Goal: Task Accomplishment & Management: Complete application form

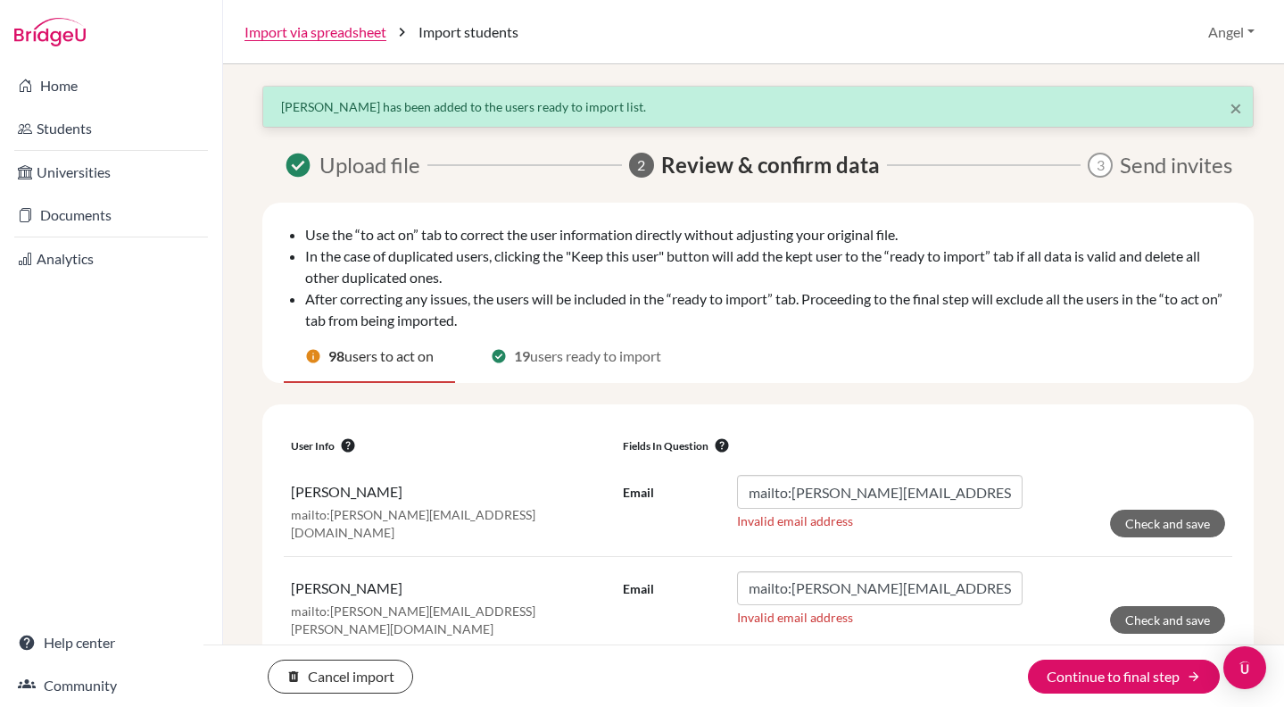
scroll to position [283, 0]
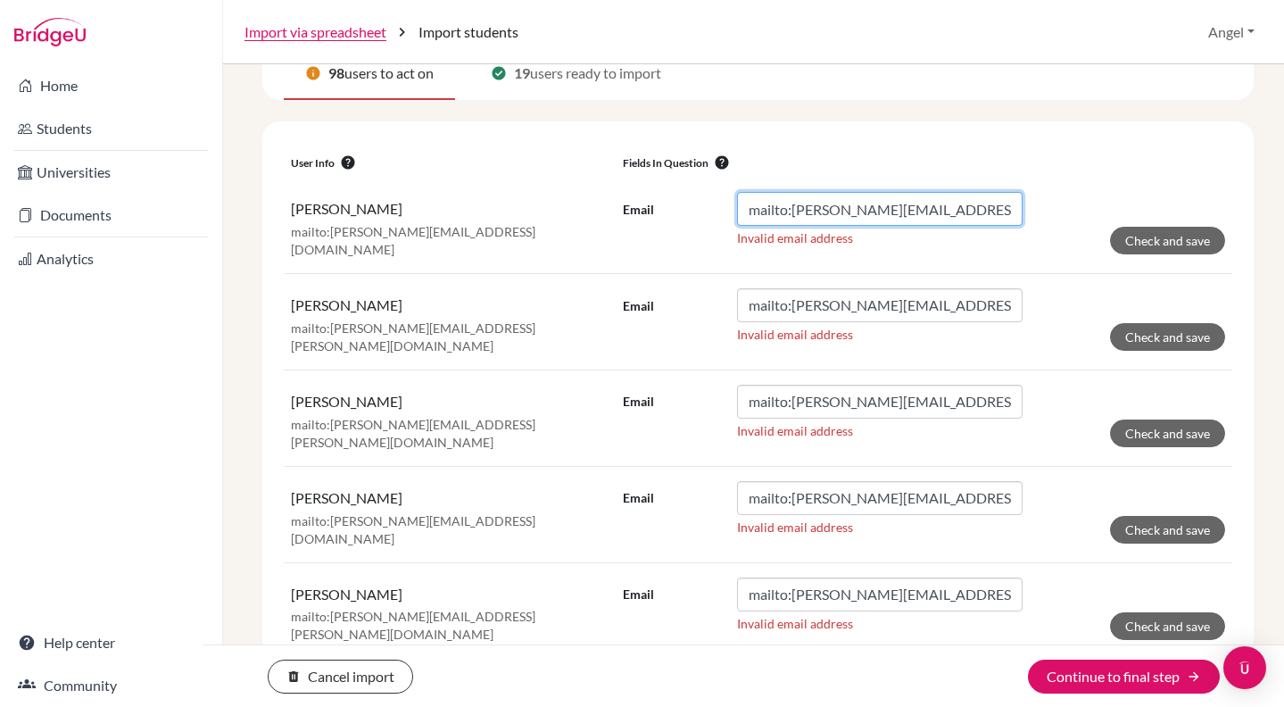
drag, startPoint x: 788, startPoint y: 211, endPoint x: 714, endPoint y: 209, distance: 74.1
click at [714, 209] on div "Email mailto:[PERSON_NAME][EMAIL_ADDRESS][DOMAIN_NAME]" at bounding box center [823, 209] width 400 height 34
type input "[PERSON_NAME][EMAIL_ADDRESS][DOMAIN_NAME]"
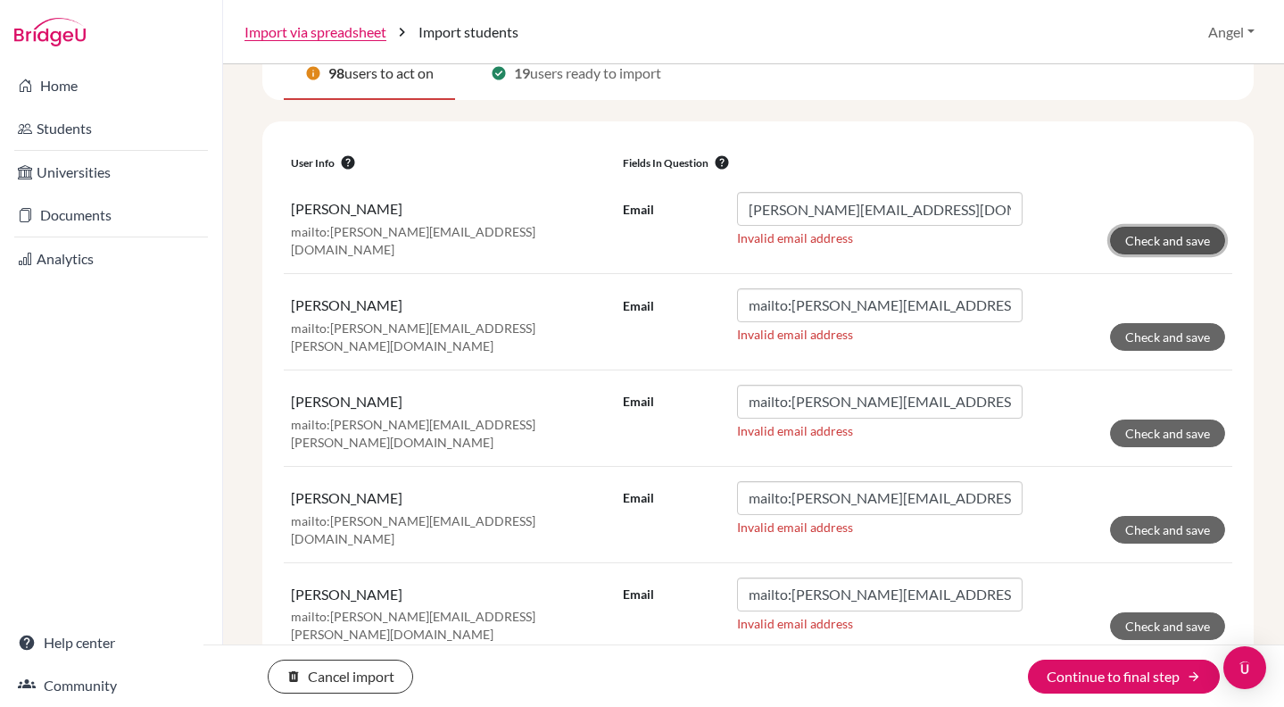
click at [1154, 242] on button "Check and save" at bounding box center [1167, 241] width 115 height 28
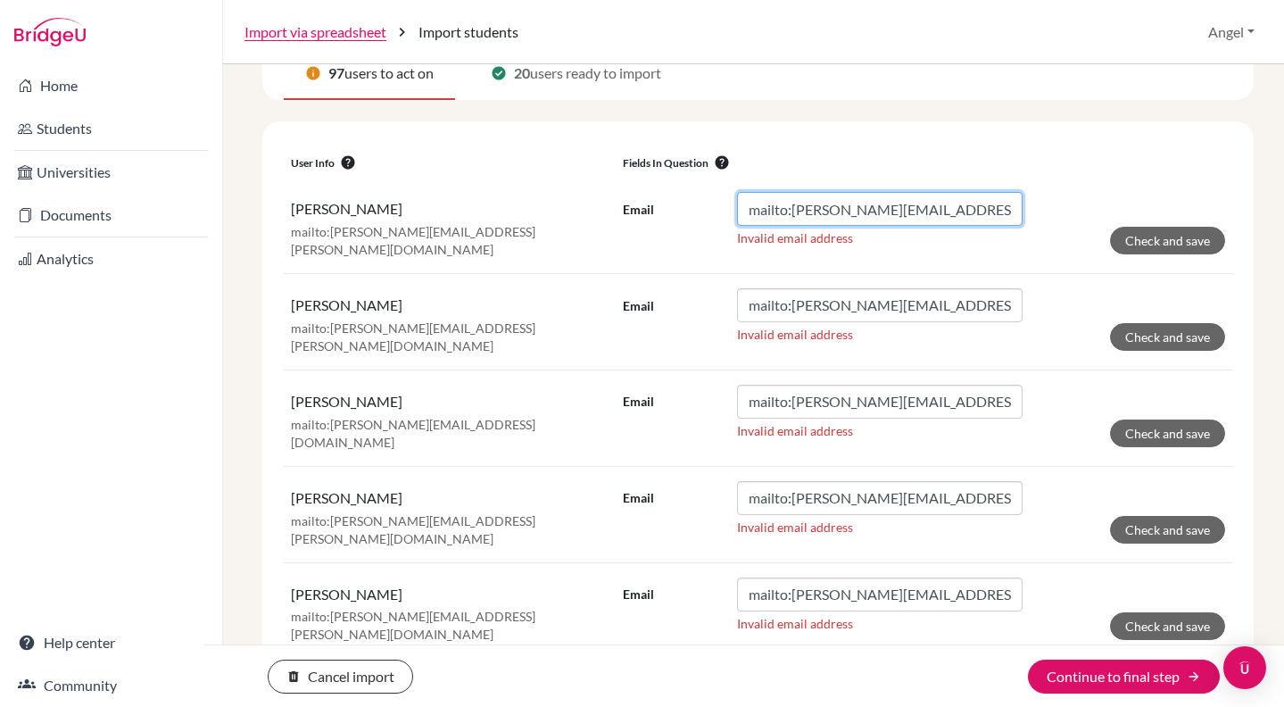
drag, startPoint x: 787, startPoint y: 205, endPoint x: 711, endPoint y: 196, distance: 76.4
click at [711, 196] on div "Email mailto:[PERSON_NAME][EMAIL_ADDRESS][PERSON_NAME][DOMAIN_NAME]" at bounding box center [823, 209] width 400 height 34
type input "[PERSON_NAME][EMAIL_ADDRESS][PERSON_NAME][DOMAIN_NAME]"
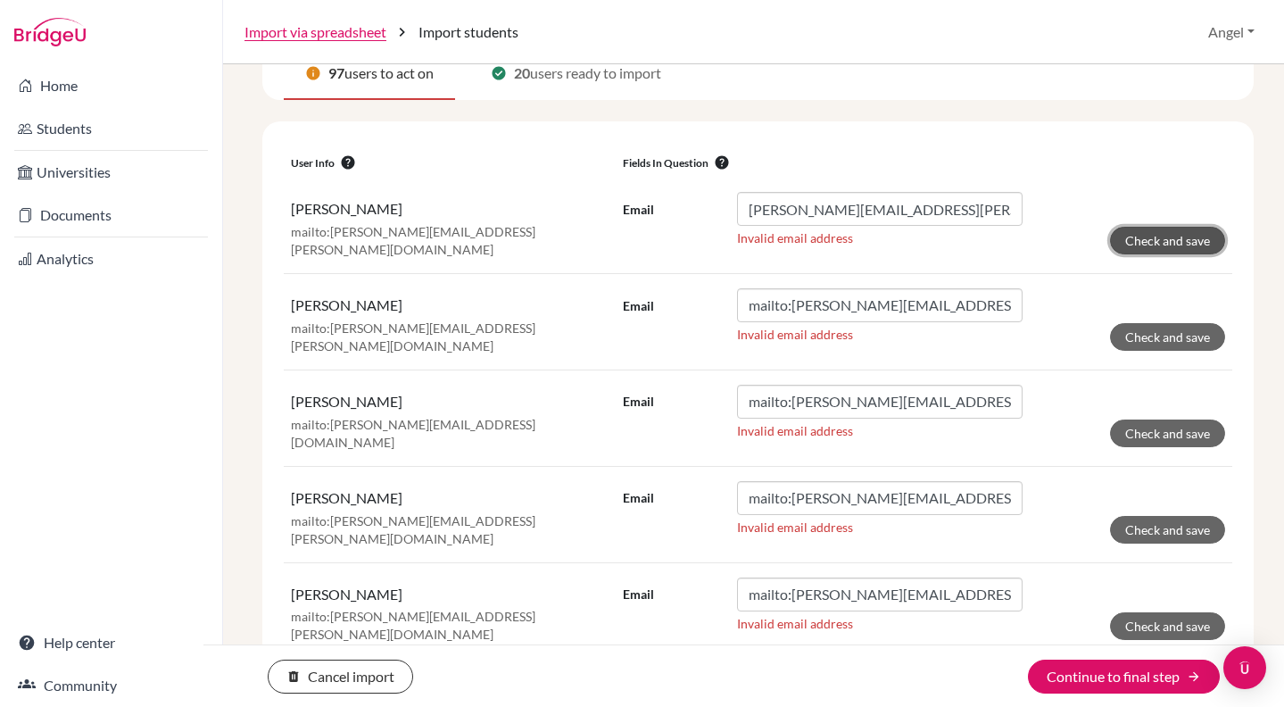
click at [1124, 239] on button "Check and save" at bounding box center [1167, 241] width 115 height 28
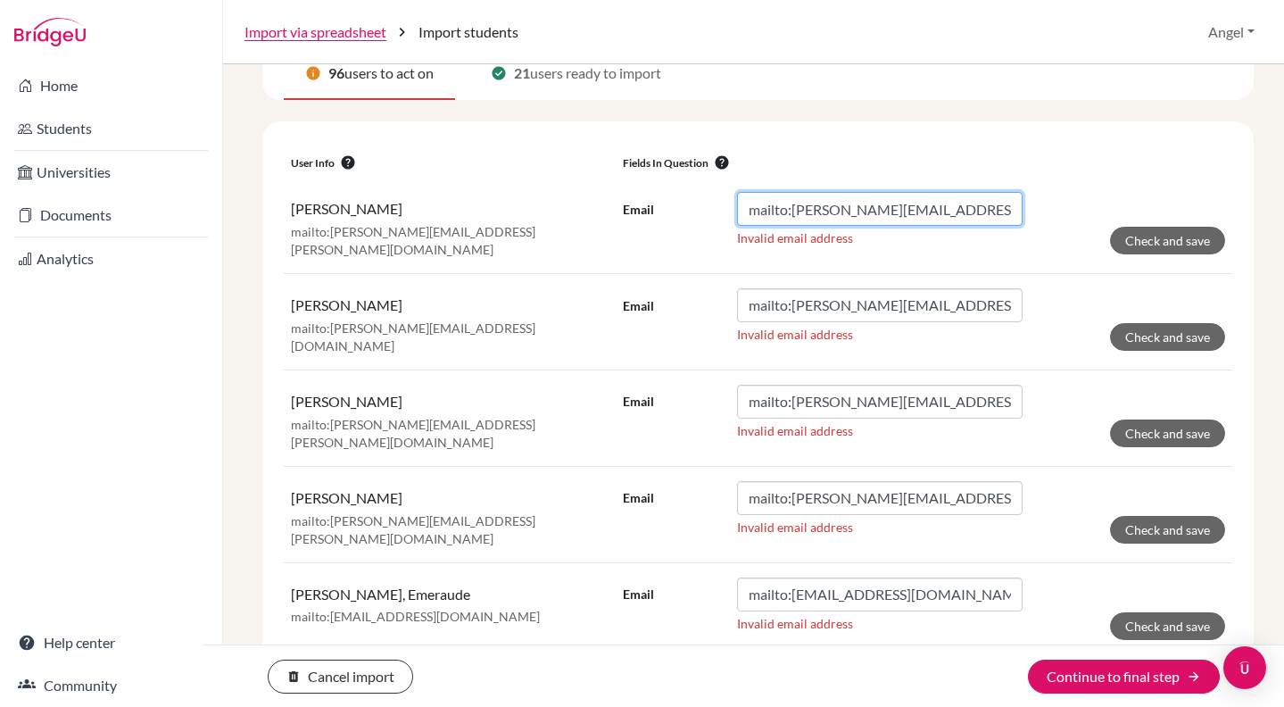
drag, startPoint x: 783, startPoint y: 211, endPoint x: 741, endPoint y: 209, distance: 42.9
click at [741, 209] on input "mailto:[PERSON_NAME][EMAIL_ADDRESS][PERSON_NAME][DOMAIN_NAME]" at bounding box center [880, 209] width 286 height 34
drag, startPoint x: 787, startPoint y: 211, endPoint x: 707, endPoint y: 200, distance: 81.0
click at [707, 200] on div "Email mailto:[PERSON_NAME][EMAIL_ADDRESS][PERSON_NAME][DOMAIN_NAME]" at bounding box center [823, 209] width 400 height 34
type input "[PERSON_NAME][EMAIL_ADDRESS][PERSON_NAME][DOMAIN_NAME]"
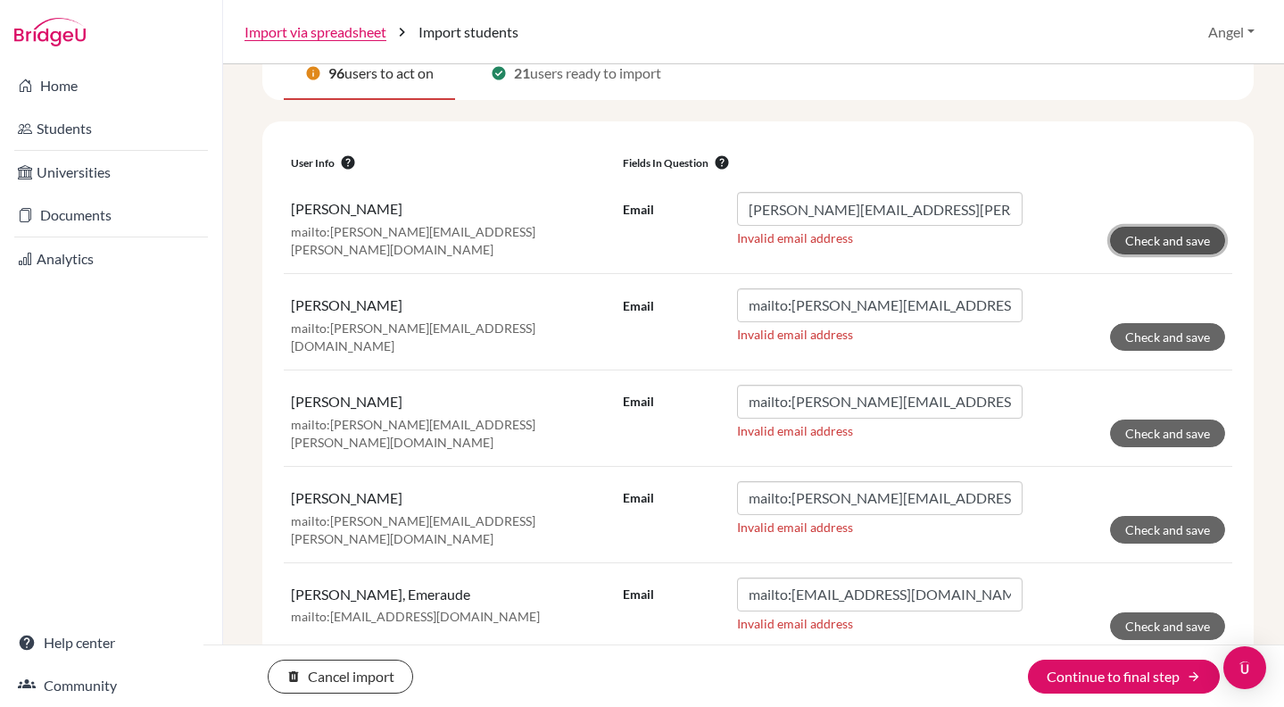
click at [1153, 240] on button "Check and save" at bounding box center [1167, 241] width 115 height 28
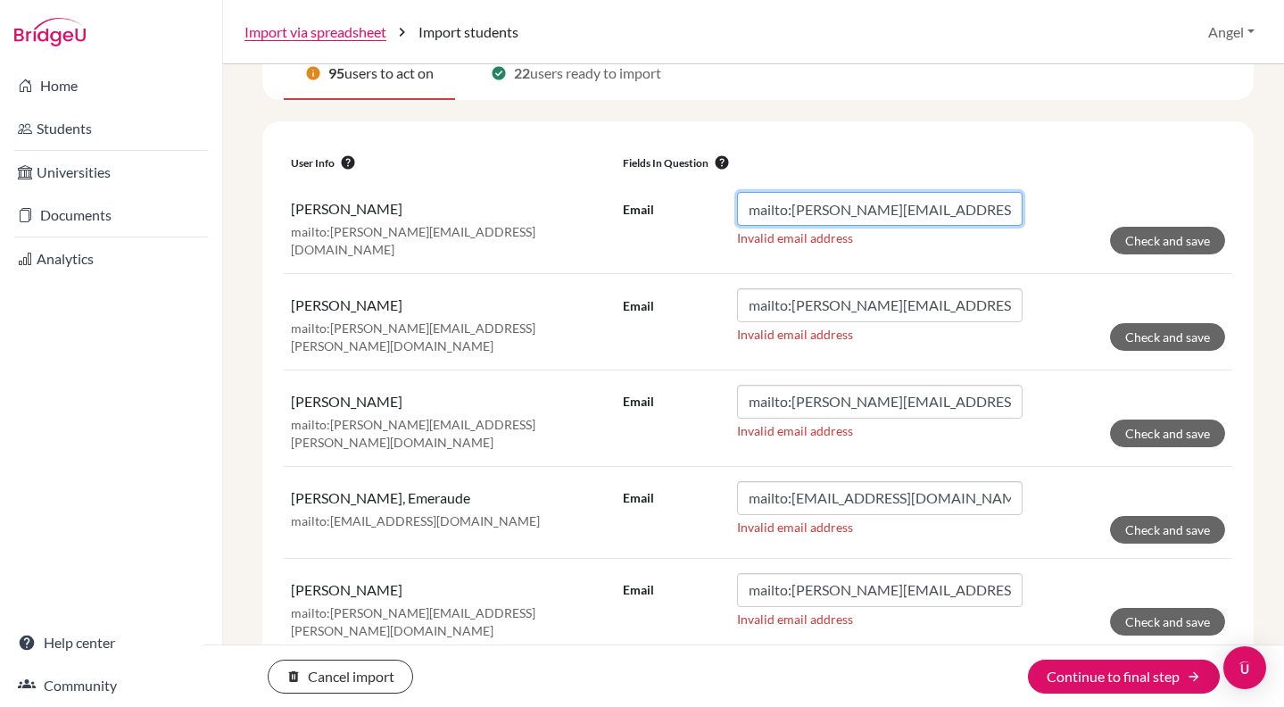
drag, startPoint x: 786, startPoint y: 211, endPoint x: 580, endPoint y: 185, distance: 207.7
click at [580, 185] on tr "[PERSON_NAME]:[PERSON_NAME][EMAIL_ADDRESS][DOMAIN_NAME] Email mailto:[PERSON_NA…" at bounding box center [758, 225] width 949 height 95
type input "[PERSON_NAME][EMAIL_ADDRESS][DOMAIN_NAME]"
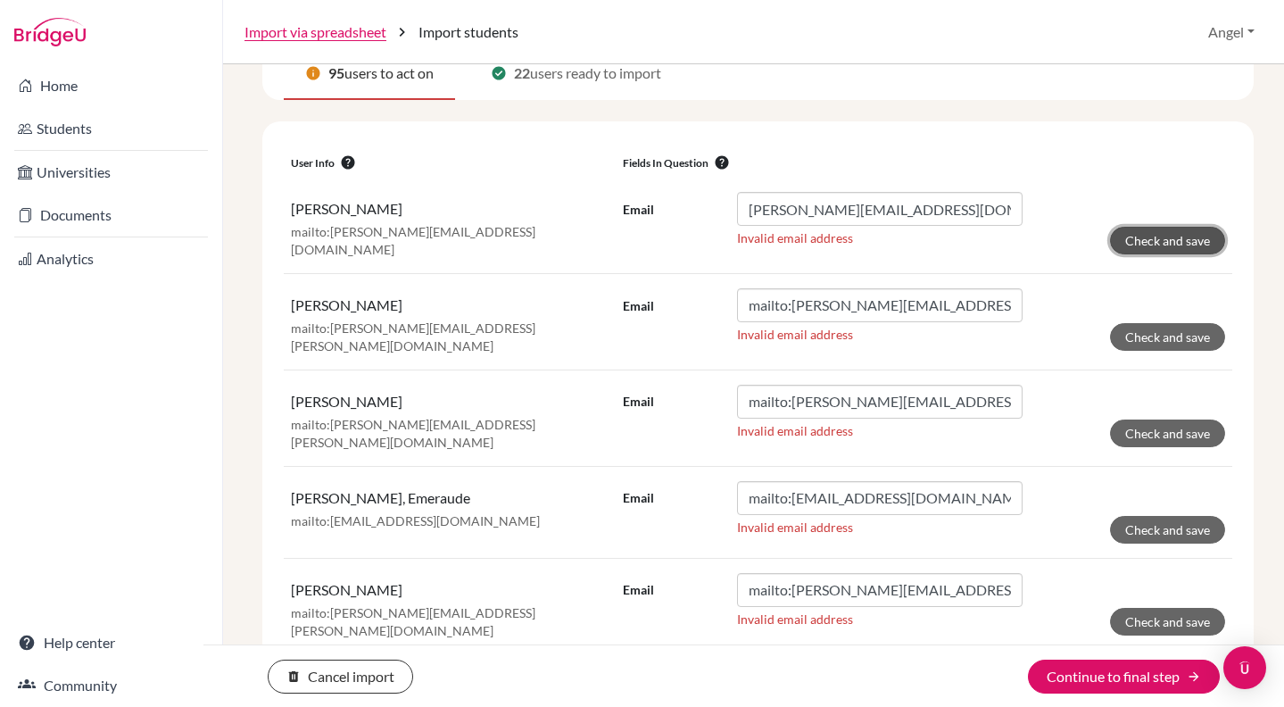
click at [1122, 246] on button "Check and save" at bounding box center [1167, 241] width 115 height 28
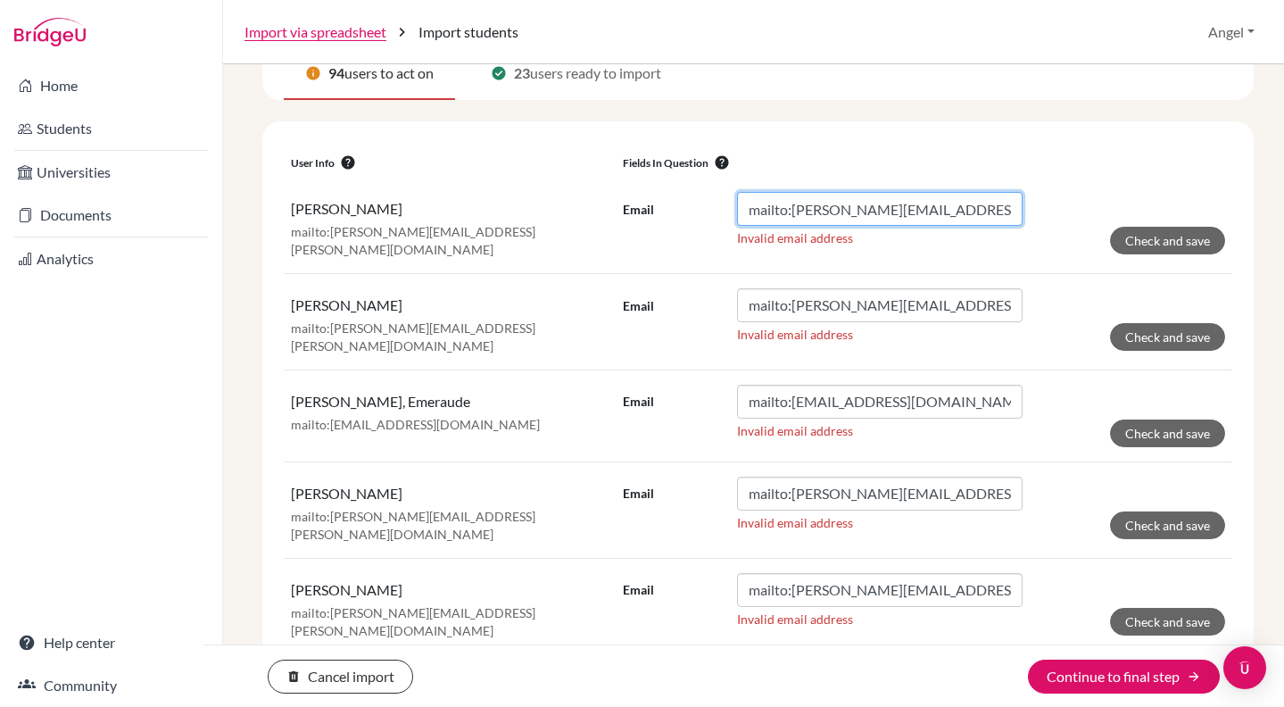
drag, startPoint x: 787, startPoint y: 214, endPoint x: 610, endPoint y: 178, distance: 180.4
click at [616, 178] on td "Email mailto:[PERSON_NAME][EMAIL_ADDRESS][PERSON_NAME][DOMAIN_NAME] Invalid ema…" at bounding box center [924, 225] width 617 height 95
type input "[PERSON_NAME][EMAIL_ADDRESS][PERSON_NAME][DOMAIN_NAME]"
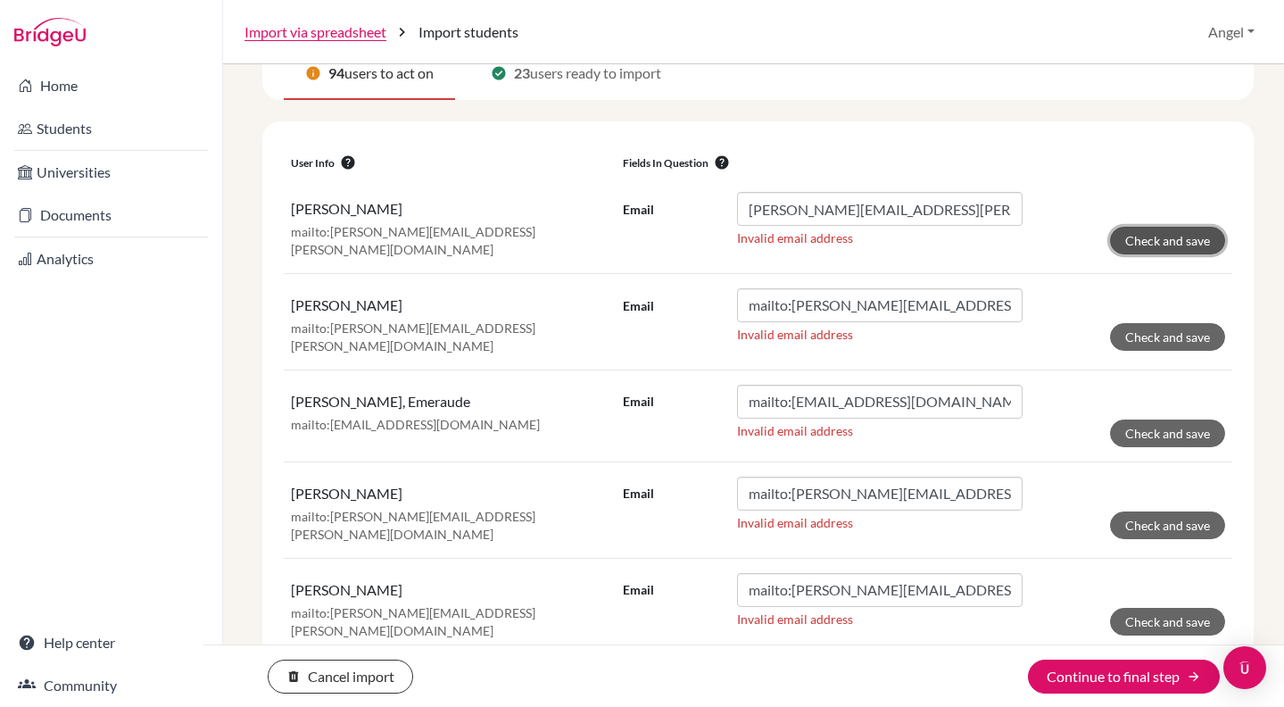
click at [1185, 244] on button "Check and save" at bounding box center [1167, 241] width 115 height 28
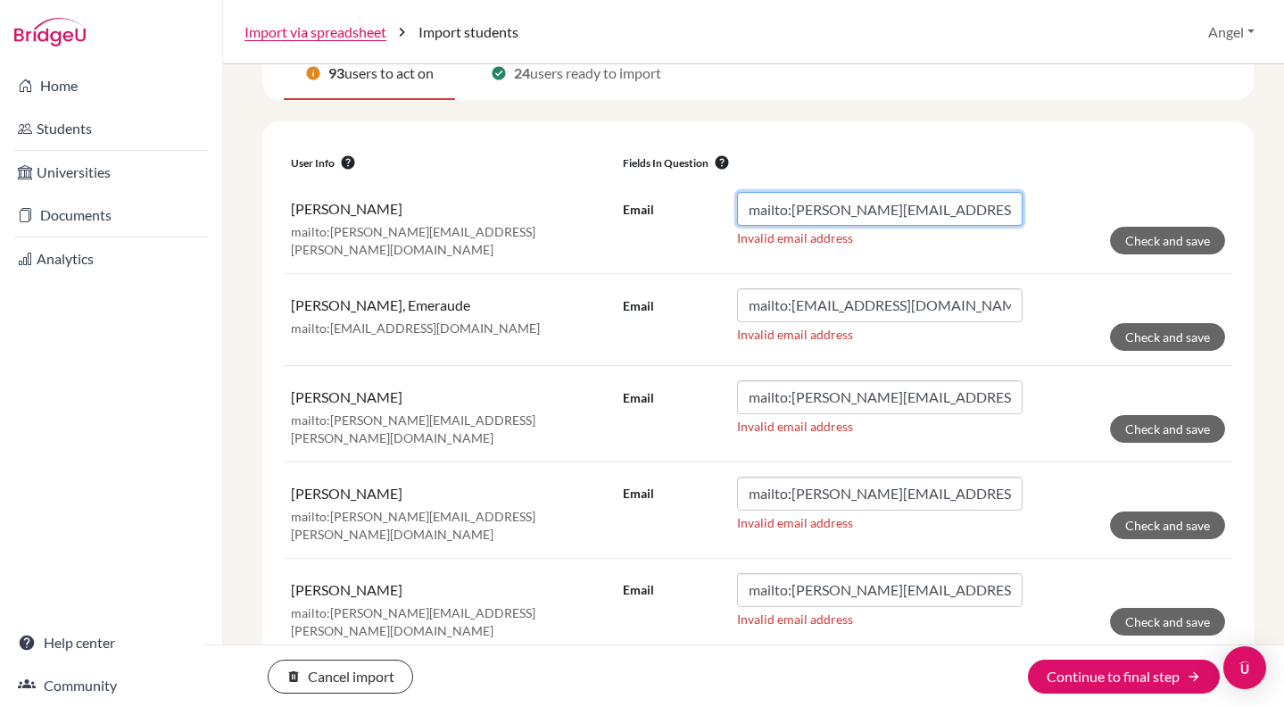
drag, startPoint x: 788, startPoint y: 213, endPoint x: 689, endPoint y: 201, distance: 99.8
click at [689, 201] on div "Email mailto:[PERSON_NAME][EMAIL_ADDRESS][PERSON_NAME][DOMAIN_NAME]" at bounding box center [823, 209] width 400 height 34
type input "[PERSON_NAME][EMAIL_ADDRESS][PERSON_NAME][DOMAIN_NAME]"
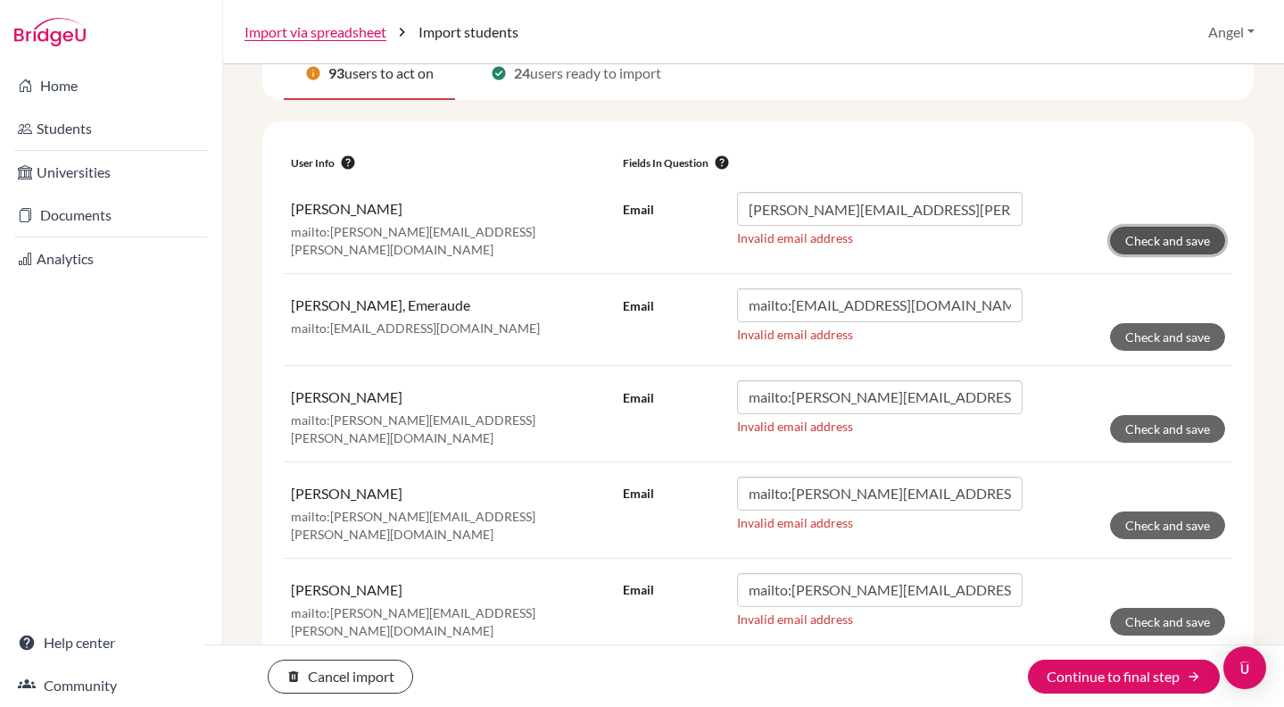
click at [1164, 236] on button "Check and save" at bounding box center [1167, 241] width 115 height 28
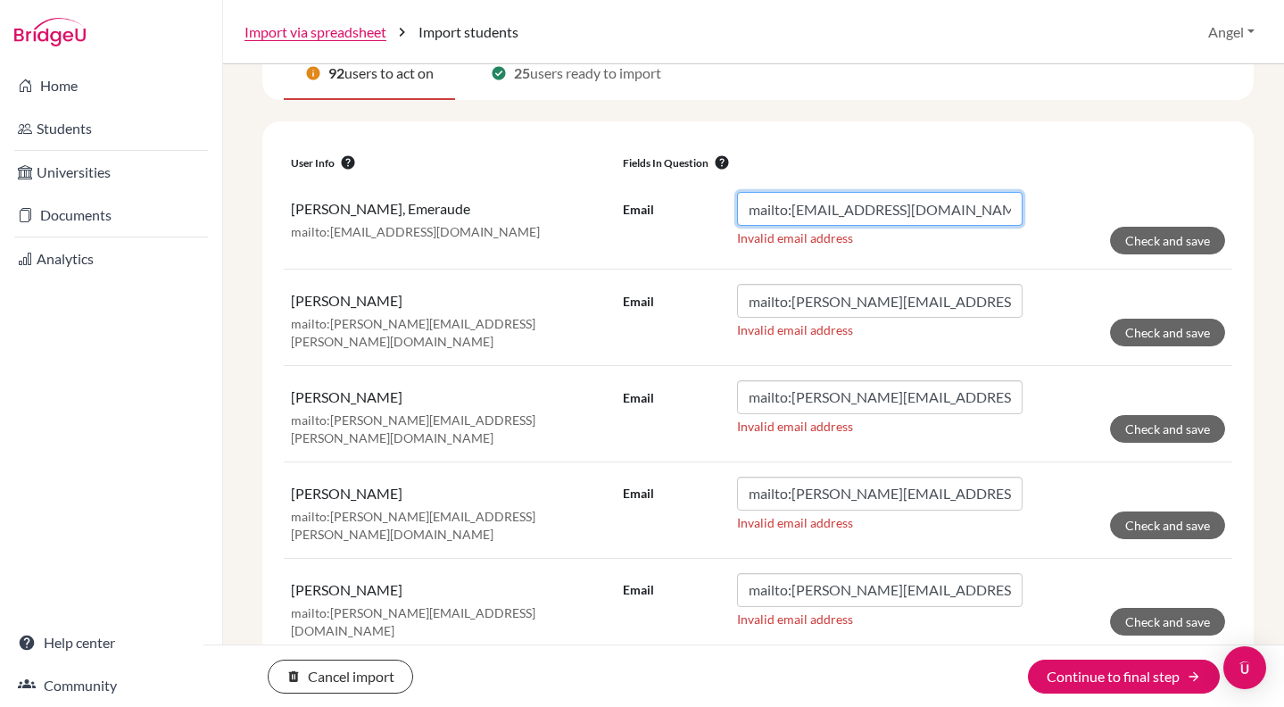
drag, startPoint x: 789, startPoint y: 208, endPoint x: 726, endPoint y: 203, distance: 62.6
click at [726, 203] on div "Email mailto:[EMAIL_ADDRESS][DOMAIN_NAME]" at bounding box center [823, 209] width 400 height 34
type input "[EMAIL_ADDRESS][DOMAIN_NAME]"
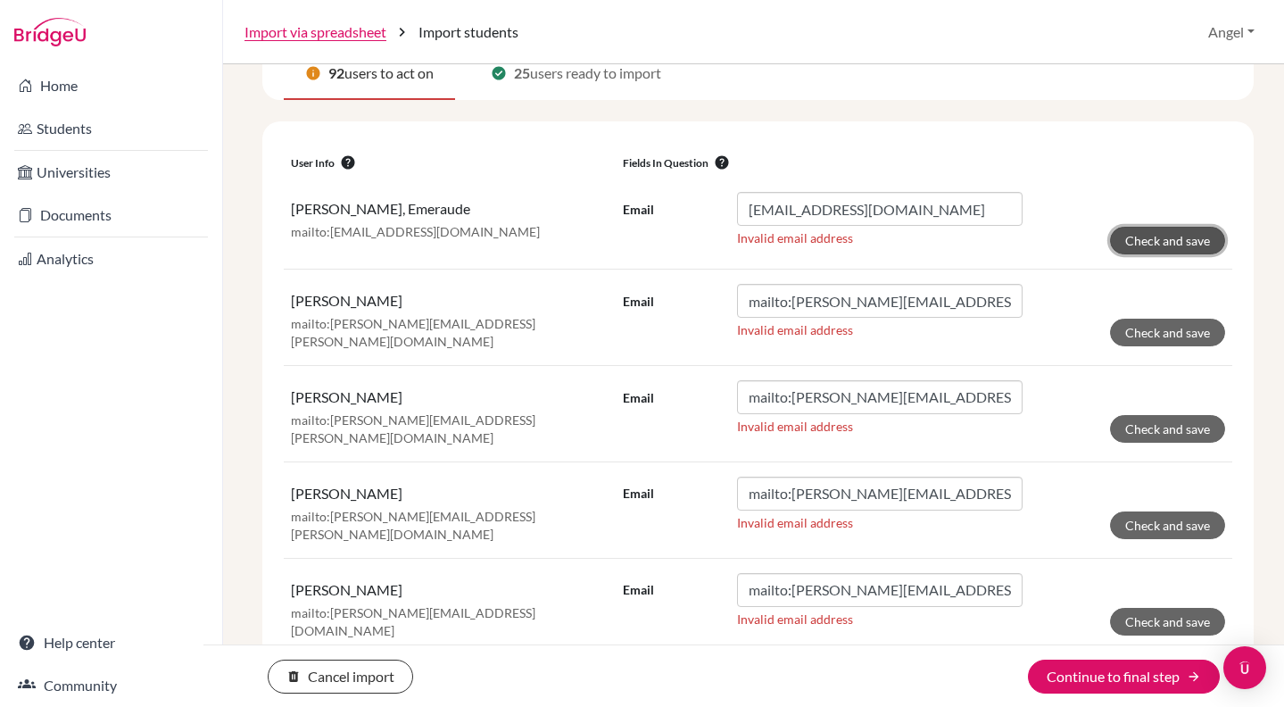
click at [1177, 240] on button "Check and save" at bounding box center [1167, 241] width 115 height 28
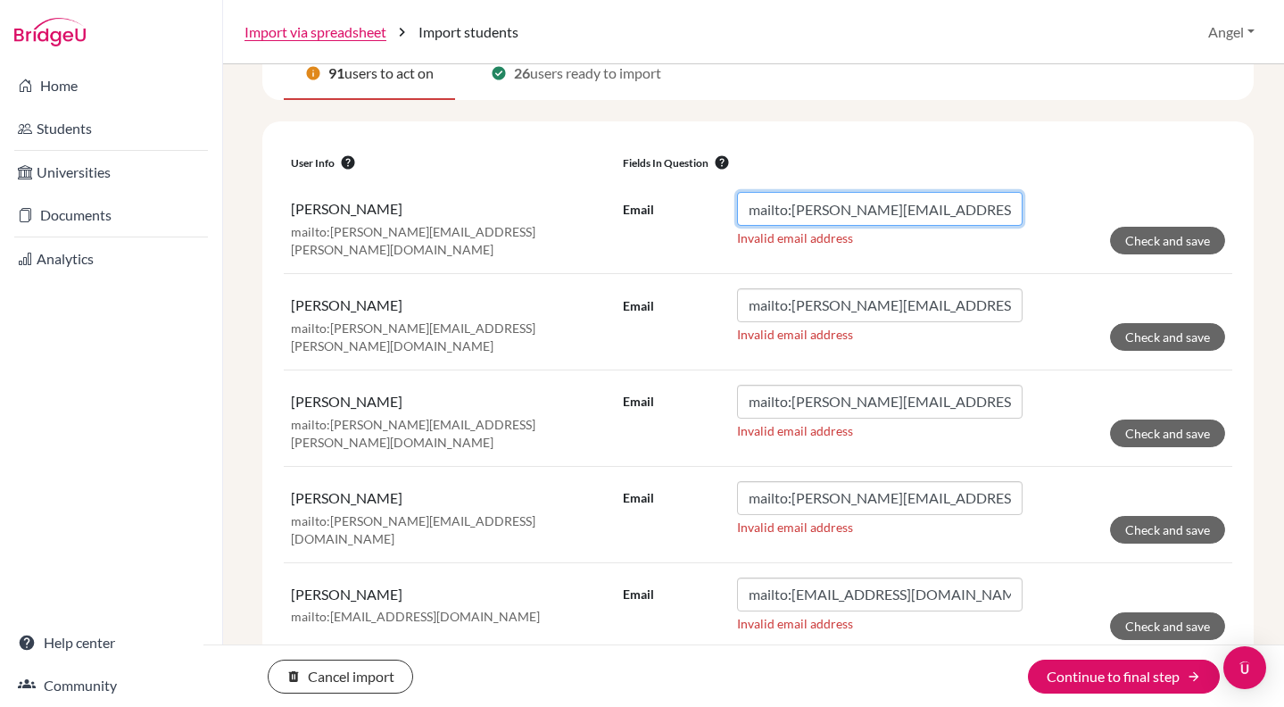
drag, startPoint x: 789, startPoint y: 210, endPoint x: 665, endPoint y: 191, distance: 125.4
click at [665, 192] on div "Email mailto:[PERSON_NAME][EMAIL_ADDRESS][PERSON_NAME][DOMAIN_NAME]" at bounding box center [823, 209] width 400 height 34
type input "[PERSON_NAME][EMAIL_ADDRESS][PERSON_NAME][DOMAIN_NAME]"
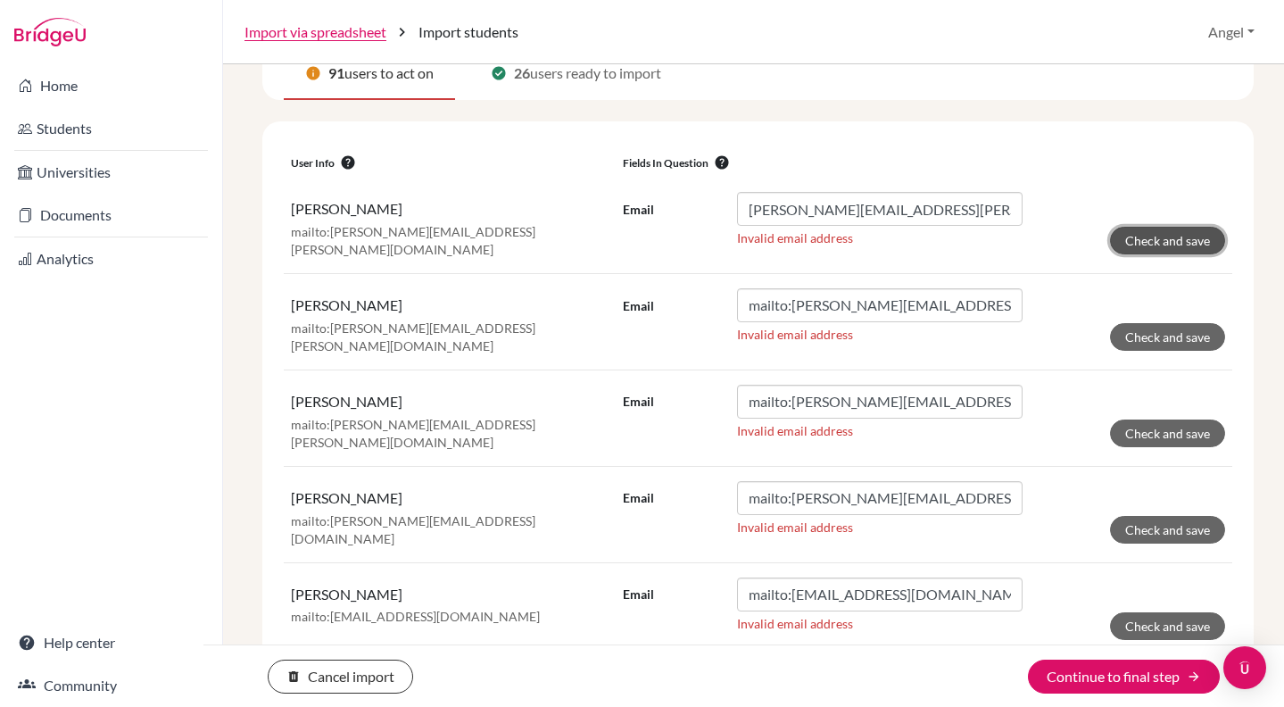
click at [1152, 239] on button "Check and save" at bounding box center [1167, 241] width 115 height 28
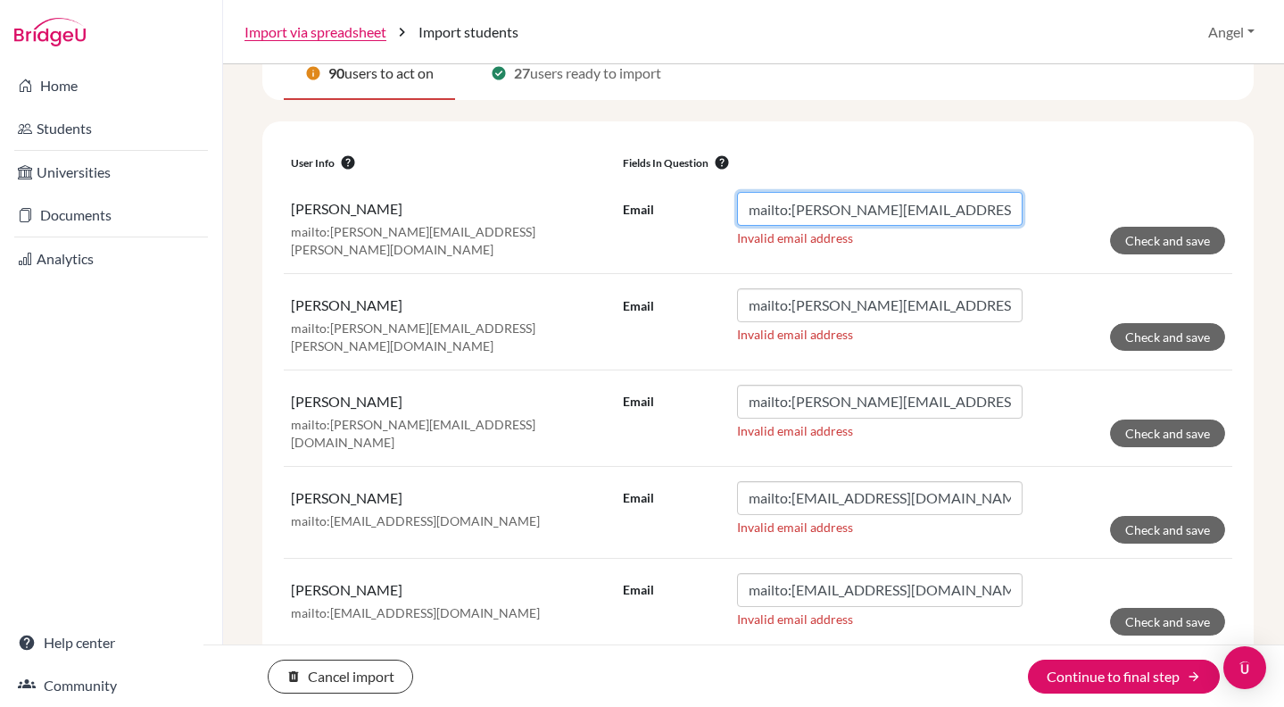
drag, startPoint x: 787, startPoint y: 211, endPoint x: 611, endPoint y: 186, distance: 177.4
click at [616, 186] on td "Email mailto:[PERSON_NAME][EMAIL_ADDRESS][PERSON_NAME][DOMAIN_NAME] [PERSON_NAM…" at bounding box center [924, 225] width 617 height 95
type input "[PERSON_NAME][EMAIL_ADDRESS][PERSON_NAME][DOMAIN_NAME]"
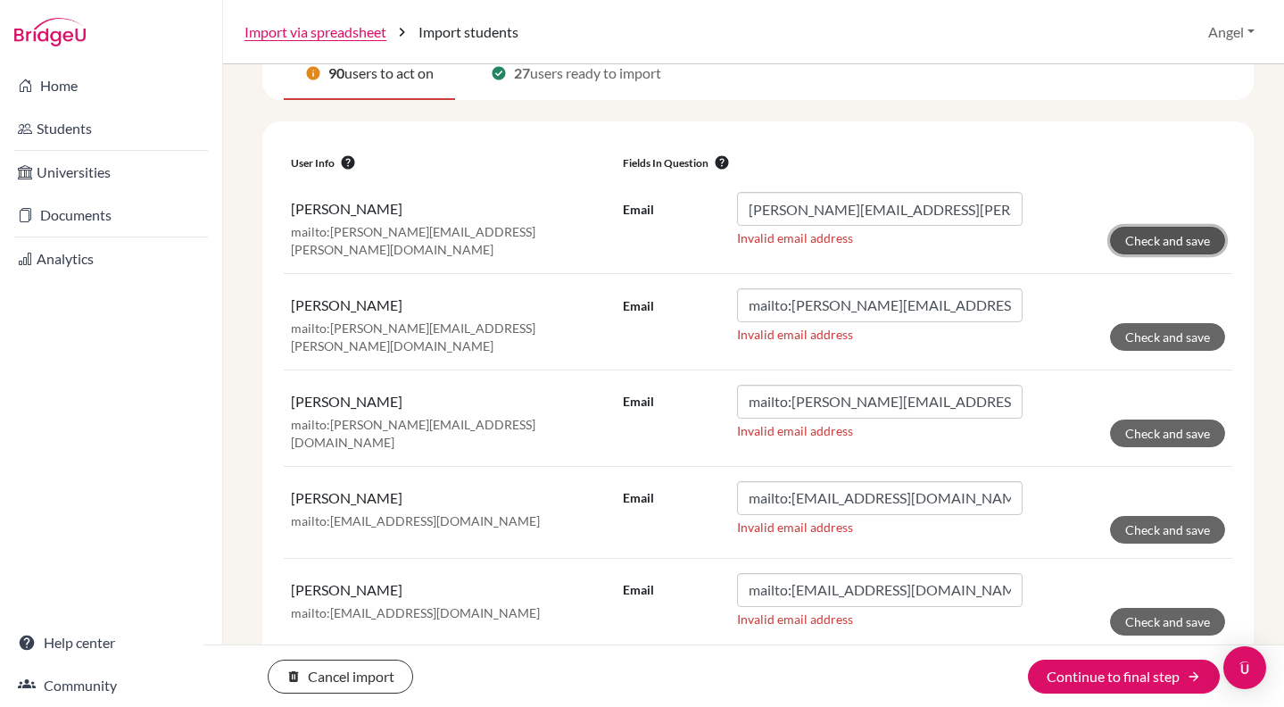
click at [1144, 243] on button "Check and save" at bounding box center [1167, 241] width 115 height 28
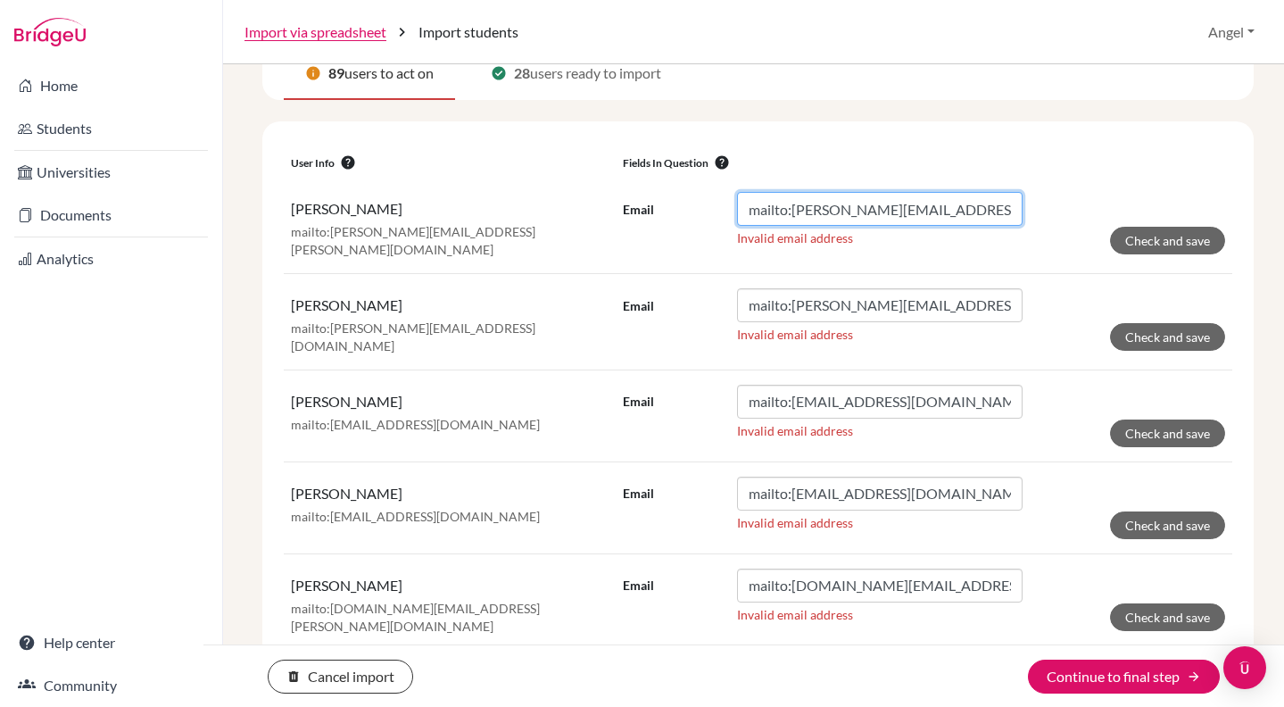
drag, startPoint x: 786, startPoint y: 205, endPoint x: 664, endPoint y: 173, distance: 126.4
type input "[PERSON_NAME][EMAIL_ADDRESS][PERSON_NAME][DOMAIN_NAME]"
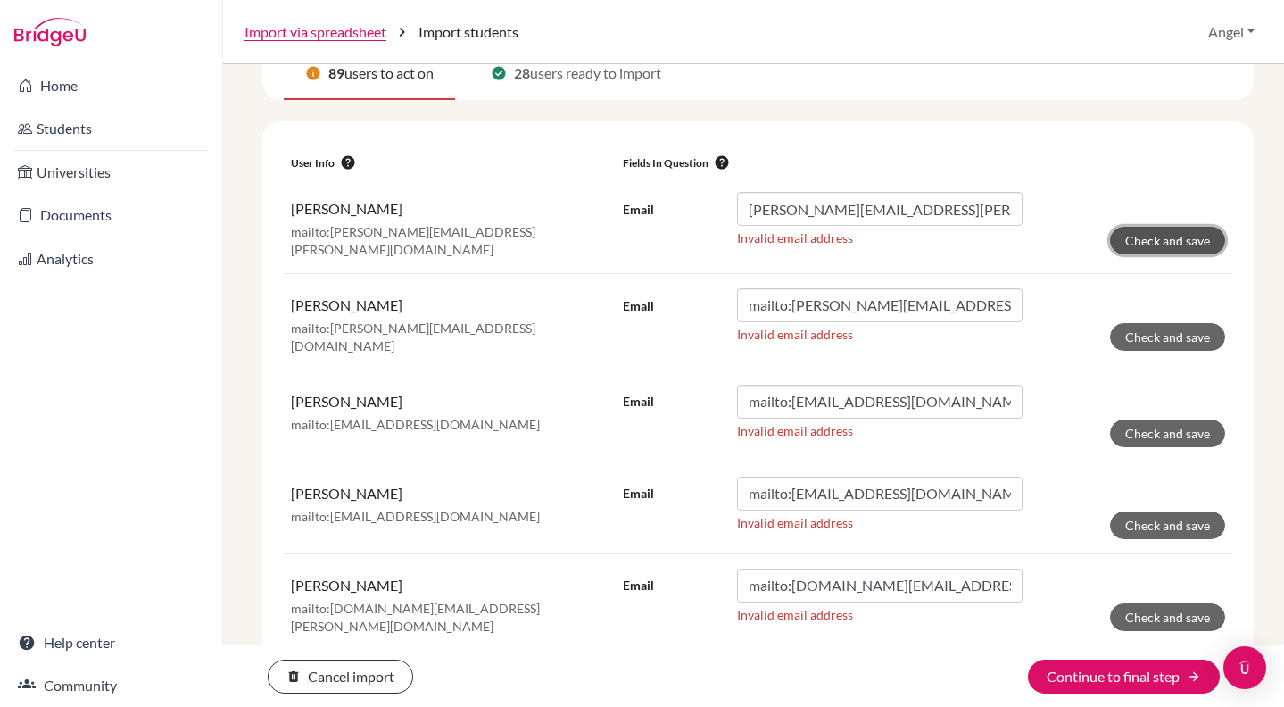
click at [1148, 244] on button "Check and save" at bounding box center [1167, 241] width 115 height 28
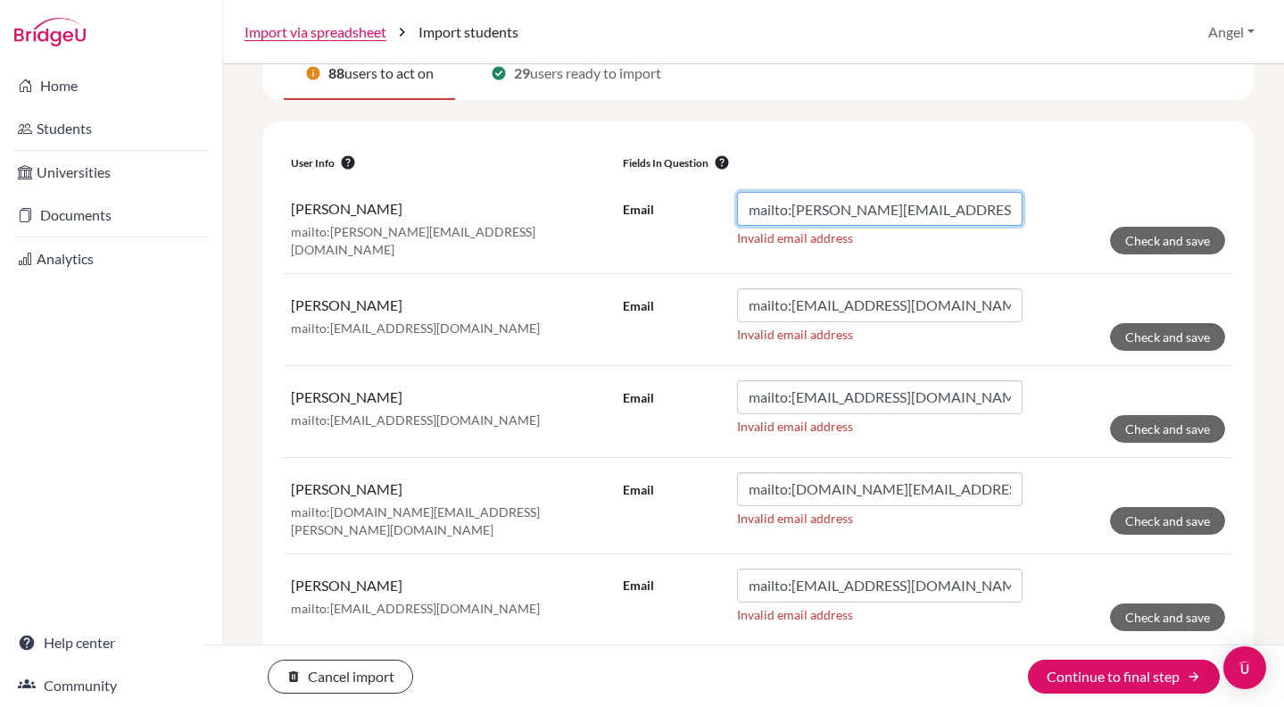
drag, startPoint x: 788, startPoint y: 210, endPoint x: 585, endPoint y: 168, distance: 206.9
type input "[PERSON_NAME][EMAIL_ADDRESS][DOMAIN_NAME]"
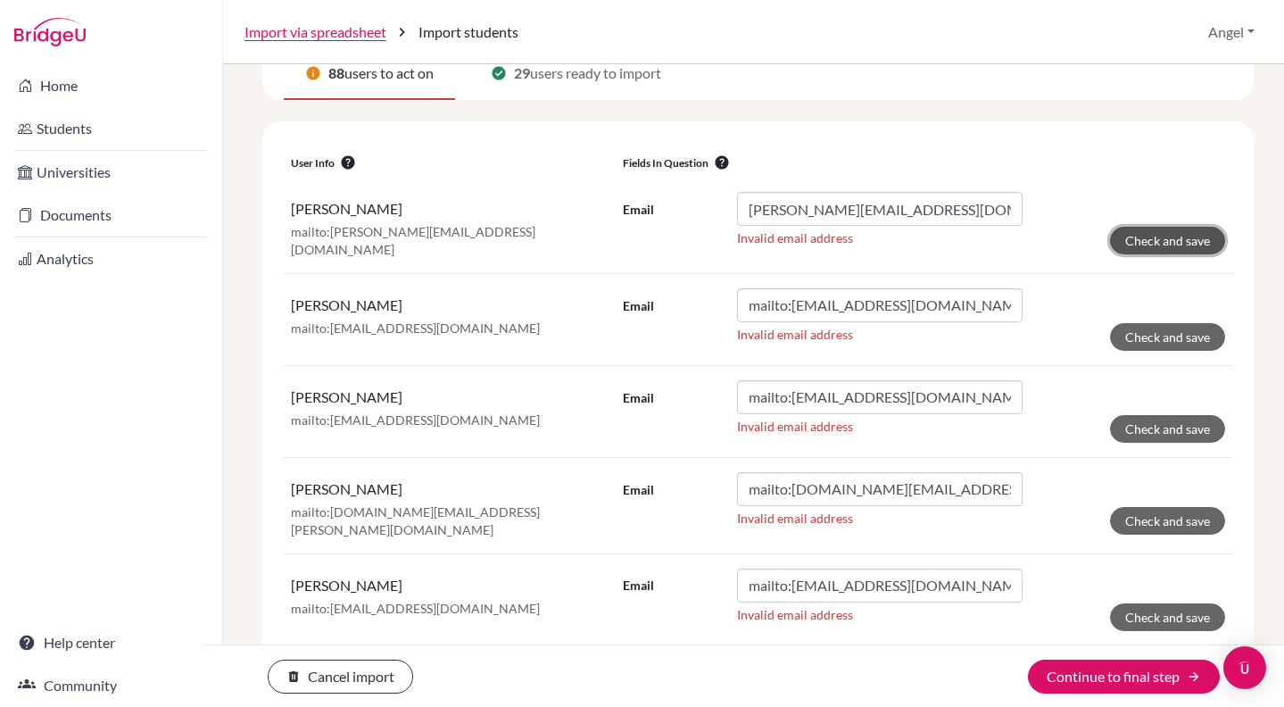
click at [1159, 238] on button "Check and save" at bounding box center [1167, 241] width 115 height 28
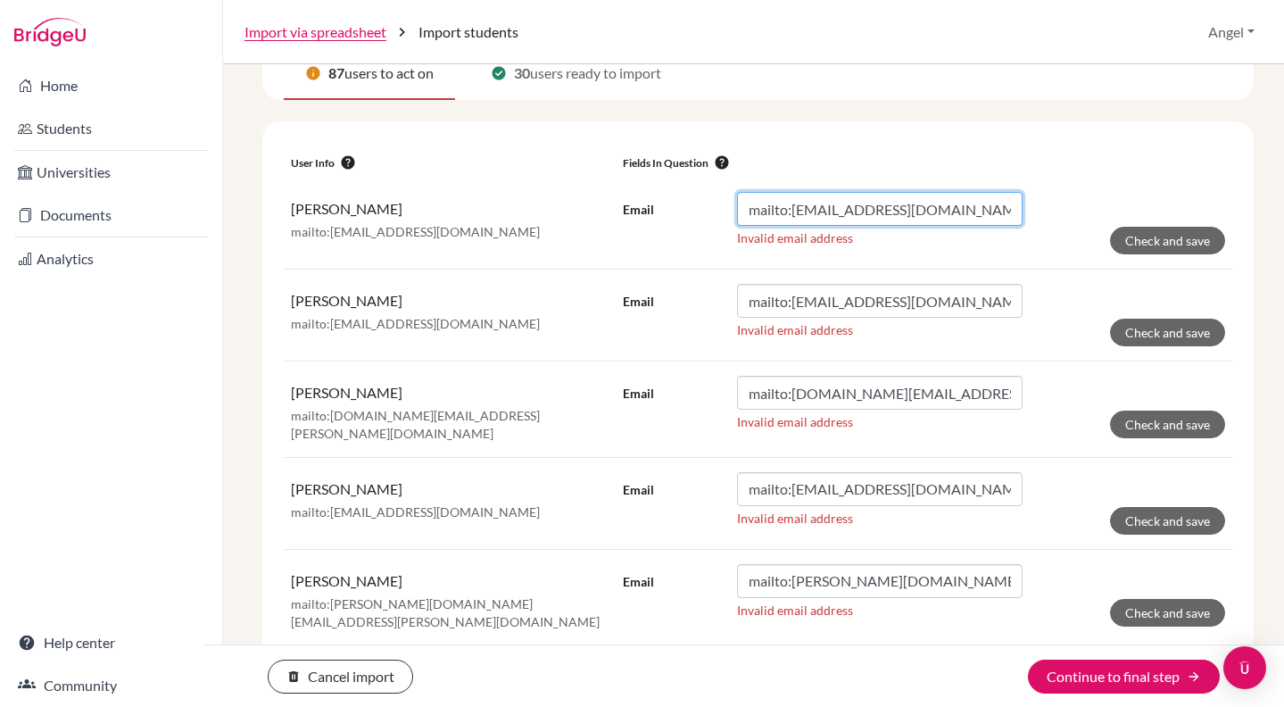
drag, startPoint x: 788, startPoint y: 209, endPoint x: 559, endPoint y: 162, distance: 234.0
type input "[EMAIL_ADDRESS][DOMAIN_NAME]"
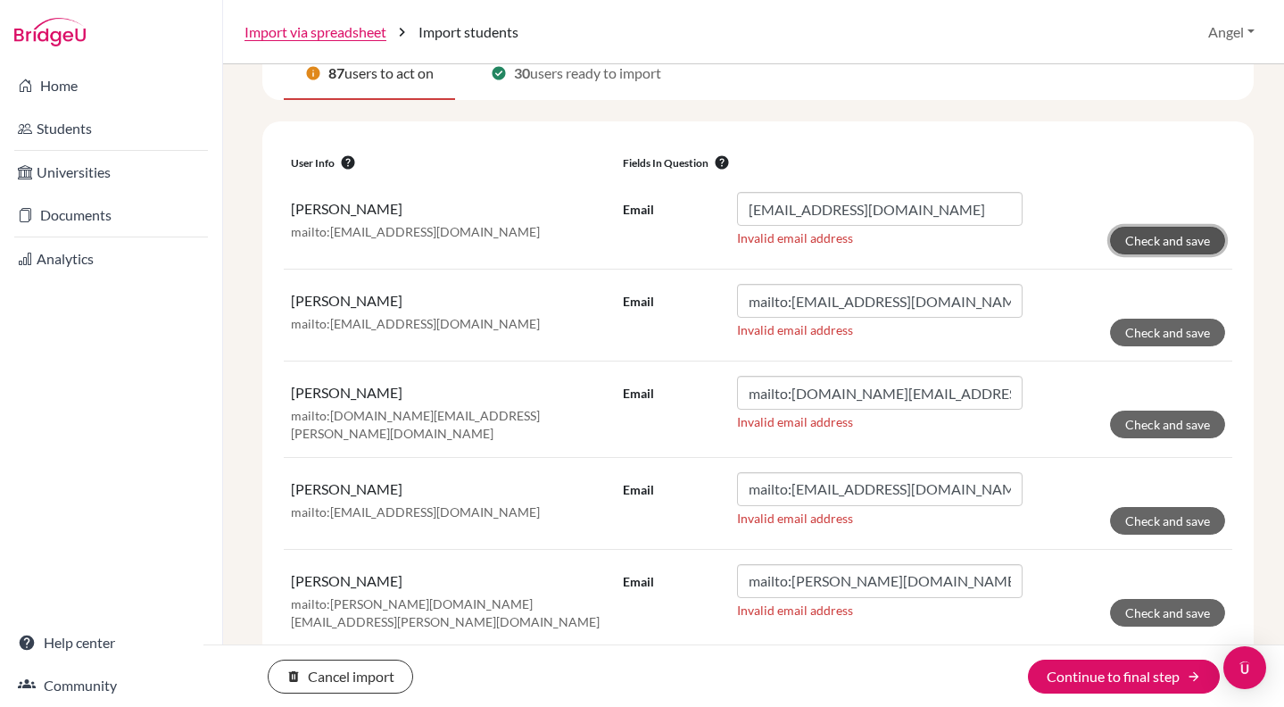
click at [1164, 227] on button "Check and save" at bounding box center [1167, 241] width 115 height 28
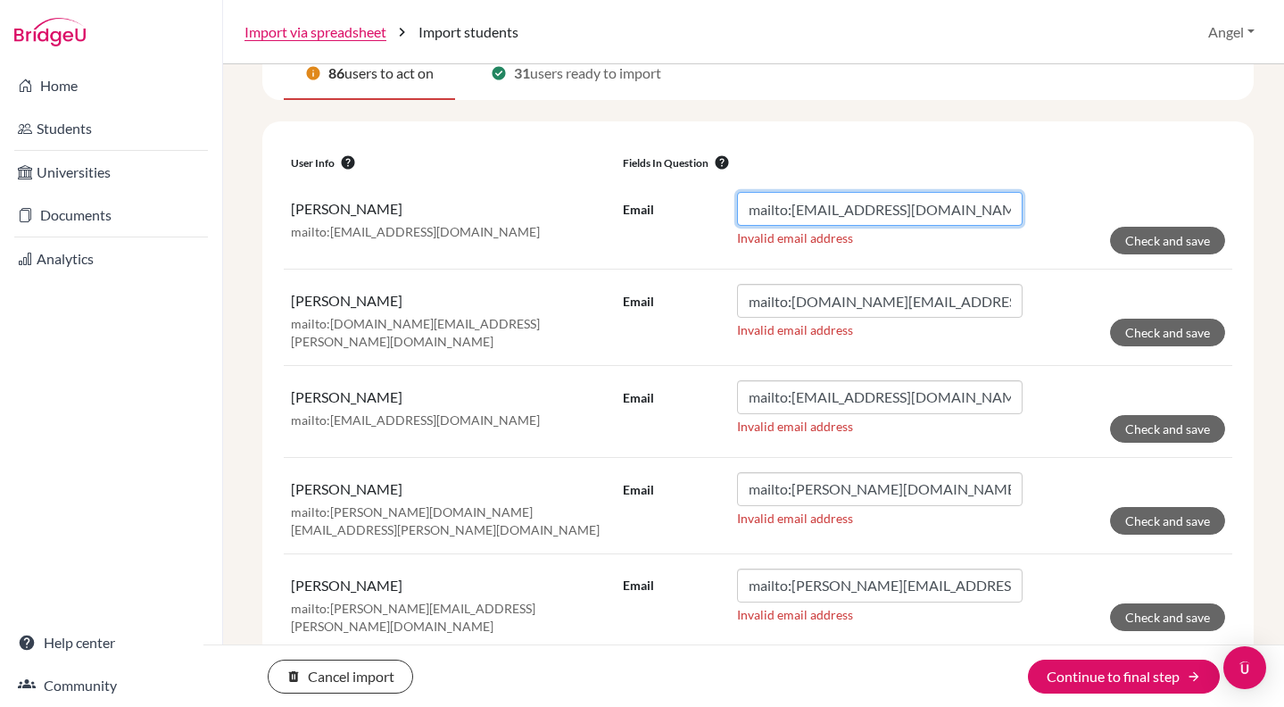
drag, startPoint x: 788, startPoint y: 203, endPoint x: 592, endPoint y: 202, distance: 196.3
click at [592, 202] on tr "[PERSON_NAME]:[EMAIL_ADDRESS][DOMAIN_NAME] Email mailto:[EMAIL_ADDRESS][DOMAIN_…" at bounding box center [758, 224] width 949 height 92
type input "[EMAIL_ADDRESS][DOMAIN_NAME]"
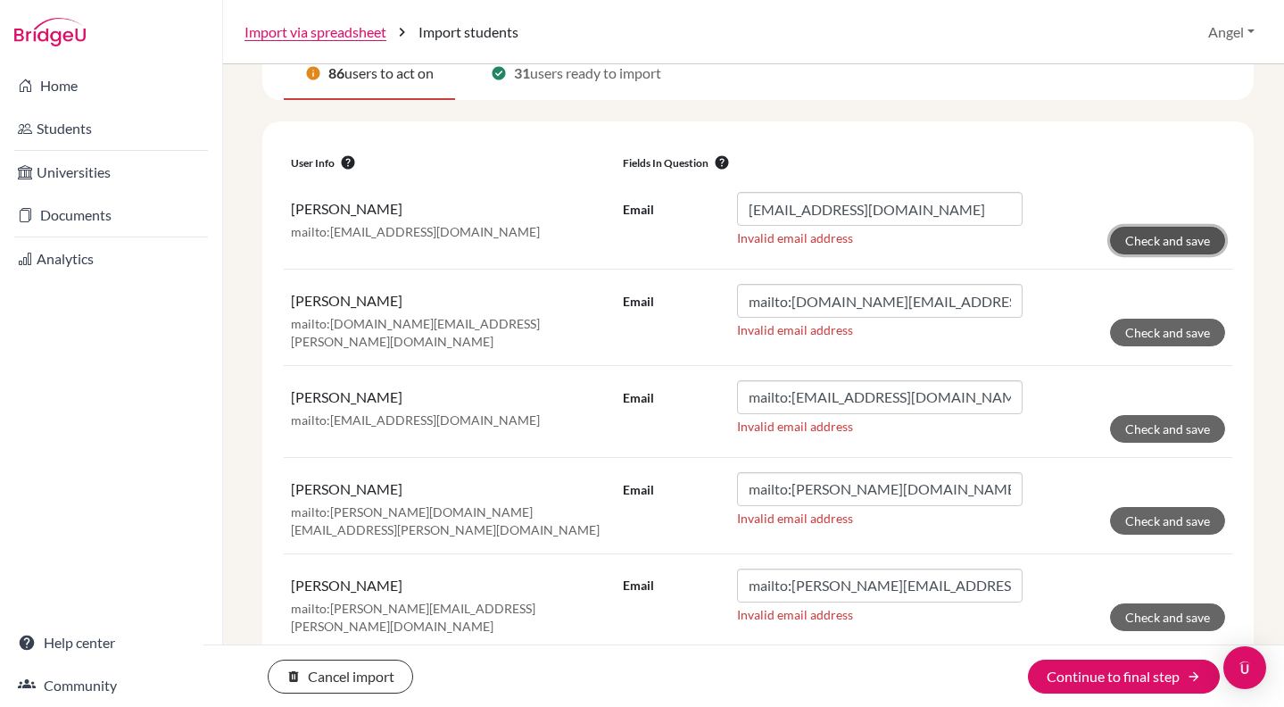
click at [1147, 239] on button "Check and save" at bounding box center [1167, 241] width 115 height 28
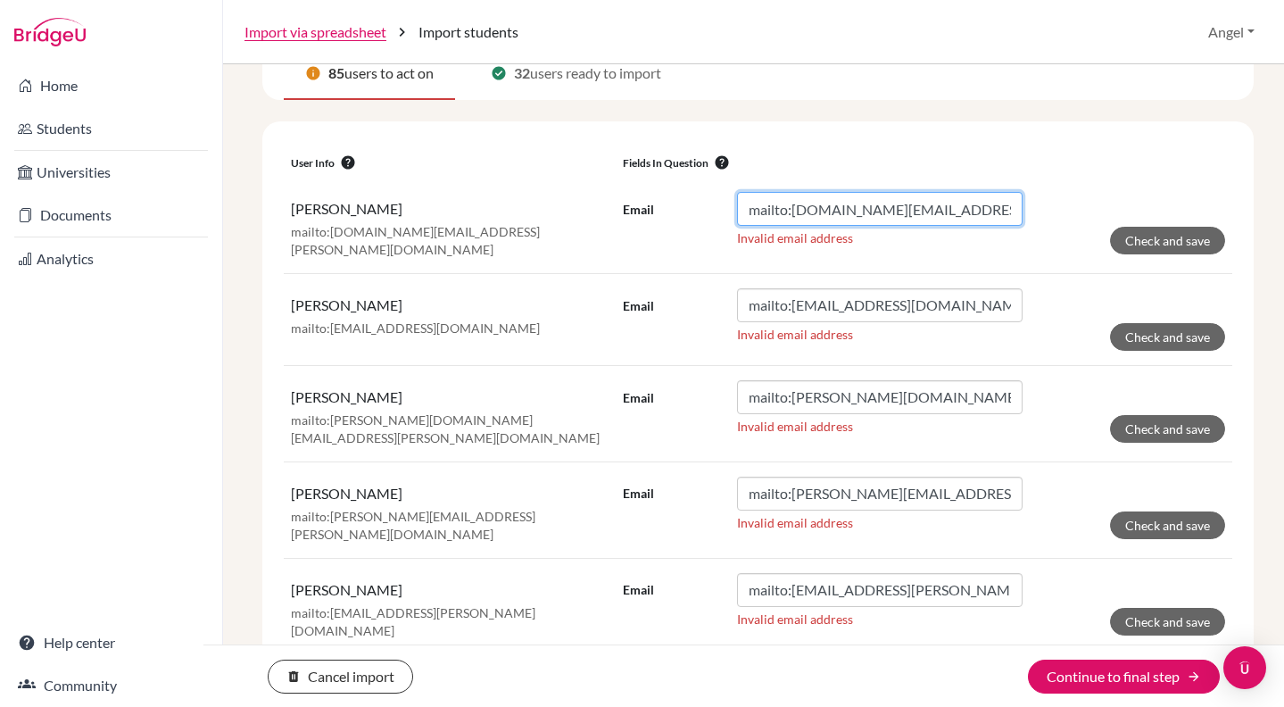
drag, startPoint x: 787, startPoint y: 211, endPoint x: 658, endPoint y: 196, distance: 130.2
click at [658, 196] on div "Email mailto:[DOMAIN_NAME][EMAIL_ADDRESS][PERSON_NAME][DOMAIN_NAME]" at bounding box center [823, 209] width 400 height 34
type input "[DOMAIN_NAME][EMAIL_ADDRESS][PERSON_NAME][DOMAIN_NAME]"
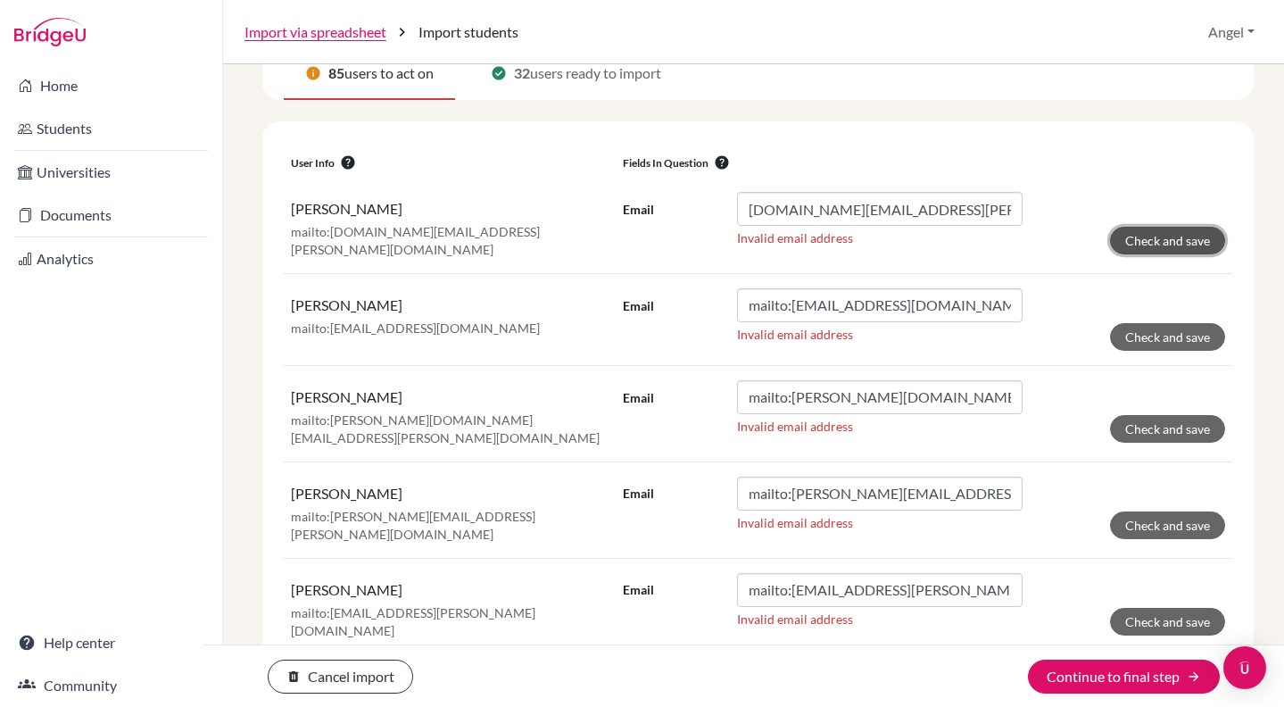
click at [1177, 237] on button "Check and save" at bounding box center [1167, 241] width 115 height 28
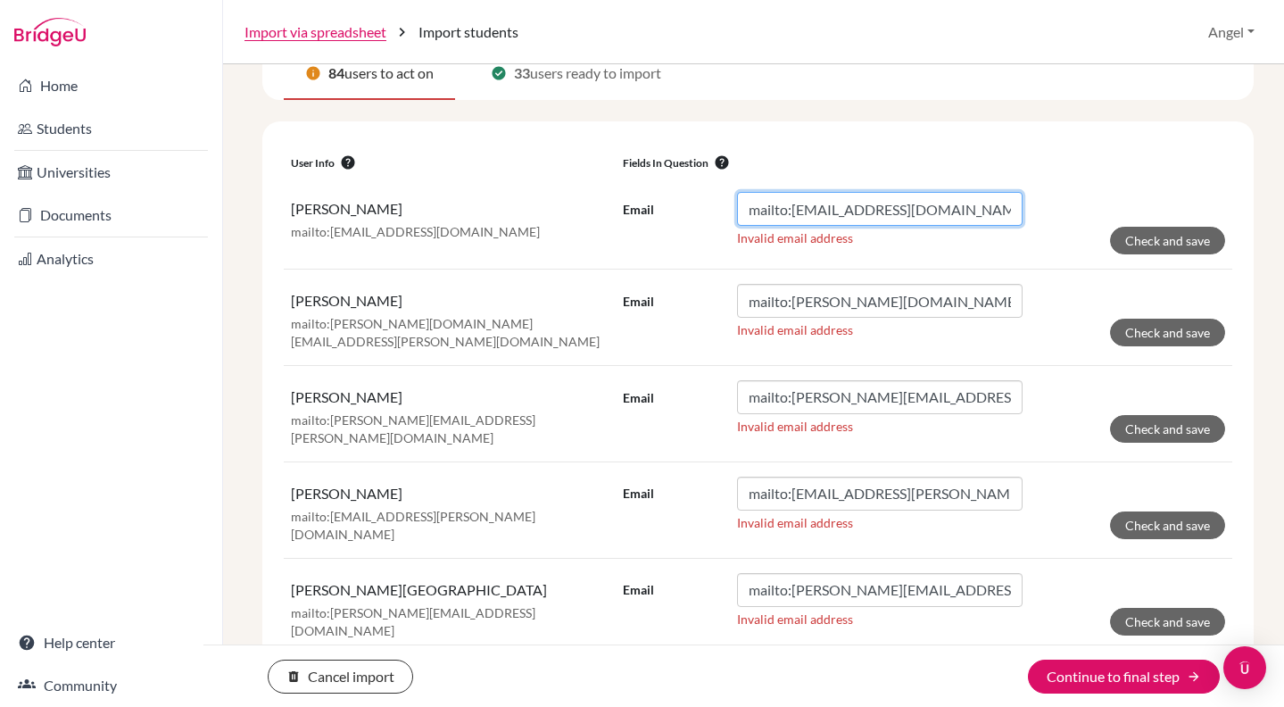
drag, startPoint x: 789, startPoint y: 210, endPoint x: 601, endPoint y: 171, distance: 191.3
type input "[EMAIL_ADDRESS][DOMAIN_NAME]"
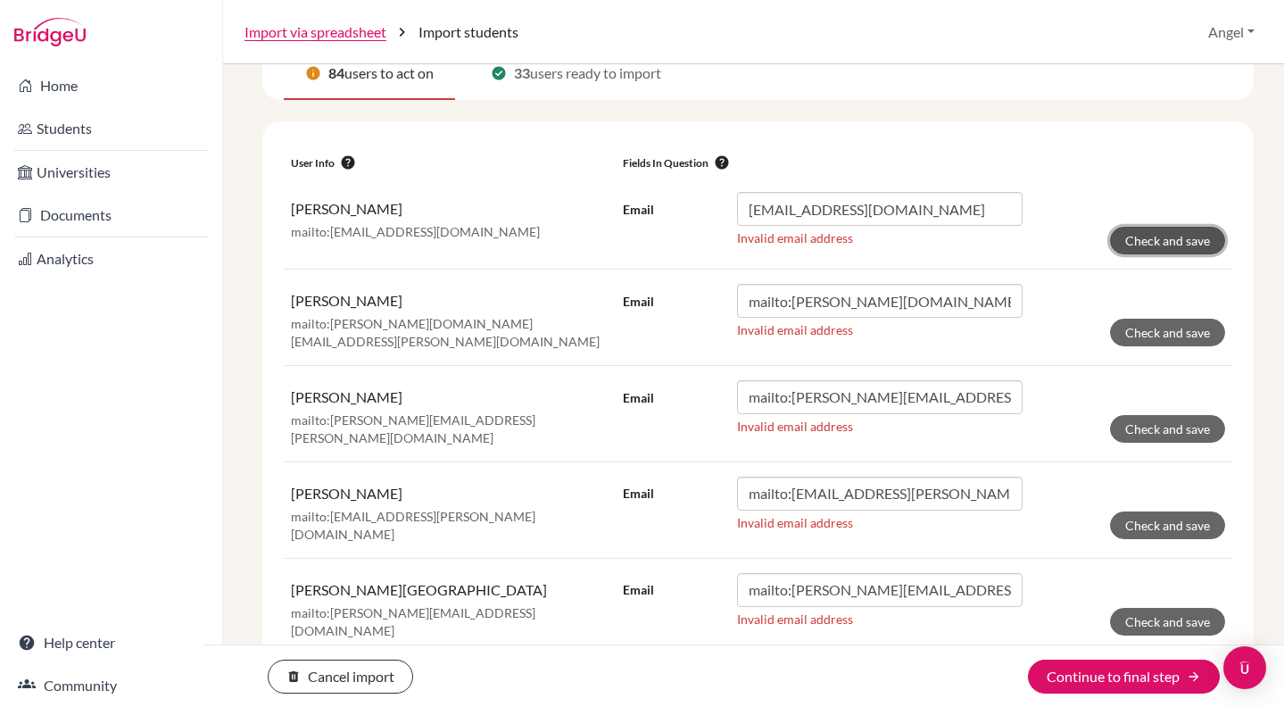
click at [1172, 252] on button "Check and save" at bounding box center [1167, 241] width 115 height 28
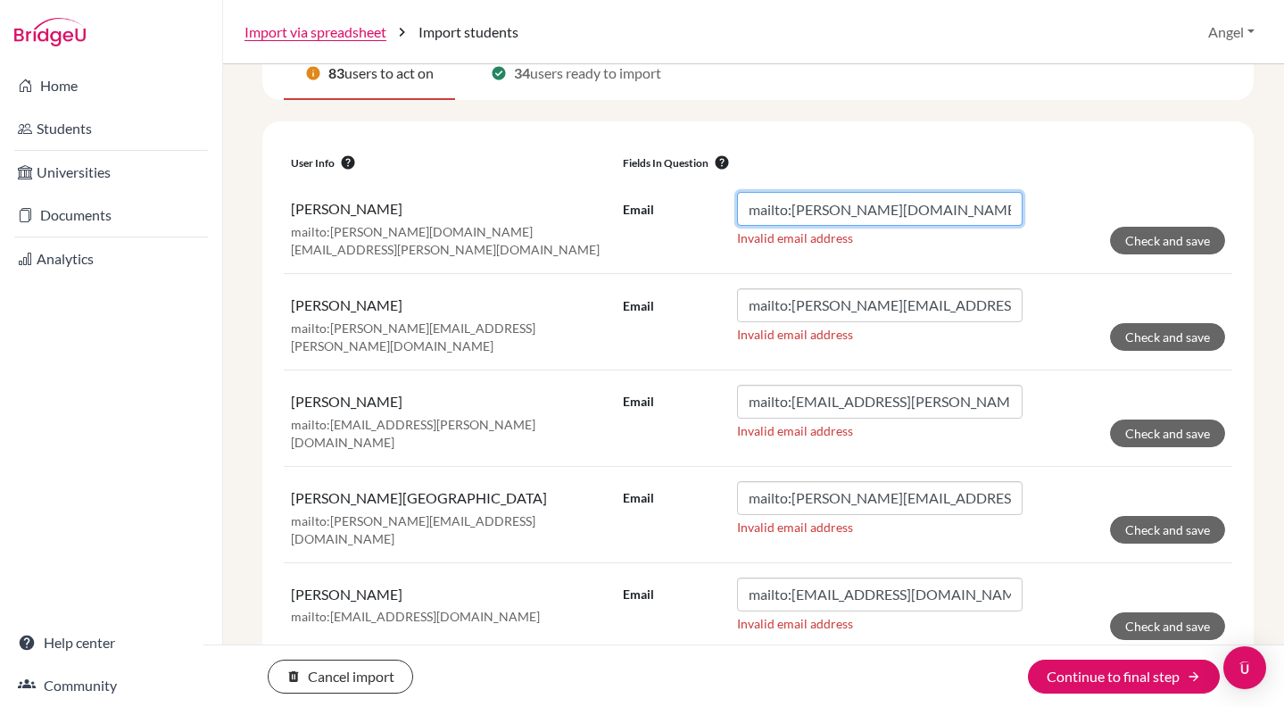
drag, startPoint x: 789, startPoint y: 204, endPoint x: 638, endPoint y: 216, distance: 151.2
click at [638, 216] on div "Email mailto:[PERSON_NAME][DOMAIN_NAME][EMAIL_ADDRESS][PERSON_NAME][DOMAIN_NAME]" at bounding box center [823, 209] width 400 height 34
type input "[PERSON_NAME][DOMAIN_NAME][EMAIL_ADDRESS][PERSON_NAME][DOMAIN_NAME]"
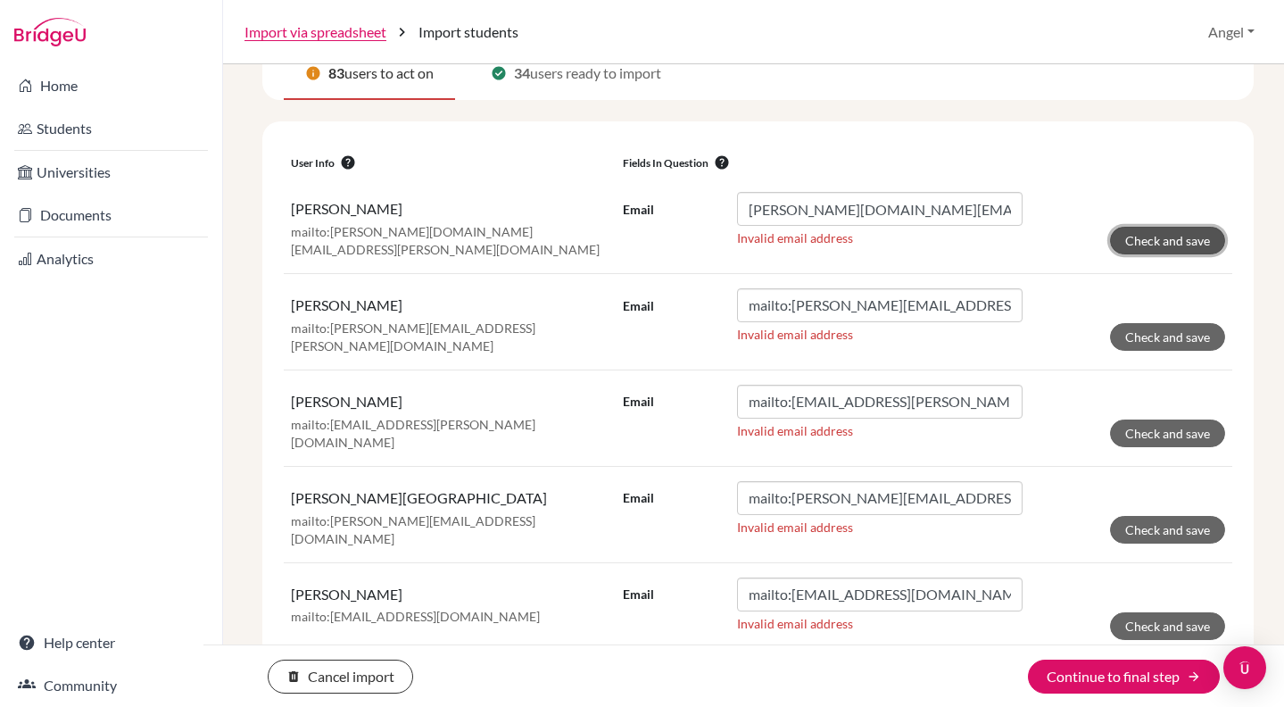
click at [1137, 239] on button "Check and save" at bounding box center [1167, 241] width 115 height 28
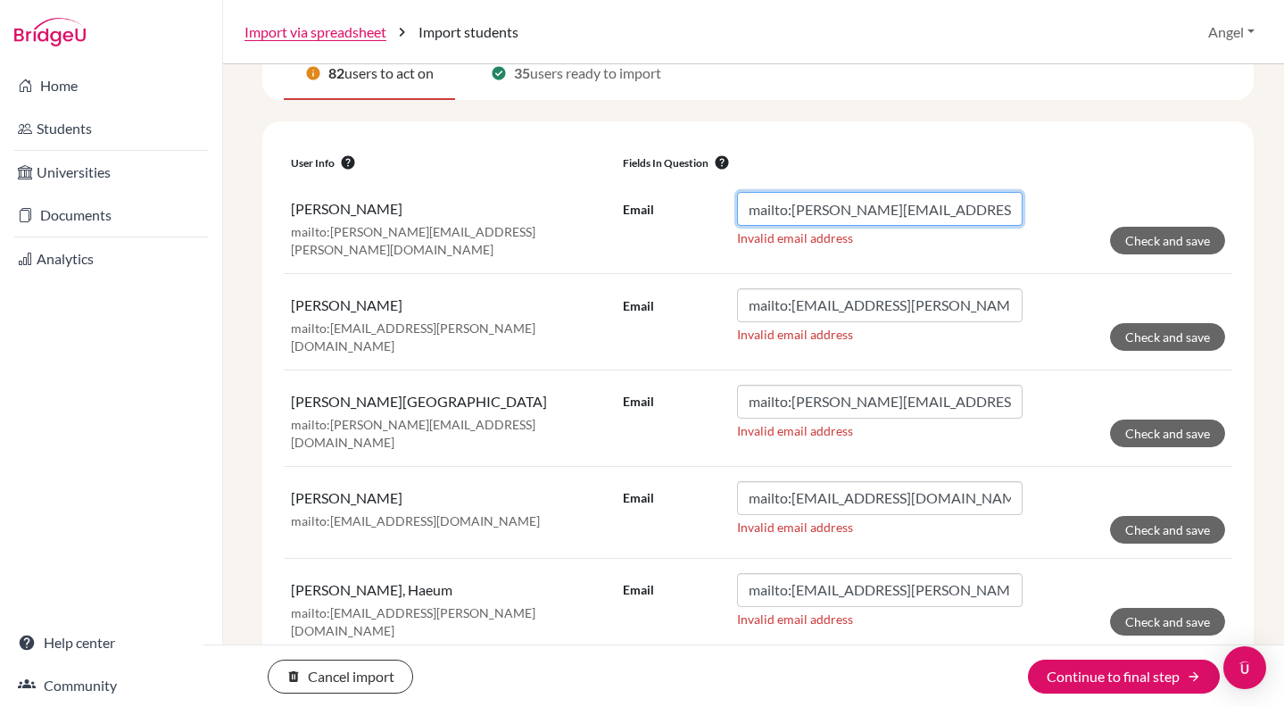
drag, startPoint x: 788, startPoint y: 213, endPoint x: 618, endPoint y: 192, distance: 170.9
click at [623, 192] on div "Email mailto:[PERSON_NAME][EMAIL_ADDRESS][PERSON_NAME][DOMAIN_NAME]" at bounding box center [823, 209] width 400 height 34
type input "[PERSON_NAME][EMAIL_ADDRESS][PERSON_NAME][DOMAIN_NAME]"
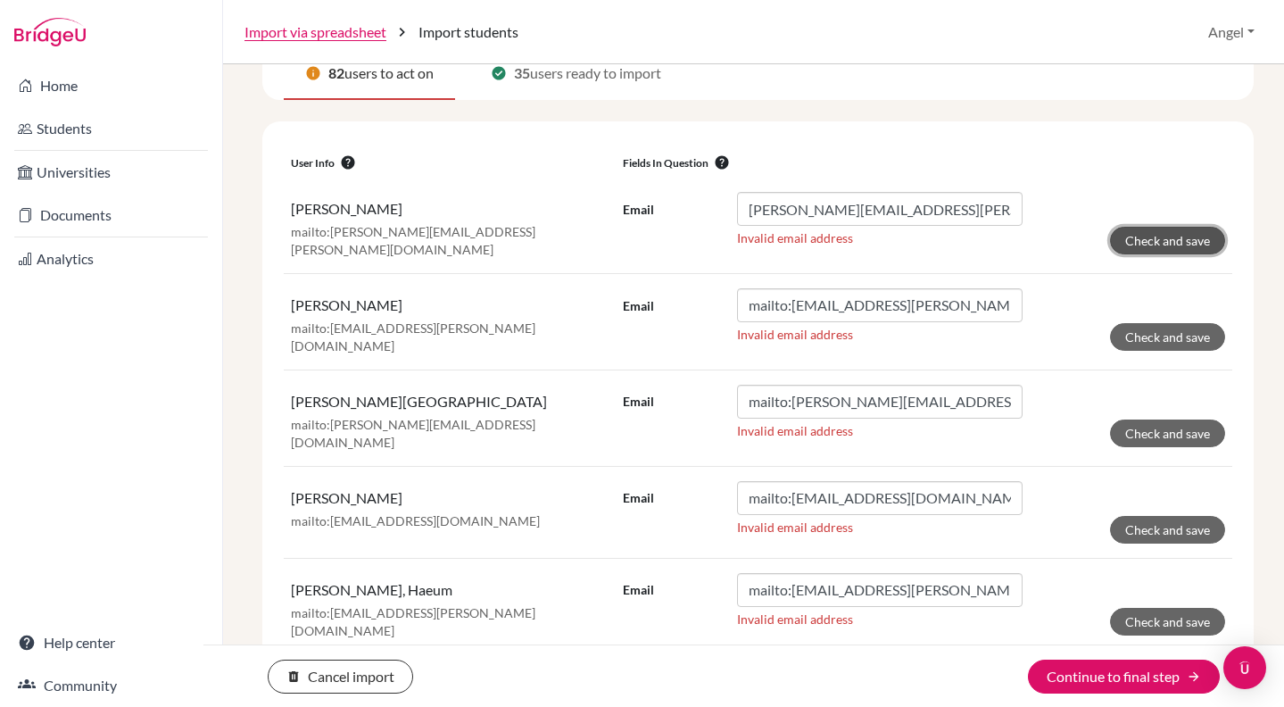
click at [1110, 232] on button "Check and save" at bounding box center [1167, 241] width 115 height 28
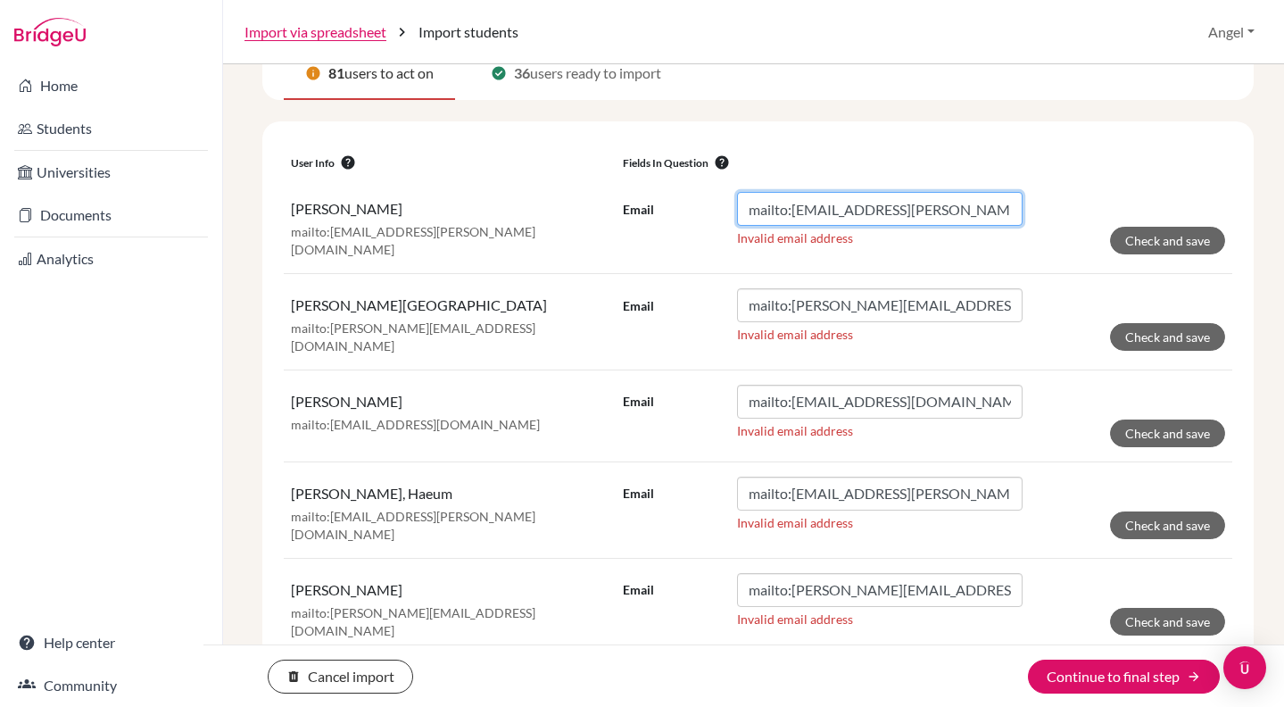
drag, startPoint x: 787, startPoint y: 207, endPoint x: 617, endPoint y: 190, distance: 170.4
click at [617, 190] on td "Email mailto:[PERSON_NAME][EMAIL_ADDRESS][DOMAIN_NAME] Invalid email address Ch…" at bounding box center [924, 225] width 617 height 95
type input "[EMAIL_ADDRESS][PERSON_NAME][DOMAIN_NAME]"
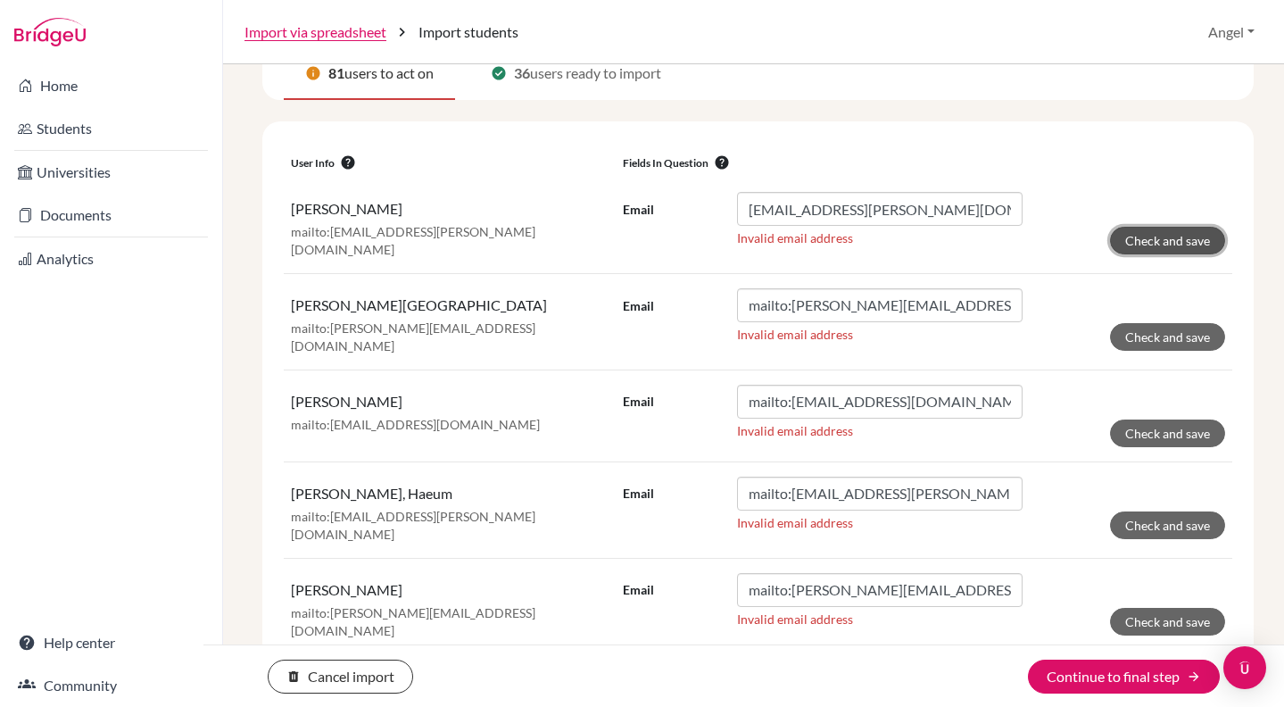
click at [1164, 239] on button "Check and save" at bounding box center [1167, 241] width 115 height 28
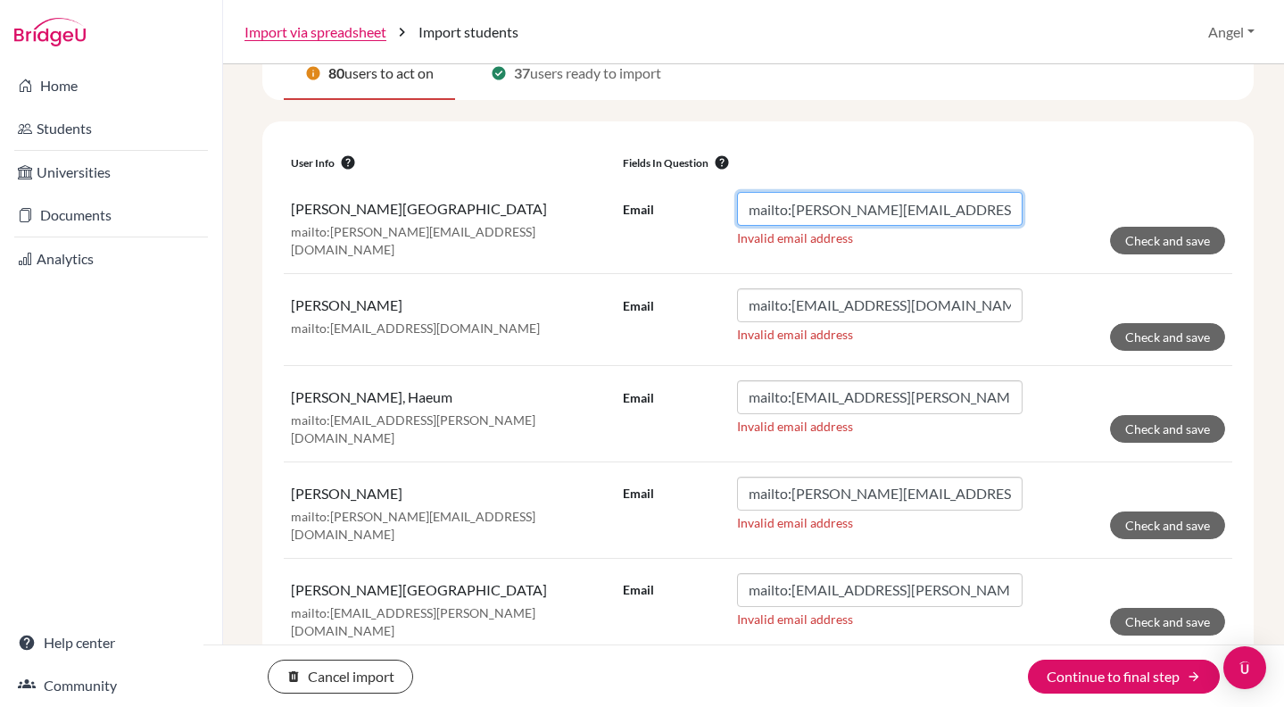
drag, startPoint x: 790, startPoint y: 213, endPoint x: 659, endPoint y: 186, distance: 133.2
click at [659, 186] on td "Email mailto:[PERSON_NAME][EMAIL_ADDRESS][DOMAIN_NAME] Invalid email address Ch…" at bounding box center [924, 225] width 617 height 95
type input "[PERSON_NAME][EMAIL_ADDRESS][DOMAIN_NAME]"
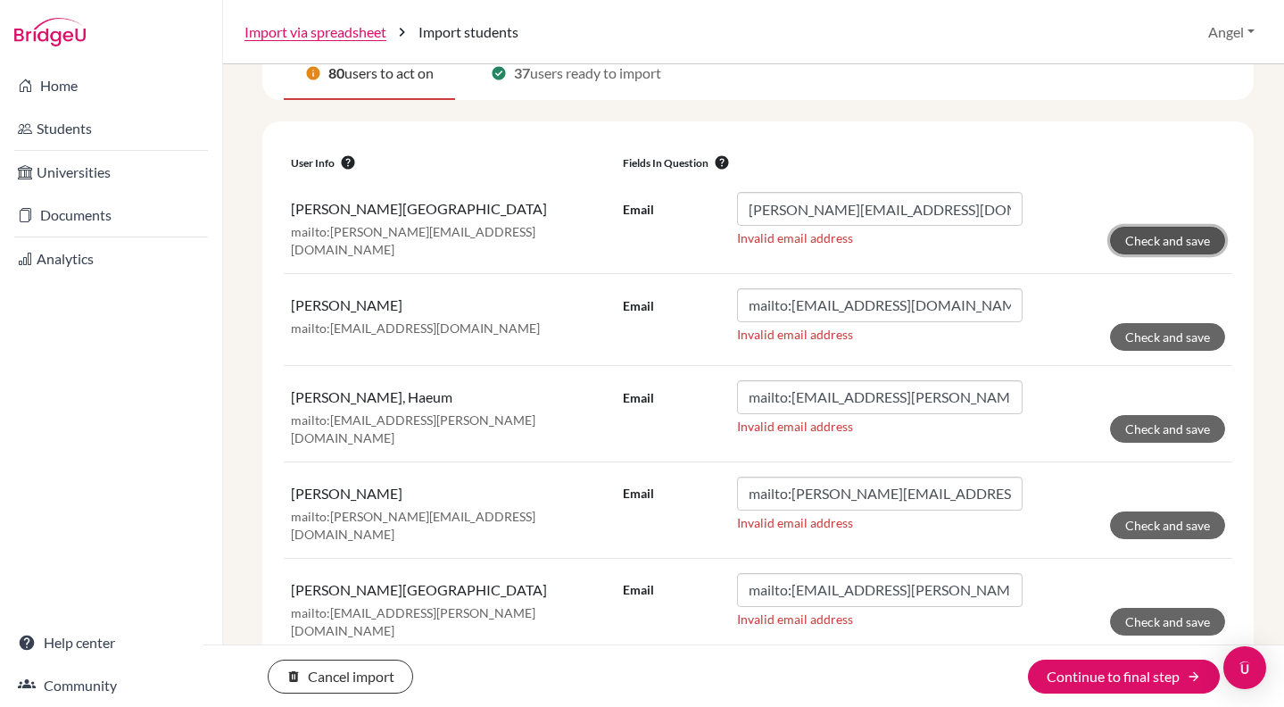
click at [1147, 243] on button "Check and save" at bounding box center [1167, 241] width 115 height 28
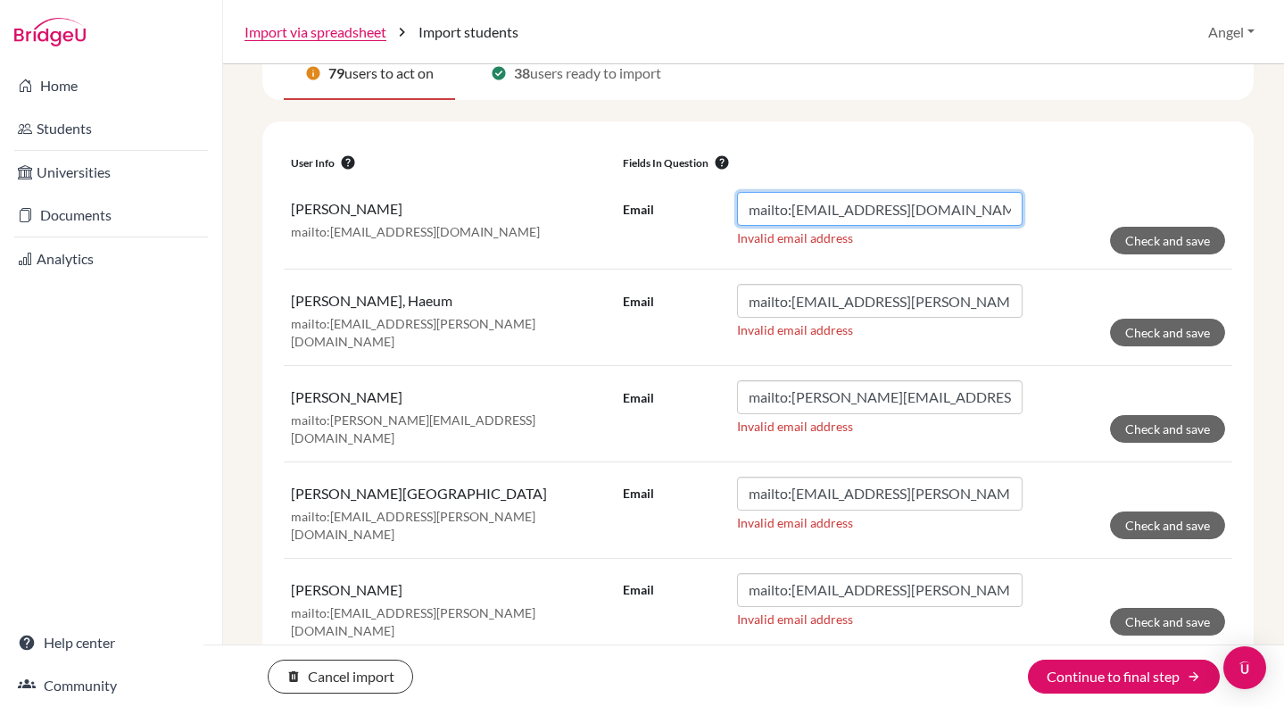
drag, startPoint x: 788, startPoint y: 210, endPoint x: 581, endPoint y: 191, distance: 207.9
click at [581, 191] on tr "[PERSON_NAME]:[PERSON_NAME][EMAIL_ADDRESS][PERSON_NAME][DOMAIN_NAME] Email mail…" at bounding box center [758, 224] width 949 height 92
type input "[EMAIL_ADDRESS][DOMAIN_NAME]"
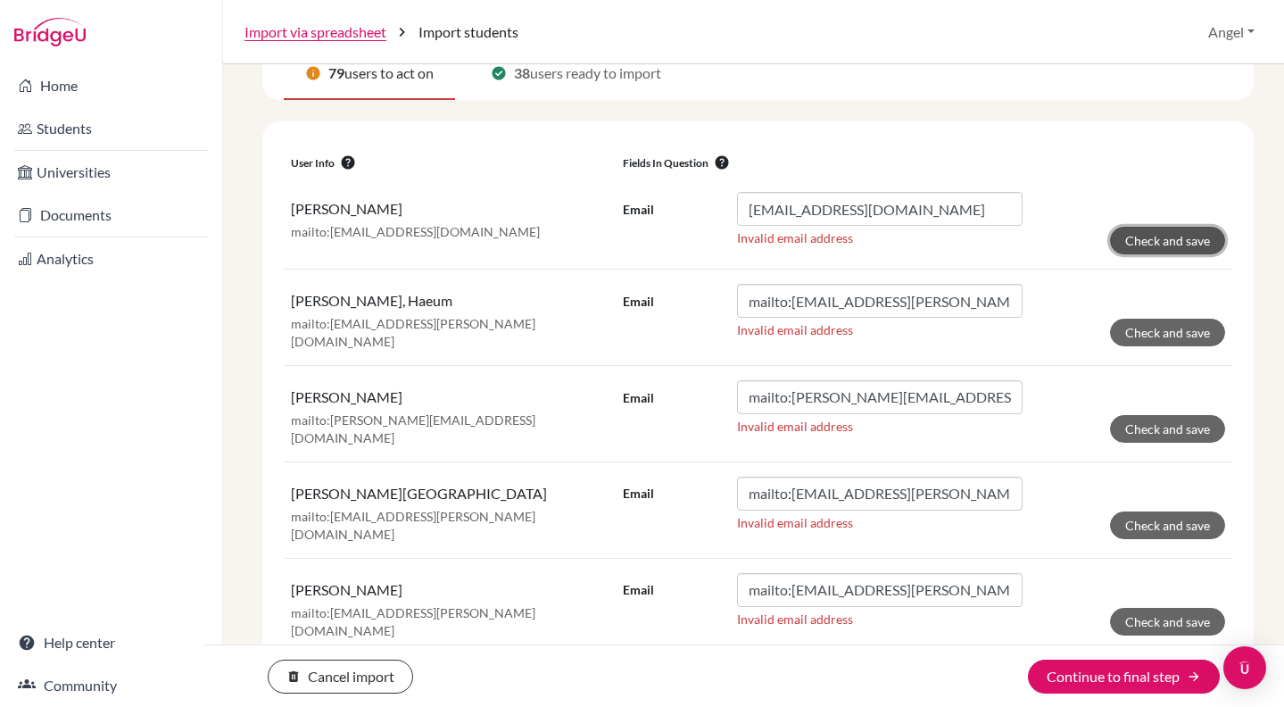
click at [1191, 241] on button "Check and save" at bounding box center [1167, 241] width 115 height 28
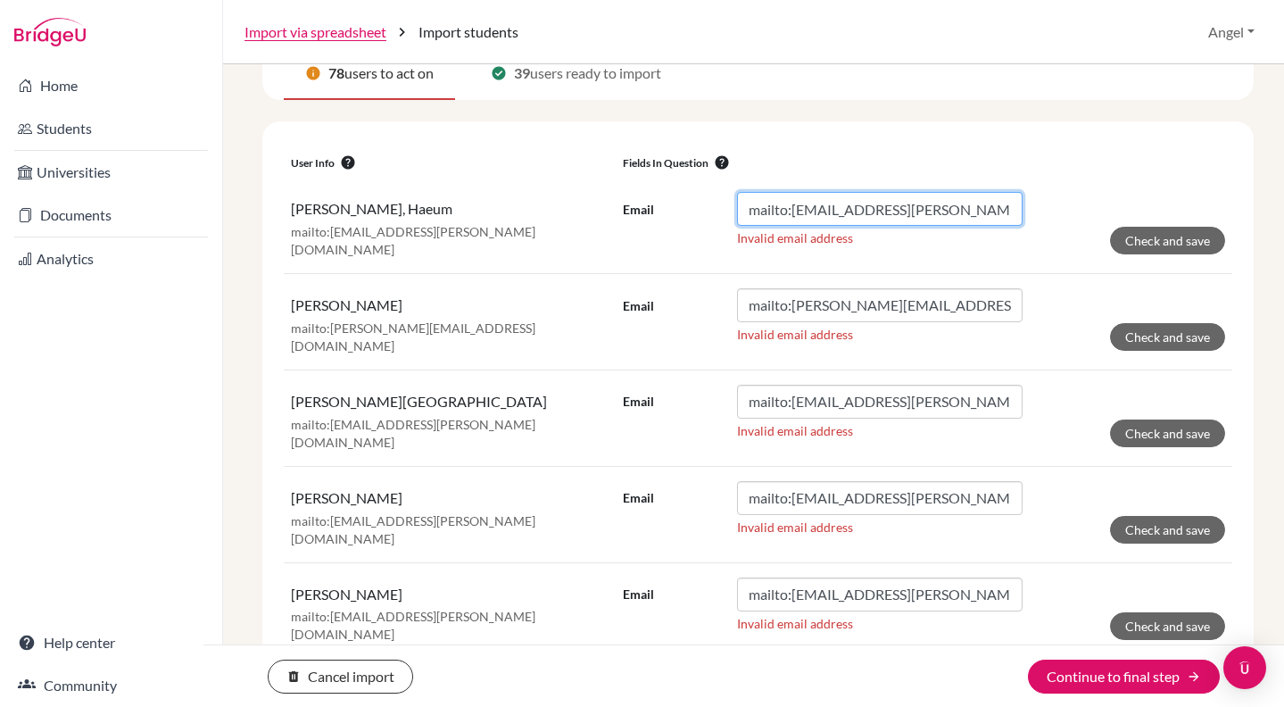
drag, startPoint x: 788, startPoint y: 211, endPoint x: 533, endPoint y: 176, distance: 257.7
type input "[EMAIL_ADDRESS][PERSON_NAME][DOMAIN_NAME]"
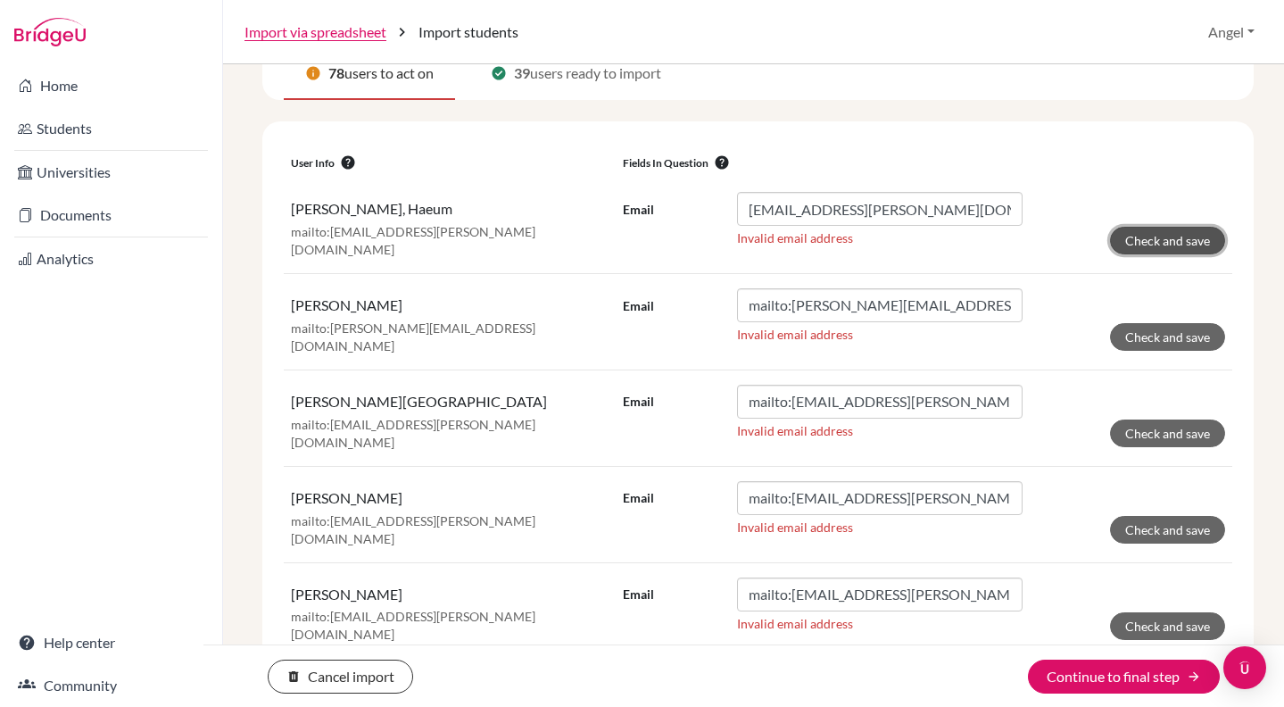
click at [1110, 240] on button "Check and save" at bounding box center [1167, 241] width 115 height 28
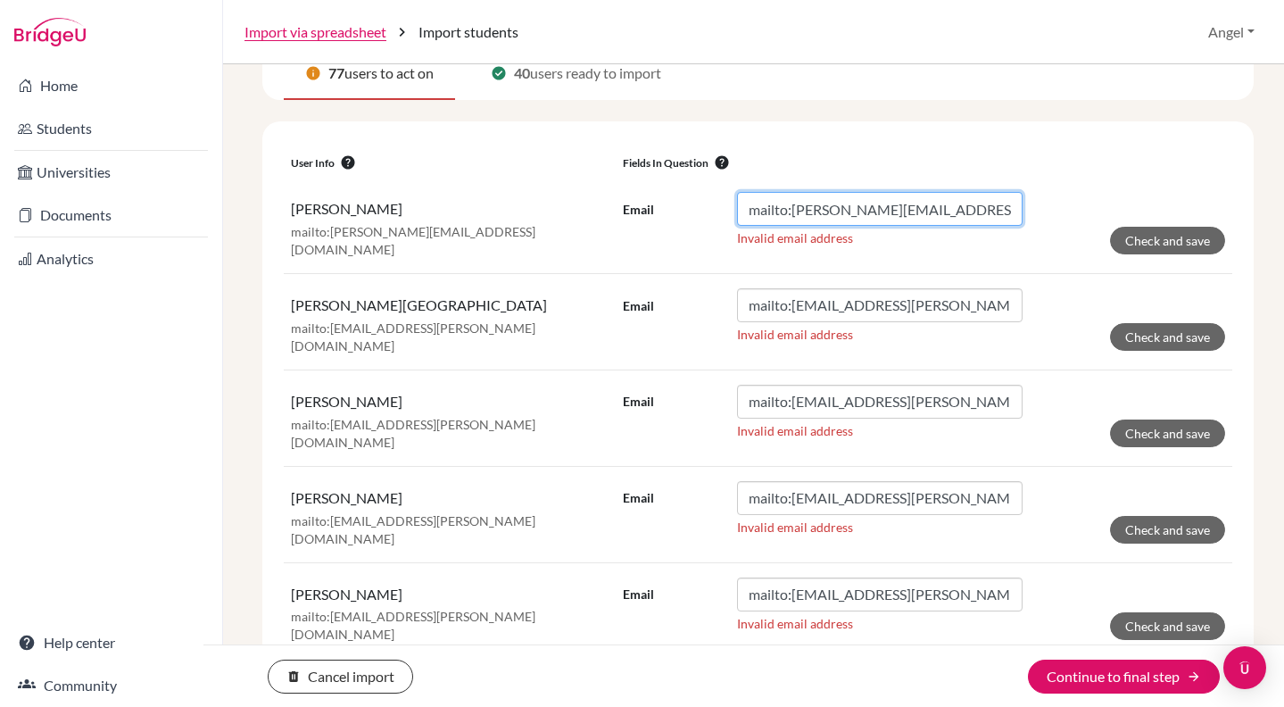
drag, startPoint x: 786, startPoint y: 211, endPoint x: 572, endPoint y: 204, distance: 214.2
click at [570, 205] on tr "[PERSON_NAME]:[PERSON_NAME][EMAIL_ADDRESS][DOMAIN_NAME] Email mailto:[EMAIL_ADD…" at bounding box center [758, 225] width 949 height 95
type input "[EMAIL_ADDRESS][PERSON_NAME][DOMAIN_NAME]"
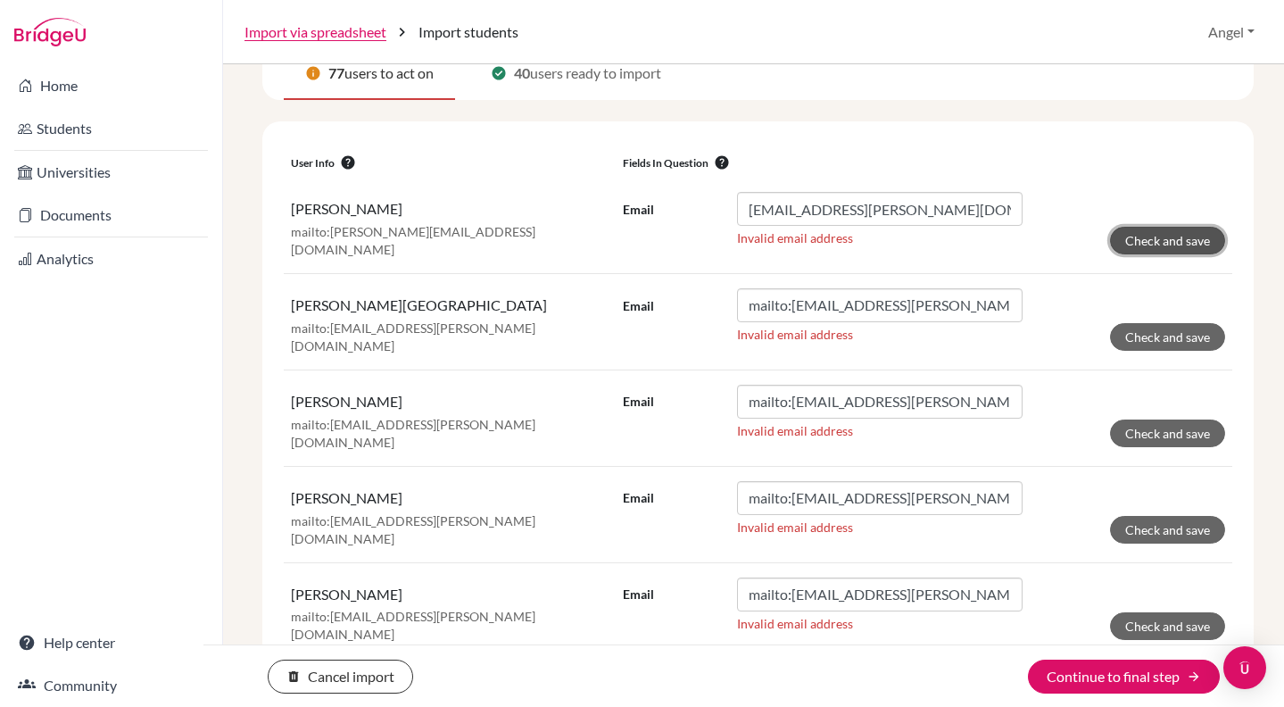
click at [1169, 240] on button "Check and save" at bounding box center [1167, 241] width 115 height 28
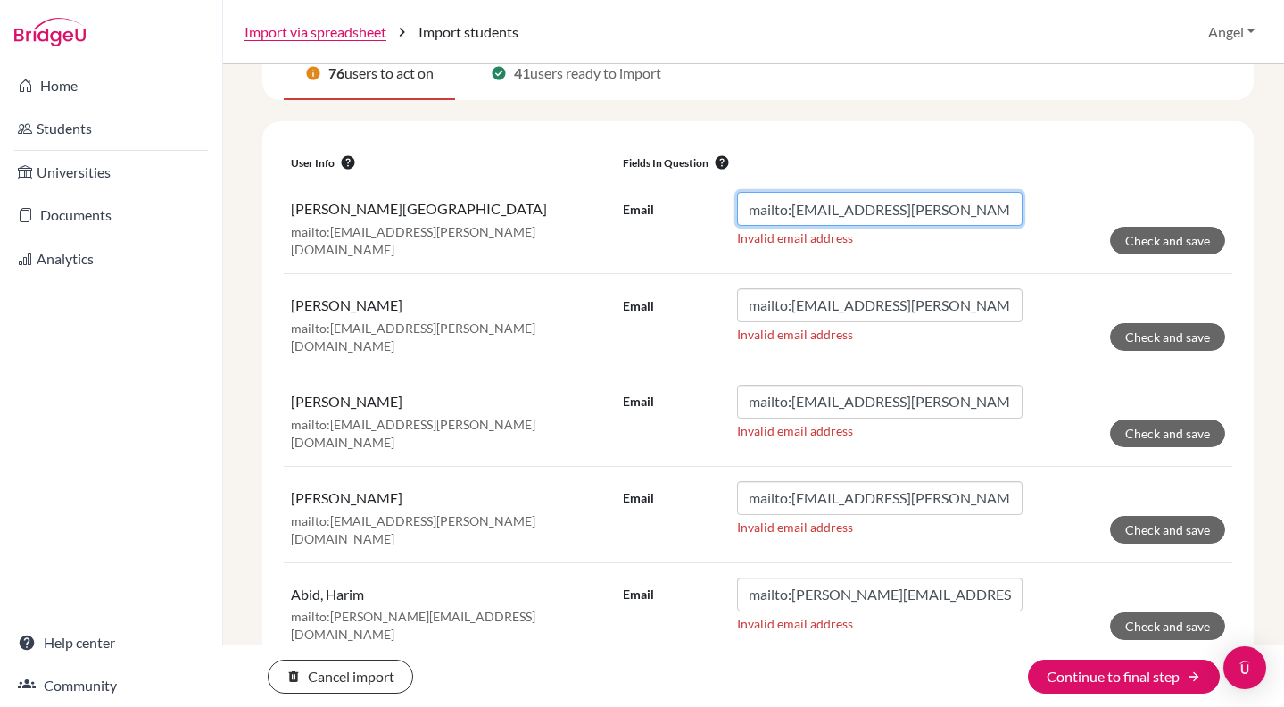
drag, startPoint x: 788, startPoint y: 209, endPoint x: 665, endPoint y: 187, distance: 125.0
click at [665, 187] on td "Email mailto:[EMAIL_ADDRESS][PERSON_NAME][DOMAIN_NAME] Invalid email address Ch…" at bounding box center [924, 225] width 617 height 95
type input "[EMAIL_ADDRESS][PERSON_NAME][DOMAIN_NAME]"
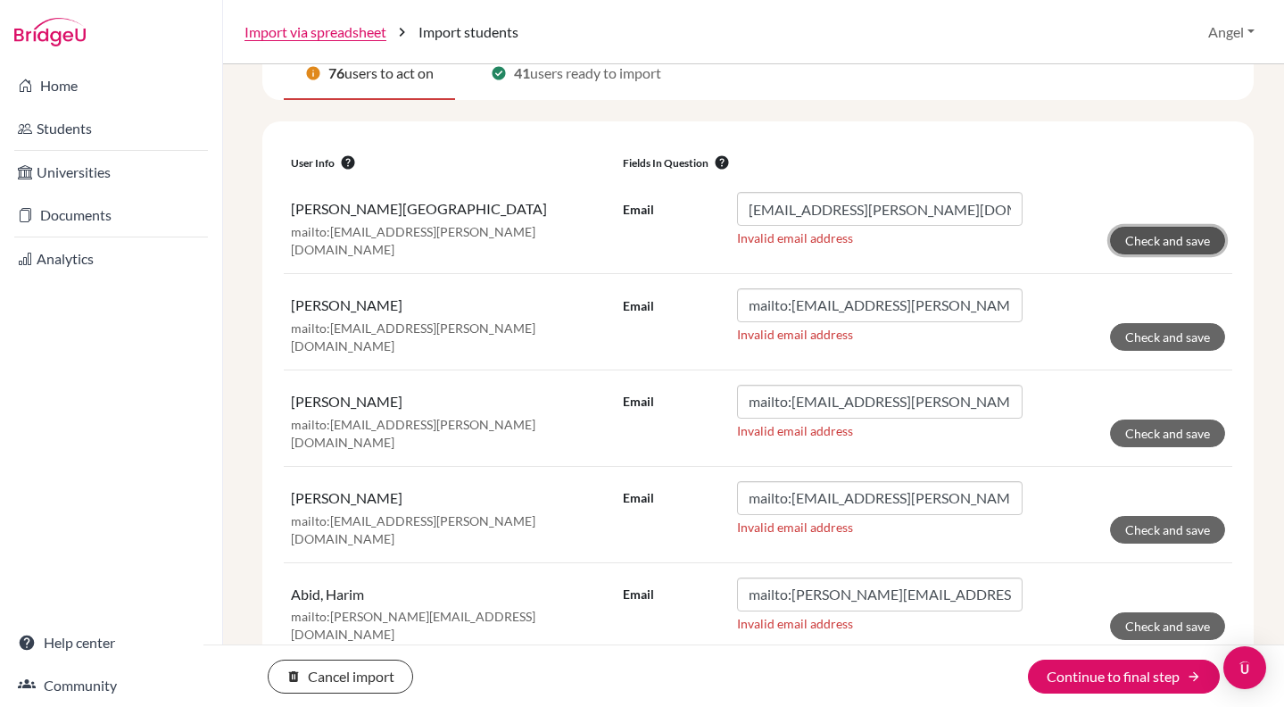
click at [1167, 235] on button "Check and save" at bounding box center [1167, 241] width 115 height 28
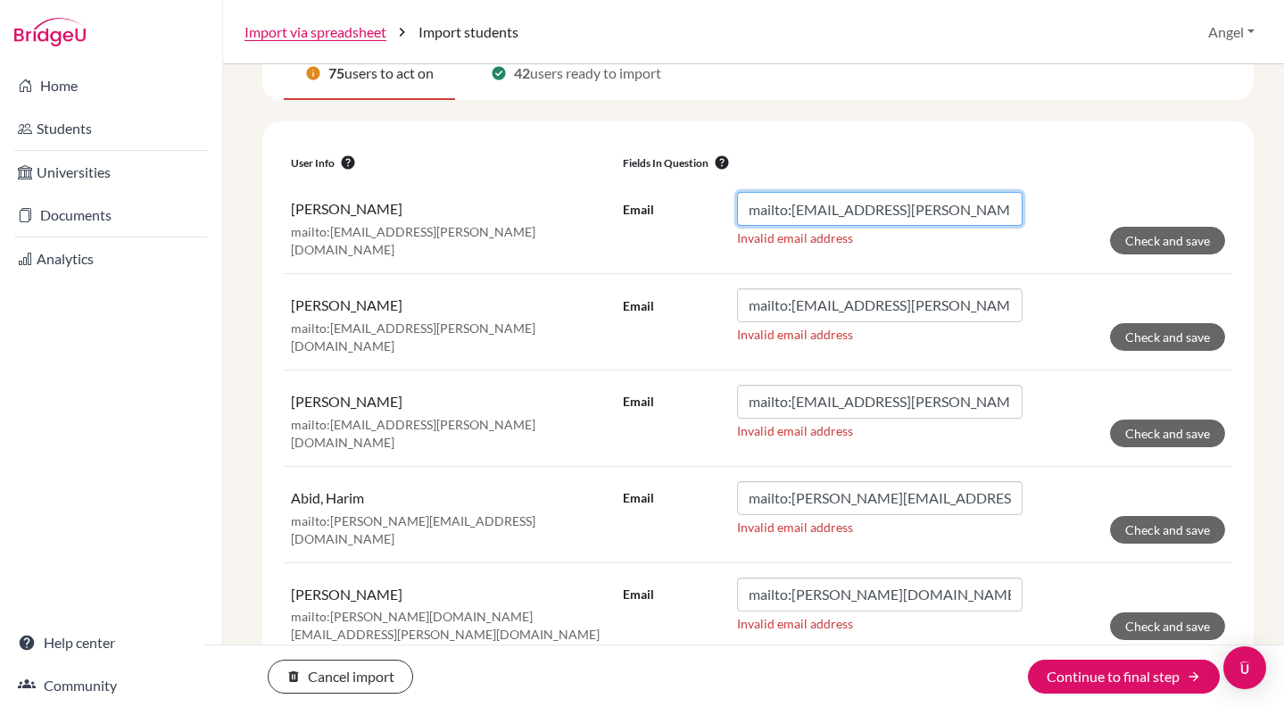
drag, startPoint x: 785, startPoint y: 205, endPoint x: 419, endPoint y: 183, distance: 366.5
click at [419, 183] on tr "[PERSON_NAME]:[EMAIL_ADDRESS][PERSON_NAME][DOMAIN_NAME] Email mailto:[EMAIL_ADD…" at bounding box center [758, 225] width 949 height 95
type input "[EMAIL_ADDRESS][PERSON_NAME][DOMAIN_NAME]"
click at [1126, 255] on td "Email [EMAIL_ADDRESS][PERSON_NAME][DOMAIN_NAME] Invalid email address Check and…" at bounding box center [924, 225] width 617 height 95
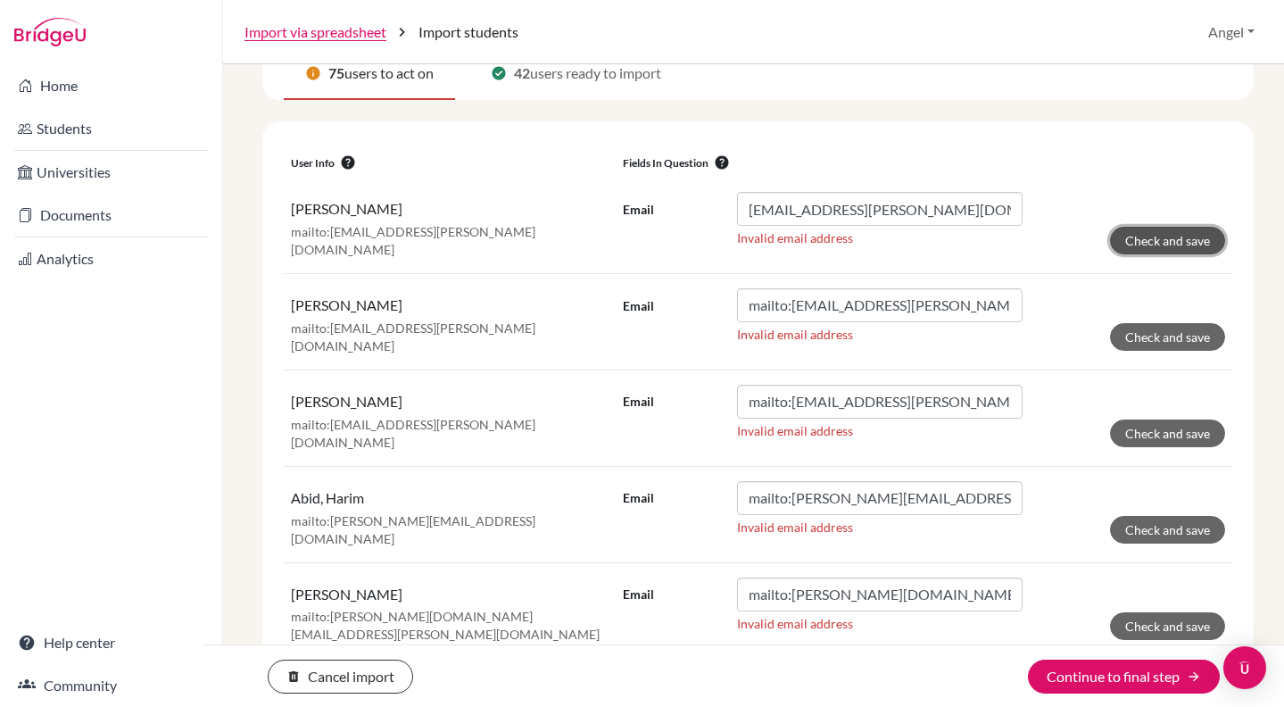
click at [1181, 237] on button "Check and save" at bounding box center [1167, 241] width 115 height 28
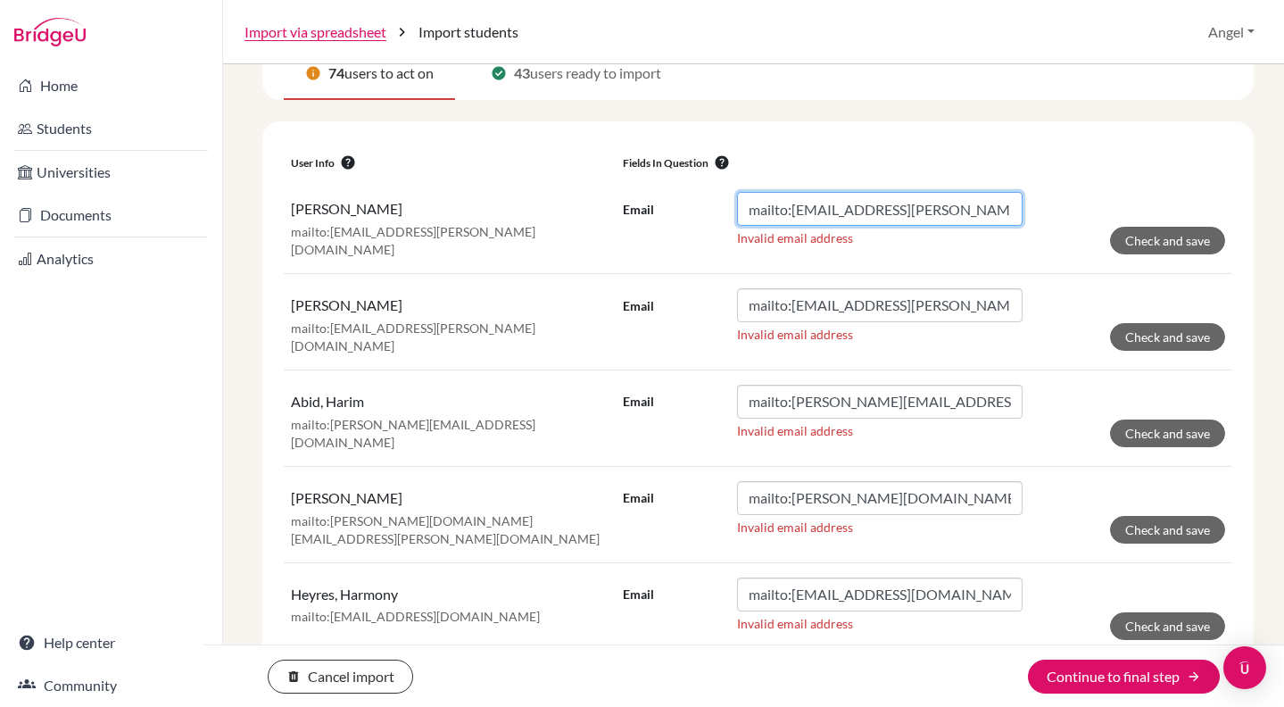
drag, startPoint x: 787, startPoint y: 212, endPoint x: 645, endPoint y: 190, distance: 143.6
click at [645, 190] on td "Email mailto:[EMAIL_ADDRESS][PERSON_NAME][DOMAIN_NAME] Invalid email address Ch…" at bounding box center [924, 225] width 617 height 95
type input "[EMAIL_ADDRESS][PERSON_NAME][DOMAIN_NAME]"
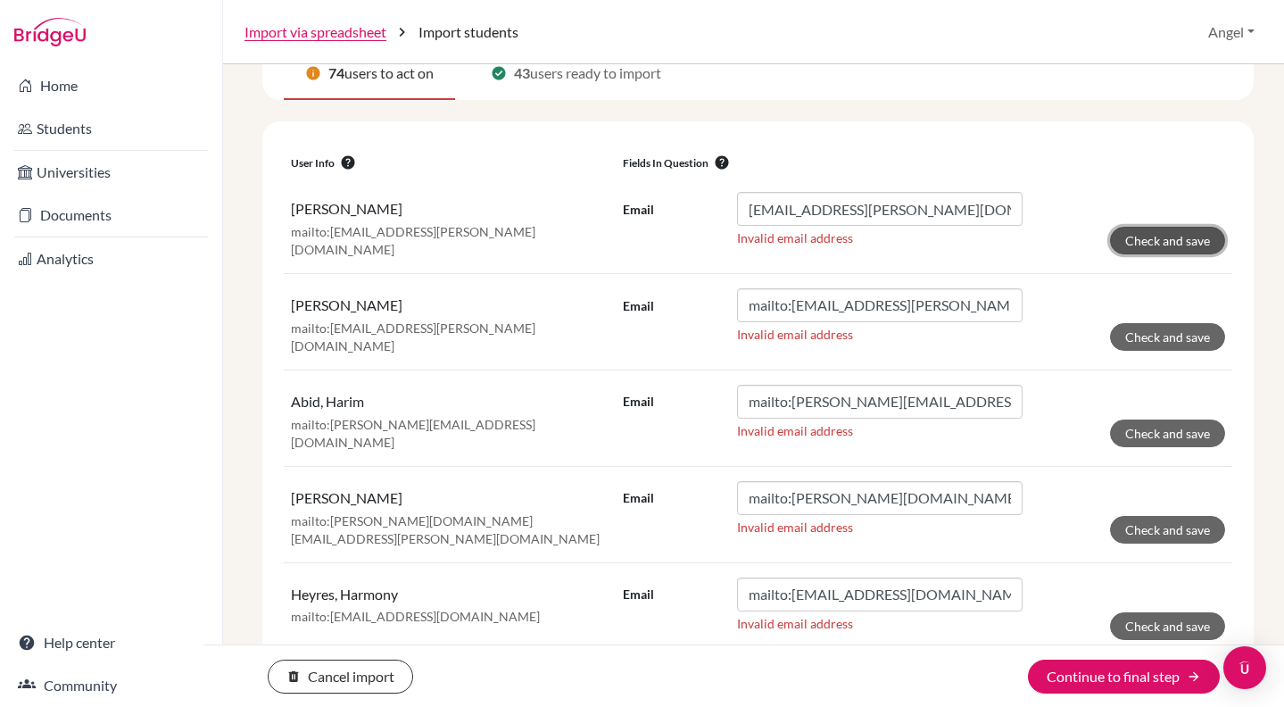
click at [1185, 232] on button "Check and save" at bounding box center [1167, 241] width 115 height 28
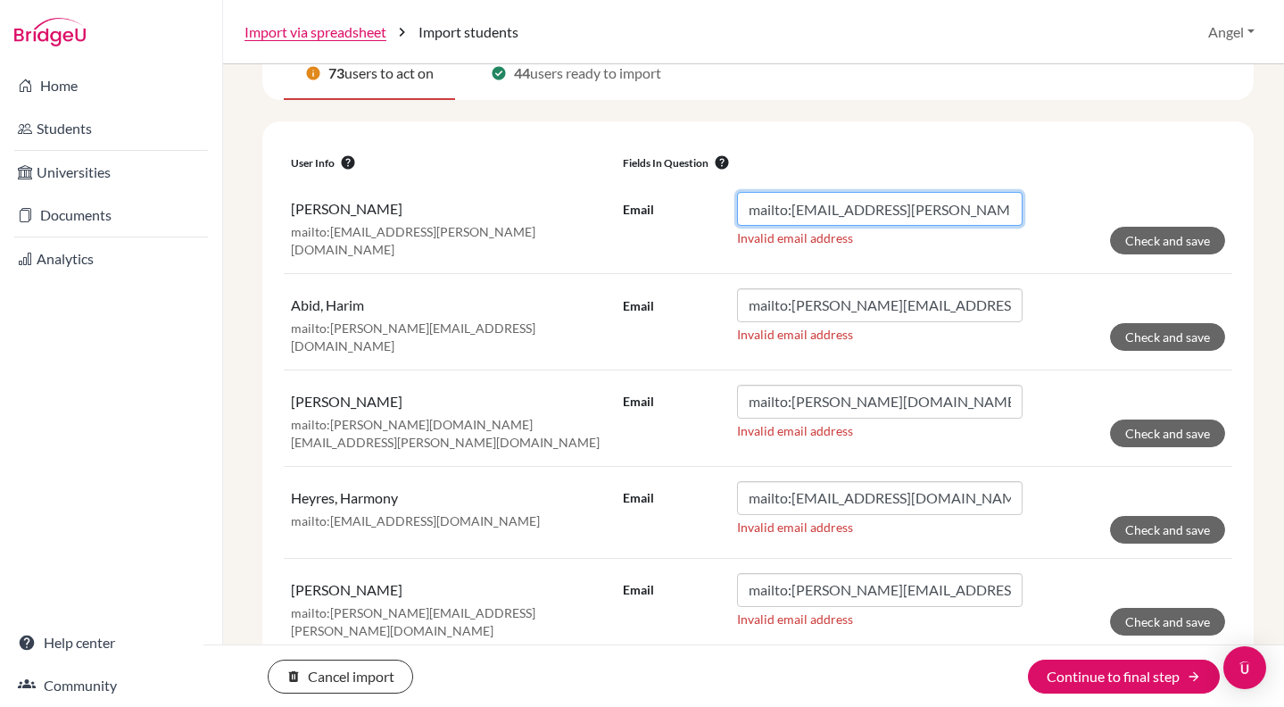
drag, startPoint x: 788, startPoint y: 212, endPoint x: 684, endPoint y: 195, distance: 105.0
click at [684, 195] on div "Email mailto:[EMAIL_ADDRESS][PERSON_NAME][DOMAIN_NAME]" at bounding box center [823, 209] width 400 height 34
type input "[EMAIL_ADDRESS][PERSON_NAME][DOMAIN_NAME]"
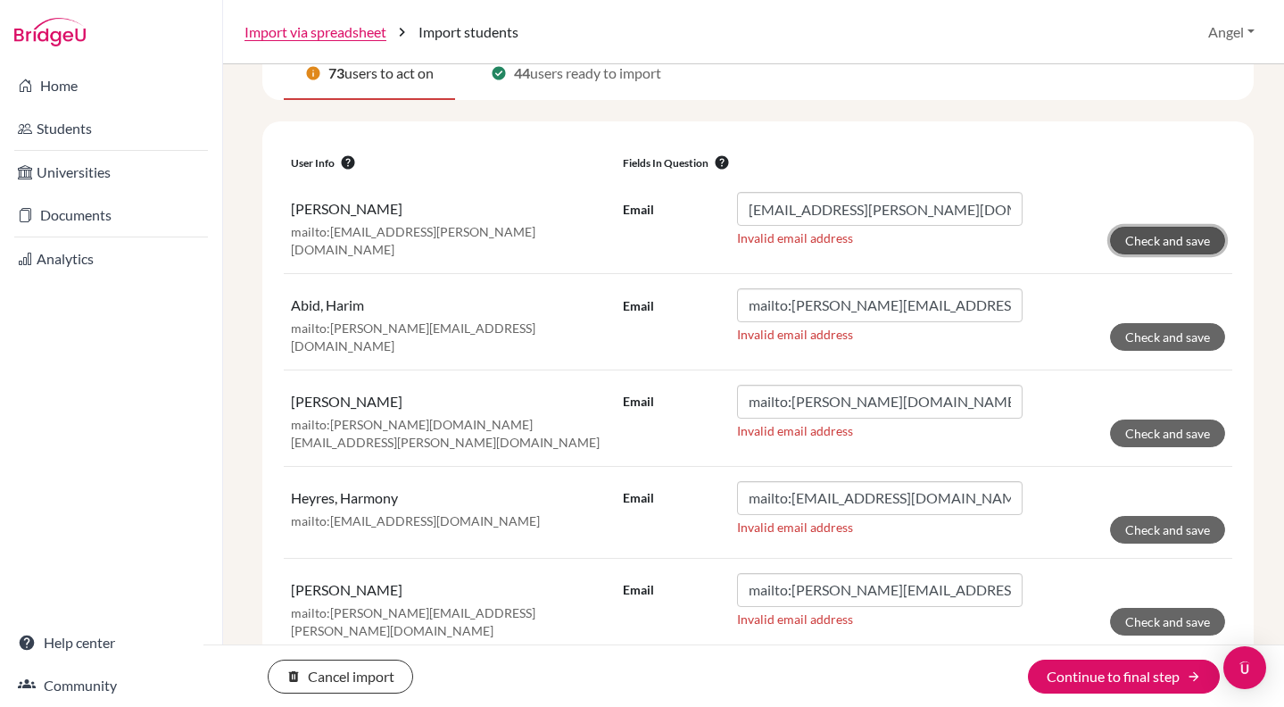
click at [1120, 245] on button "Check and save" at bounding box center [1167, 241] width 115 height 28
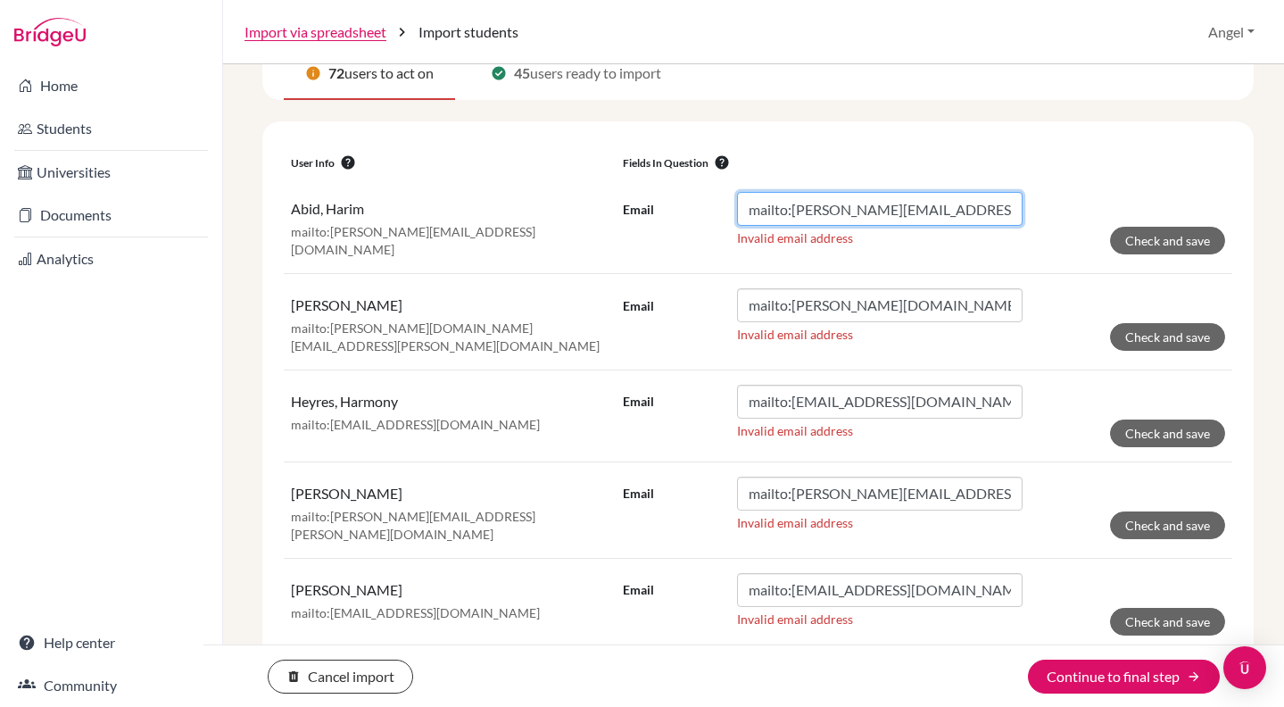
drag, startPoint x: 789, startPoint y: 211, endPoint x: 599, endPoint y: 172, distance: 194.1
type input "[EMAIL_ADDRESS][DOMAIN_NAME]"
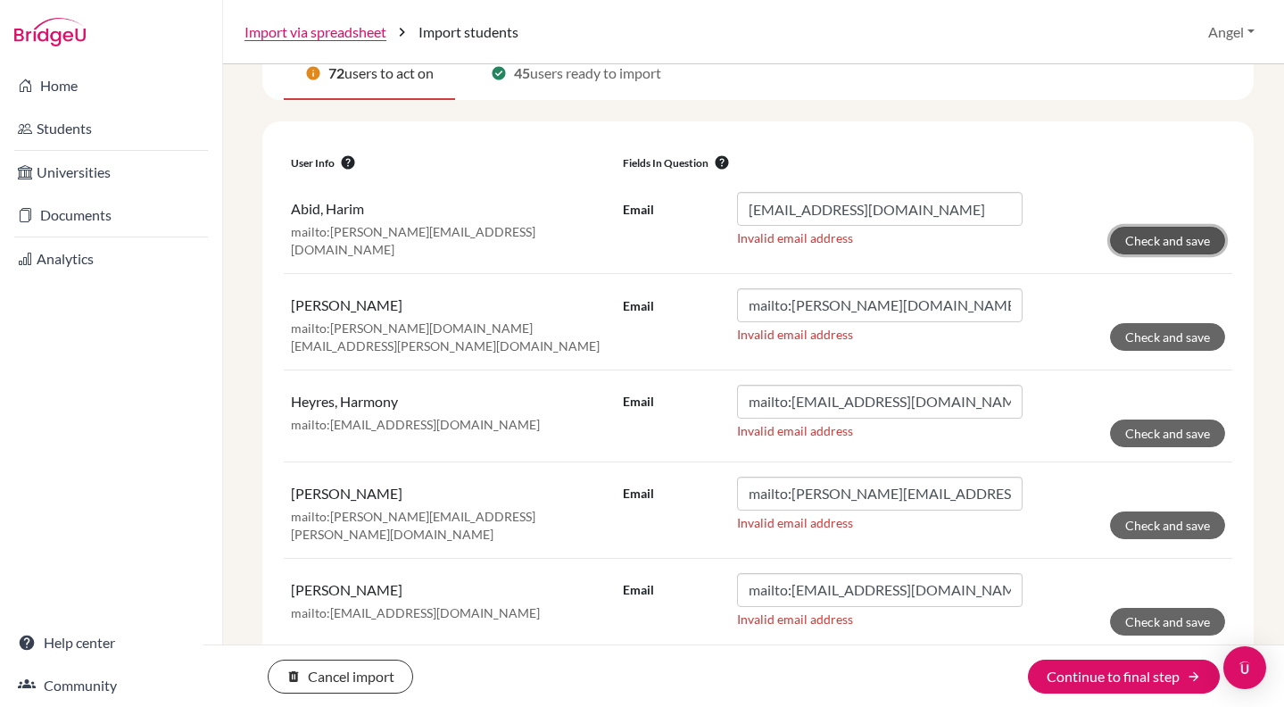
click at [1176, 238] on button "Check and save" at bounding box center [1167, 241] width 115 height 28
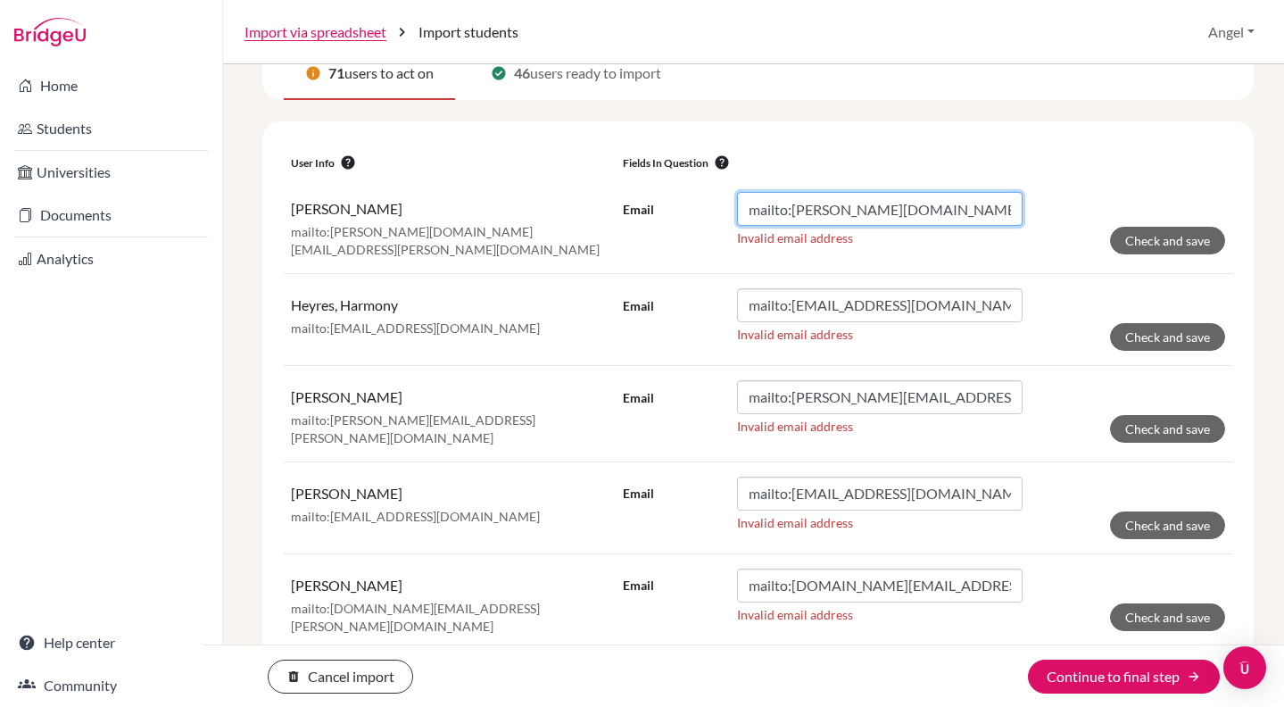
drag, startPoint x: 789, startPoint y: 210, endPoint x: 626, endPoint y: 192, distance: 163.4
click at [626, 192] on div "Email mailto:[PERSON_NAME][DOMAIN_NAME][EMAIL_ADDRESS][PERSON_NAME][DOMAIN_NAME]" at bounding box center [823, 209] width 400 height 34
type input "[DOMAIN_NAME][EMAIL_ADDRESS][PERSON_NAME][DOMAIN_NAME]"
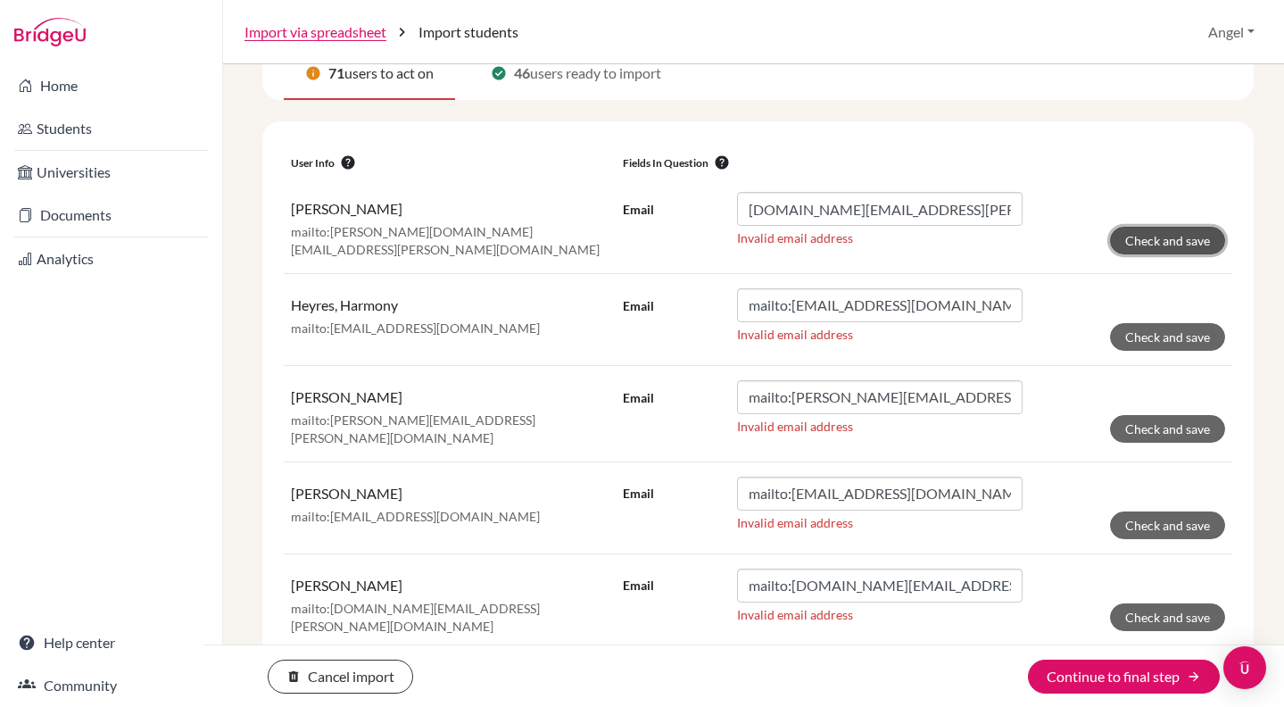
click at [1178, 234] on button "Check and save" at bounding box center [1167, 241] width 115 height 28
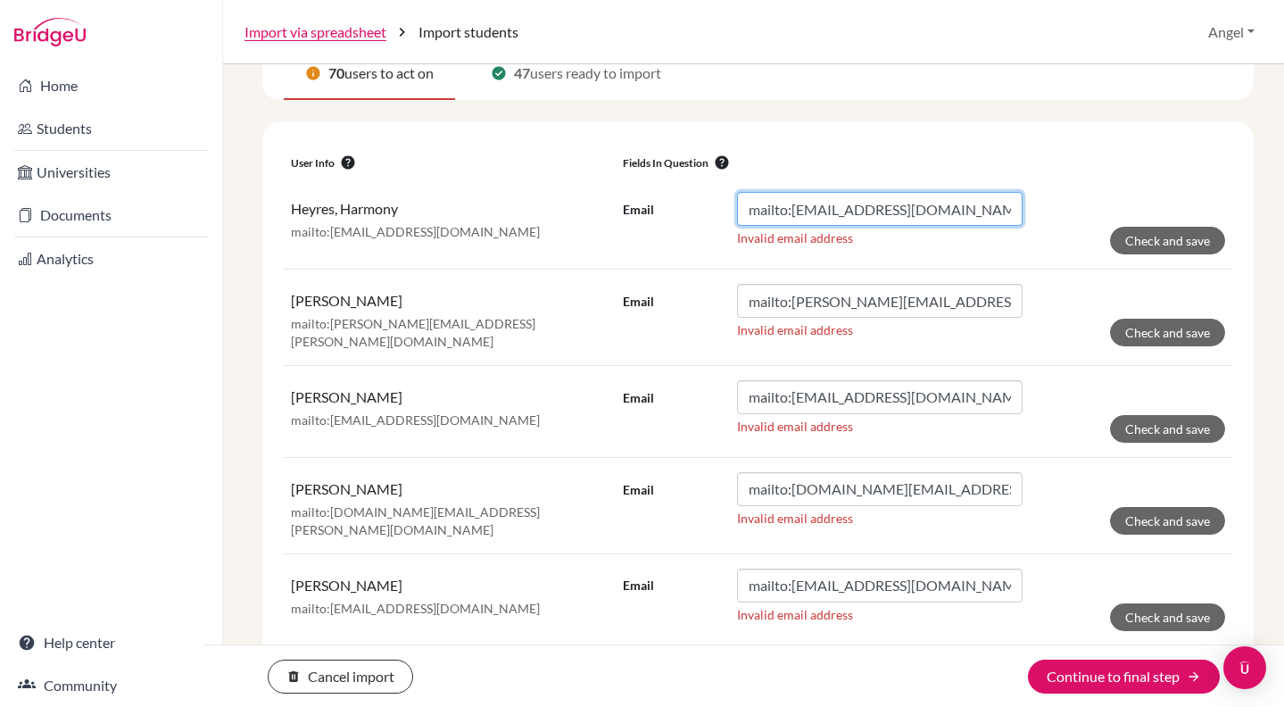
drag, startPoint x: 787, startPoint y: 212, endPoint x: 619, endPoint y: 186, distance: 169.7
click at [609, 189] on tr "Heyres, Harmony mailto:[EMAIL_ADDRESS][DOMAIN_NAME] Email mailto:[EMAIL_ADDRESS…" at bounding box center [758, 224] width 949 height 92
type input "[EMAIL_ADDRESS][DOMAIN_NAME]"
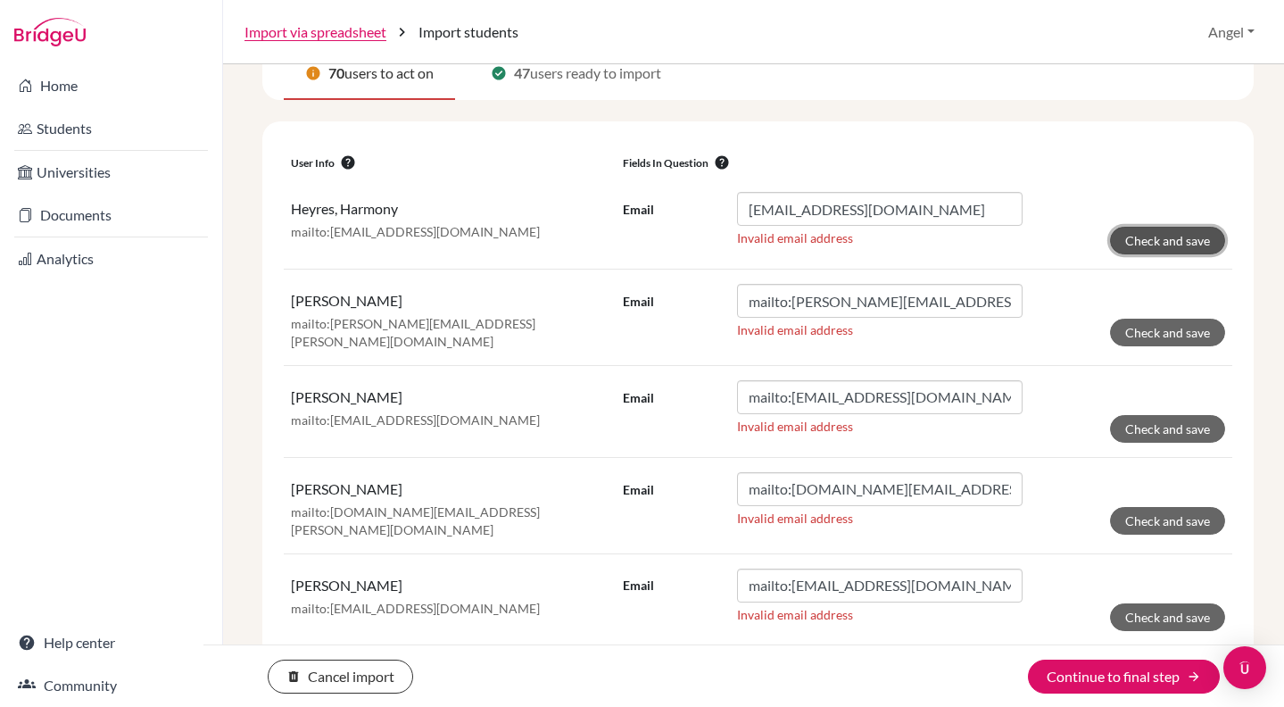
click at [1150, 241] on button "Check and save" at bounding box center [1167, 241] width 115 height 28
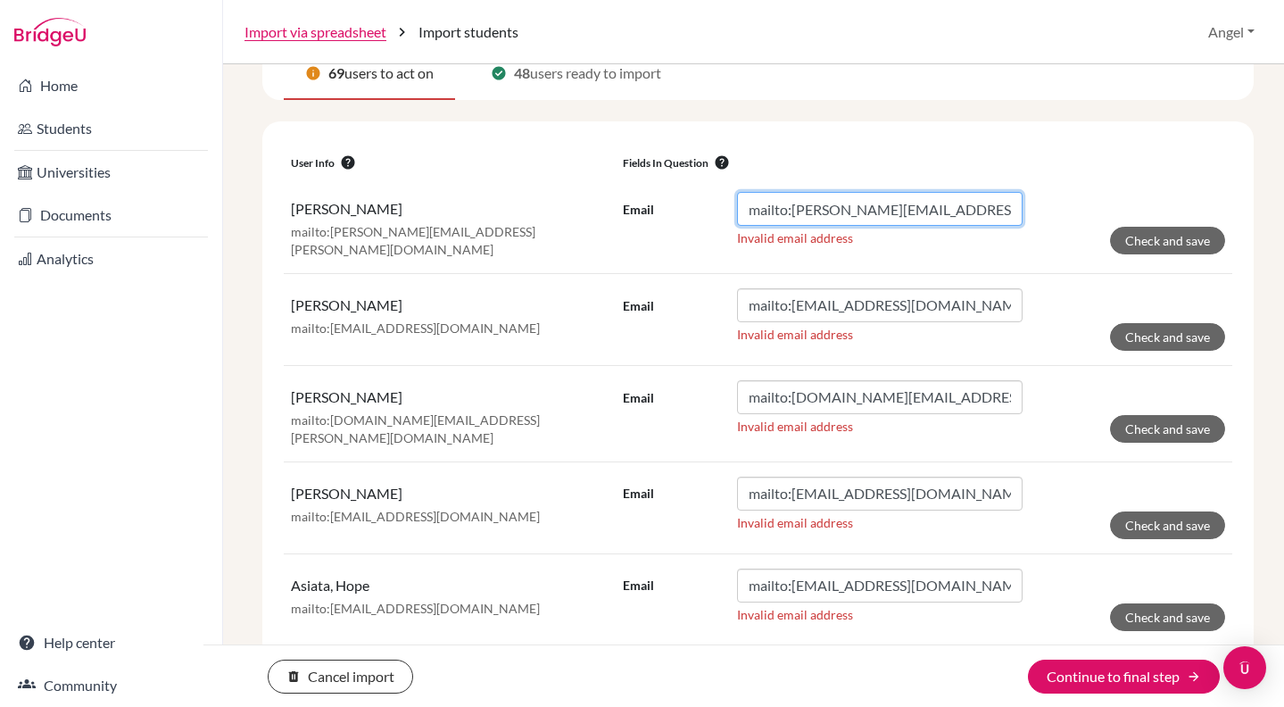
drag, startPoint x: 788, startPoint y: 211, endPoint x: 592, endPoint y: 203, distance: 196.4
click at [592, 203] on tr "[PERSON_NAME]:[PERSON_NAME][EMAIL_ADDRESS][PERSON_NAME][DOMAIN_NAME] Email mail…" at bounding box center [758, 225] width 949 height 95
type input "[PERSON_NAME][EMAIL_ADDRESS][PERSON_NAME][DOMAIN_NAME]"
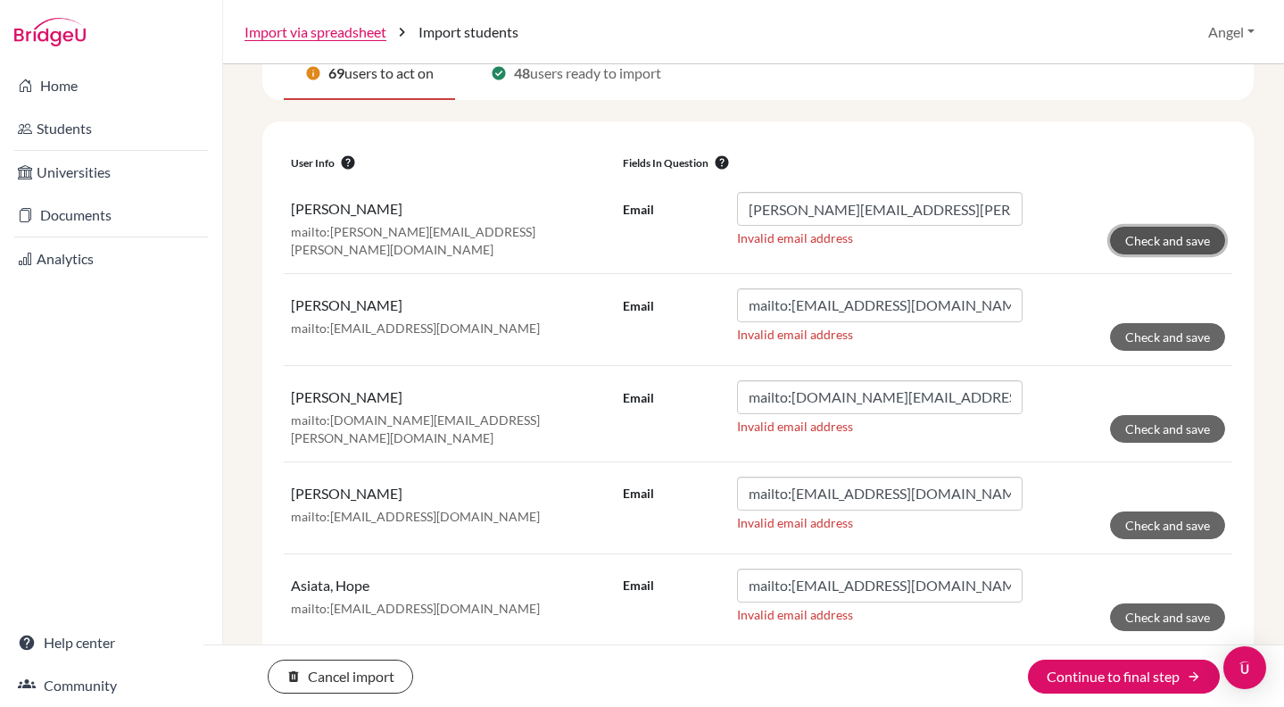
click at [1181, 243] on button "Check and save" at bounding box center [1167, 241] width 115 height 28
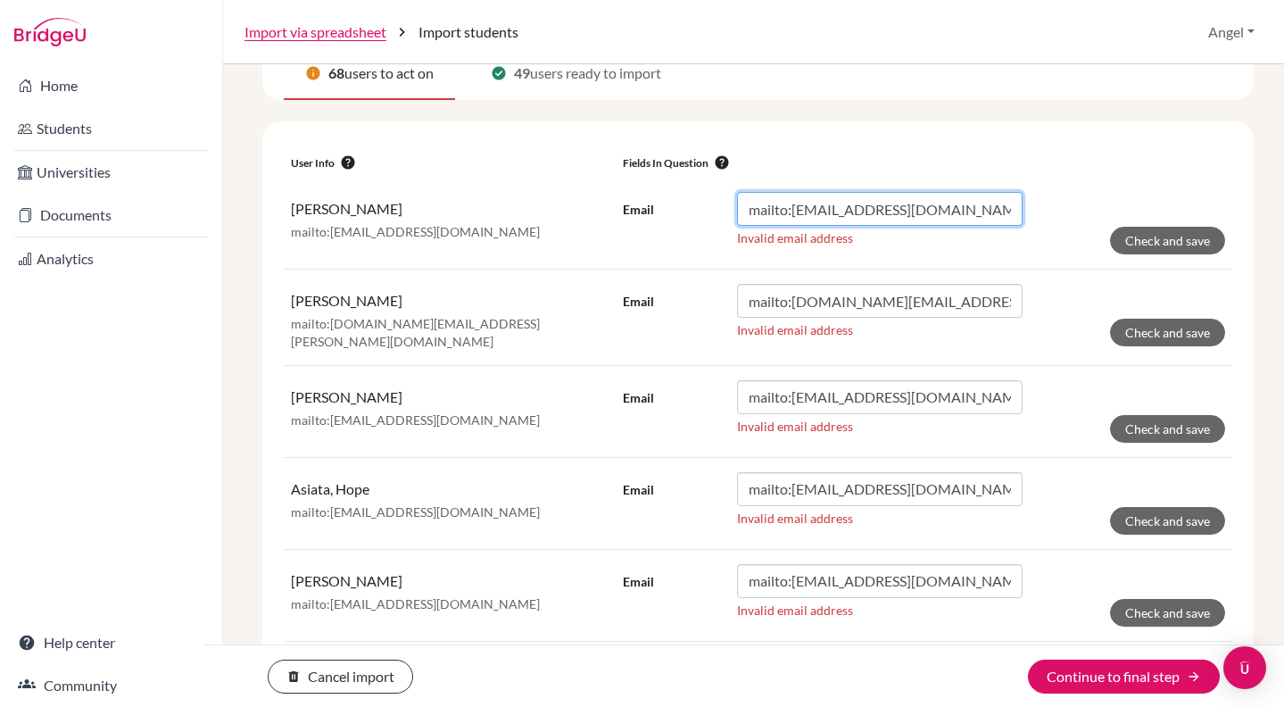
drag, startPoint x: 788, startPoint y: 211, endPoint x: 690, endPoint y: 191, distance: 100.1
click at [691, 192] on div "Email mailto:[EMAIL_ADDRESS][DOMAIN_NAME]" at bounding box center [823, 209] width 400 height 34
type input "[EMAIL_ADDRESS][DOMAIN_NAME]"
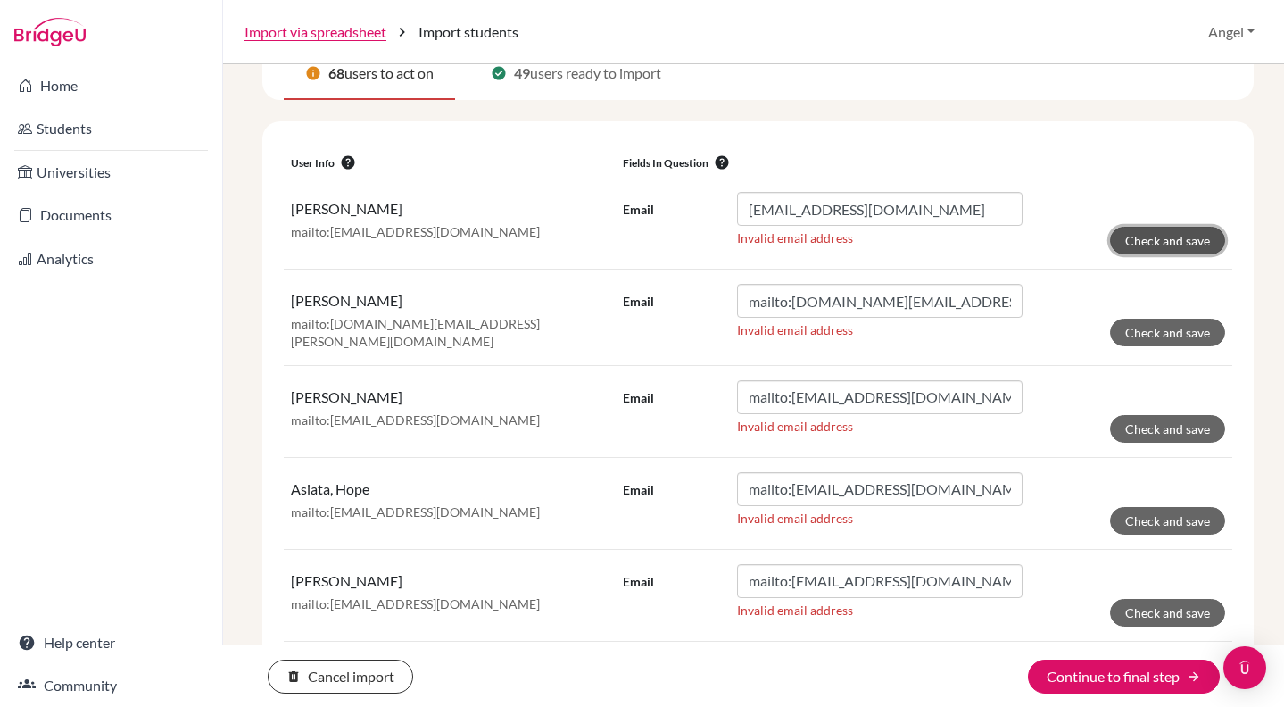
click at [1125, 243] on button "Check and save" at bounding box center [1167, 241] width 115 height 28
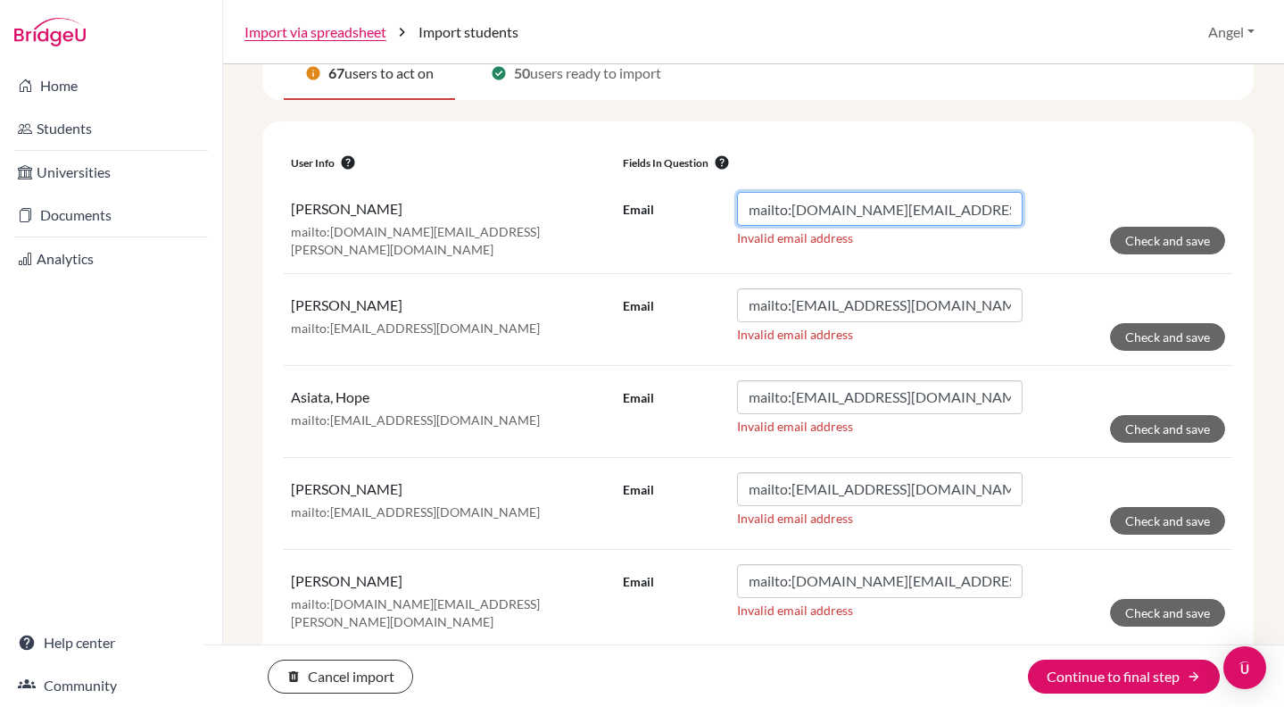
drag, startPoint x: 785, startPoint y: 207, endPoint x: 662, endPoint y: 203, distance: 123.2
click at [662, 203] on div "Email mailto:[DOMAIN_NAME][EMAIL_ADDRESS][PERSON_NAME][DOMAIN_NAME]" at bounding box center [823, 209] width 400 height 34
drag, startPoint x: 789, startPoint y: 208, endPoint x: 700, endPoint y: 205, distance: 89.3
click at [700, 205] on div "Email mailto:[DOMAIN_NAME][EMAIL_ADDRESS][PERSON_NAME][DOMAIN_NAME]" at bounding box center [823, 209] width 400 height 34
type input "[DOMAIN_NAME][EMAIL_ADDRESS][PERSON_NAME][DOMAIN_NAME]"
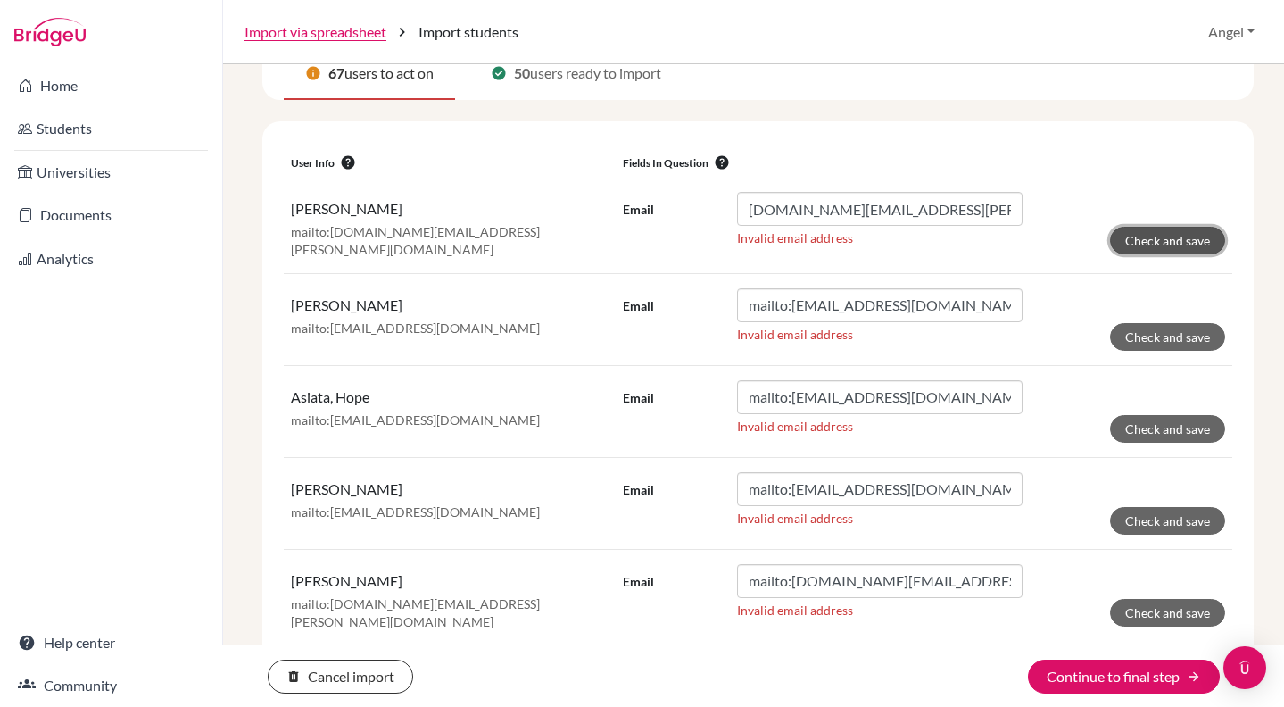
click at [1147, 245] on button "Check and save" at bounding box center [1167, 241] width 115 height 28
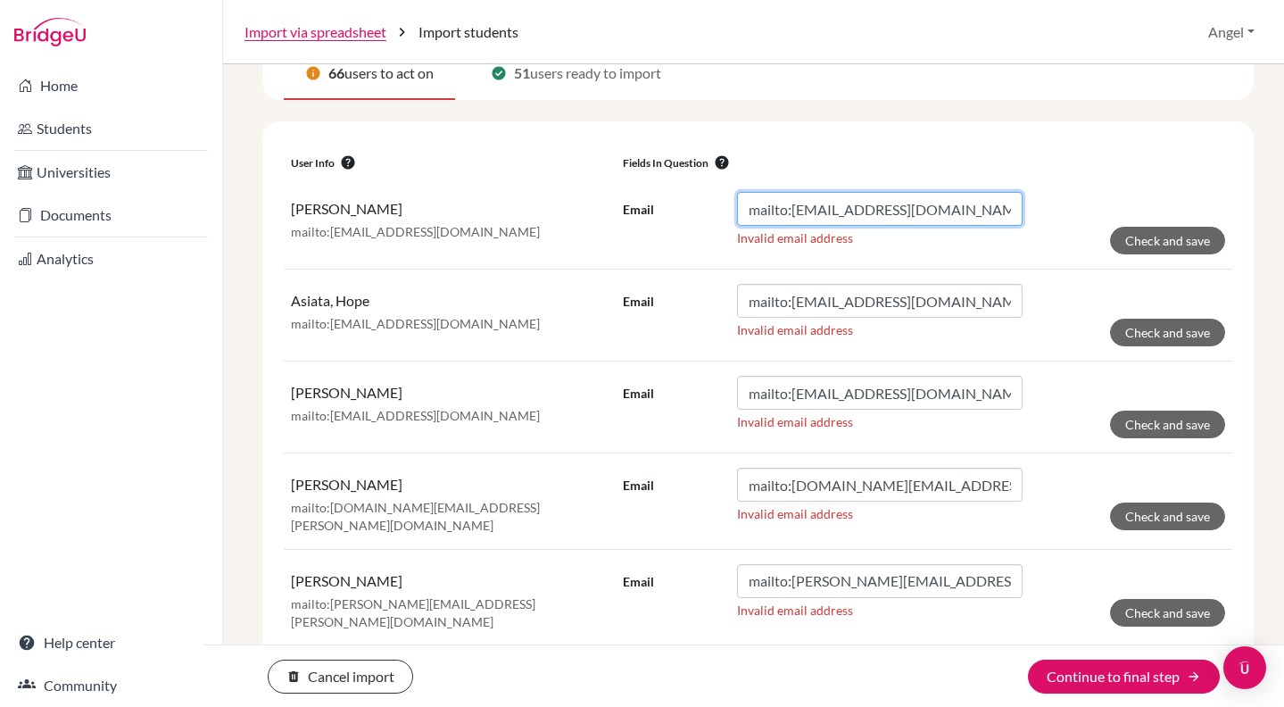
drag, startPoint x: 788, startPoint y: 212, endPoint x: 560, endPoint y: 199, distance: 227.9
click at [560, 199] on tr "[PERSON_NAME]:[EMAIL_ADDRESS][DOMAIN_NAME] Email mailto:[EMAIL_ADDRESS][DOMAIN_…" at bounding box center [758, 224] width 949 height 92
type input "[EMAIL_ADDRESS][DOMAIN_NAME]"
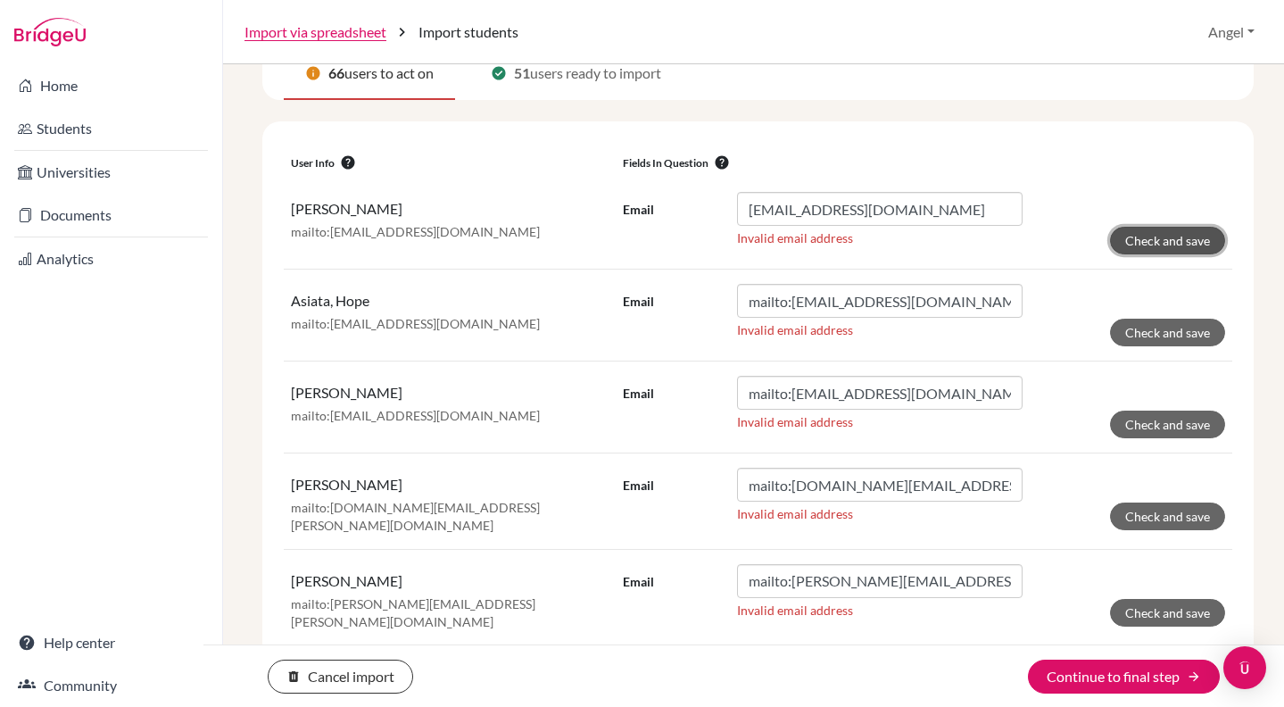
click at [1118, 235] on button "Check and save" at bounding box center [1167, 241] width 115 height 28
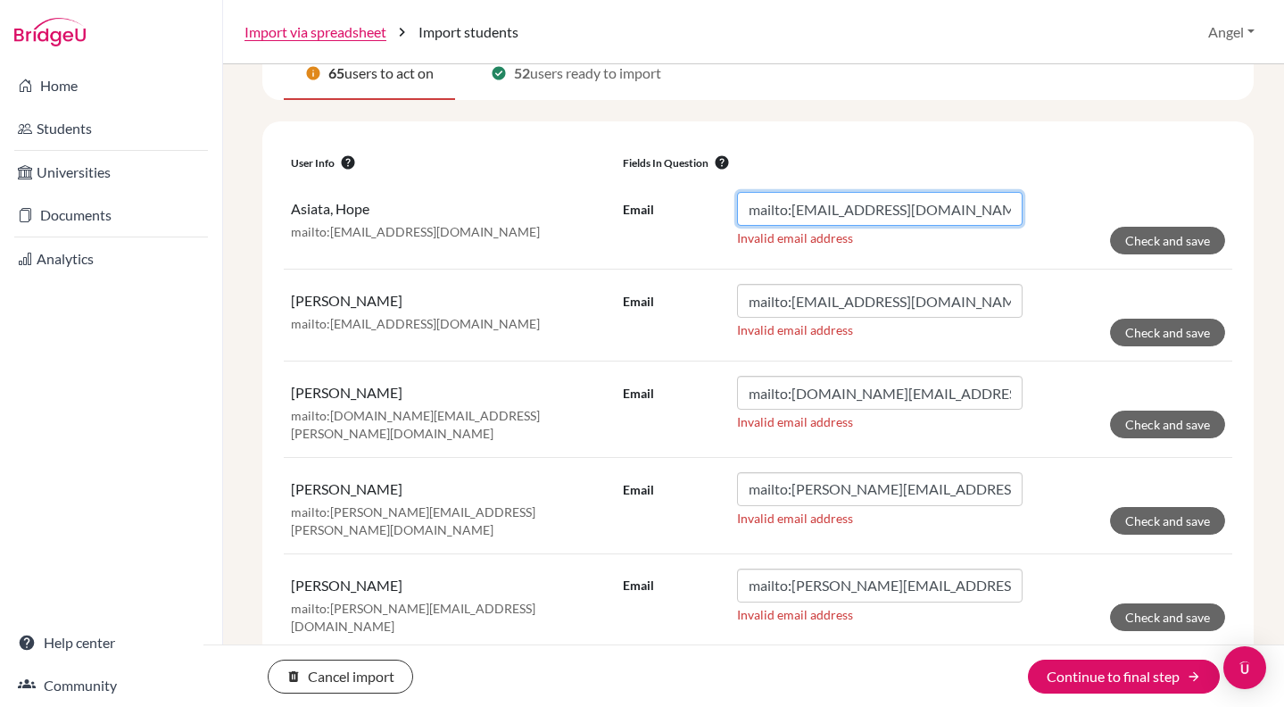
drag, startPoint x: 788, startPoint y: 210, endPoint x: 669, endPoint y: 191, distance: 120.1
click at [668, 195] on div "Email mailto:[EMAIL_ADDRESS][DOMAIN_NAME]" at bounding box center [823, 209] width 400 height 34
type input "[EMAIL_ADDRESS][DOMAIN_NAME]"
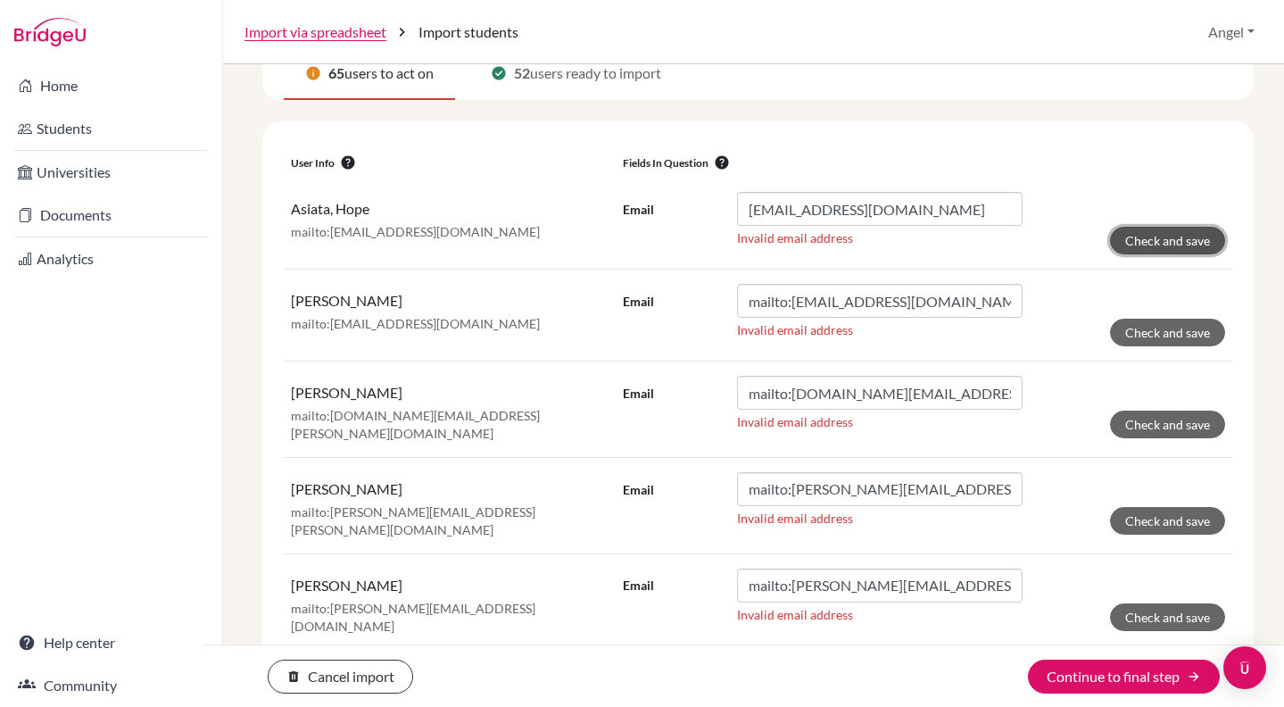
click at [1165, 244] on button "Check and save" at bounding box center [1167, 241] width 115 height 28
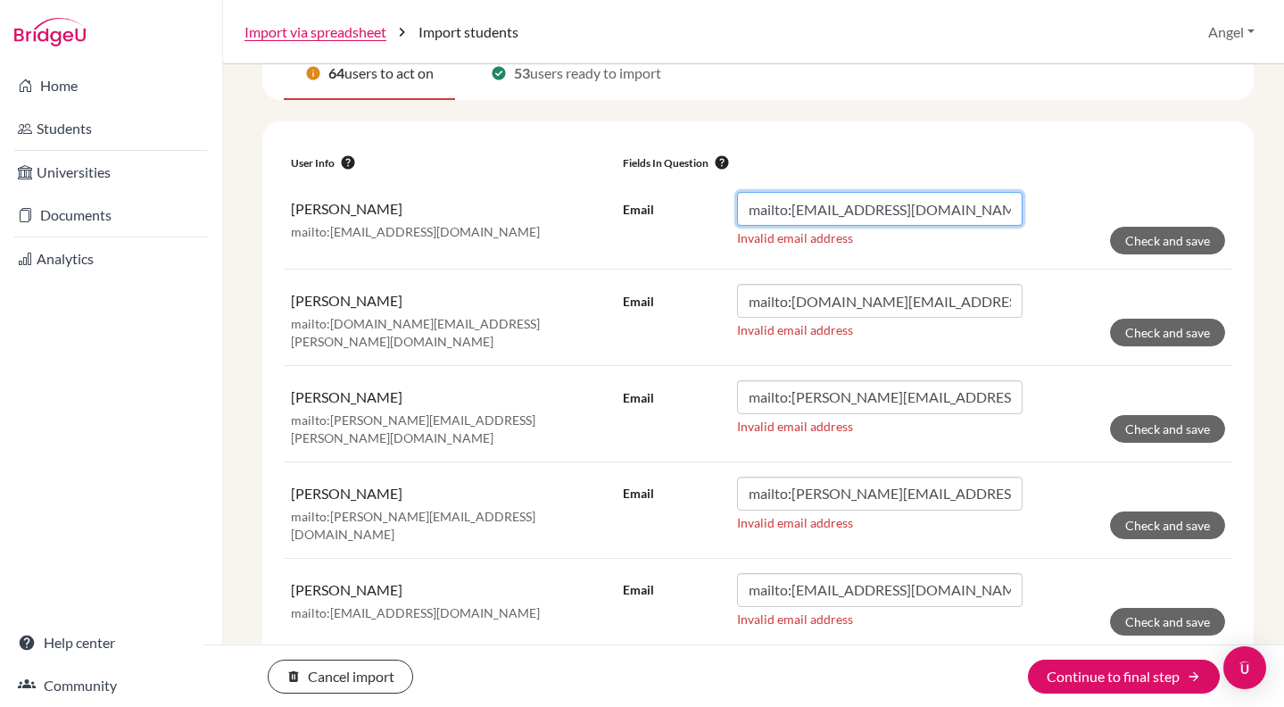
drag, startPoint x: 786, startPoint y: 210, endPoint x: 573, endPoint y: 186, distance: 214.5
click at [573, 186] on tr "[PERSON_NAME]:[EMAIL_ADDRESS][DOMAIN_NAME] Email mailto:[EMAIL_ADDRESS][DOMAIN_…" at bounding box center [758, 224] width 949 height 92
type input "[EMAIL_ADDRESS][DOMAIN_NAME]"
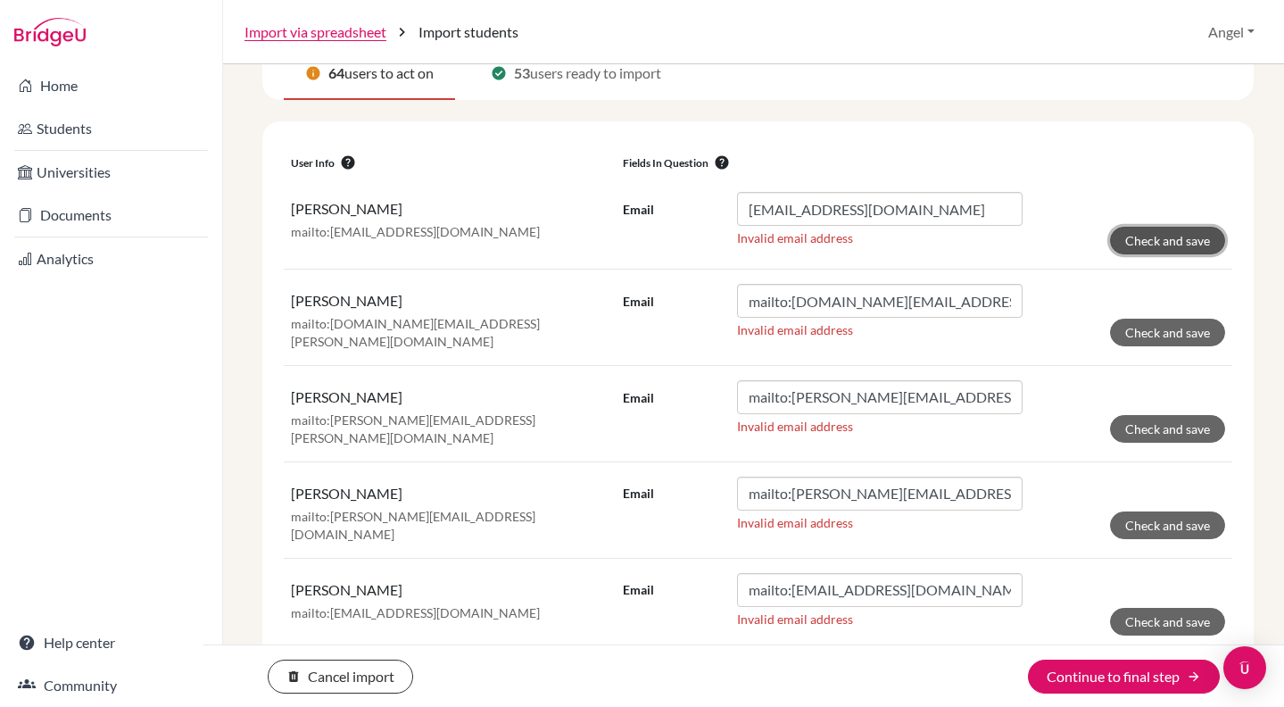
click at [1168, 238] on button "Check and save" at bounding box center [1167, 241] width 115 height 28
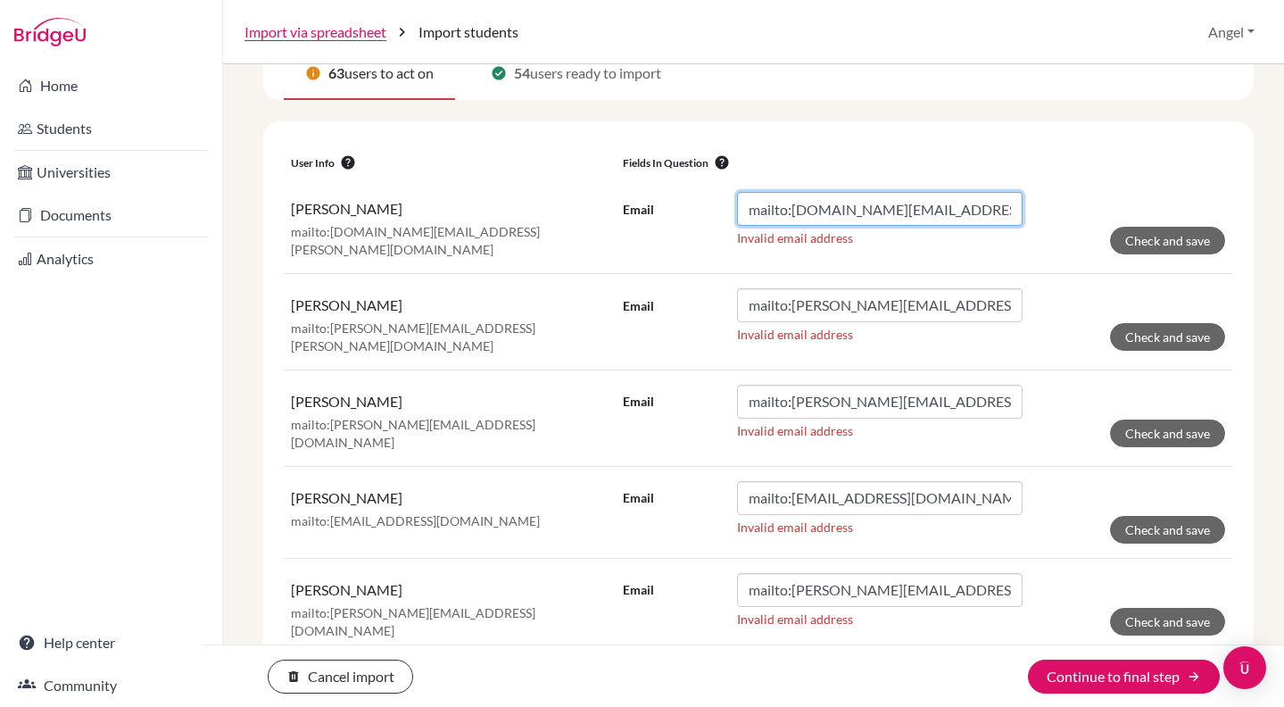
drag, startPoint x: 789, startPoint y: 210, endPoint x: 432, endPoint y: 189, distance: 357.5
click at [432, 189] on tr "[PERSON_NAME]:[DOMAIN_NAME][EMAIL_ADDRESS][DOMAIN_NAME] Email mailto:[DOMAIN_NA…" at bounding box center [758, 225] width 949 height 95
type input "[DOMAIN_NAME][EMAIL_ADDRESS][PERSON_NAME][DOMAIN_NAME]"
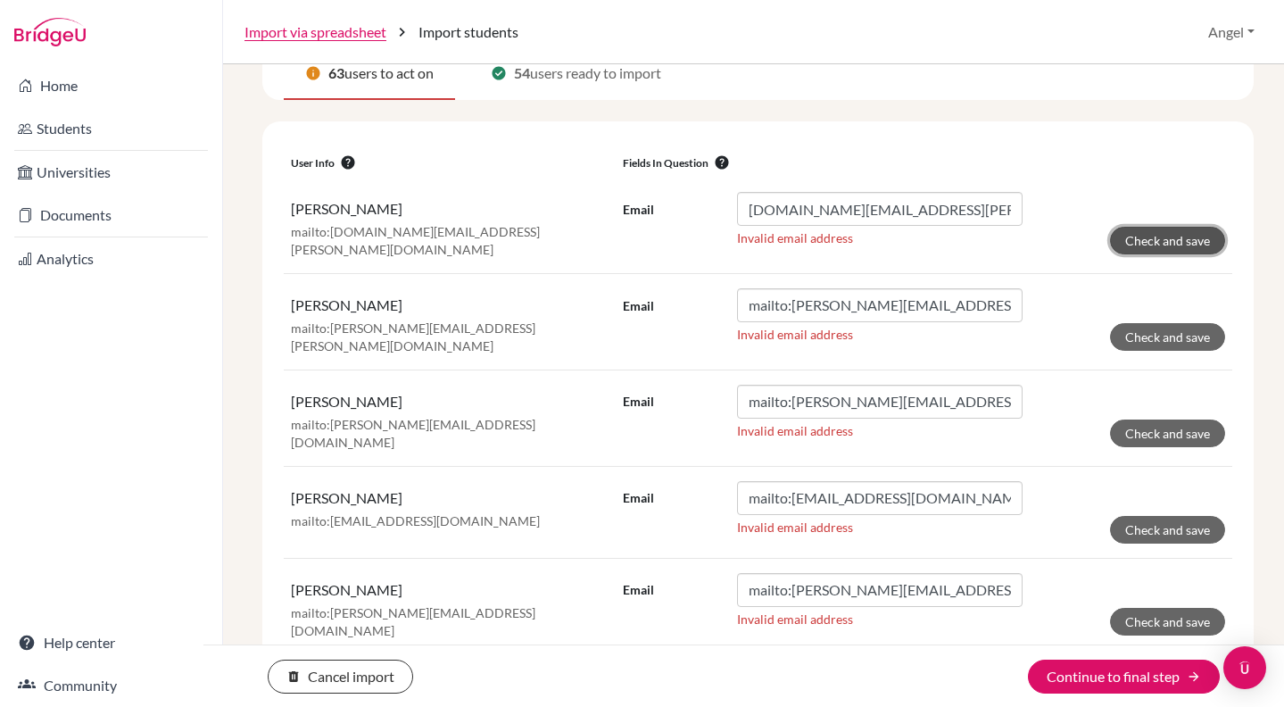
click at [1130, 242] on button "Check and save" at bounding box center [1167, 241] width 115 height 28
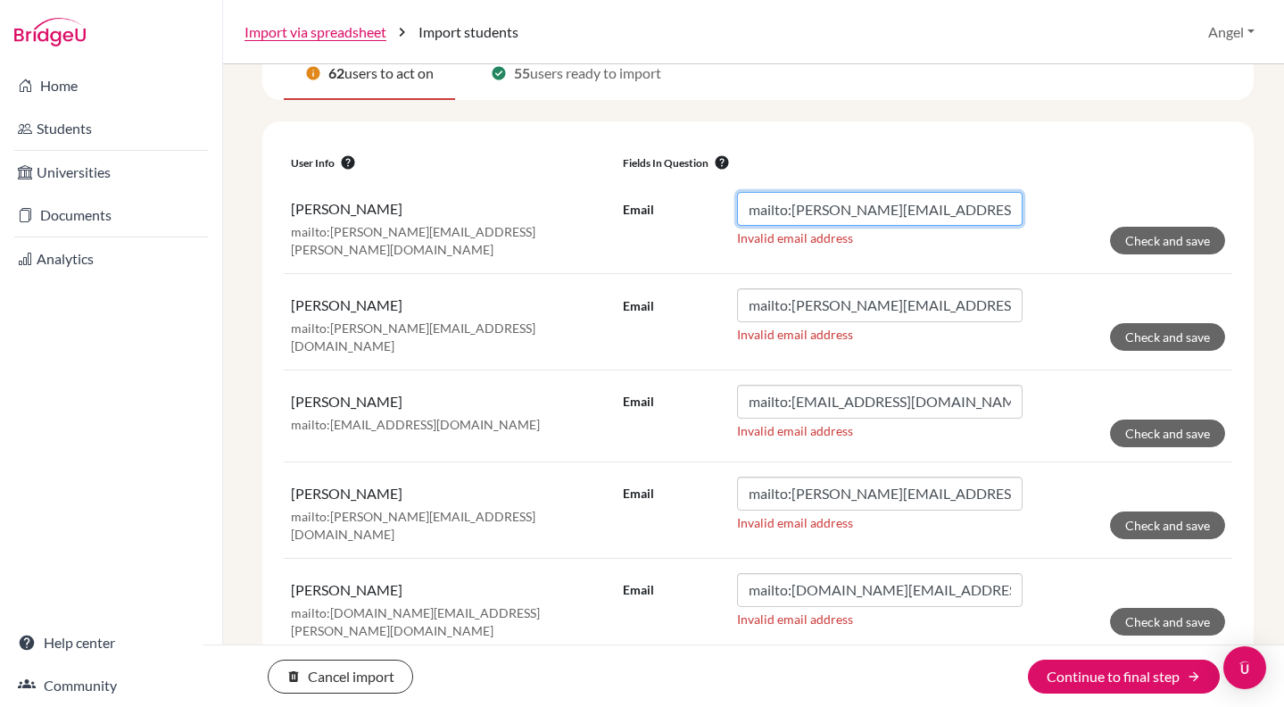
drag, startPoint x: 787, startPoint y: 211, endPoint x: 592, endPoint y: 176, distance: 198.5
type input "[PERSON_NAME][EMAIL_ADDRESS][PERSON_NAME][DOMAIN_NAME]"
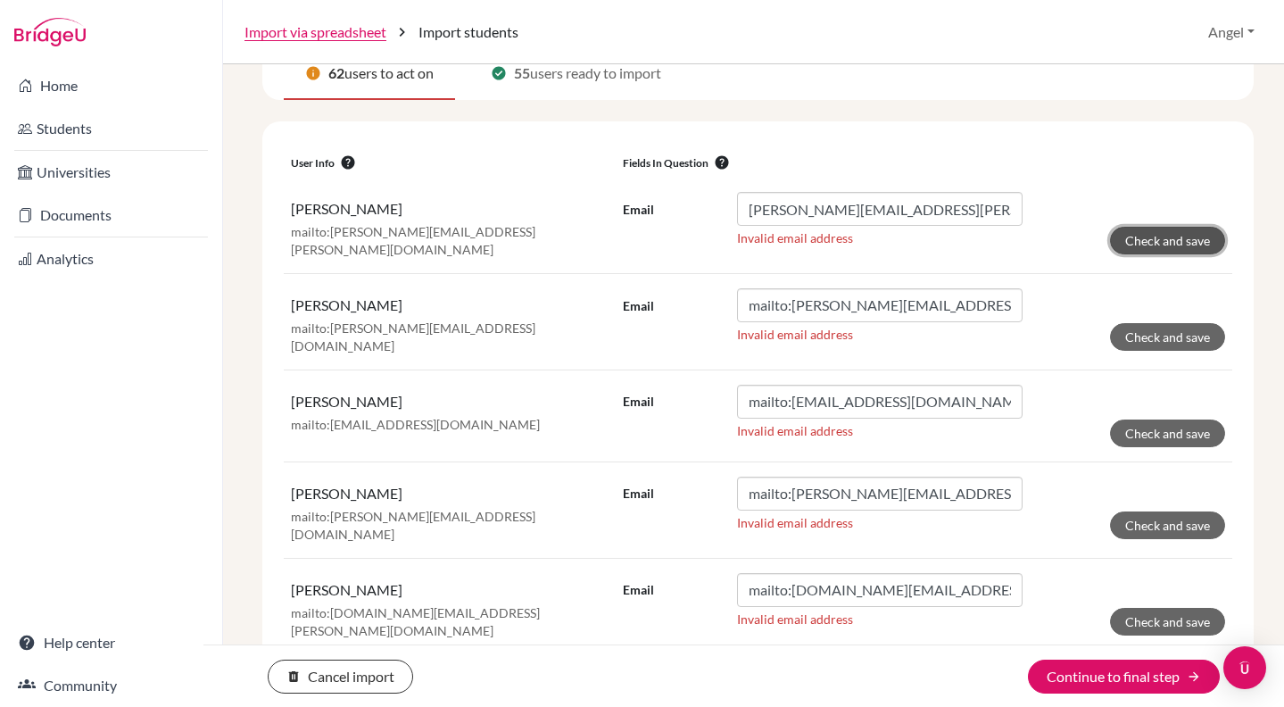
drag, startPoint x: 1118, startPoint y: 246, endPoint x: 1103, endPoint y: 240, distance: 16.4
click at [1118, 246] on button "Check and save" at bounding box center [1167, 241] width 115 height 28
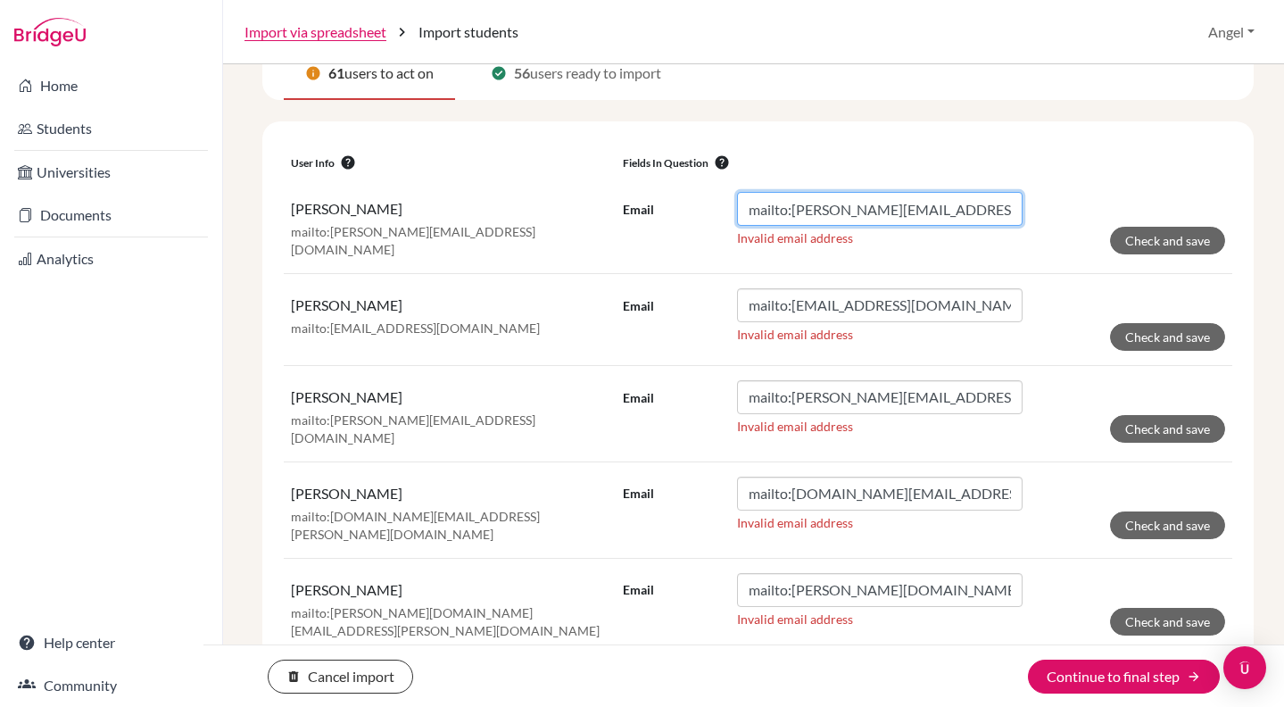
drag, startPoint x: 785, startPoint y: 210, endPoint x: 659, endPoint y: 200, distance: 127.1
click at [659, 200] on div "Email mailto:[PERSON_NAME][EMAIL_ADDRESS][DOMAIN_NAME]" at bounding box center [823, 209] width 400 height 34
type input "[PERSON_NAME][EMAIL_ADDRESS][DOMAIN_NAME]"
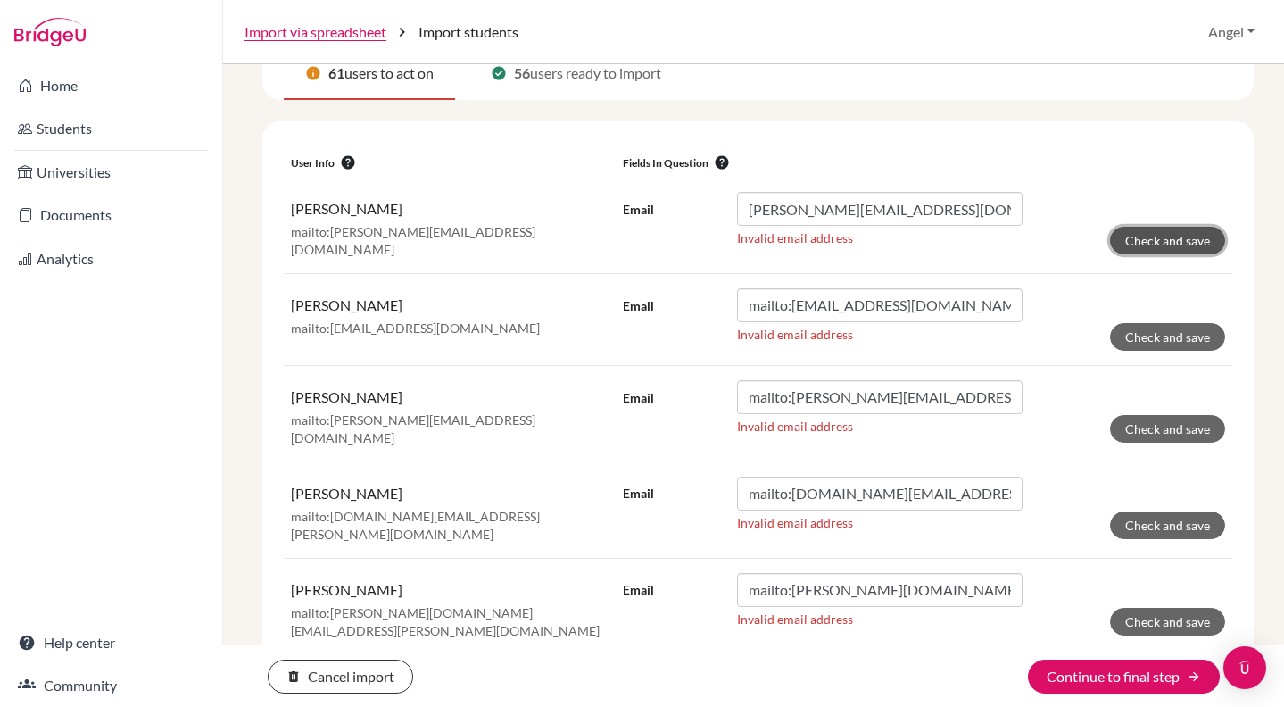
click at [1173, 242] on button "Check and save" at bounding box center [1167, 241] width 115 height 28
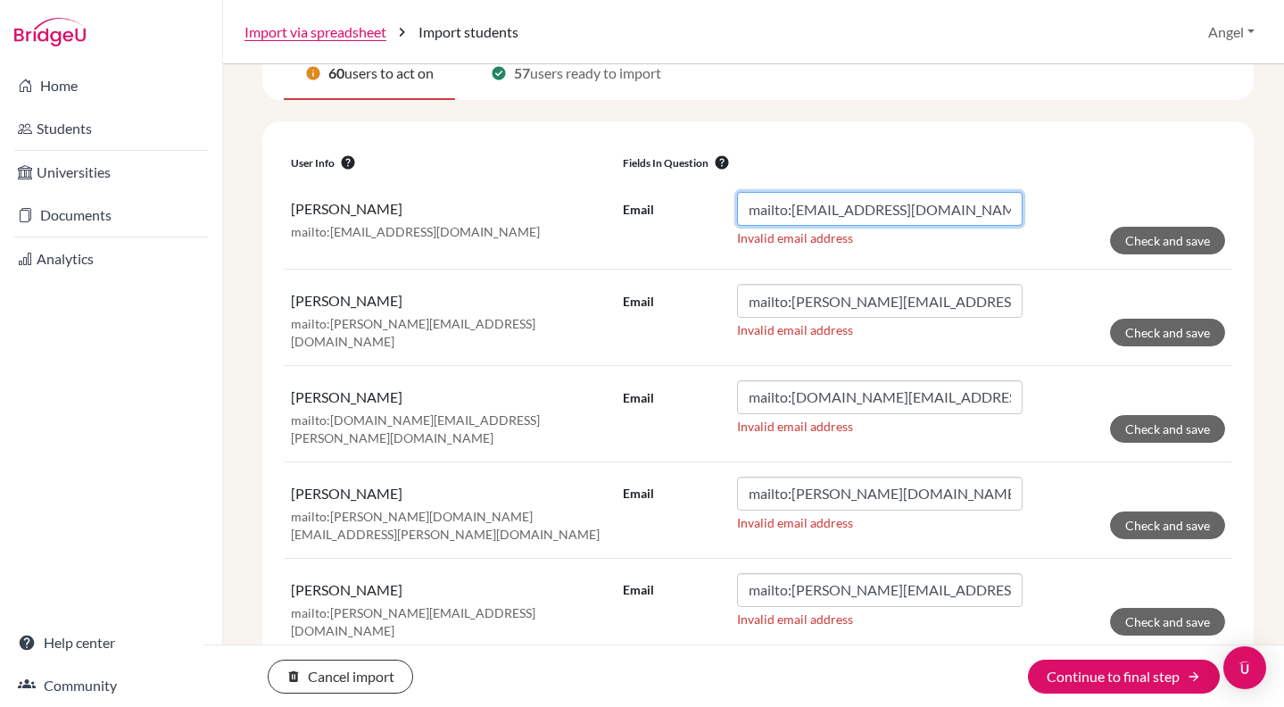
drag, startPoint x: 787, startPoint y: 210, endPoint x: 596, endPoint y: 192, distance: 191.8
click at [596, 192] on tr "[PERSON_NAME]:[PERSON_NAME][EMAIL_ADDRESS][DOMAIN_NAME] Email mailto:[EMAIL_ADD…" at bounding box center [758, 224] width 949 height 92
type input "[EMAIL_ADDRESS][DOMAIN_NAME]"
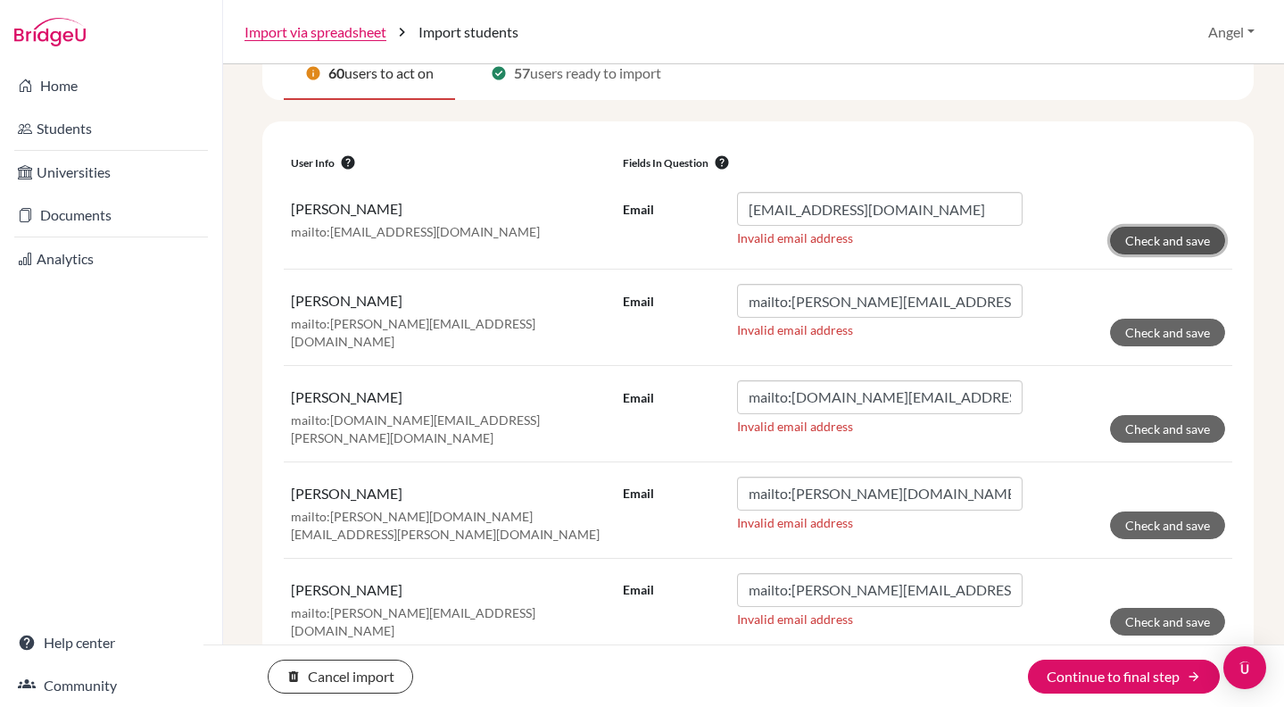
click at [1159, 244] on button "Check and save" at bounding box center [1167, 241] width 115 height 28
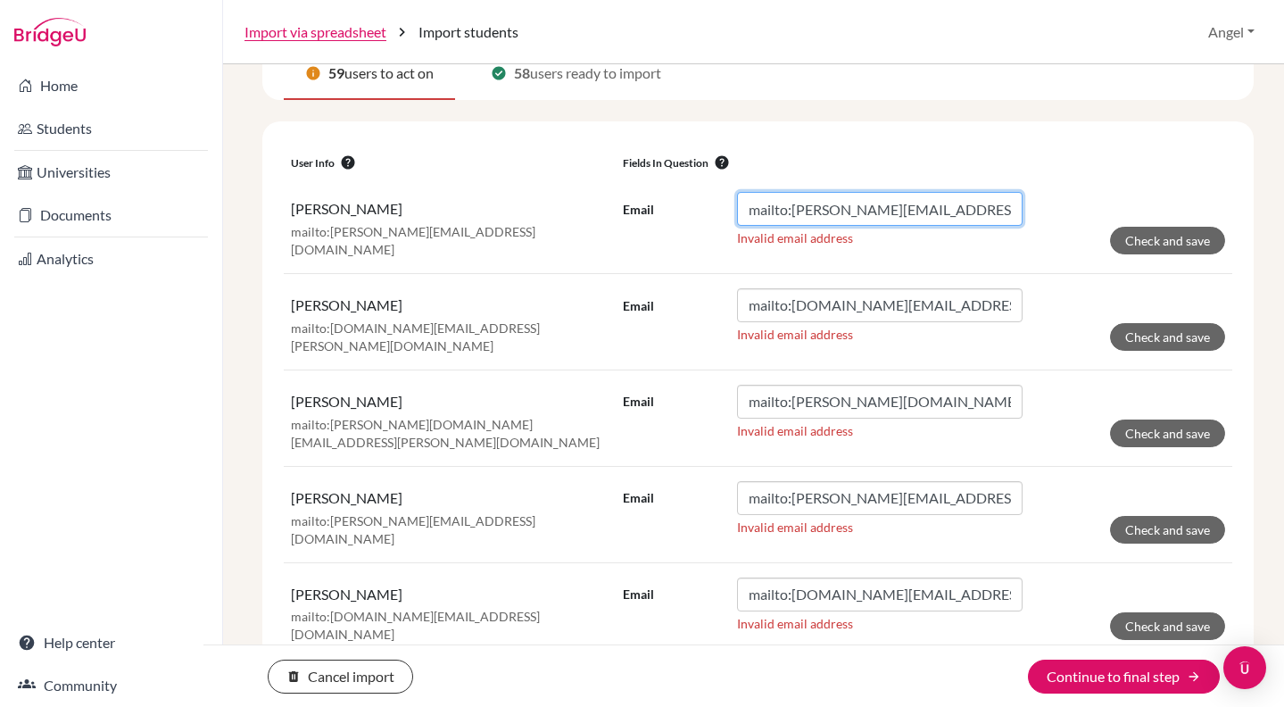
drag, startPoint x: 789, startPoint y: 210, endPoint x: 764, endPoint y: 211, distance: 25.0
click at [764, 211] on input "mailto:[PERSON_NAME][EMAIL_ADDRESS][DOMAIN_NAME]" at bounding box center [880, 209] width 286 height 34
click at [783, 213] on input "mailto:[PERSON_NAME][EMAIL_ADDRESS][DOMAIN_NAME]" at bounding box center [880, 209] width 286 height 34
drag, startPoint x: 788, startPoint y: 209, endPoint x: 742, endPoint y: 204, distance: 45.7
click at [742, 204] on input "mailto:[PERSON_NAME][EMAIL_ADDRESS][DOMAIN_NAME]" at bounding box center [880, 209] width 286 height 34
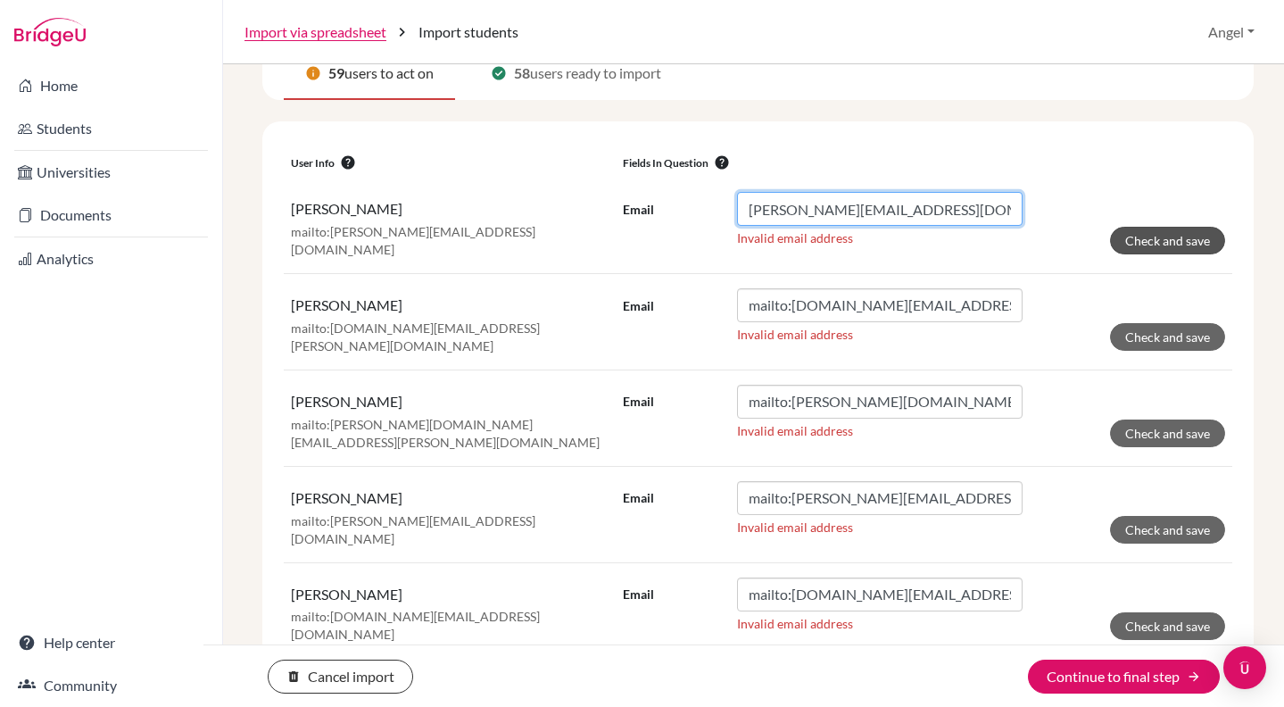
type input "[PERSON_NAME][EMAIL_ADDRESS][DOMAIN_NAME]"
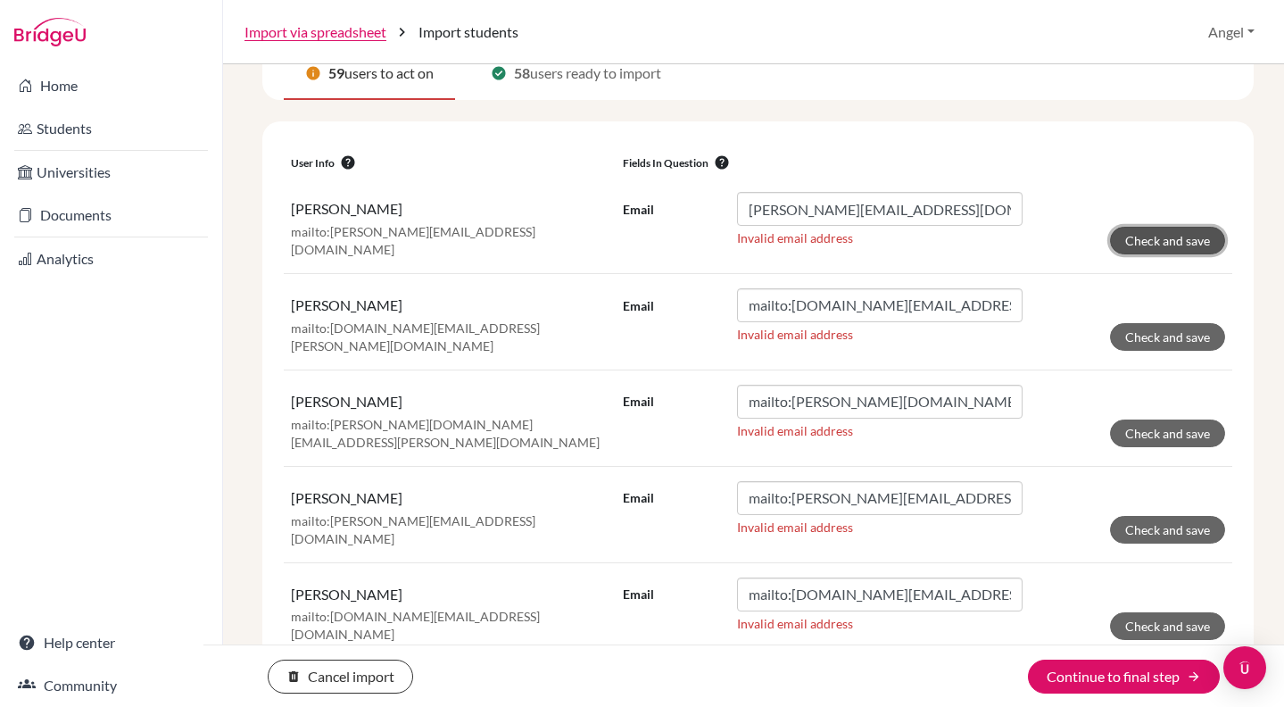
click at [1153, 247] on button "Check and save" at bounding box center [1167, 241] width 115 height 28
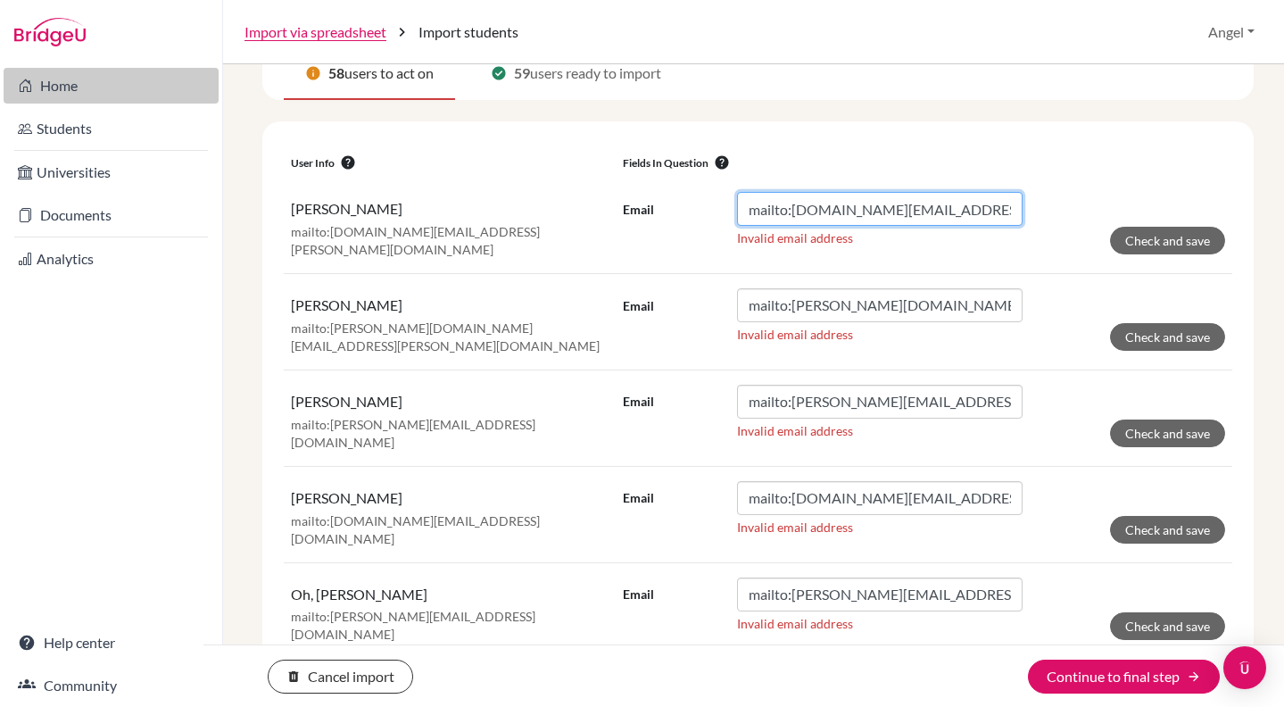
drag, startPoint x: 785, startPoint y: 213, endPoint x: 182, endPoint y: 84, distance: 616.9
click at [182, 84] on div "Home Students Universities Documents Analytics Help center Community Import via…" at bounding box center [642, 353] width 1284 height 707
type input "[DOMAIN_NAME][EMAIL_ADDRESS][PERSON_NAME][DOMAIN_NAME]"
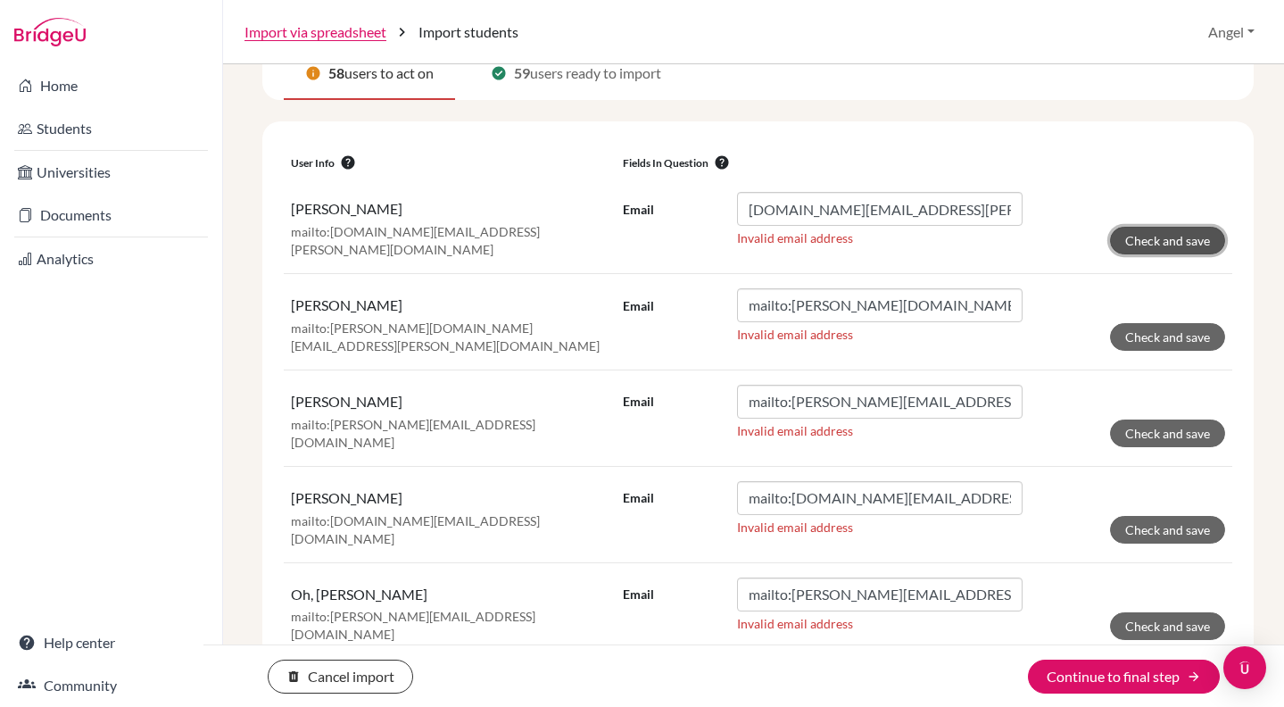
click at [1130, 238] on button "Check and save" at bounding box center [1167, 241] width 115 height 28
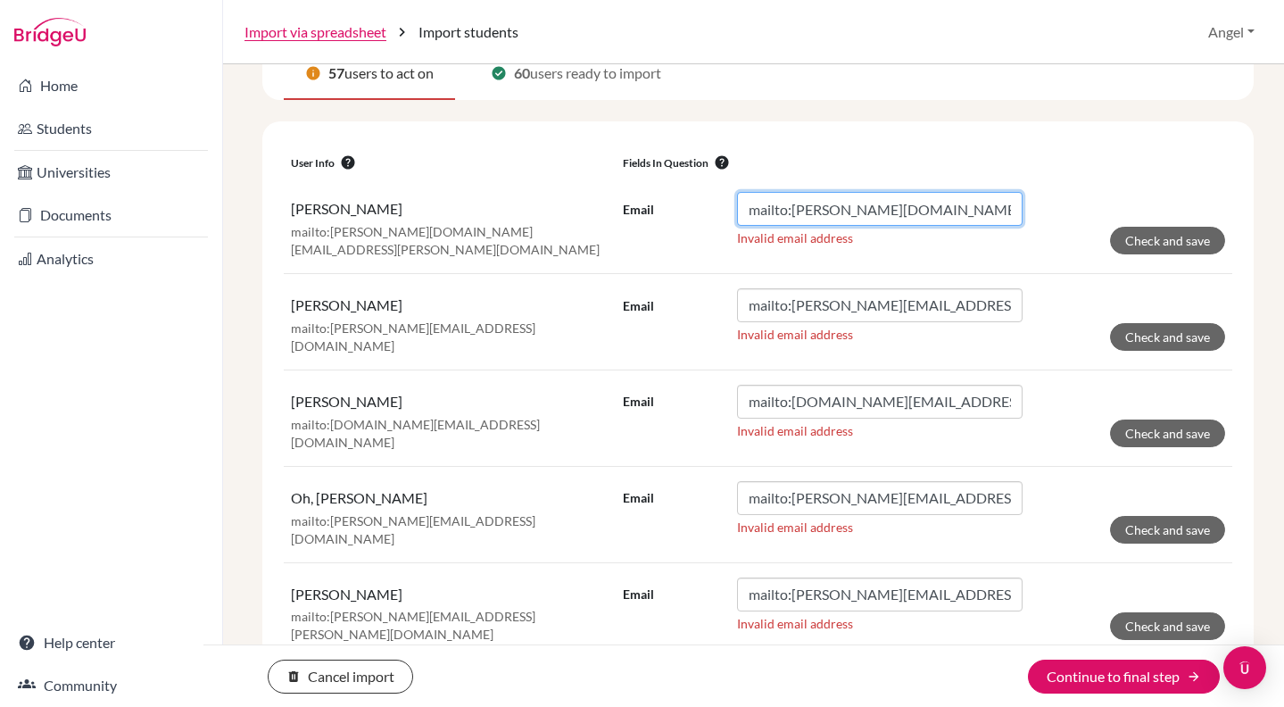
drag, startPoint x: 788, startPoint y: 209, endPoint x: 598, endPoint y: 200, distance: 190.3
click at [598, 200] on tr "[PERSON_NAME]:[PERSON_NAME][DOMAIN_NAME][EMAIL_ADDRESS][PERSON_NAME][DOMAIN_NAM…" at bounding box center [758, 225] width 949 height 95
type input "[PERSON_NAME][DOMAIN_NAME][EMAIL_ADDRESS][PERSON_NAME][DOMAIN_NAME]"
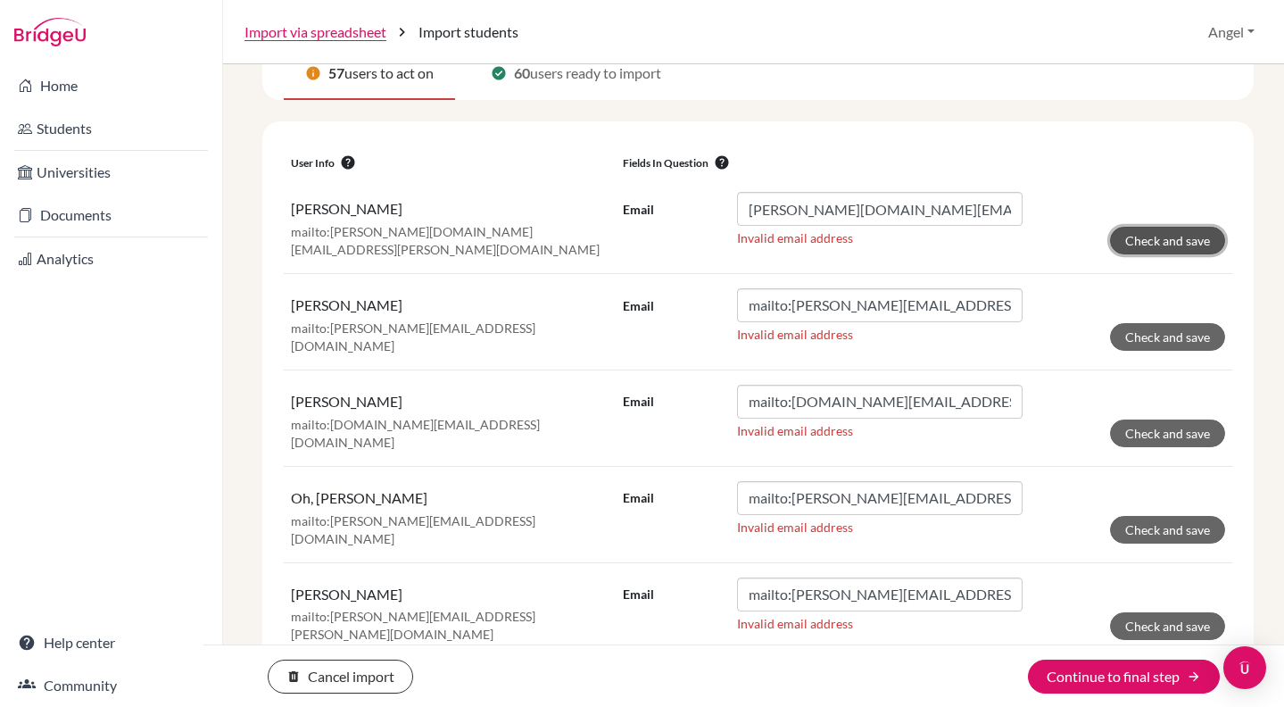
click at [1154, 246] on button "Check and save" at bounding box center [1167, 241] width 115 height 28
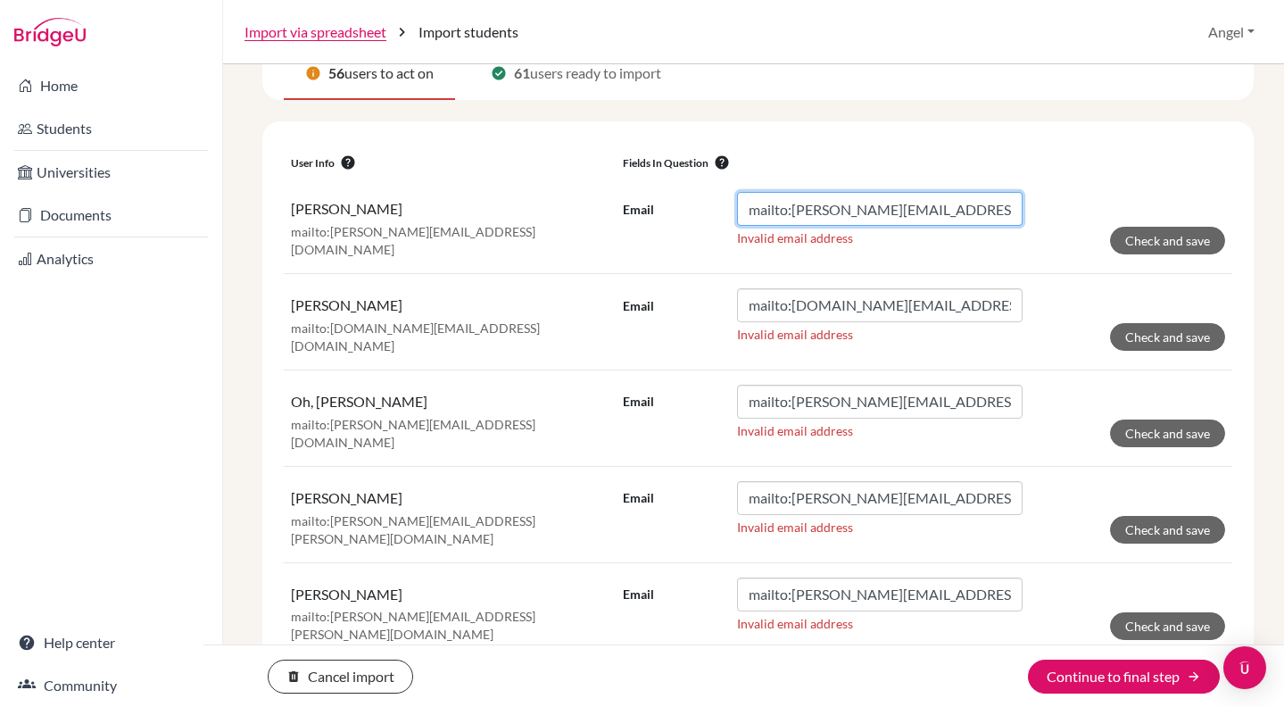
drag, startPoint x: 774, startPoint y: 207, endPoint x: 494, endPoint y: 137, distance: 287.8
type input "[PERSON_NAME][EMAIL_ADDRESS][DOMAIN_NAME]"
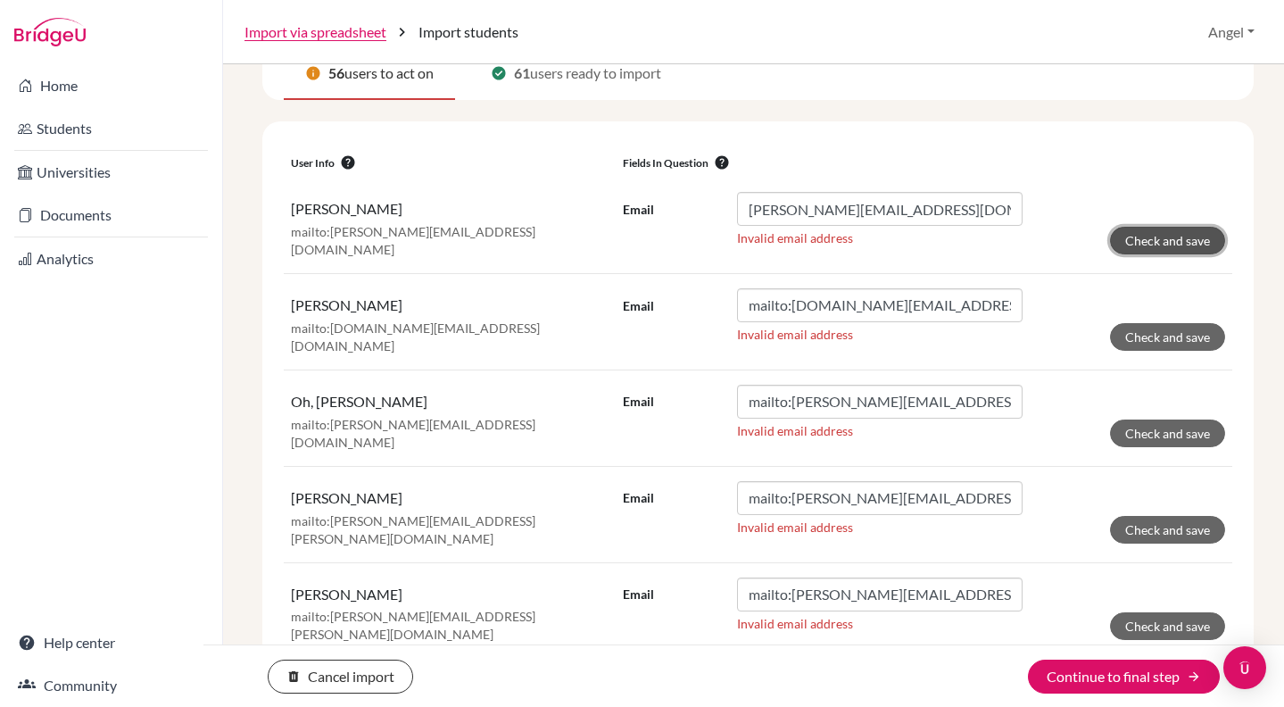
click at [1148, 236] on button "Check and save" at bounding box center [1167, 241] width 115 height 28
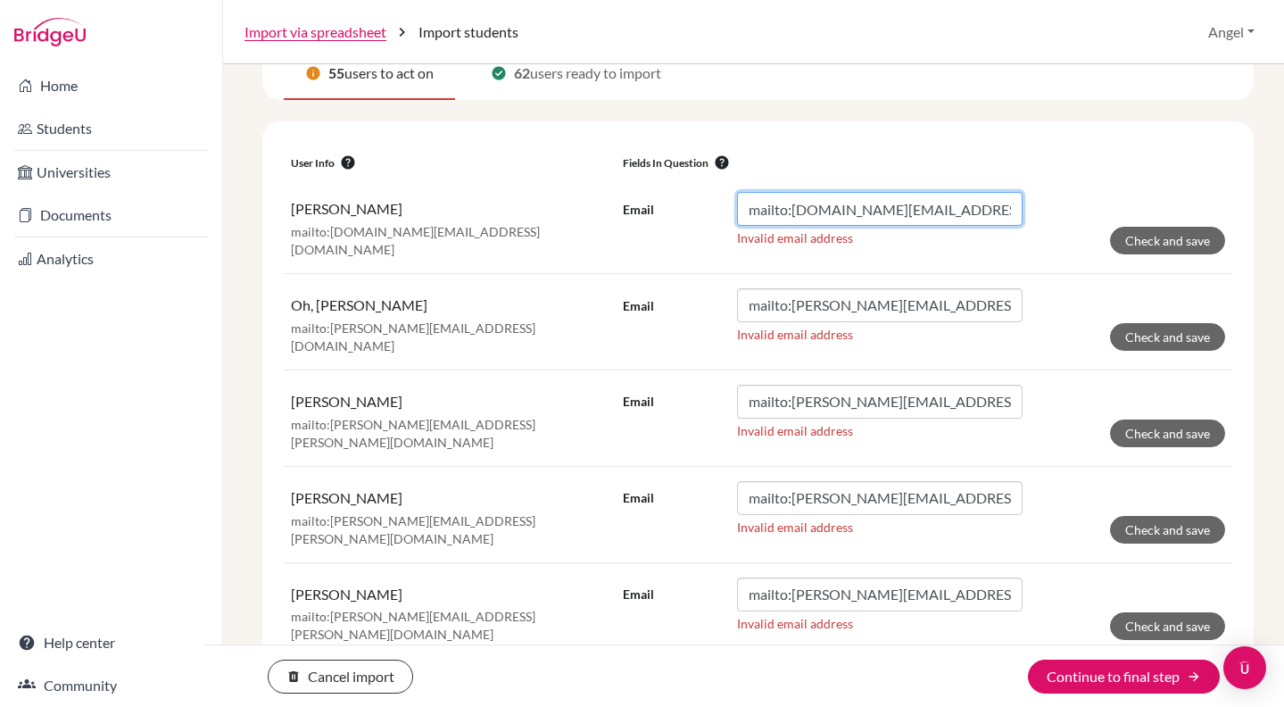
drag, startPoint x: 786, startPoint y: 209, endPoint x: 563, endPoint y: 195, distance: 223.5
click at [563, 195] on tr "[PERSON_NAME]:[DOMAIN_NAME][EMAIL_ADDRESS][DOMAIN_NAME] Email mailto:[DOMAIN_NA…" at bounding box center [758, 225] width 949 height 95
type input "[DOMAIN_NAME][EMAIL_ADDRESS][DOMAIN_NAME]"
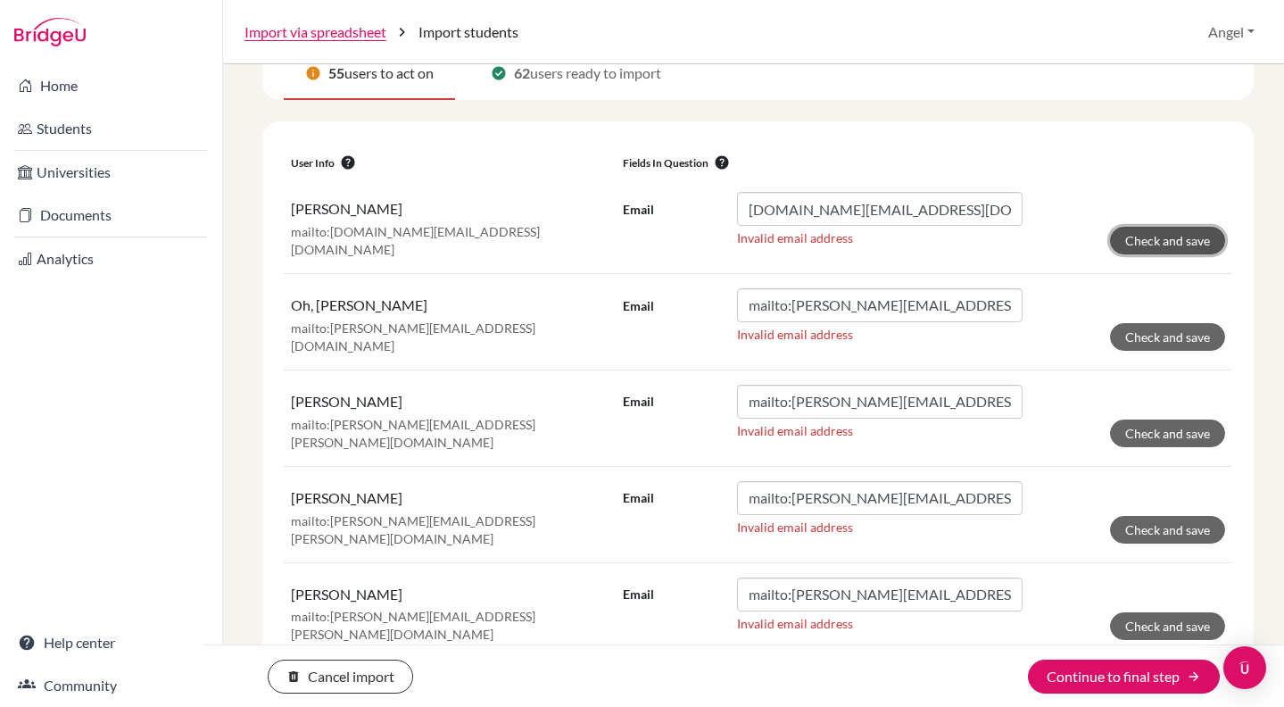
drag, startPoint x: 1186, startPoint y: 239, endPoint x: 1074, endPoint y: 250, distance: 112.1
click at [1186, 239] on button "Check and save" at bounding box center [1167, 241] width 115 height 28
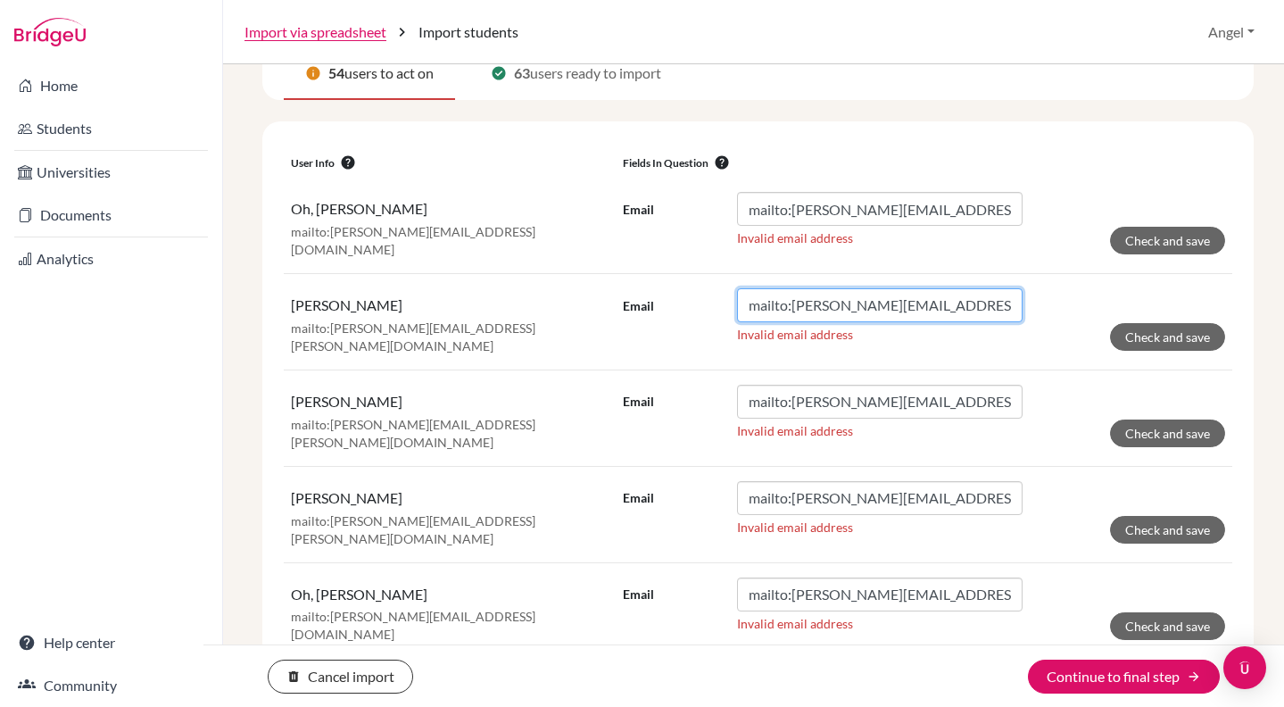
drag, startPoint x: 788, startPoint y: 304, endPoint x: 681, endPoint y: 288, distance: 108.3
click at [681, 288] on div "Email mailto:[PERSON_NAME][EMAIL_ADDRESS][PERSON_NAME][DOMAIN_NAME]" at bounding box center [823, 305] width 400 height 34
type input "[PERSON_NAME][EMAIL_ADDRESS][PERSON_NAME][DOMAIN_NAME]"
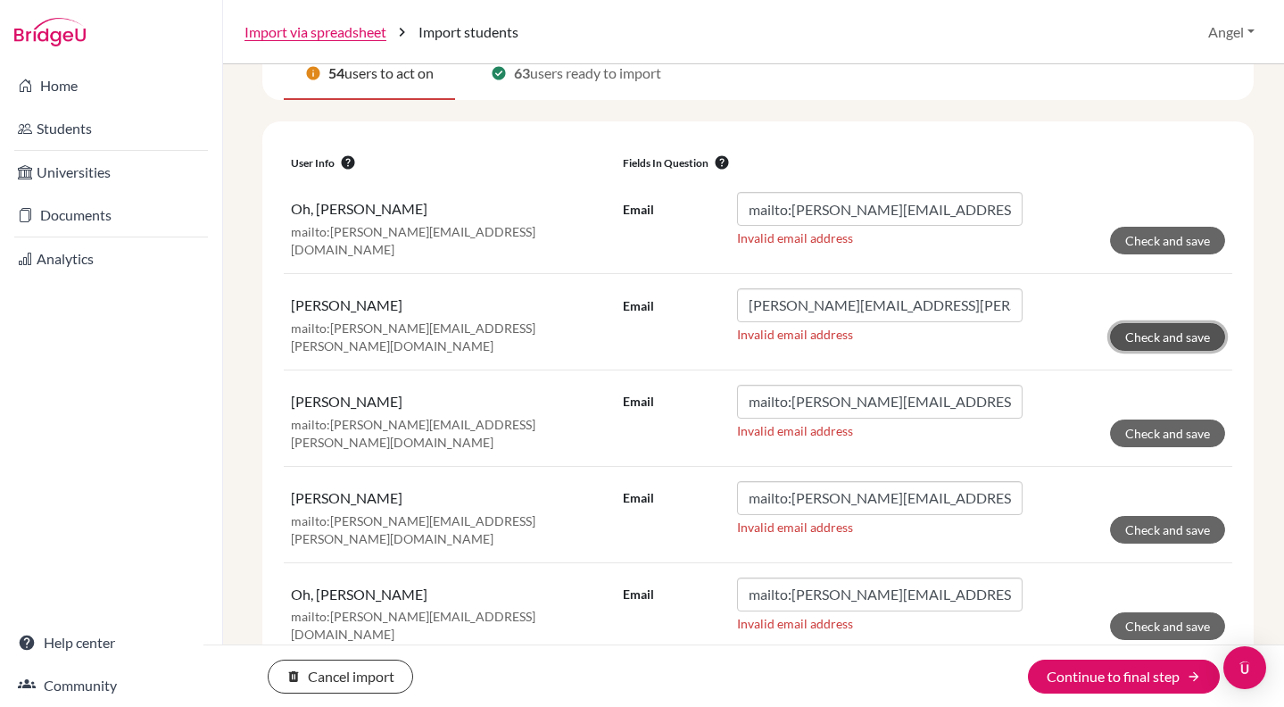
click at [1110, 332] on button "Check and save" at bounding box center [1167, 337] width 115 height 28
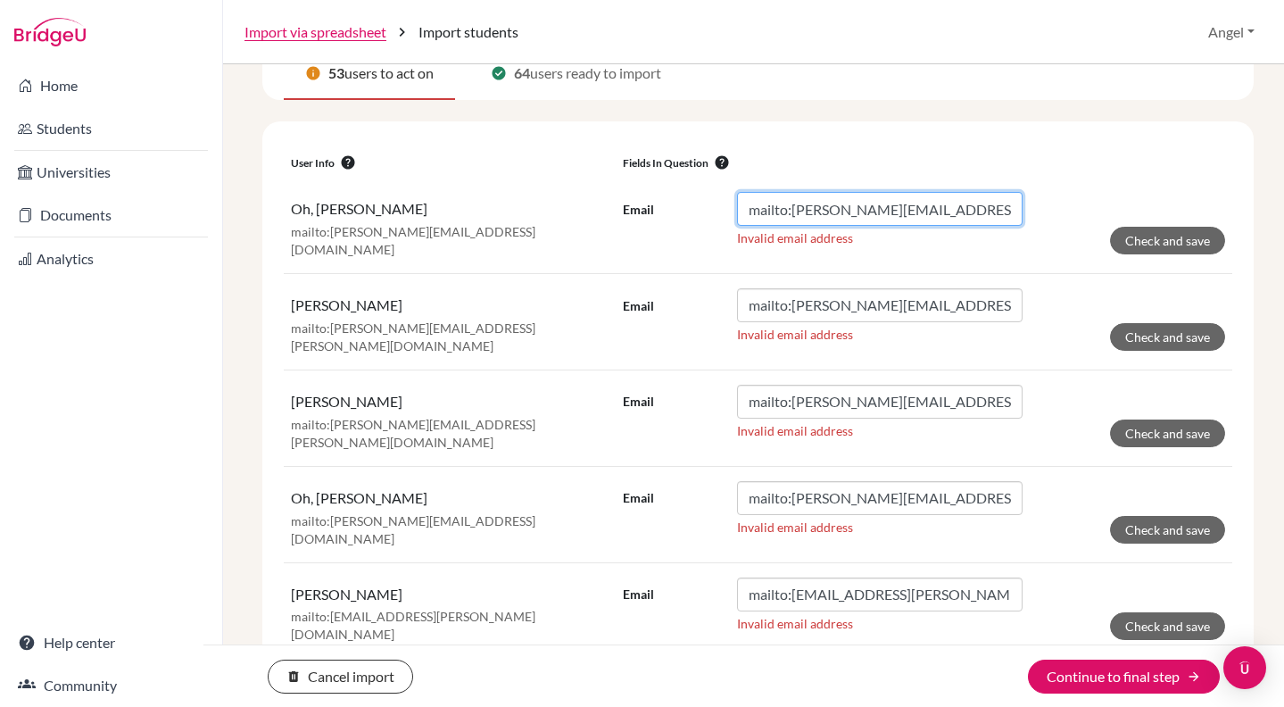
drag, startPoint x: 787, startPoint y: 211, endPoint x: 683, endPoint y: 200, distance: 104.9
click at [683, 200] on div "Email mailto:[PERSON_NAME][EMAIL_ADDRESS][DOMAIN_NAME]" at bounding box center [823, 209] width 400 height 34
type input "[EMAIL_ADDRESS][DOMAIN_NAME]"
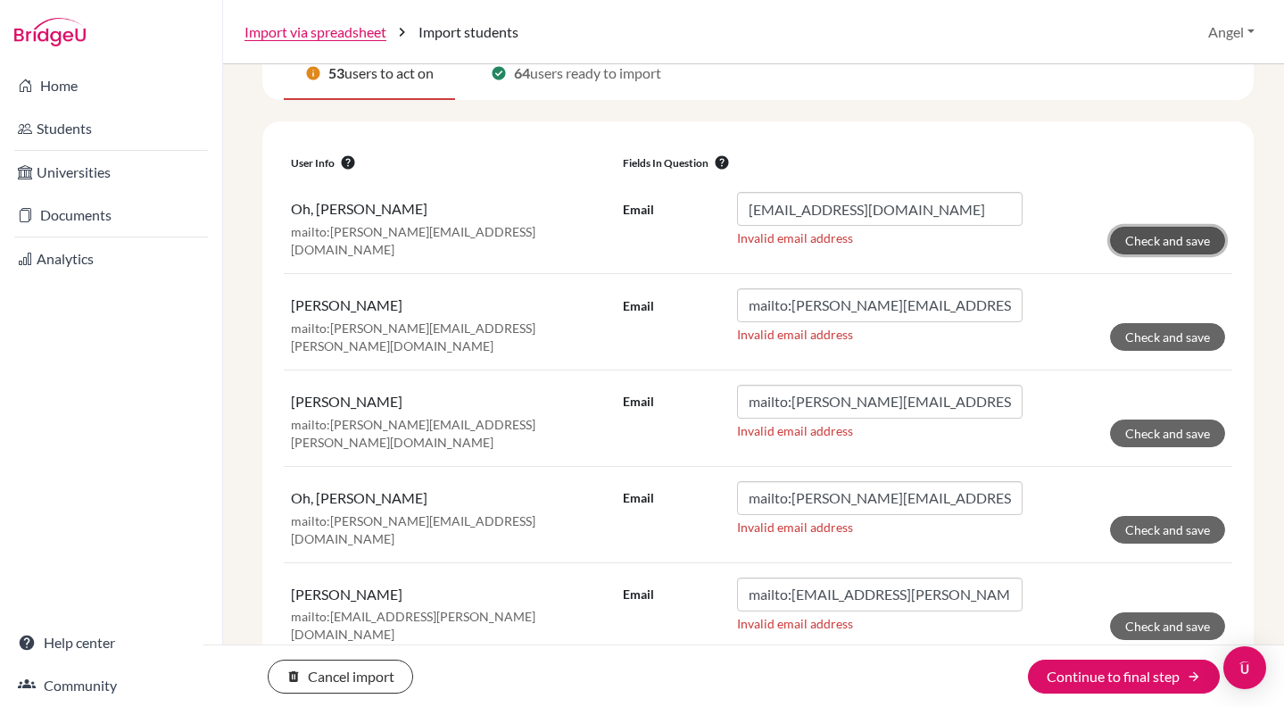
click at [1143, 244] on button "Check and save" at bounding box center [1167, 241] width 115 height 28
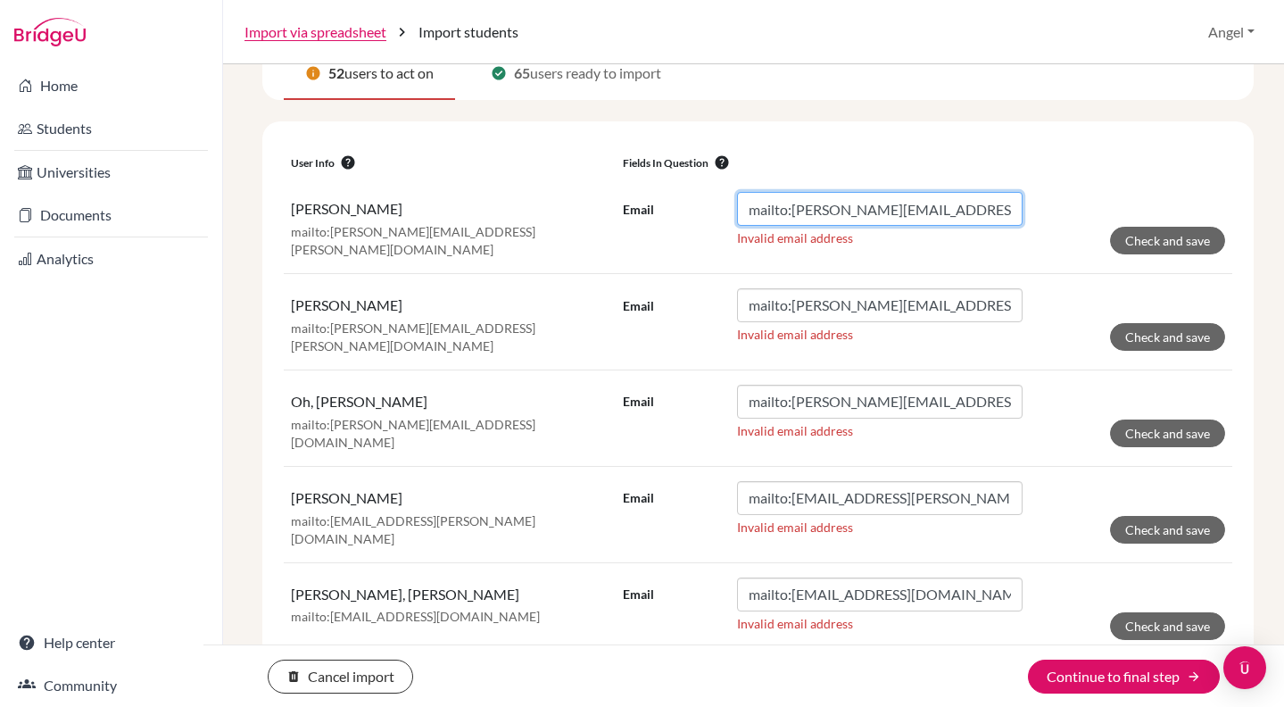
drag, startPoint x: 787, startPoint y: 211, endPoint x: 597, endPoint y: 160, distance: 197.0
type input "[EMAIL_ADDRESS][PERSON_NAME][DOMAIN_NAME]"
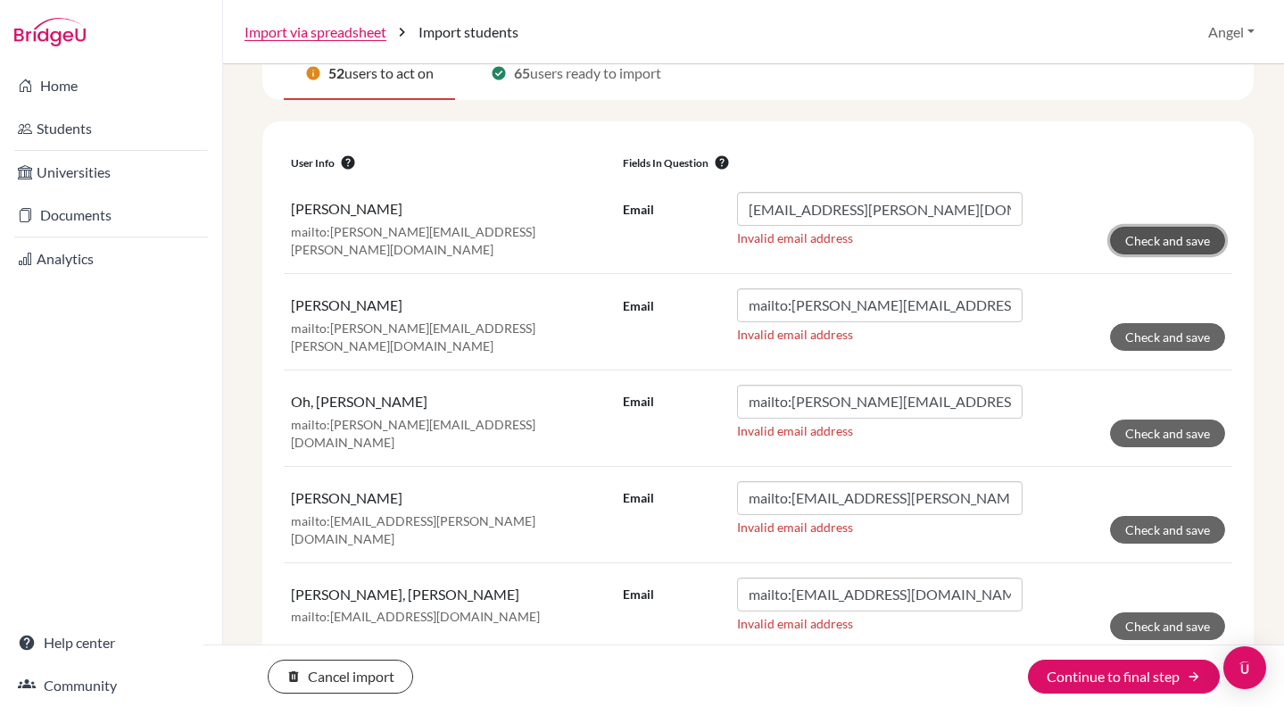
click at [1115, 229] on button "Check and save" at bounding box center [1167, 241] width 115 height 28
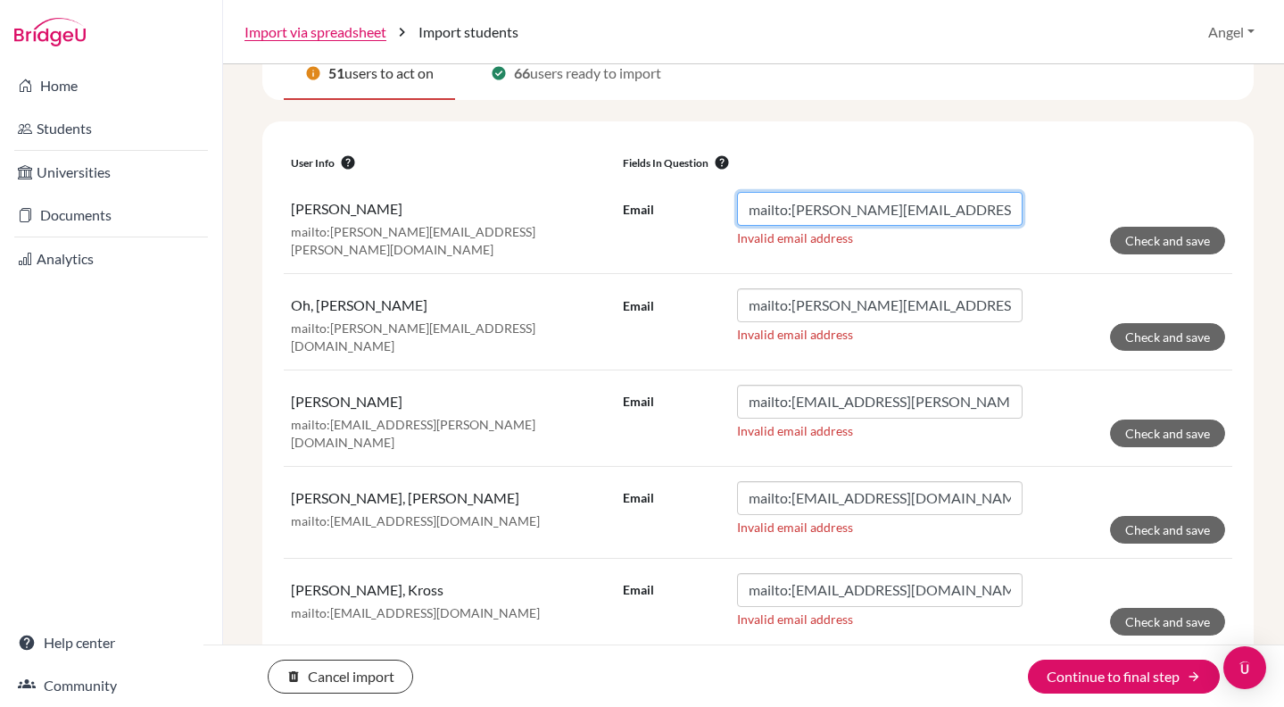
drag, startPoint x: 786, startPoint y: 213, endPoint x: 626, endPoint y: 194, distance: 160.9
click at [626, 194] on div "Email mailto:[PERSON_NAME][EMAIL_ADDRESS][PERSON_NAME][DOMAIN_NAME]" at bounding box center [823, 209] width 400 height 34
type input "[PERSON_NAME][EMAIL_ADDRESS][PERSON_NAME][DOMAIN_NAME]"
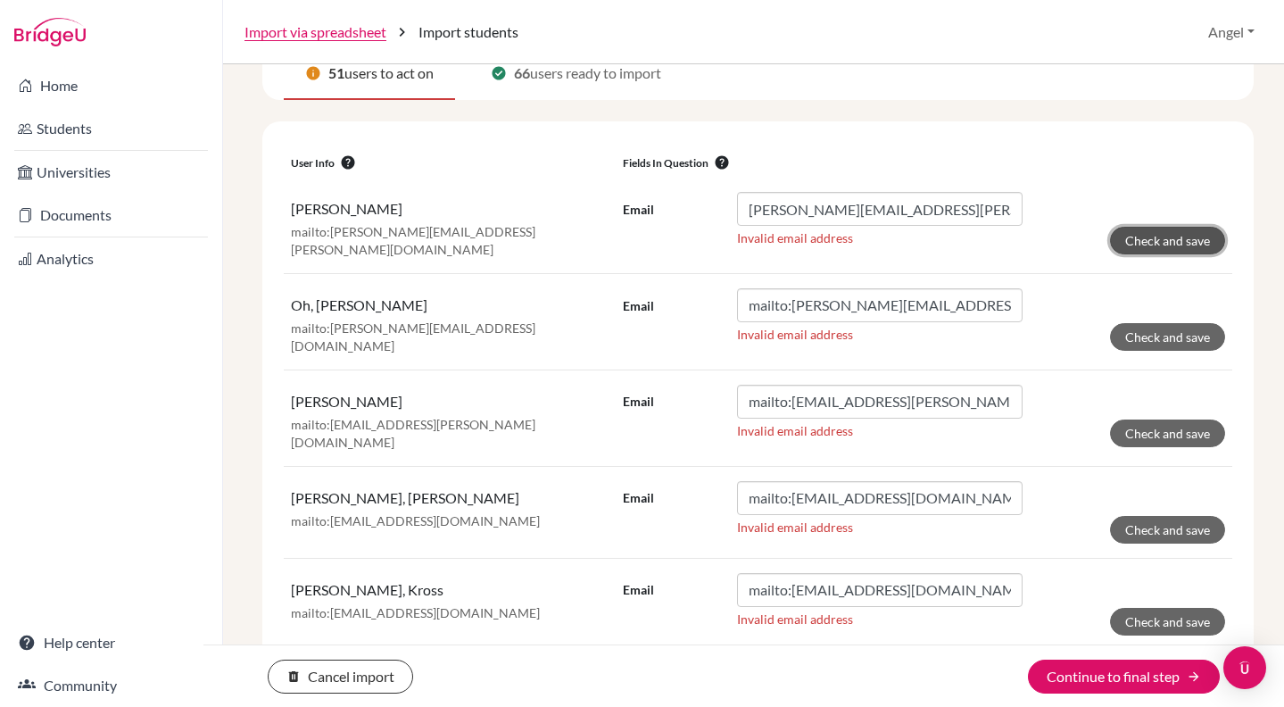
click at [1136, 241] on button "Check and save" at bounding box center [1167, 241] width 115 height 28
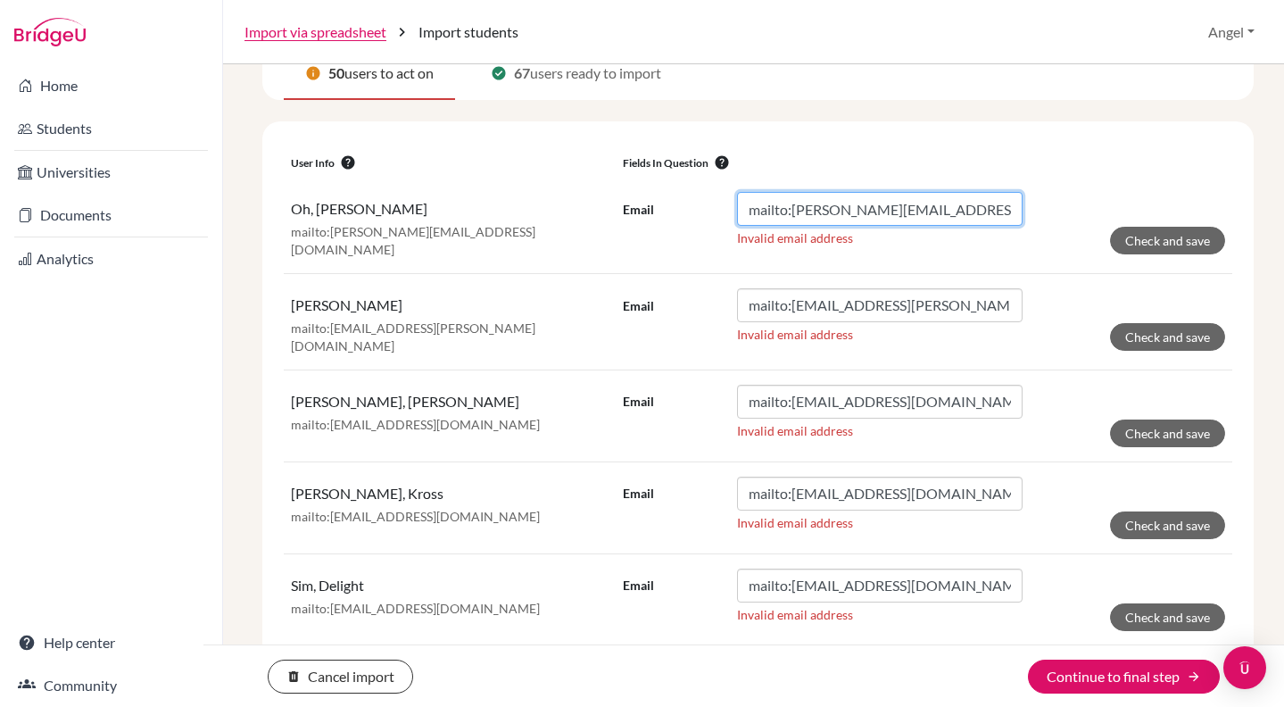
drag, startPoint x: 788, startPoint y: 208, endPoint x: 675, endPoint y: 174, distance: 117.4
type input "[PERSON_NAME][EMAIL_ADDRESS][DOMAIN_NAME]"
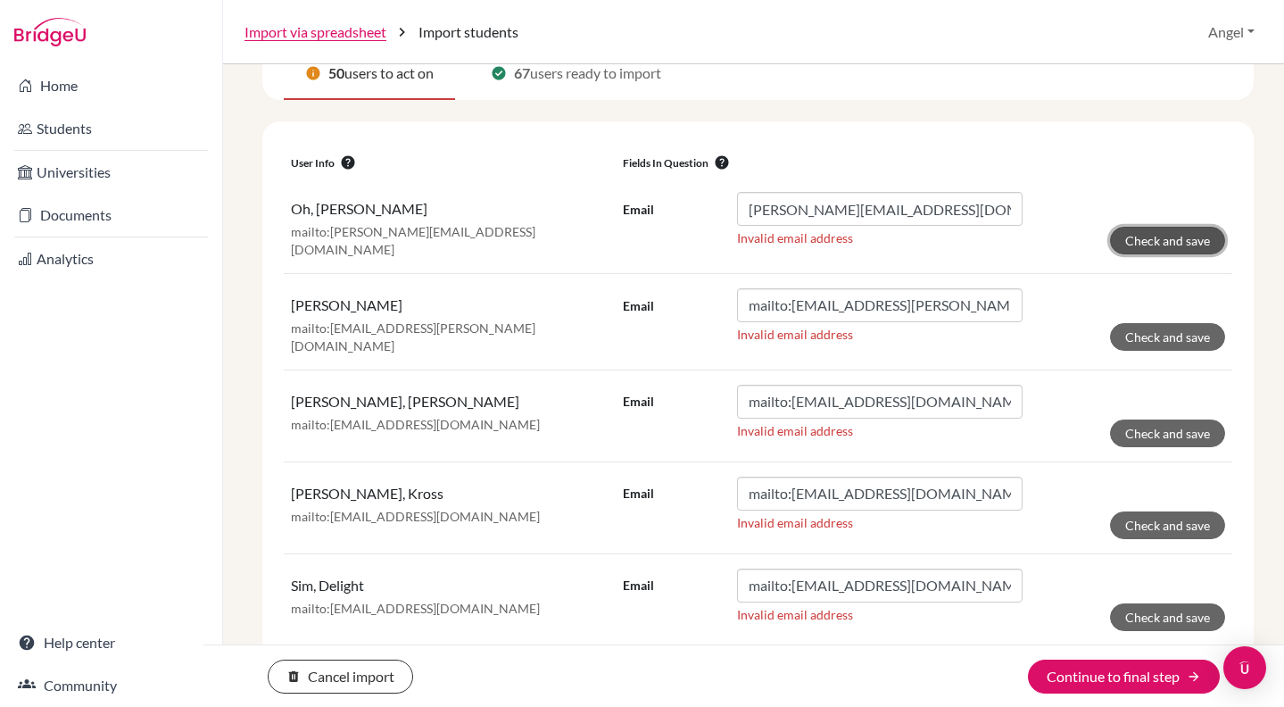
click at [1131, 240] on button "Check and save" at bounding box center [1167, 241] width 115 height 28
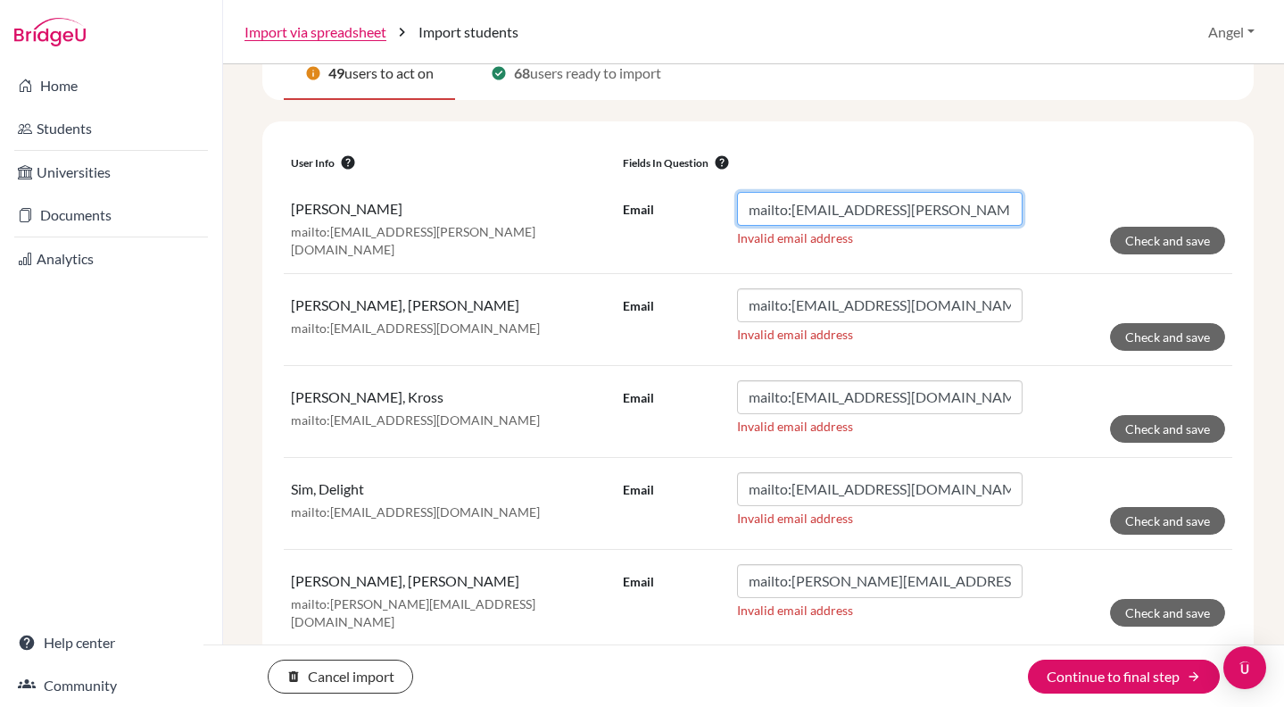
drag, startPoint x: 786, startPoint y: 212, endPoint x: 670, endPoint y: 185, distance: 119.3
click at [670, 185] on td "Email mailto:[PERSON_NAME][EMAIL_ADDRESS][DOMAIN_NAME] Invalid email address Ch…" at bounding box center [924, 225] width 617 height 95
type input "[EMAIL_ADDRESS][PERSON_NAME][DOMAIN_NAME]"
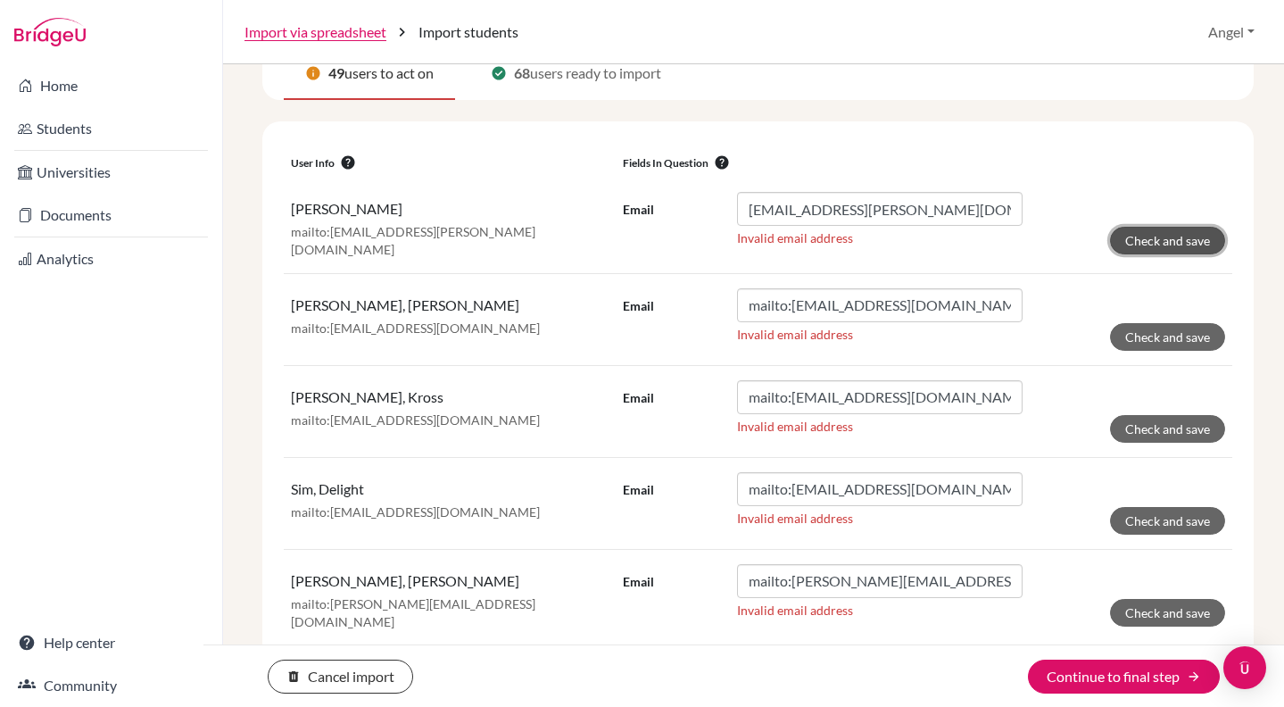
click at [1139, 242] on button "Check and save" at bounding box center [1167, 241] width 115 height 28
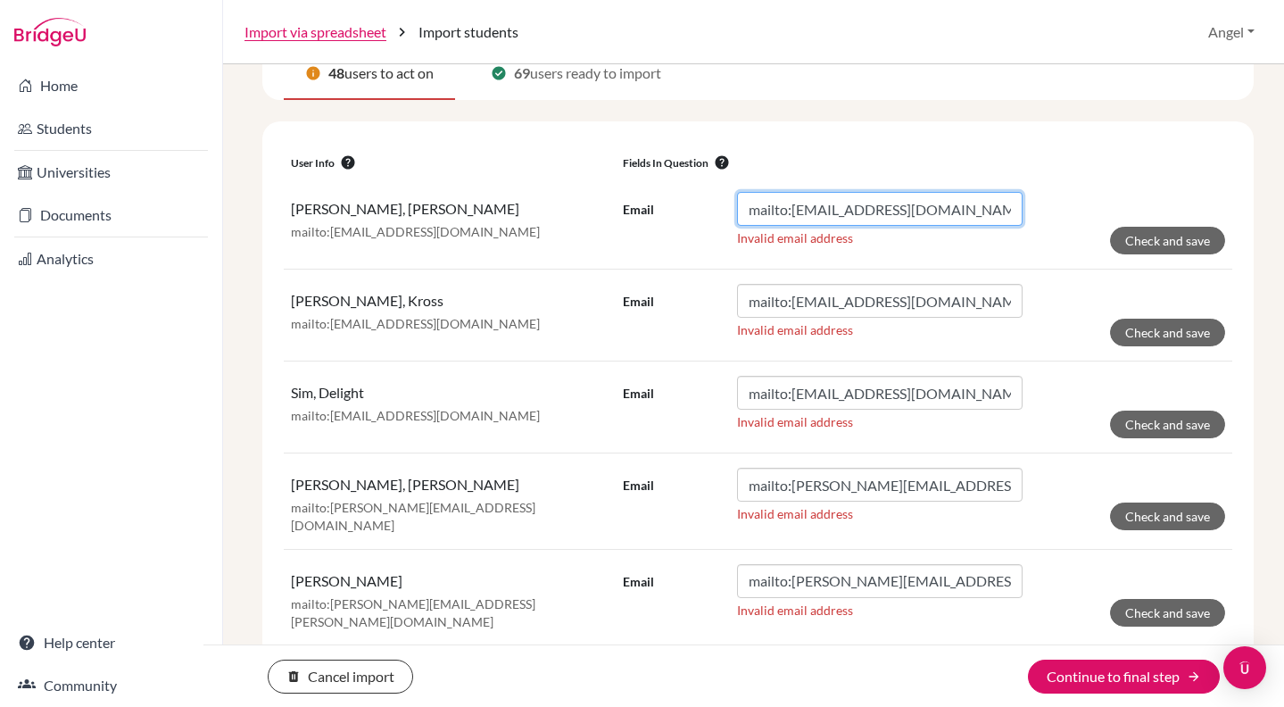
drag, startPoint x: 787, startPoint y: 208, endPoint x: 665, endPoint y: 175, distance: 126.6
type input "[EMAIL_ADDRESS][DOMAIN_NAME]"
click at [1158, 261] on td "Email [EMAIL_ADDRESS][DOMAIN_NAME] Invalid email address Check and save" at bounding box center [924, 224] width 617 height 92
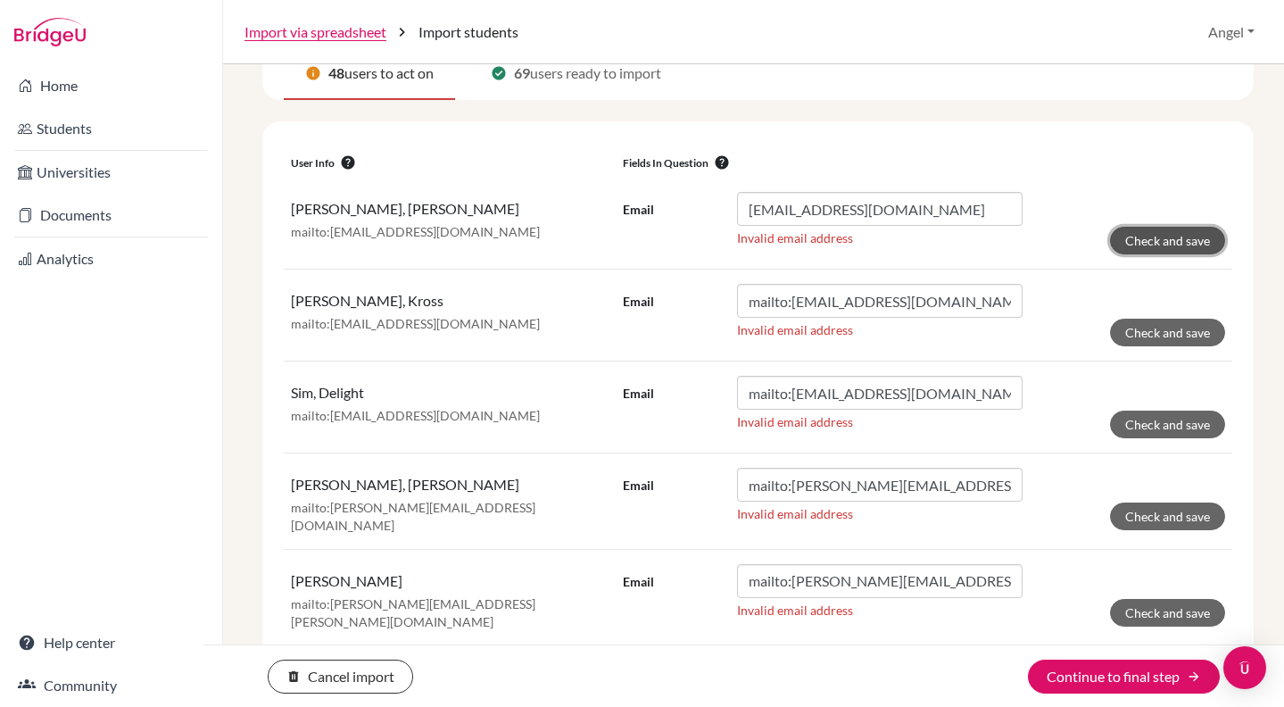
click at [1159, 227] on button "Check and save" at bounding box center [1167, 241] width 115 height 28
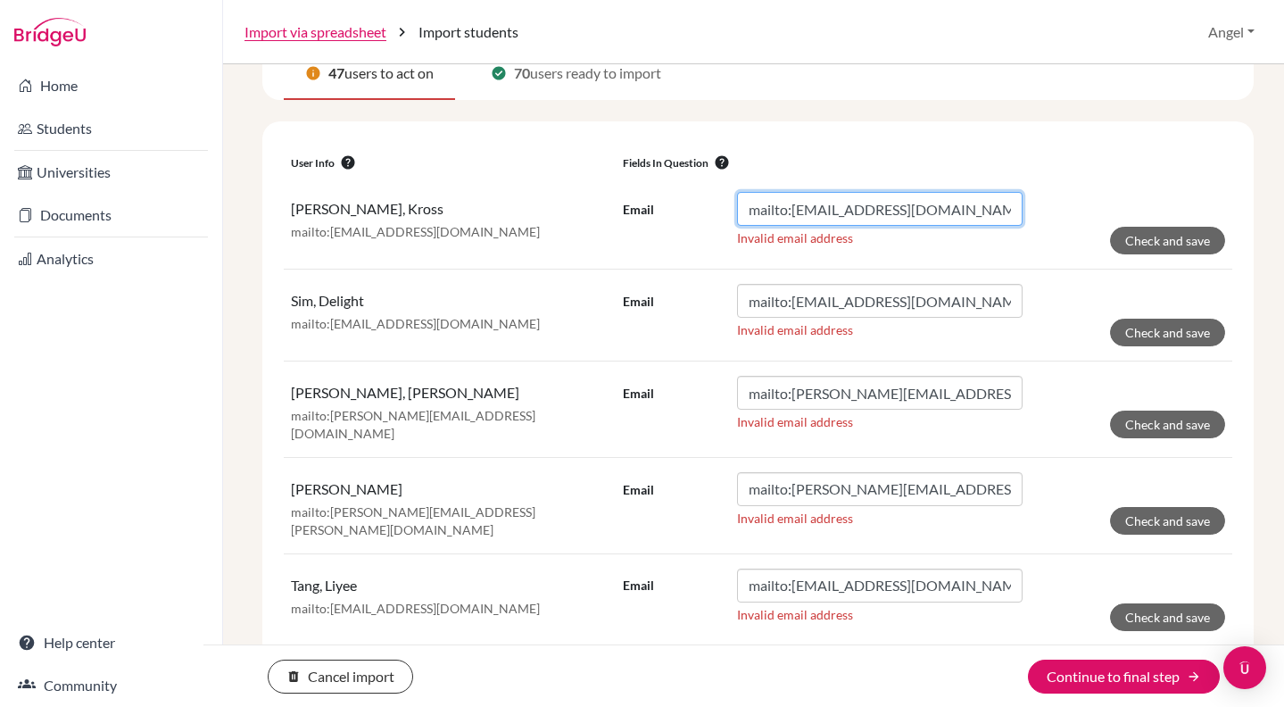
drag, startPoint x: 785, startPoint y: 205, endPoint x: 702, endPoint y: 188, distance: 84.7
click at [702, 188] on td "Email mailto:[EMAIL_ADDRESS][DOMAIN_NAME] Invalid email address Check and save" at bounding box center [924, 224] width 617 height 92
type input "[EMAIL_ADDRESS][DOMAIN_NAME]"
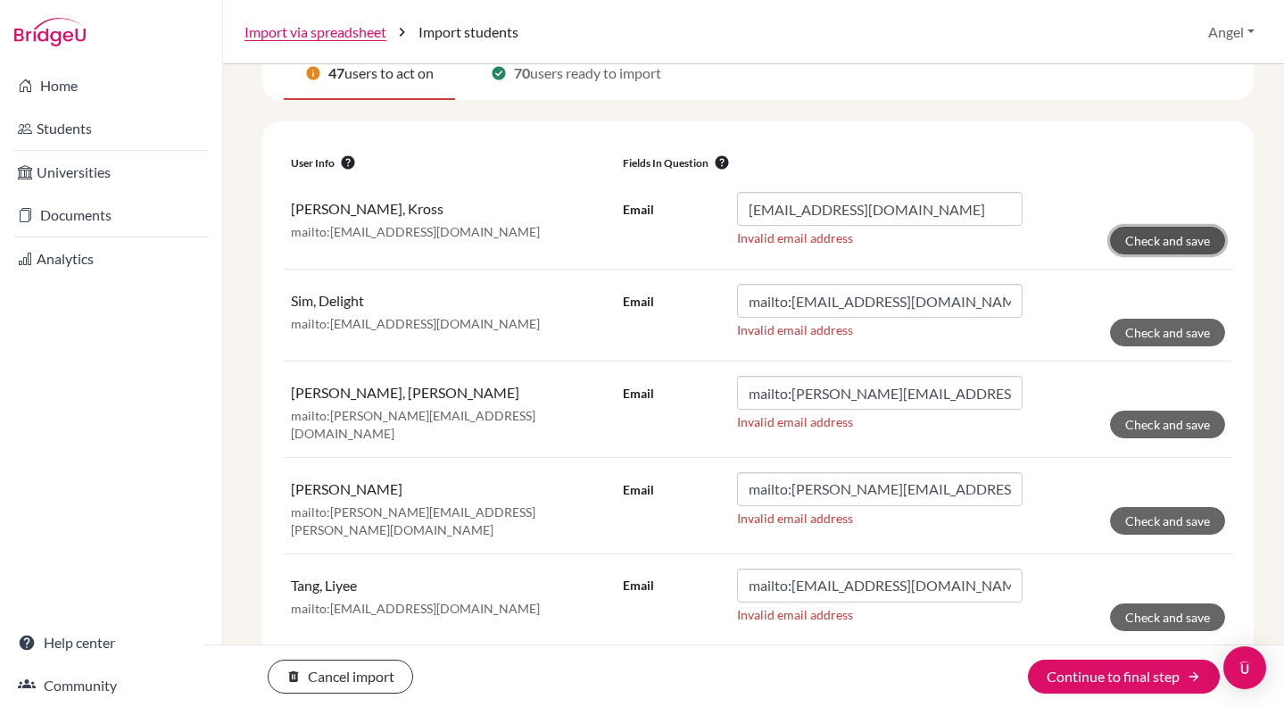
click at [1158, 240] on button "Check and save" at bounding box center [1167, 241] width 115 height 28
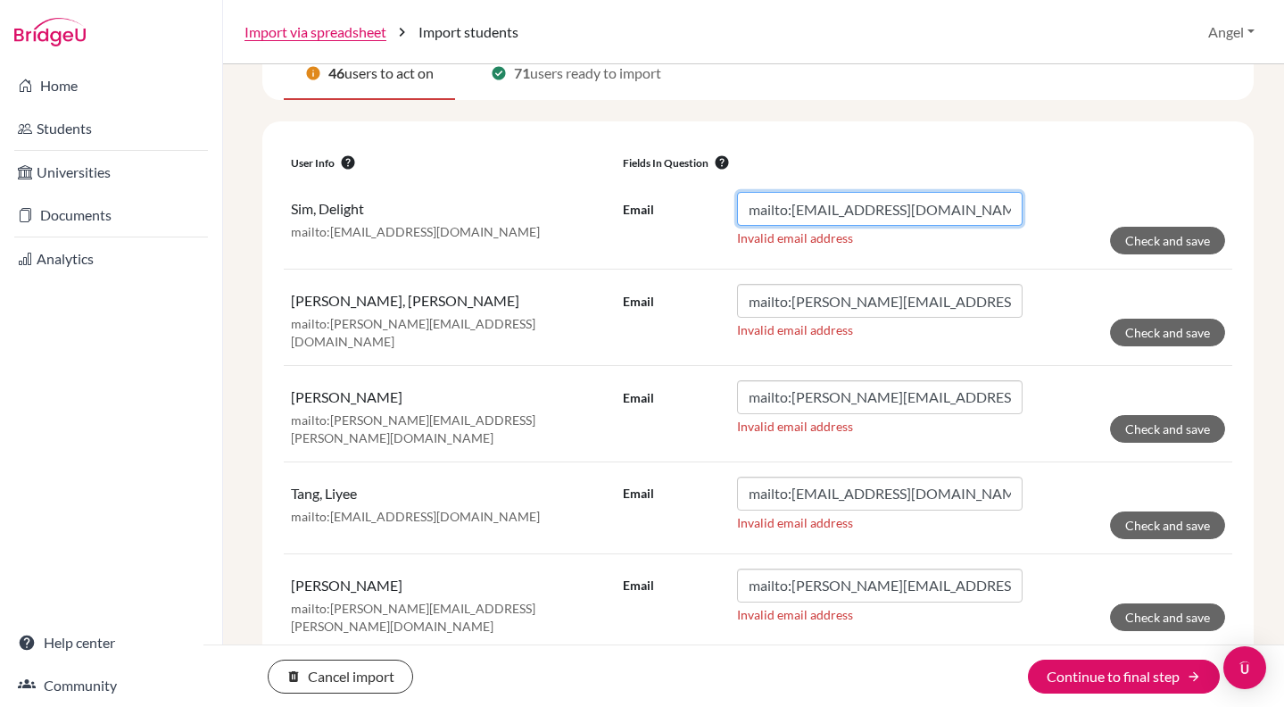
drag, startPoint x: 788, startPoint y: 209, endPoint x: 617, endPoint y: 186, distance: 172.8
click at [621, 188] on td "Email mailto:[EMAIL_ADDRESS][DOMAIN_NAME] Invalid email address Check and save" at bounding box center [924, 224] width 617 height 92
type input "[EMAIL_ADDRESS][DOMAIN_NAME]"
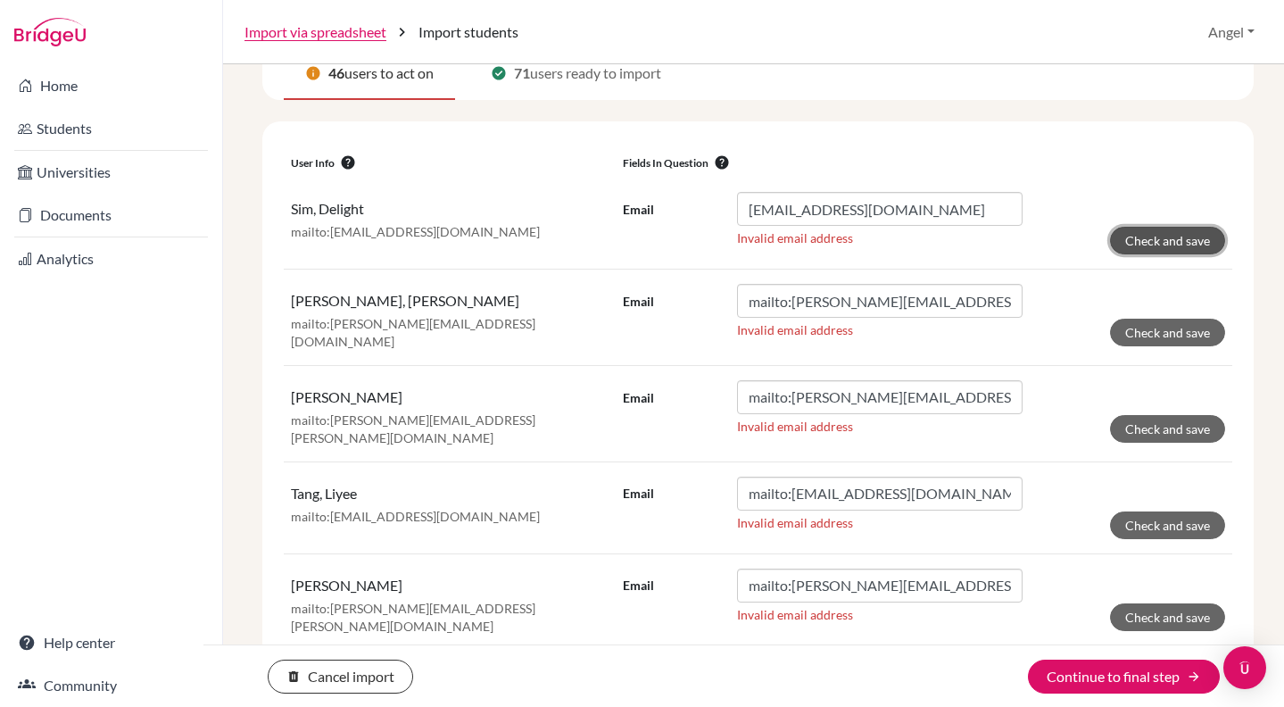
click at [1140, 244] on button "Check and save" at bounding box center [1167, 241] width 115 height 28
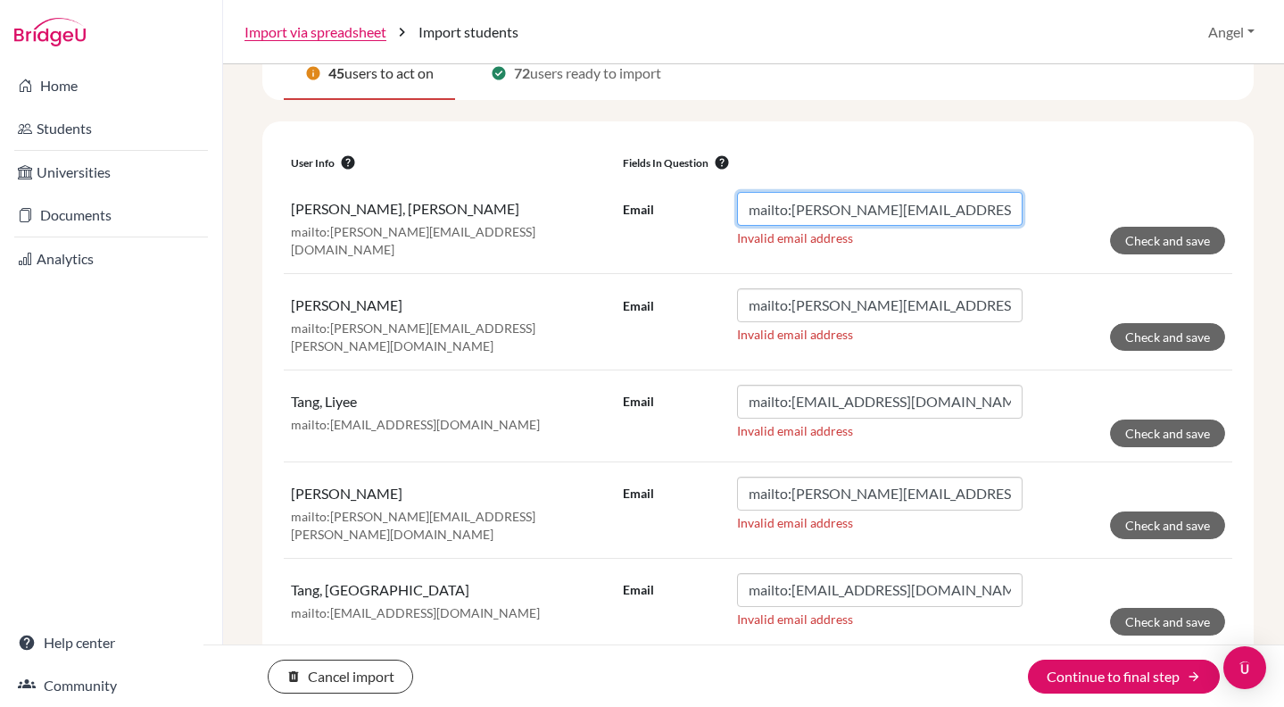
click at [870, 212] on input "mailto:[PERSON_NAME][EMAIL_ADDRESS][DOMAIN_NAME]" at bounding box center [880, 209] width 286 height 34
drag, startPoint x: 786, startPoint y: 214, endPoint x: 283, endPoint y: 98, distance: 516.5
type input "[EMAIL_ADDRESS][DOMAIN_NAME]"
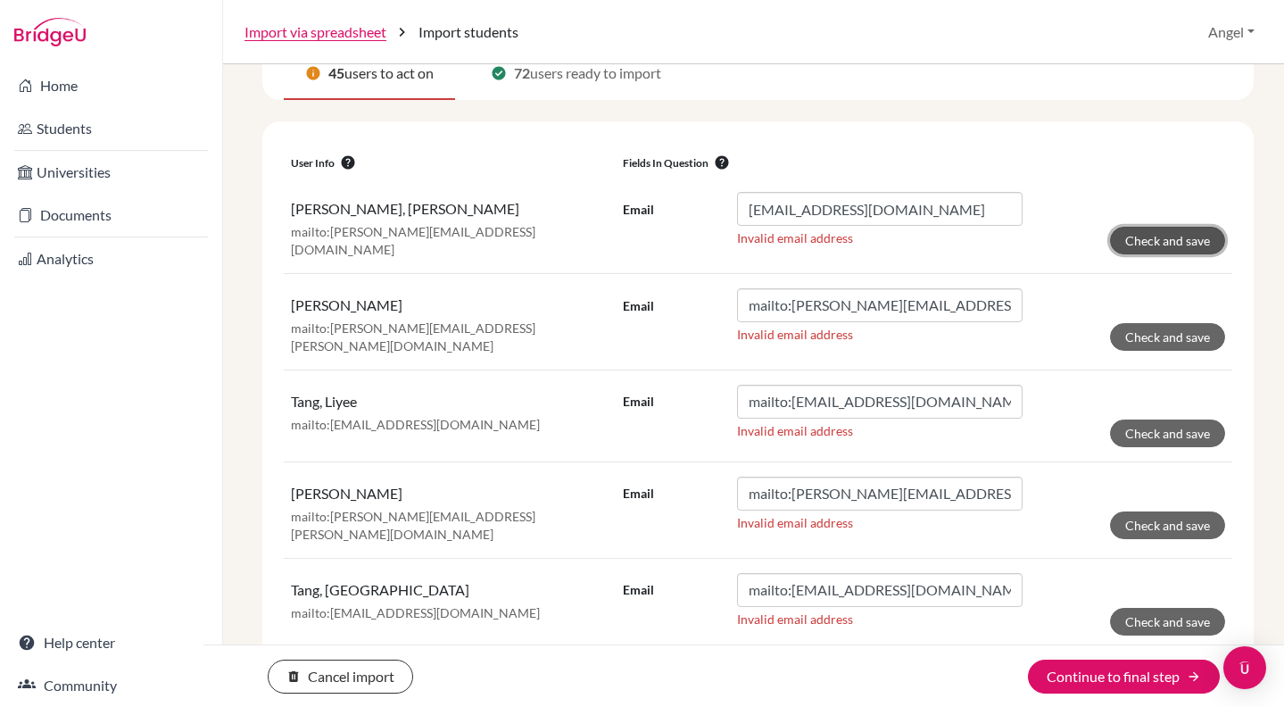
click at [1156, 238] on button "Check and save" at bounding box center [1167, 241] width 115 height 28
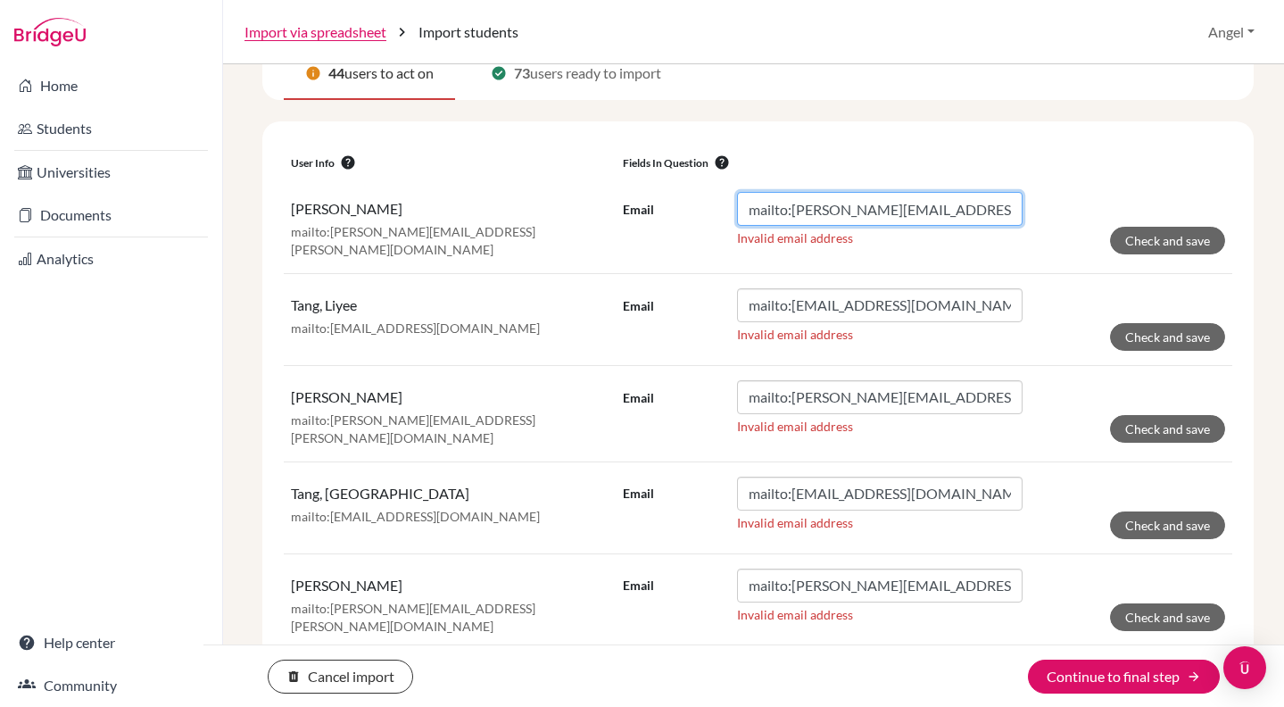
drag, startPoint x: 787, startPoint y: 212, endPoint x: 642, endPoint y: 170, distance: 150.5
type input "[PERSON_NAME][EMAIL_ADDRESS][PERSON_NAME][DOMAIN_NAME]"
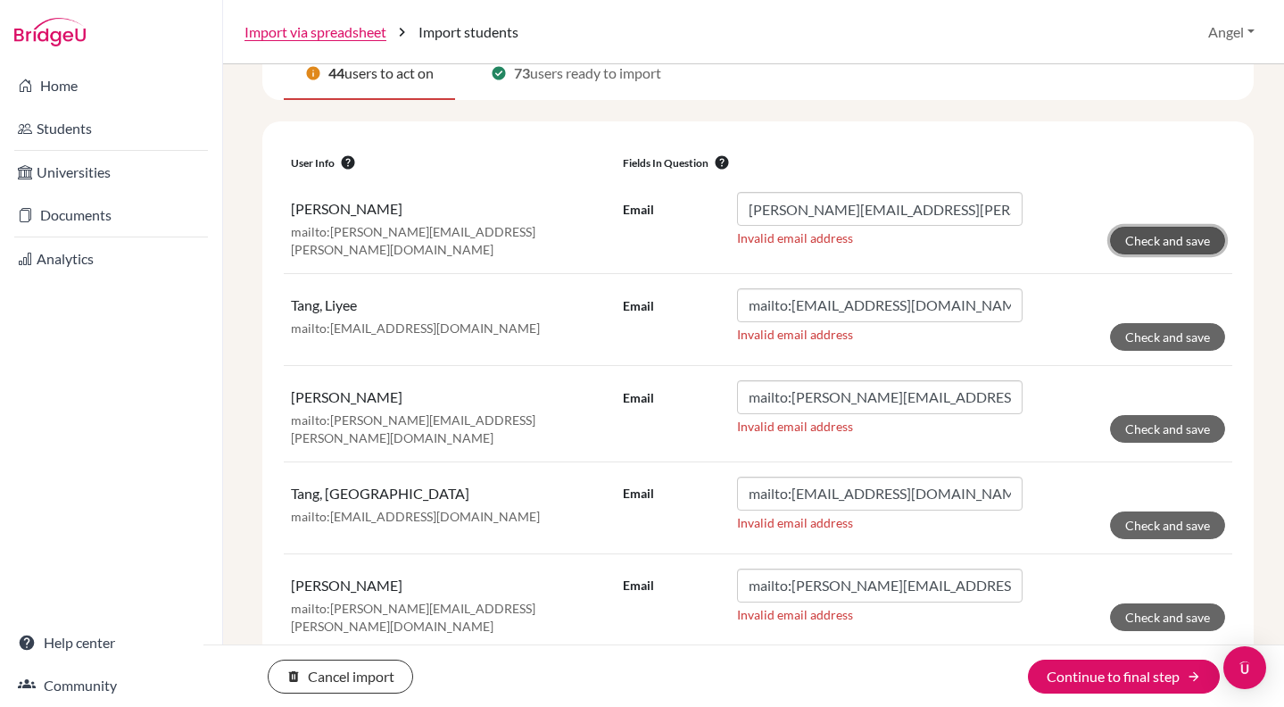
click at [1124, 250] on button "Check and save" at bounding box center [1167, 241] width 115 height 28
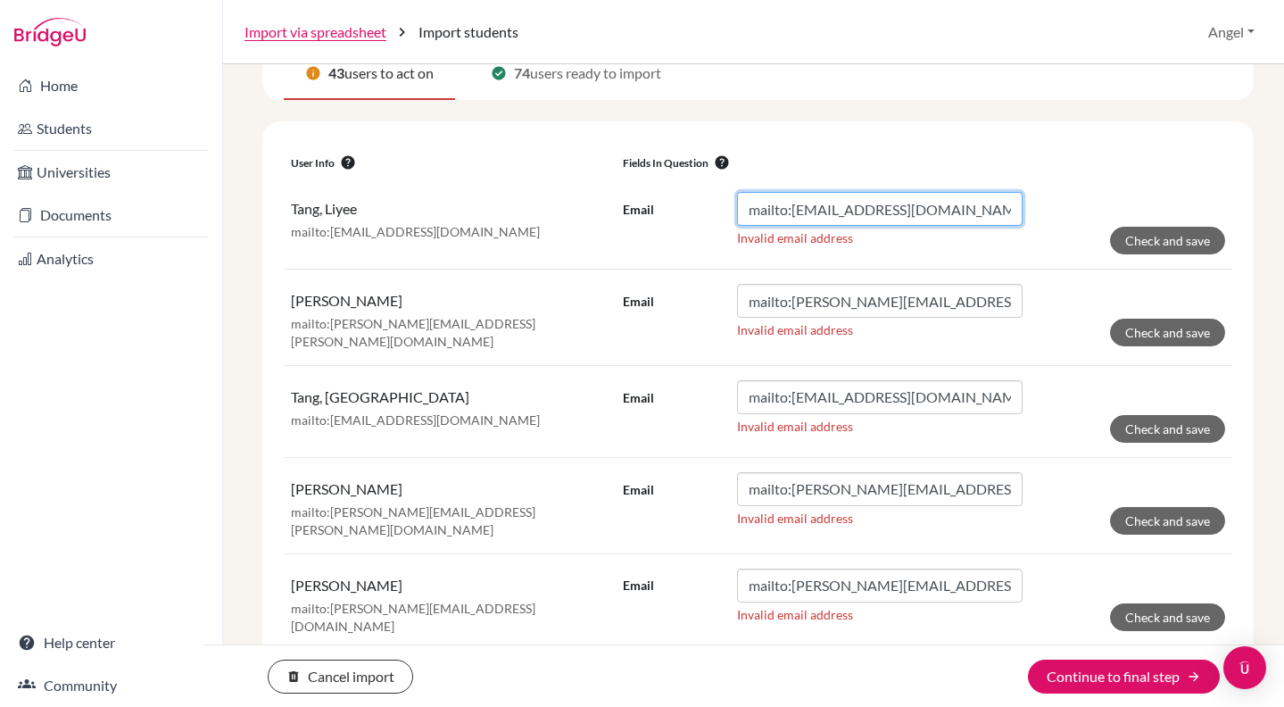
drag, startPoint x: 785, startPoint y: 210, endPoint x: 629, endPoint y: 220, distance: 156.5
click at [629, 220] on div "Email mailto:[EMAIL_ADDRESS][DOMAIN_NAME]" at bounding box center [823, 209] width 400 height 34
click at [758, 208] on input "mailto:[EMAIL_ADDRESS][DOMAIN_NAME]" at bounding box center [880, 209] width 286 height 34
drag, startPoint x: 789, startPoint y: 207, endPoint x: 668, endPoint y: 203, distance: 120.5
click at [668, 203] on div "Email mailto:[EMAIL_ADDRESS][DOMAIN_NAME]" at bounding box center [823, 209] width 400 height 34
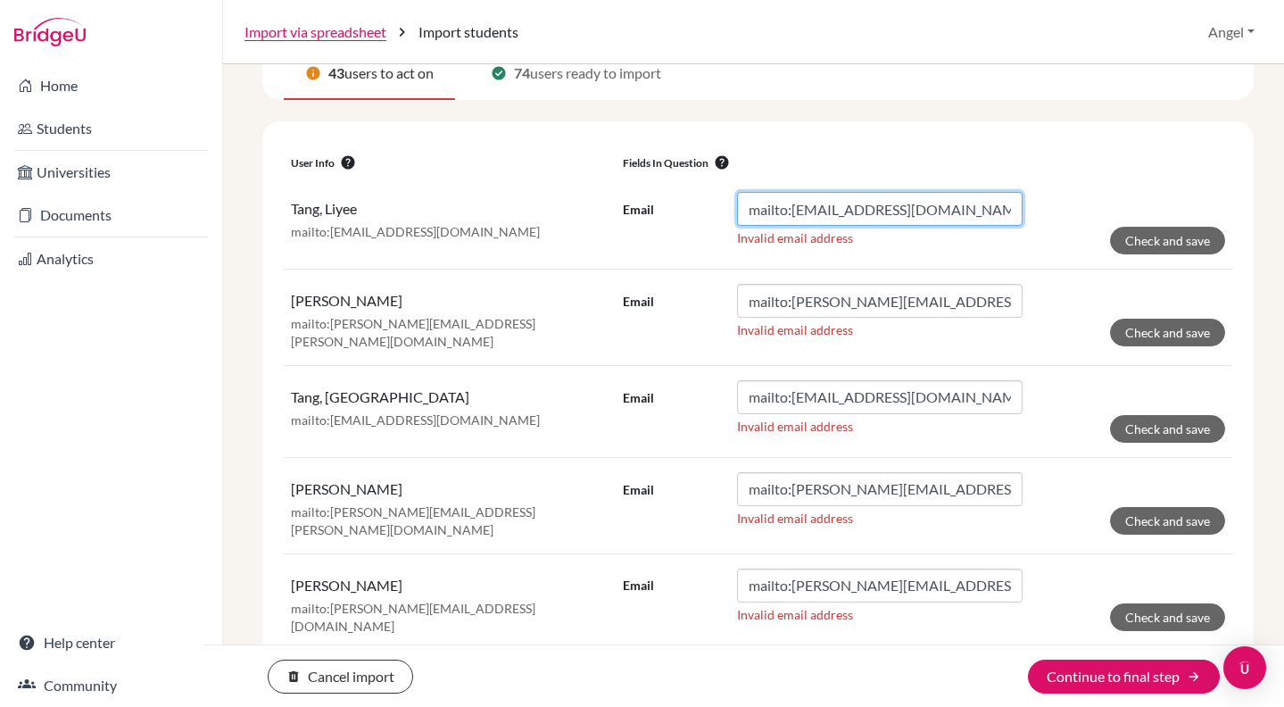
drag, startPoint x: 786, startPoint y: 208, endPoint x: 684, endPoint y: 200, distance: 102.9
click at [684, 200] on div "Email mailto:[EMAIL_ADDRESS][DOMAIN_NAME]" at bounding box center [823, 209] width 400 height 34
type input "[EMAIL_ADDRESS][DOMAIN_NAME]"
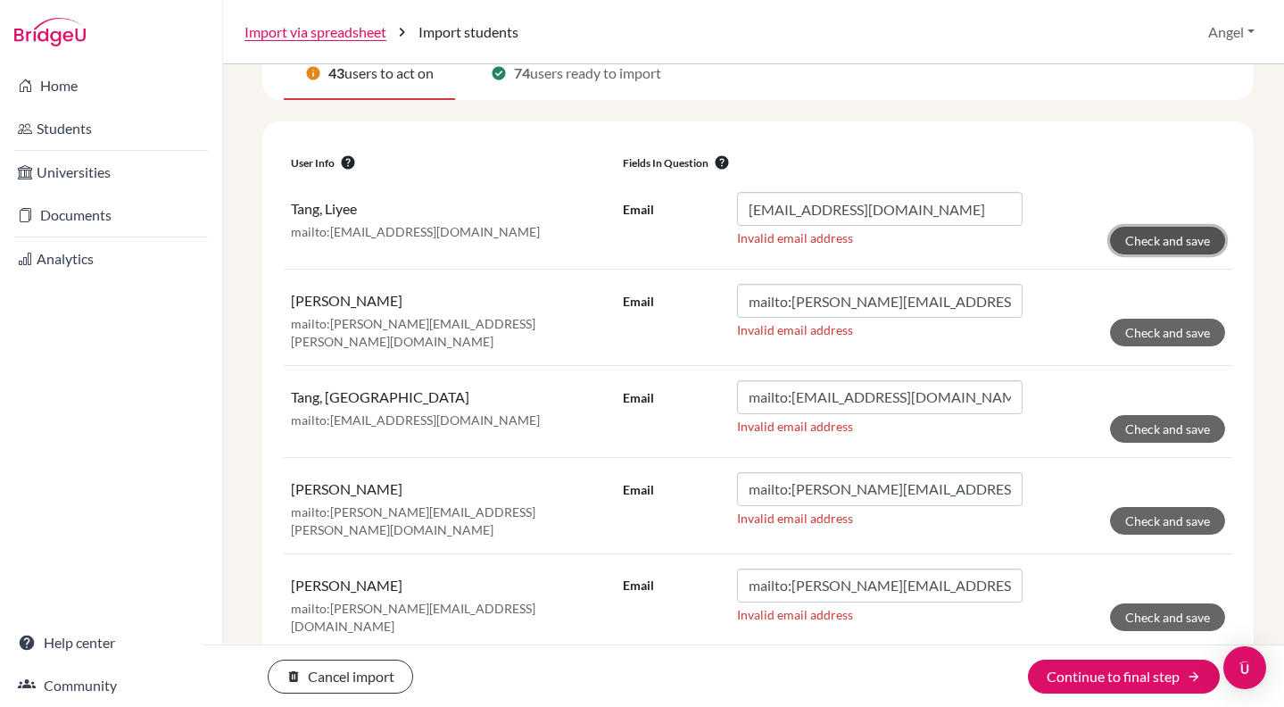
click at [1162, 248] on button "Check and save" at bounding box center [1167, 241] width 115 height 28
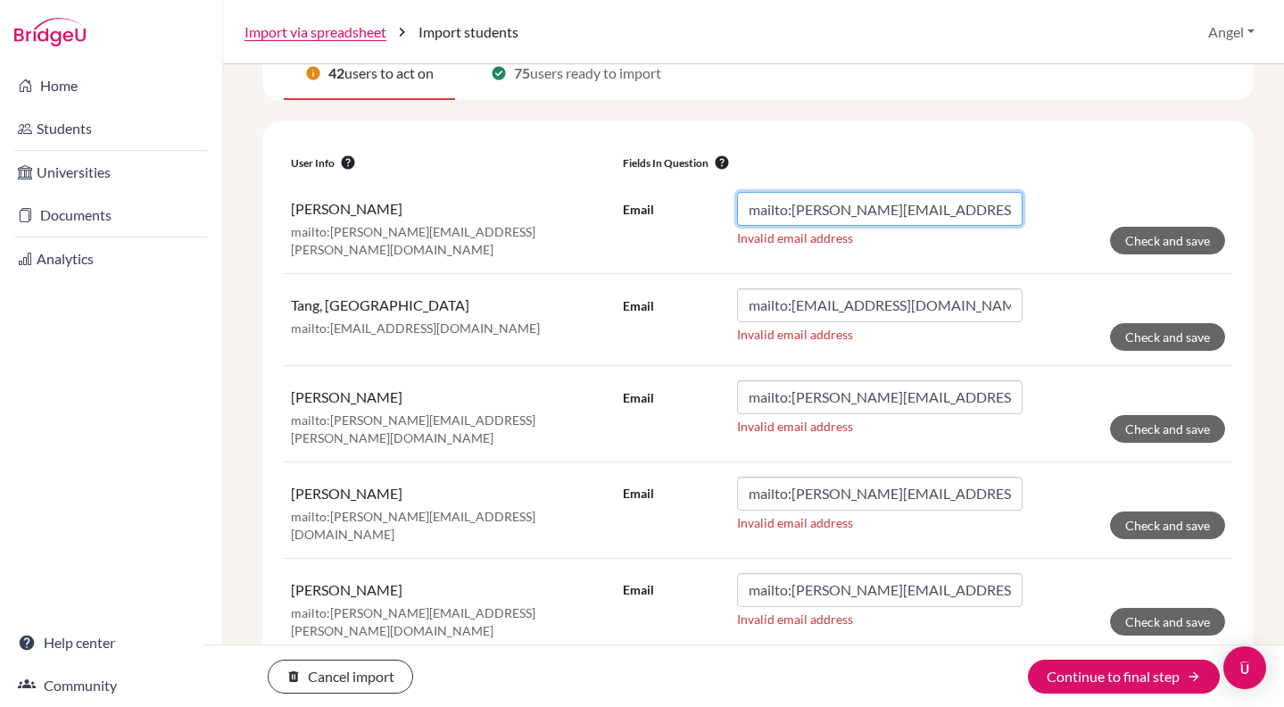
drag, startPoint x: 789, startPoint y: 210, endPoint x: 663, endPoint y: 191, distance: 127.2
click at [663, 192] on div "Email mailto:[PERSON_NAME][EMAIL_ADDRESS][PERSON_NAME][DOMAIN_NAME]" at bounding box center [823, 209] width 400 height 34
drag, startPoint x: 788, startPoint y: 211, endPoint x: 684, endPoint y: 198, distance: 105.3
click at [684, 198] on div "Email mailto:[PERSON_NAME][EMAIL_ADDRESS][PERSON_NAME][DOMAIN_NAME]" at bounding box center [823, 209] width 400 height 34
type input "[PERSON_NAME][EMAIL_ADDRESS][PERSON_NAME][DOMAIN_NAME]"
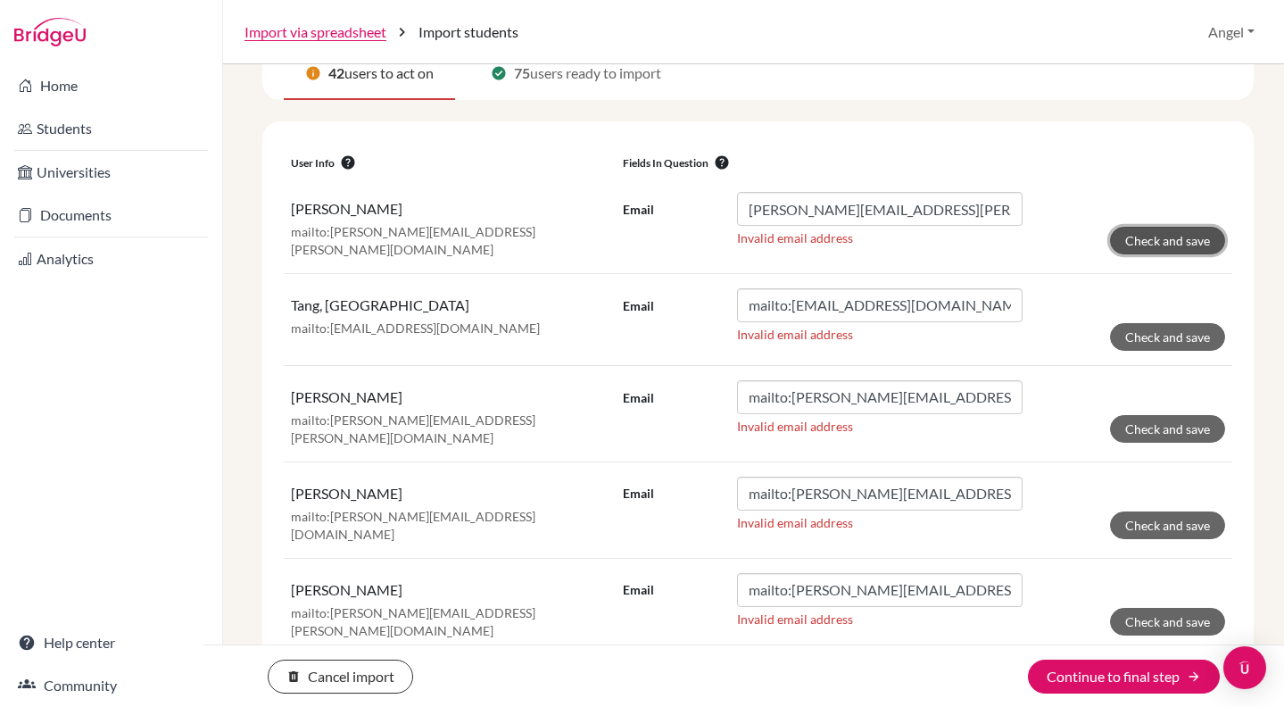
click at [1122, 246] on button "Check and save" at bounding box center [1167, 241] width 115 height 28
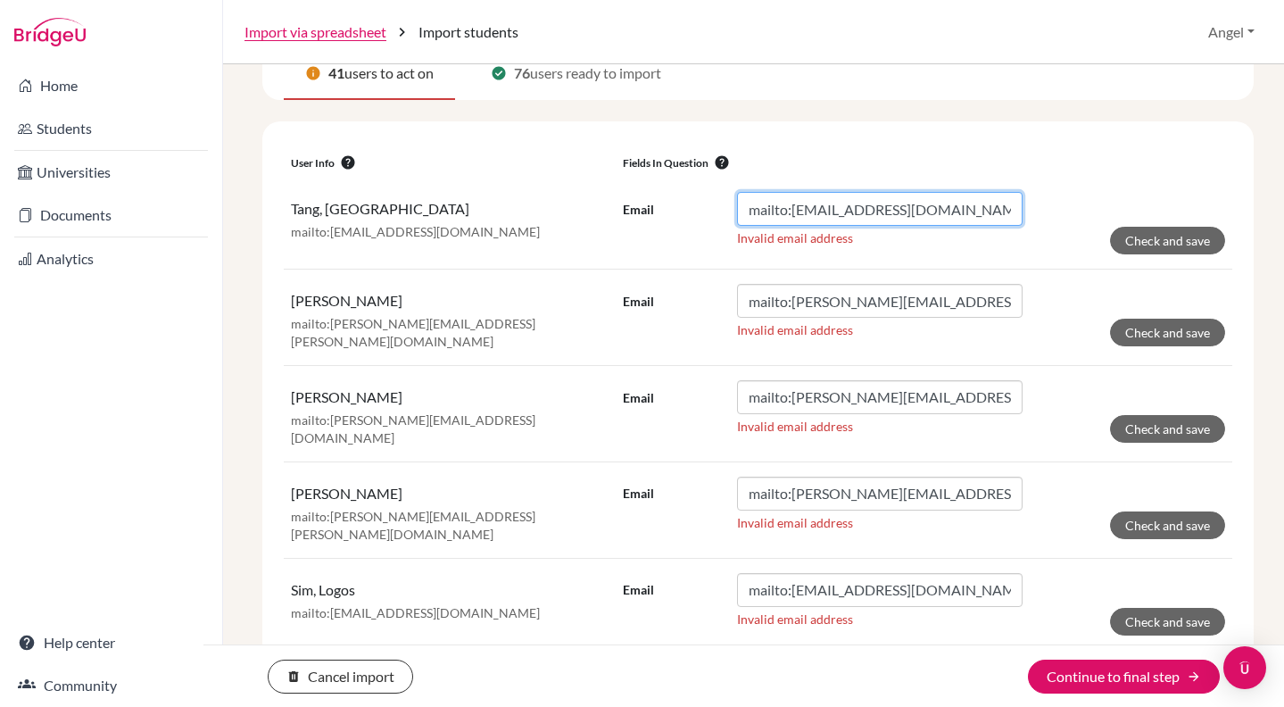
drag, startPoint x: 788, startPoint y: 210, endPoint x: 738, endPoint y: 208, distance: 50.0
click at [738, 208] on input "mailto:[EMAIL_ADDRESS][DOMAIN_NAME]" at bounding box center [880, 209] width 286 height 34
type input "[EMAIL_ADDRESS][DOMAIN_NAME]"
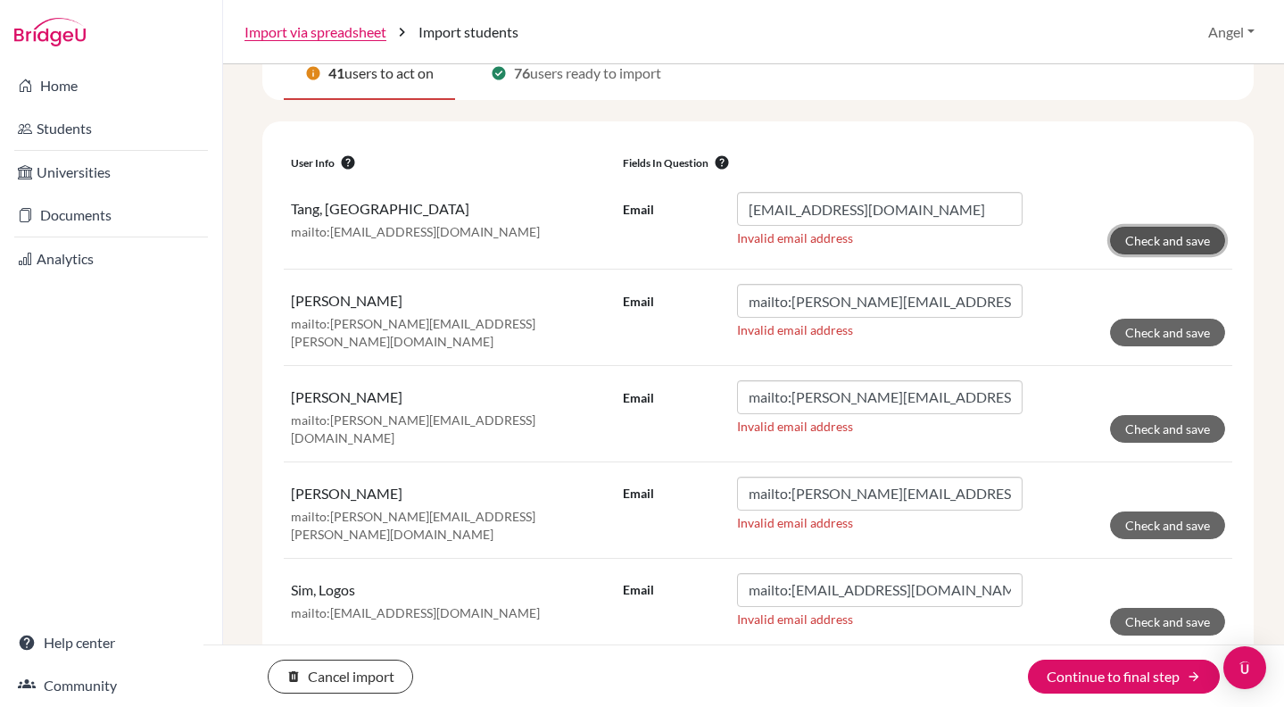
click at [1164, 243] on button "Check and save" at bounding box center [1167, 241] width 115 height 28
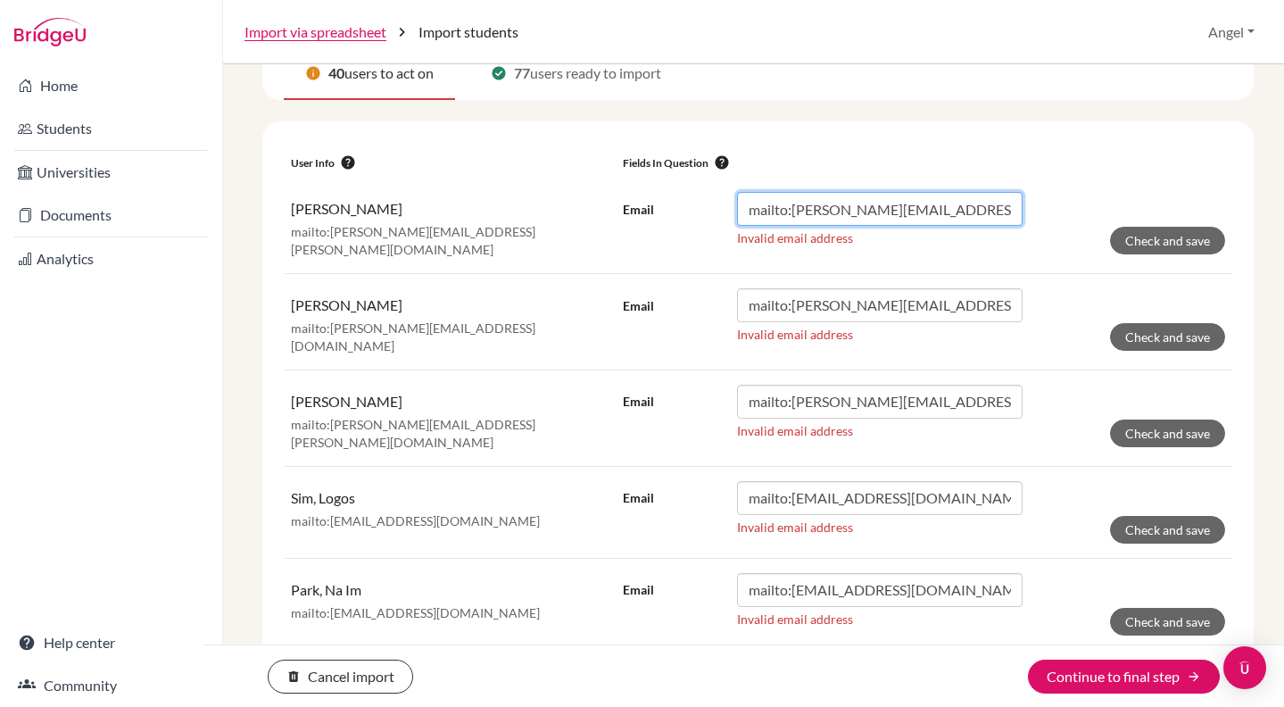
drag, startPoint x: 786, startPoint y: 209, endPoint x: 647, endPoint y: 171, distance: 144.2
type input "[PERSON_NAME][EMAIL_ADDRESS][PERSON_NAME][DOMAIN_NAME]"
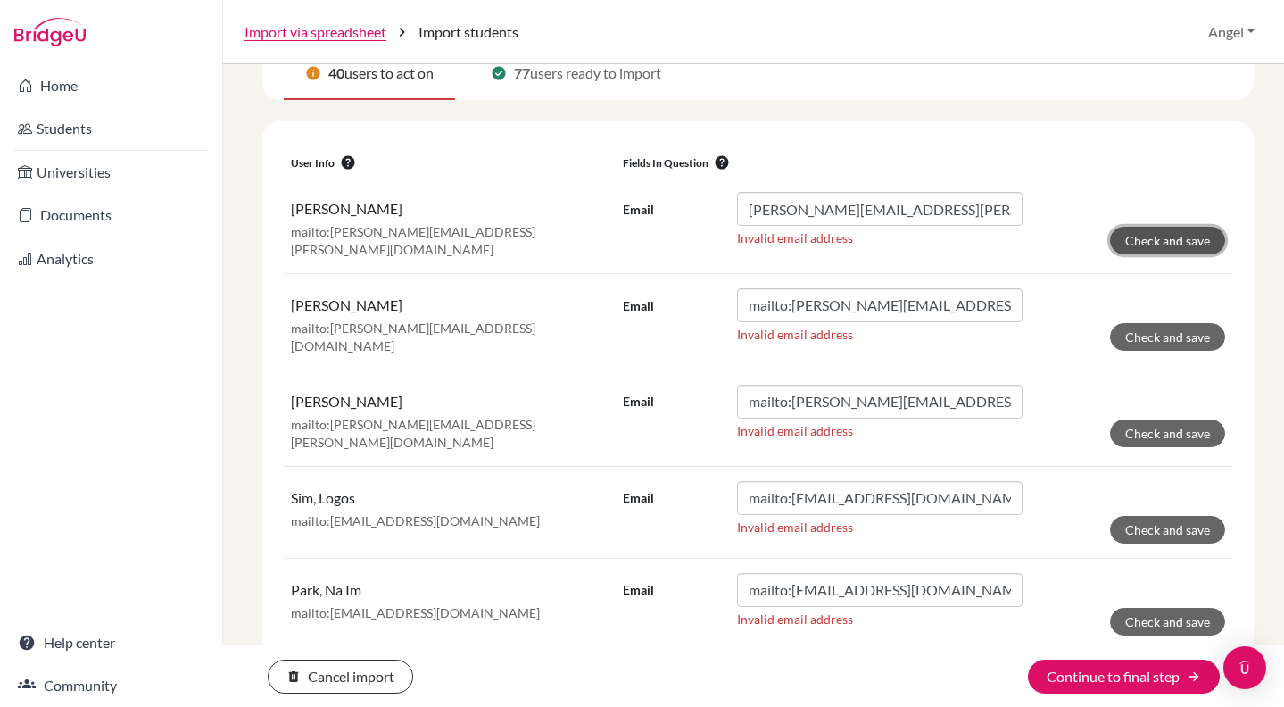
click at [1176, 236] on button "Check and save" at bounding box center [1167, 241] width 115 height 28
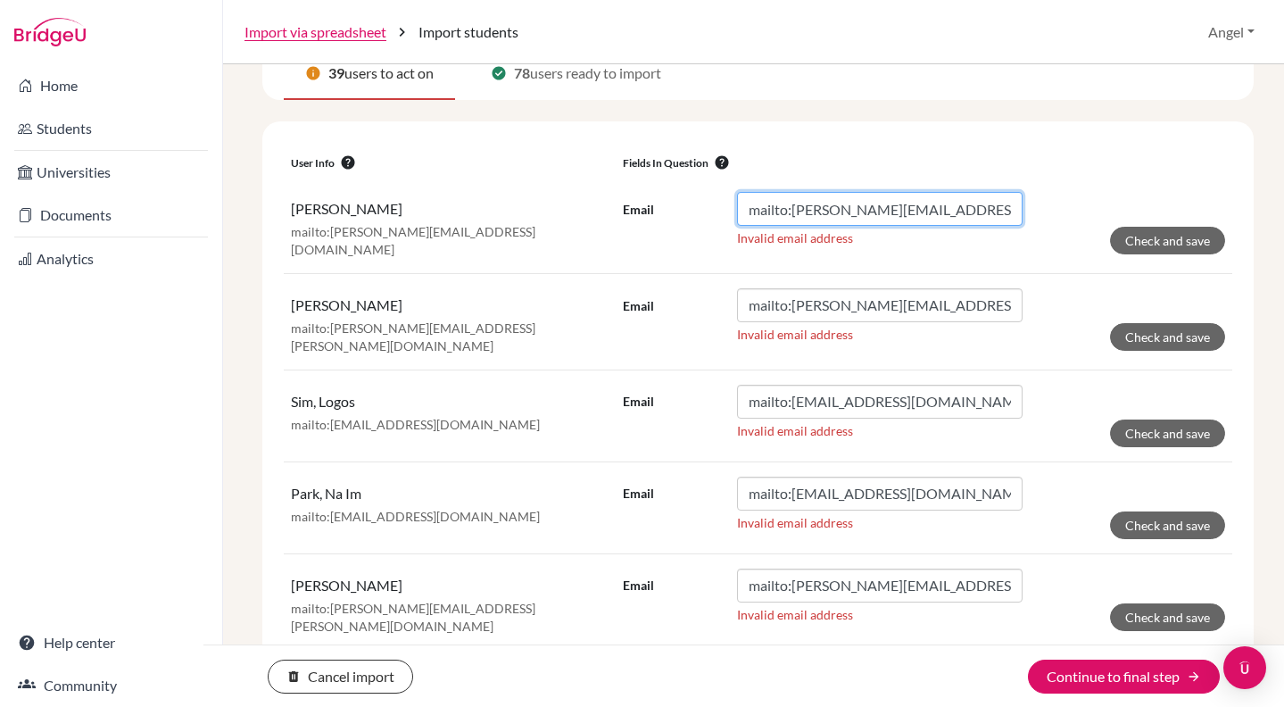
drag, startPoint x: 787, startPoint y: 211, endPoint x: 667, endPoint y: 195, distance: 121.5
click at [667, 195] on div "Email mailto:[PERSON_NAME][EMAIL_ADDRESS][DOMAIN_NAME]" at bounding box center [823, 209] width 400 height 34
type input "[PERSON_NAME][EMAIL_ADDRESS][DOMAIN_NAME]"
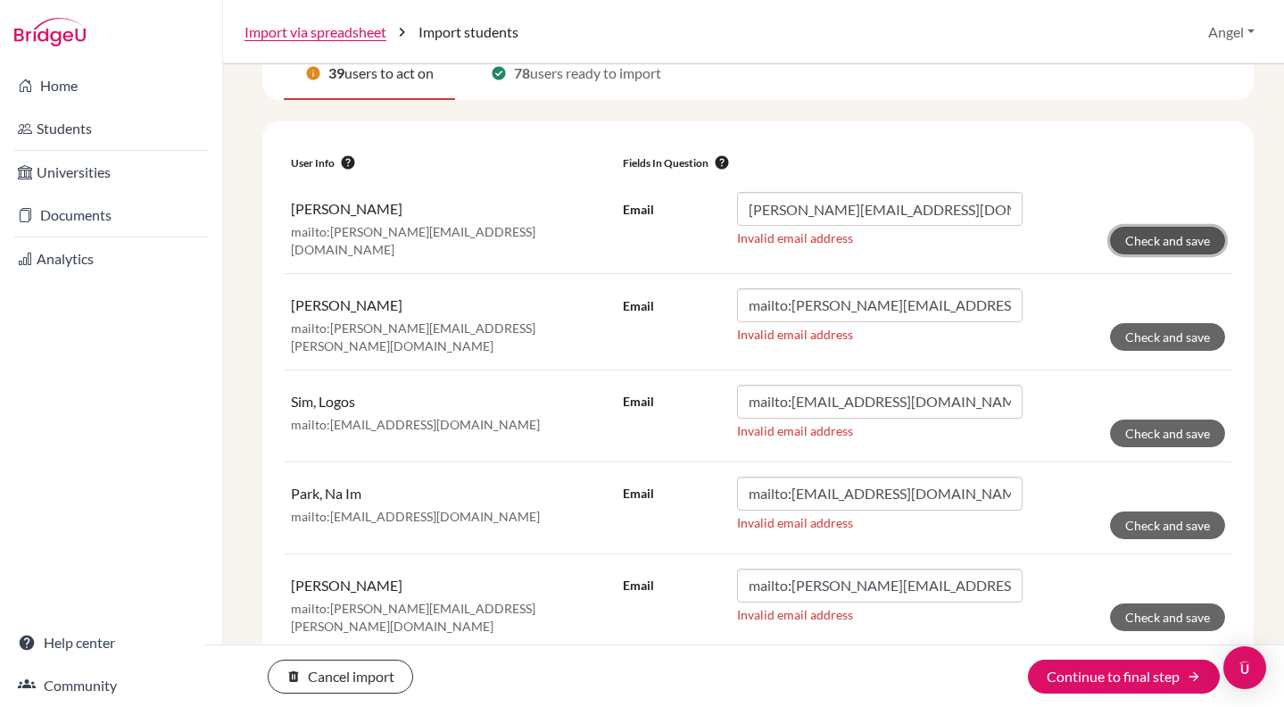
click at [1147, 230] on button "Check and save" at bounding box center [1167, 241] width 115 height 28
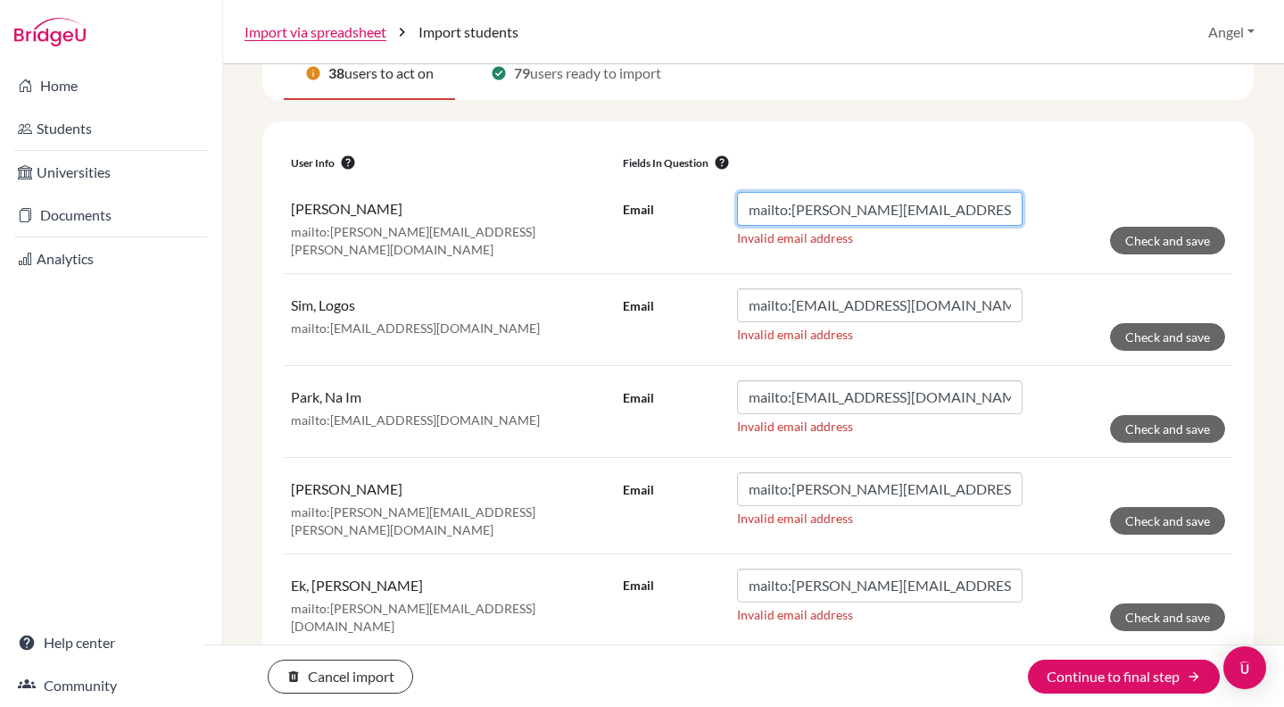
drag, startPoint x: 789, startPoint y: 211, endPoint x: 686, endPoint y: 192, distance: 104.5
click at [686, 192] on div "Email mailto:[PERSON_NAME][EMAIL_ADDRESS][PERSON_NAME][DOMAIN_NAME]" at bounding box center [823, 209] width 400 height 34
type input "[PERSON_NAME][EMAIL_ADDRESS][PERSON_NAME][DOMAIN_NAME]"
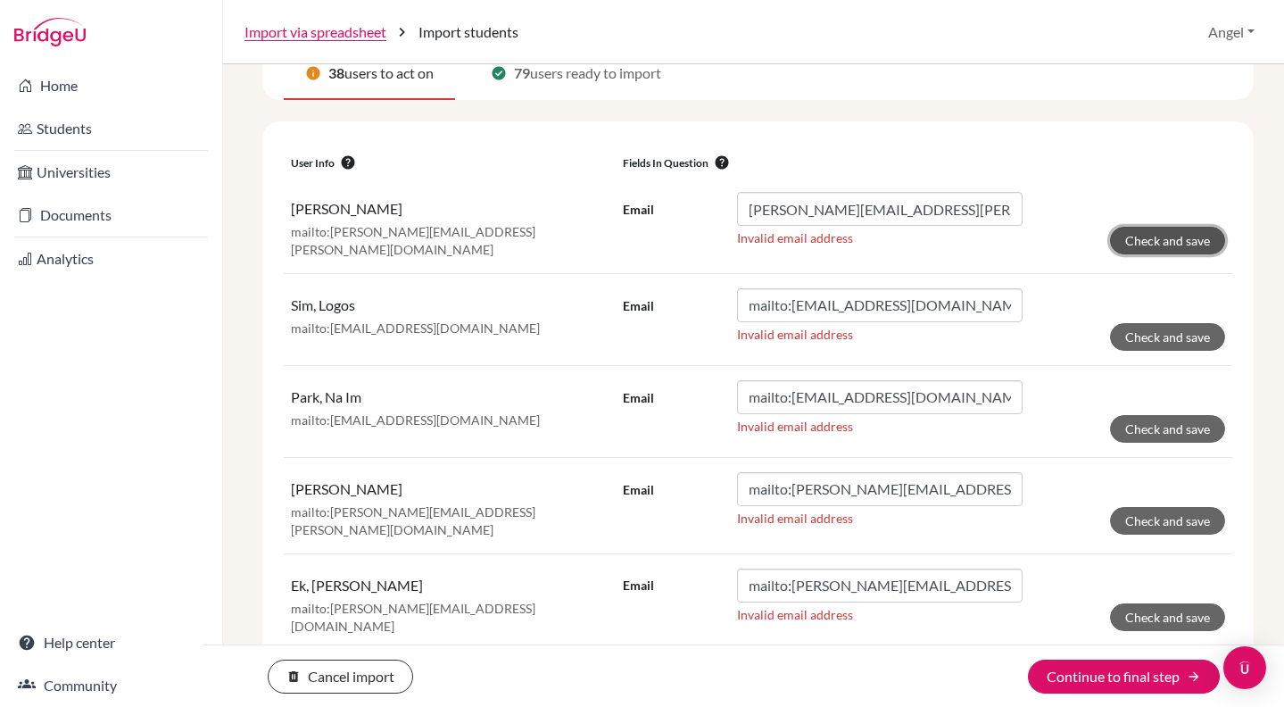
click at [1142, 243] on button "Check and save" at bounding box center [1167, 241] width 115 height 28
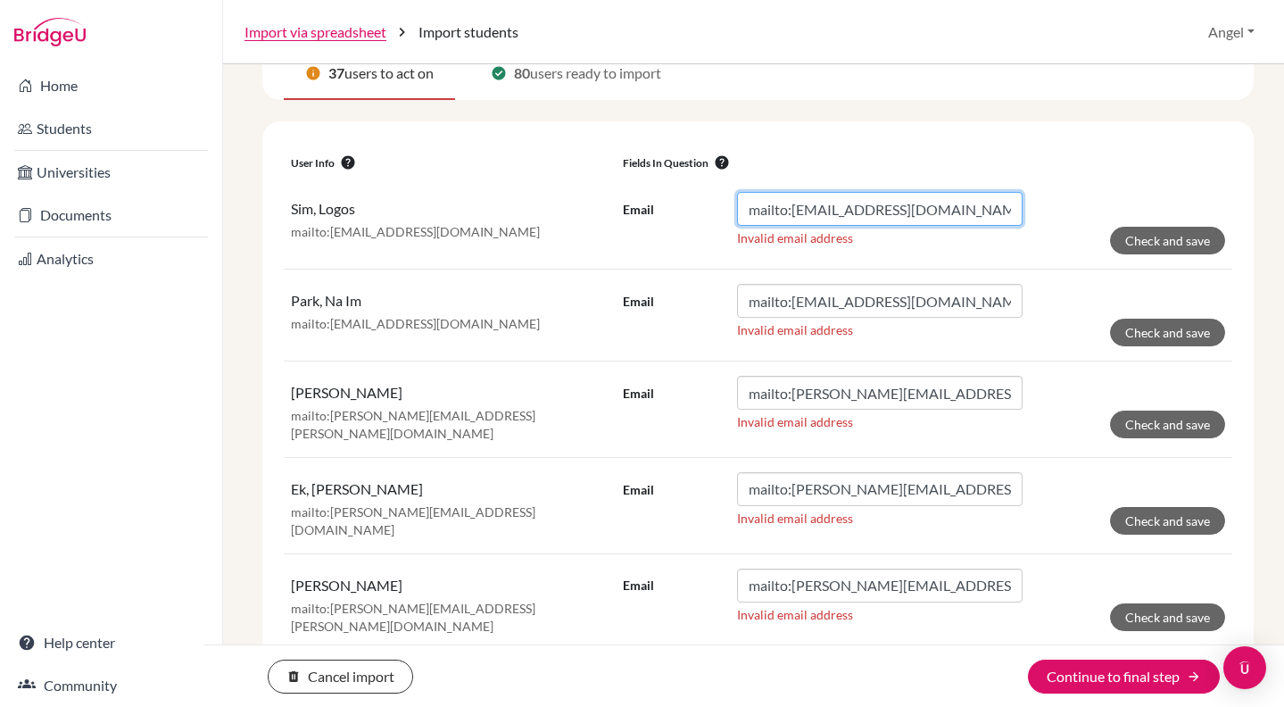
drag, startPoint x: 789, startPoint y: 213, endPoint x: 681, endPoint y: 197, distance: 109.2
click at [681, 197] on div "Email mailto:[EMAIL_ADDRESS][DOMAIN_NAME]" at bounding box center [823, 209] width 400 height 34
type input "[EMAIL_ADDRESS][DOMAIN_NAME]"
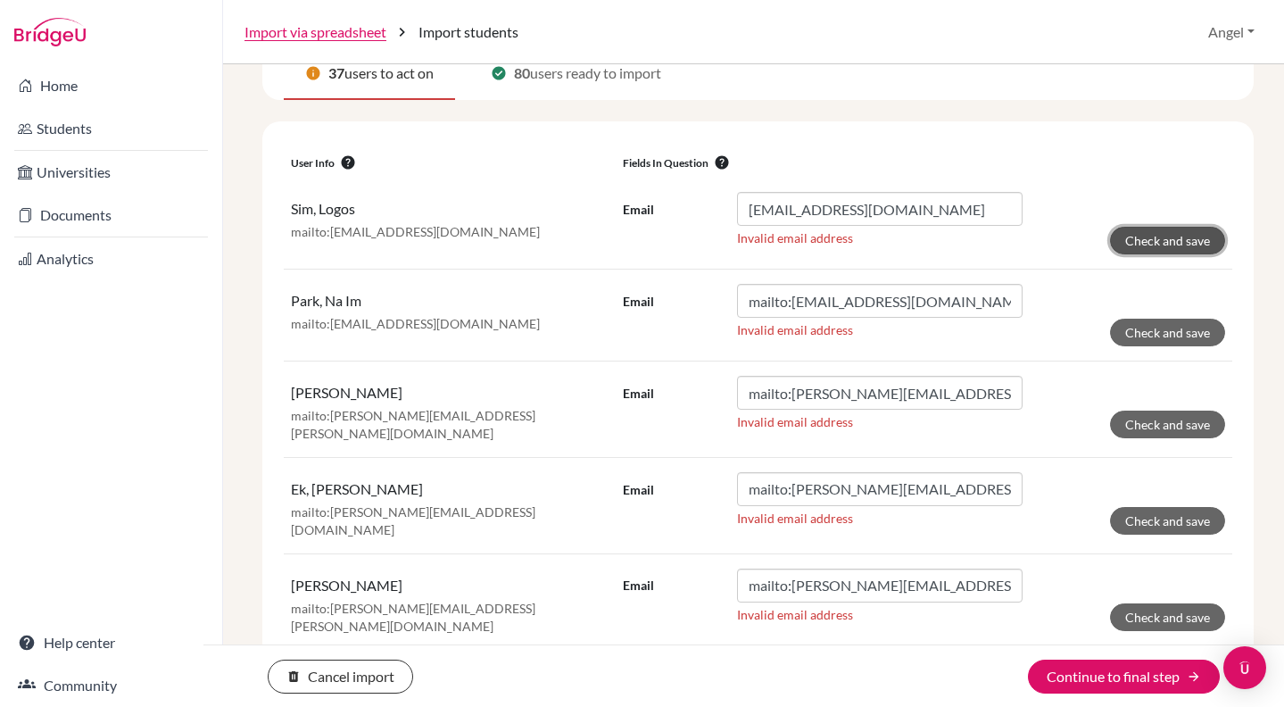
click at [1172, 236] on button "Check and save" at bounding box center [1167, 241] width 115 height 28
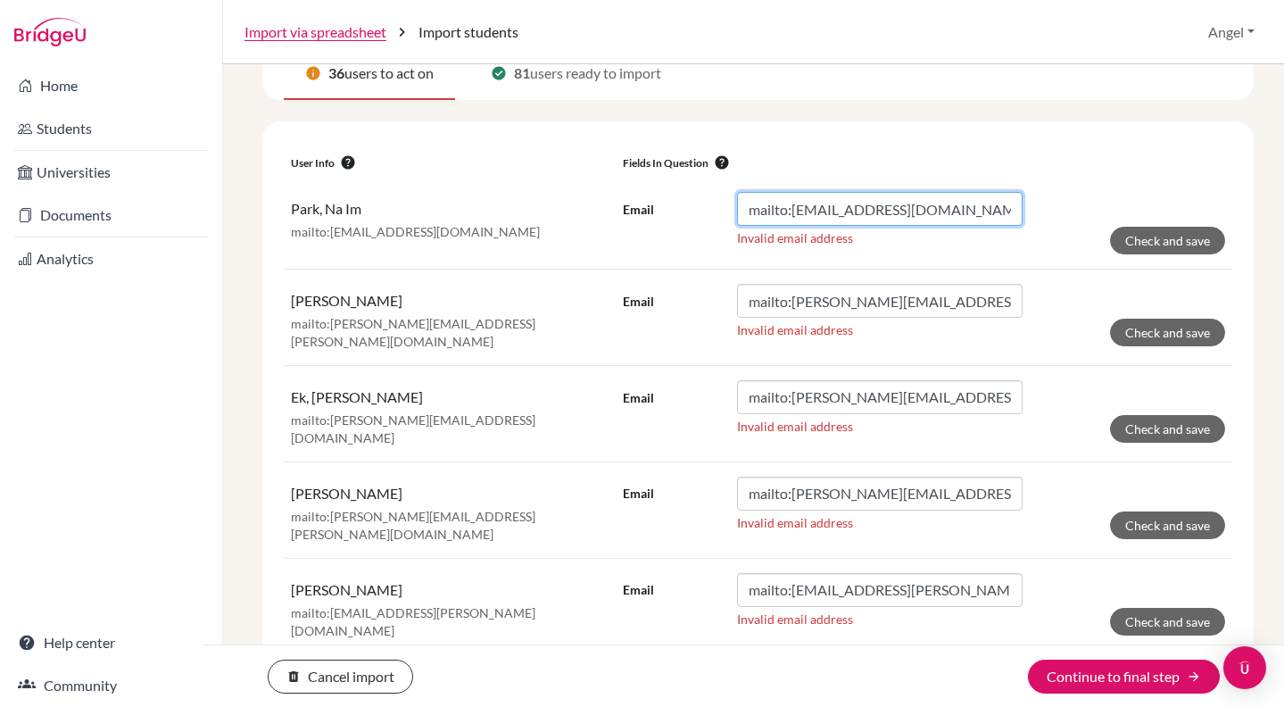
drag, startPoint x: 788, startPoint y: 210, endPoint x: 695, endPoint y: 192, distance: 94.5
click at [695, 192] on div "Email mailto:[EMAIL_ADDRESS][DOMAIN_NAME]" at bounding box center [823, 209] width 400 height 34
type input "[EMAIL_ADDRESS][DOMAIN_NAME]"
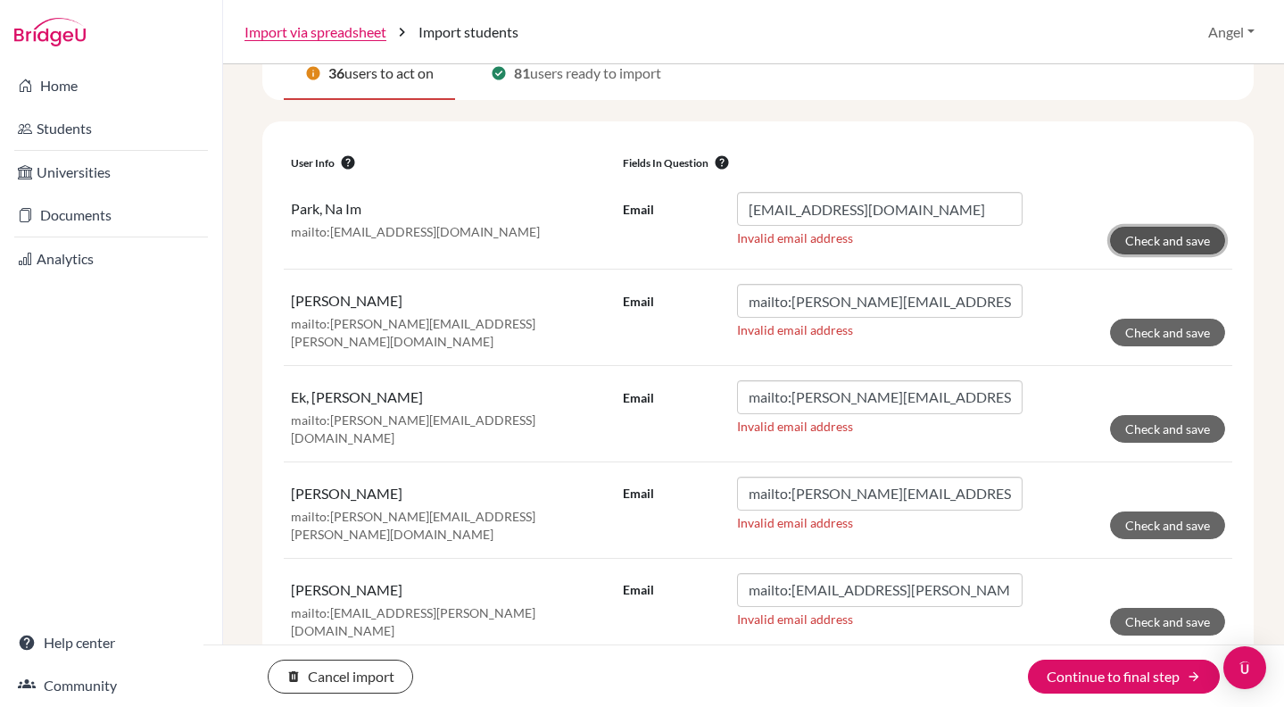
click at [1208, 241] on button "Check and save" at bounding box center [1167, 241] width 115 height 28
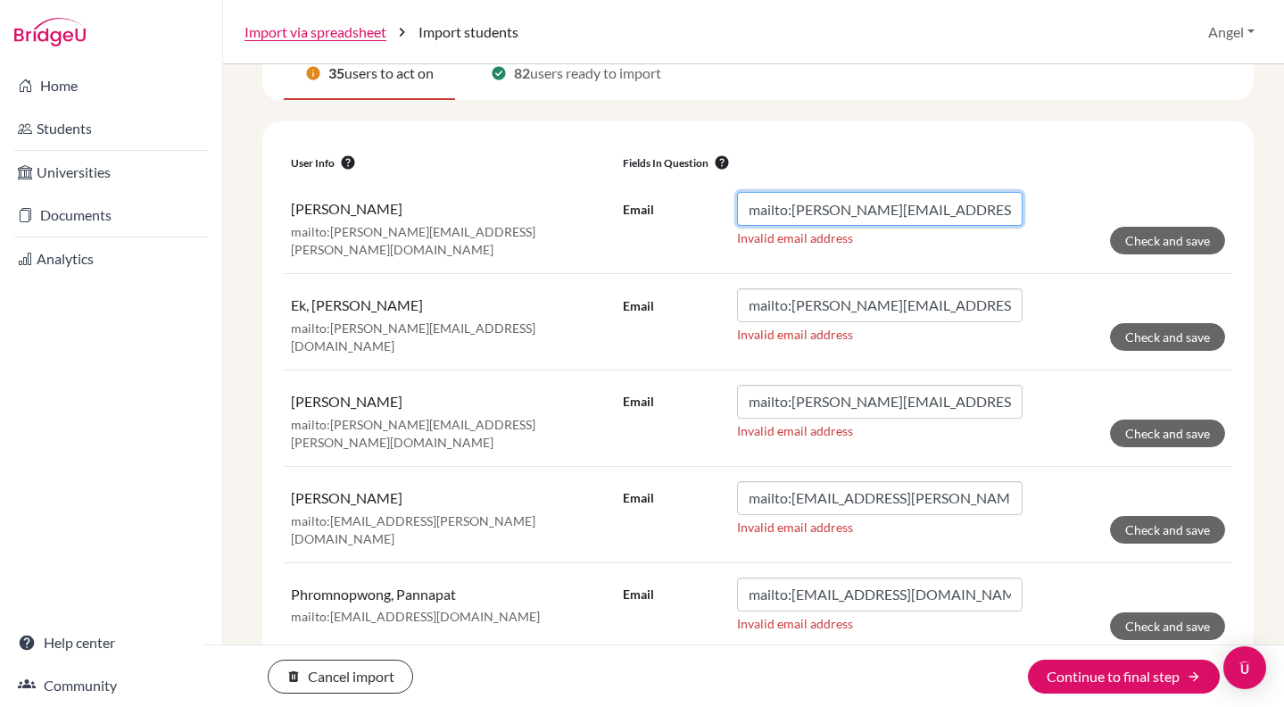
drag, startPoint x: 787, startPoint y: 214, endPoint x: 564, endPoint y: 159, distance: 229.8
type input "[PERSON_NAME][EMAIL_ADDRESS][PERSON_NAME][DOMAIN_NAME]"
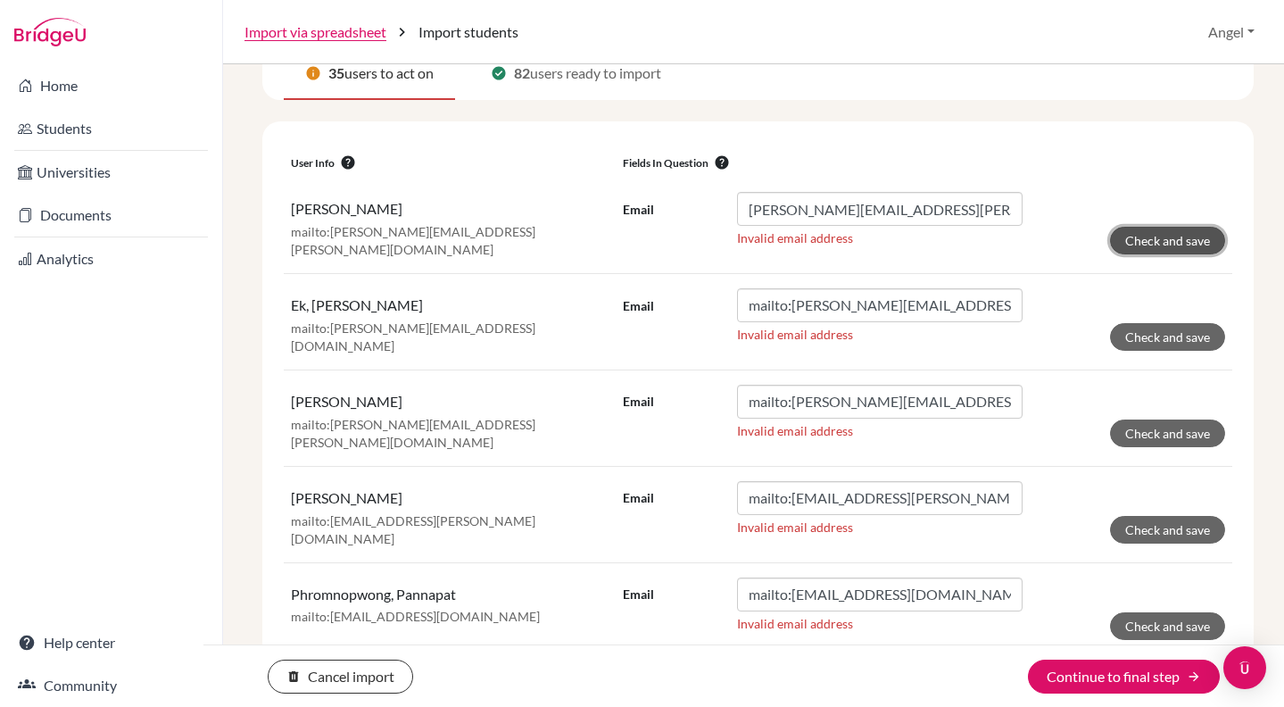
click at [1152, 243] on button "Check and save" at bounding box center [1167, 241] width 115 height 28
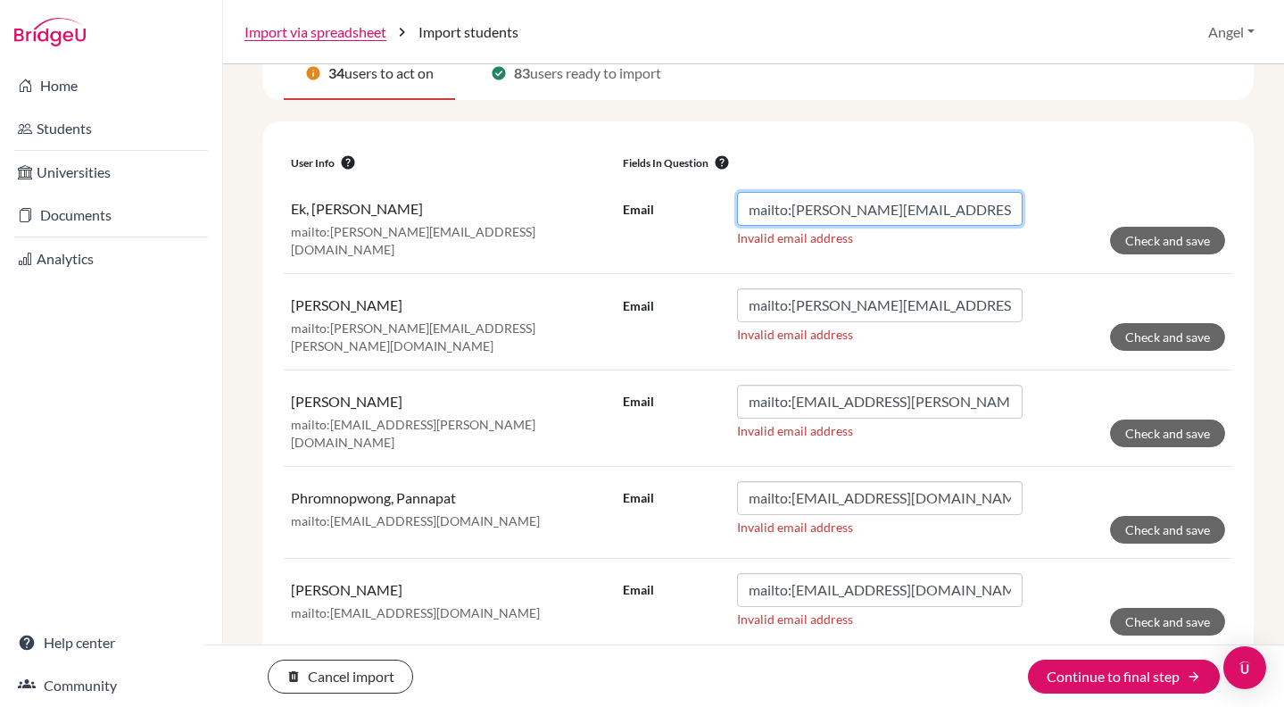
drag, startPoint x: 787, startPoint y: 206, endPoint x: 622, endPoint y: 196, distance: 165.4
click at [623, 196] on div "Email mailto:[PERSON_NAME][EMAIL_ADDRESS][DOMAIN_NAME]" at bounding box center [823, 209] width 400 height 34
type input "[PERSON_NAME][EMAIL_ADDRESS][DOMAIN_NAME]"
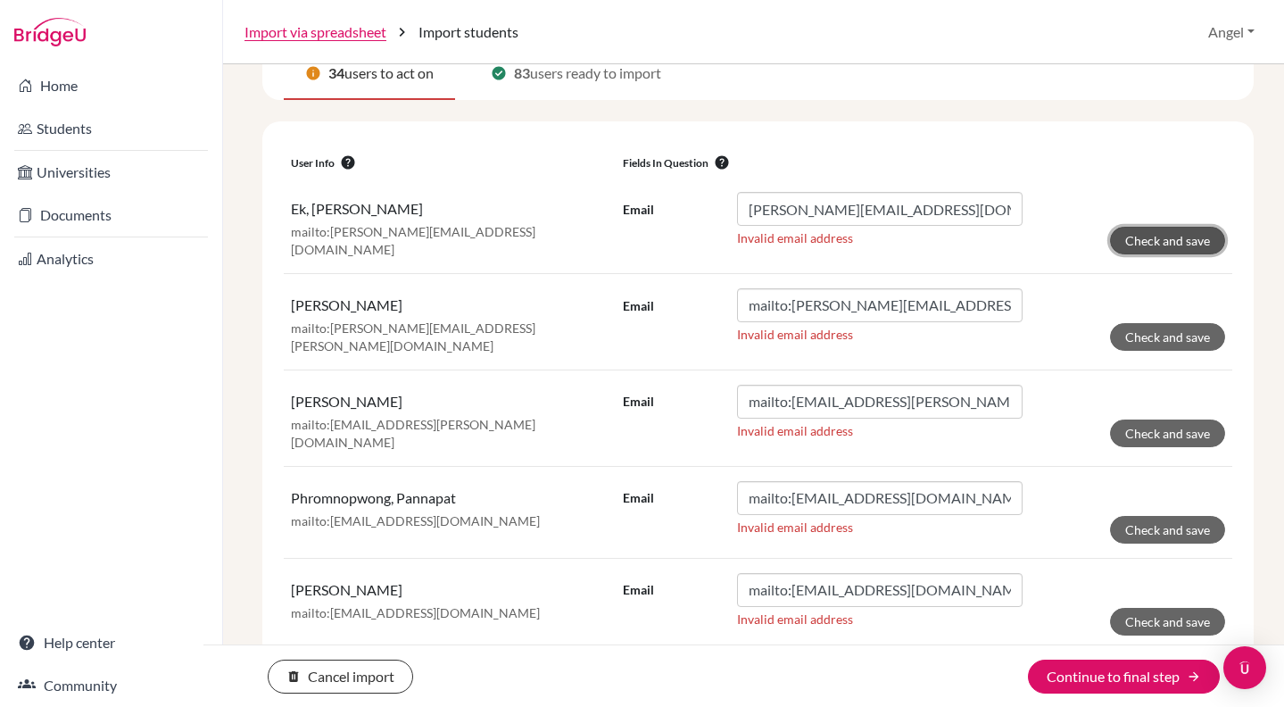
click at [1146, 228] on button "Check and save" at bounding box center [1167, 241] width 115 height 28
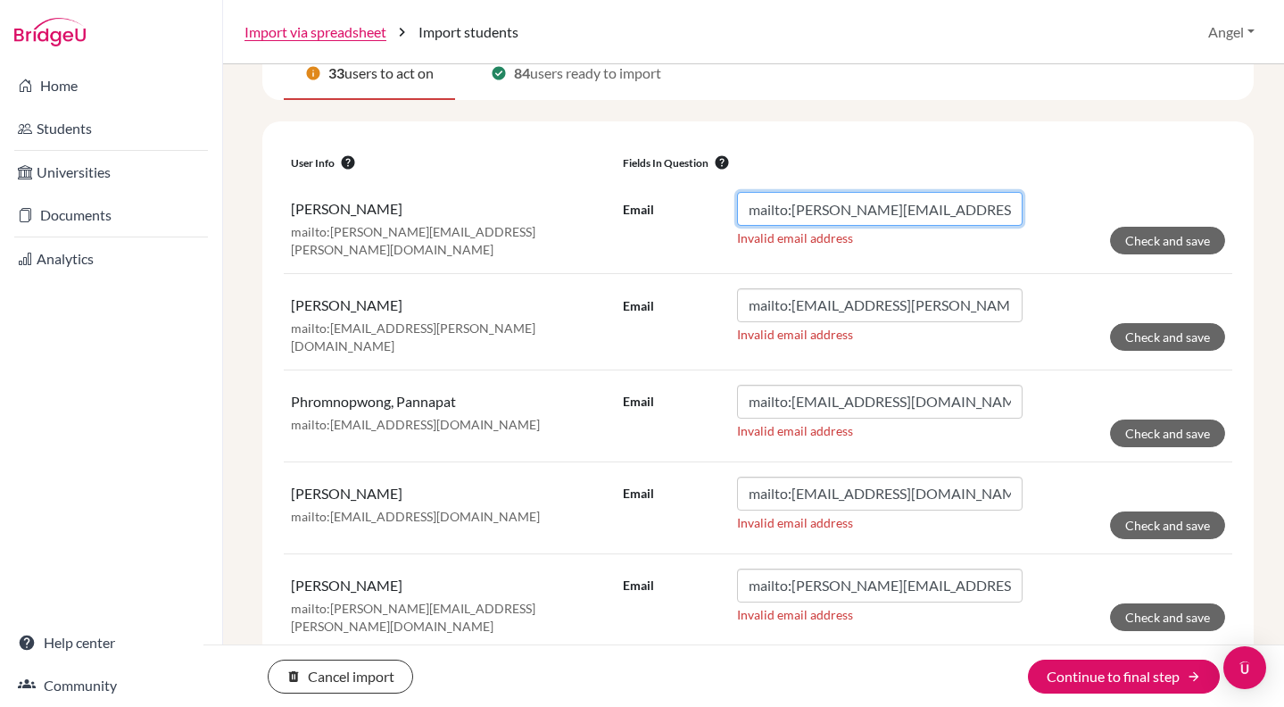
drag, startPoint x: 782, startPoint y: 211, endPoint x: 605, endPoint y: 201, distance: 177.0
click at [605, 201] on tr "[PERSON_NAME] mailto:[PERSON_NAME][EMAIL_ADDRESS][PERSON_NAME][DOMAIN_NAME] Ema…" at bounding box center [758, 225] width 949 height 95
type input "[PERSON_NAME][EMAIL_ADDRESS][PERSON_NAME][DOMAIN_NAME]"
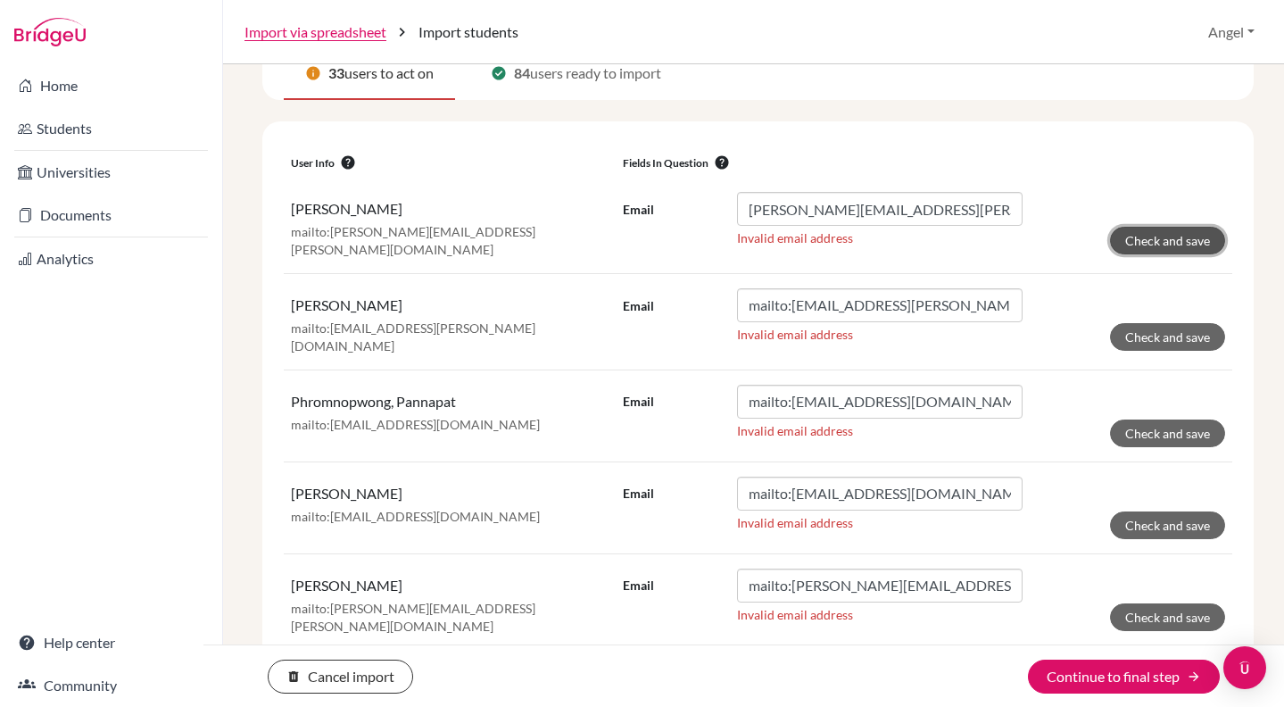
click at [1159, 237] on button "Check and save" at bounding box center [1167, 241] width 115 height 28
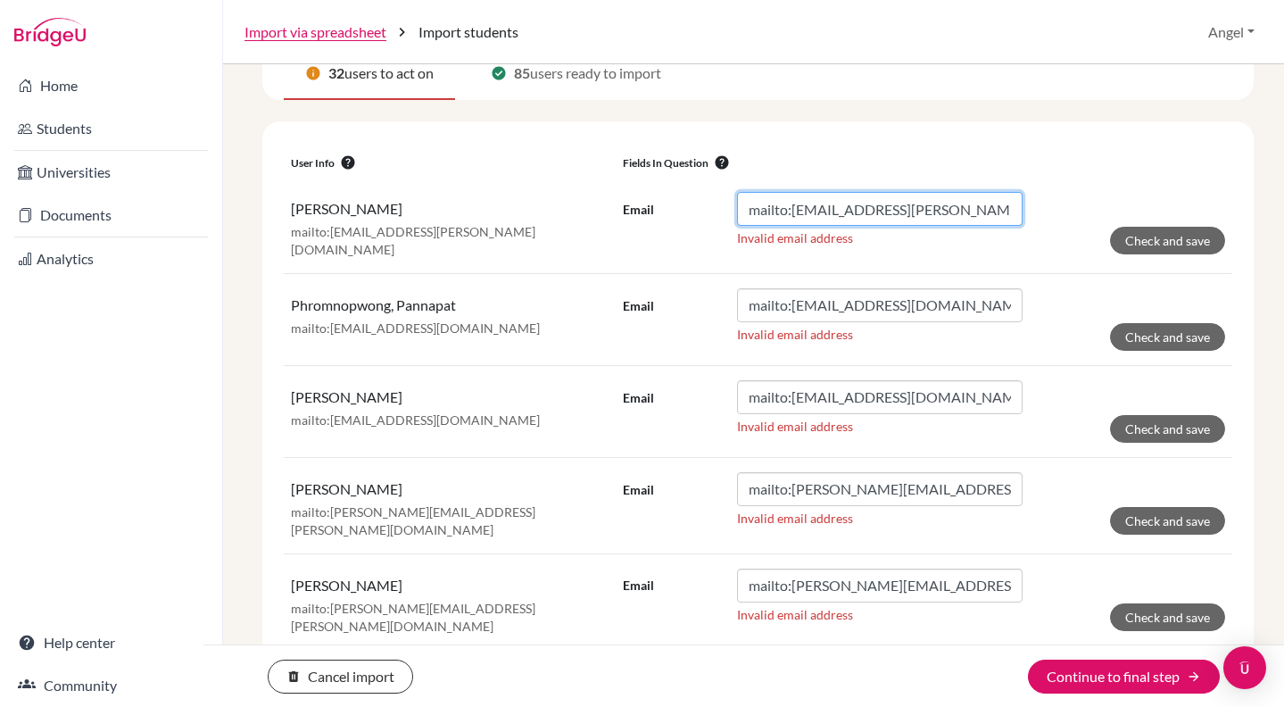
drag, startPoint x: 787, startPoint y: 212, endPoint x: 573, endPoint y: 186, distance: 215.8
click at [573, 186] on tr "[PERSON_NAME]:[EMAIL_ADDRESS][PERSON_NAME][DOMAIN_NAME] Email mailto:[EMAIL_ADD…" at bounding box center [758, 225] width 949 height 95
type input "[EMAIL_ADDRESS][PERSON_NAME][DOMAIN_NAME]"
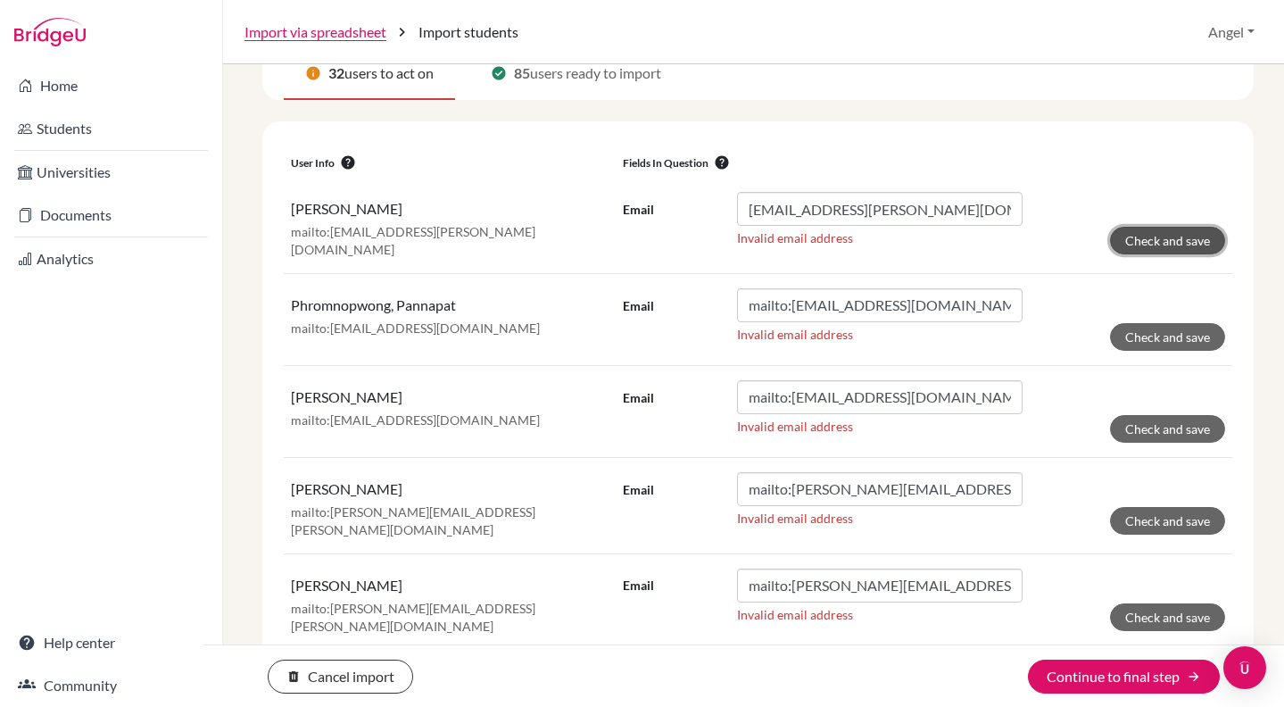
click at [1198, 246] on button "Check and save" at bounding box center [1167, 241] width 115 height 28
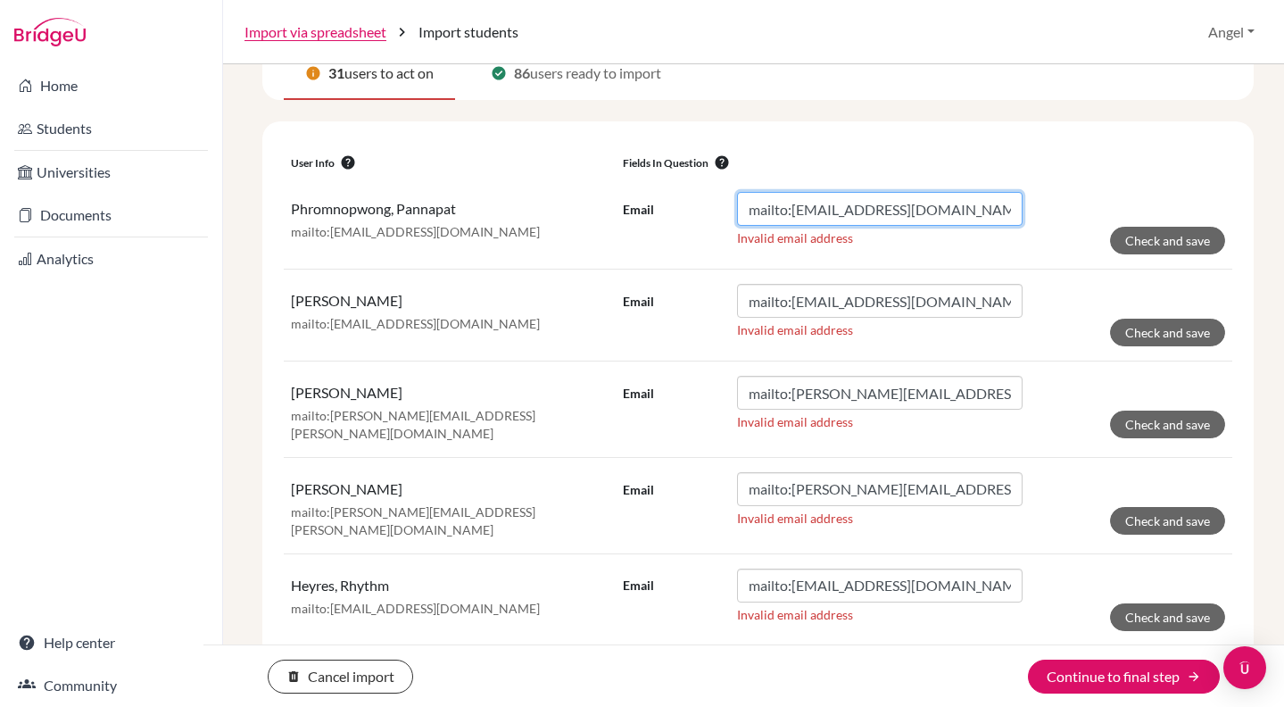
drag, startPoint x: 785, startPoint y: 210, endPoint x: 604, endPoint y: 203, distance: 181.2
click at [604, 203] on tr "Phromnopwong, Pannapat mailto:[EMAIL_ADDRESS][DOMAIN_NAME] Email mailto:[EMAIL_…" at bounding box center [758, 224] width 949 height 92
drag, startPoint x: 787, startPoint y: 211, endPoint x: 584, endPoint y: 195, distance: 203.2
click at [584, 195] on tr "Phromnopwong, Pannapat mailto:[EMAIL_ADDRESS][DOMAIN_NAME] Email mailto:[EMAIL_…" at bounding box center [758, 224] width 949 height 92
type input "[EMAIL_ADDRESS][DOMAIN_NAME]"
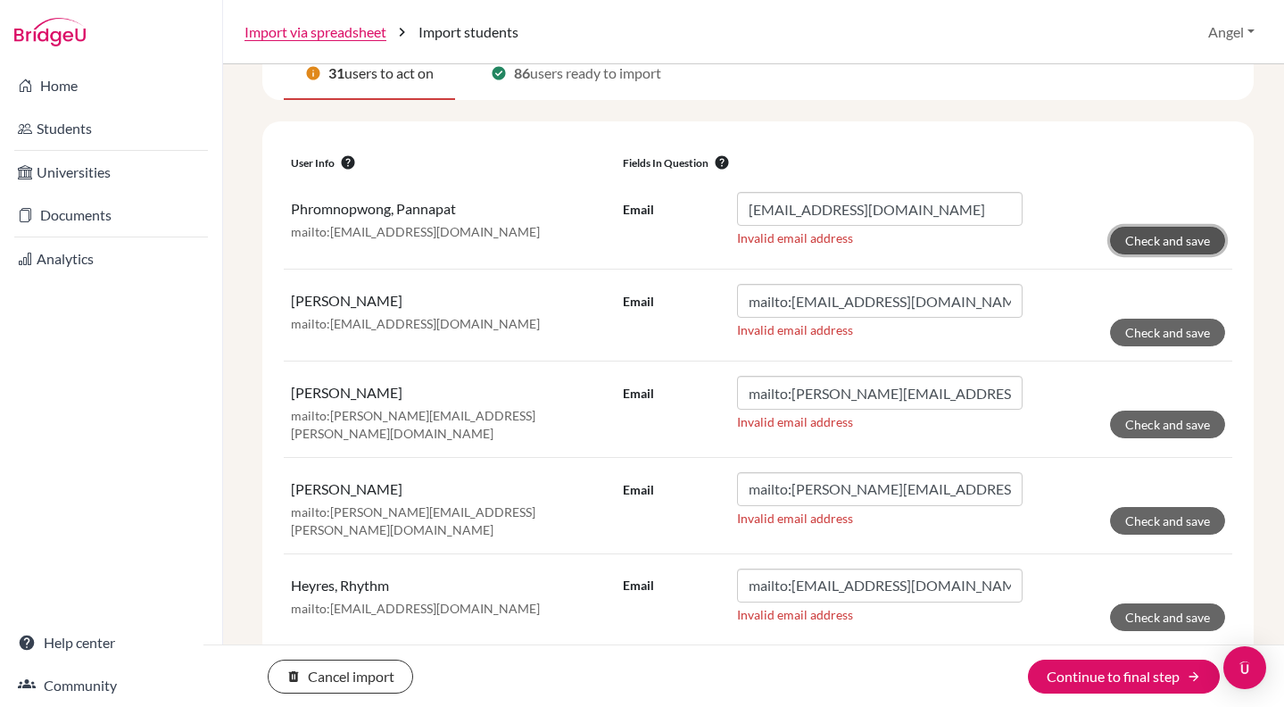
click at [1158, 241] on button "Check and save" at bounding box center [1167, 241] width 115 height 28
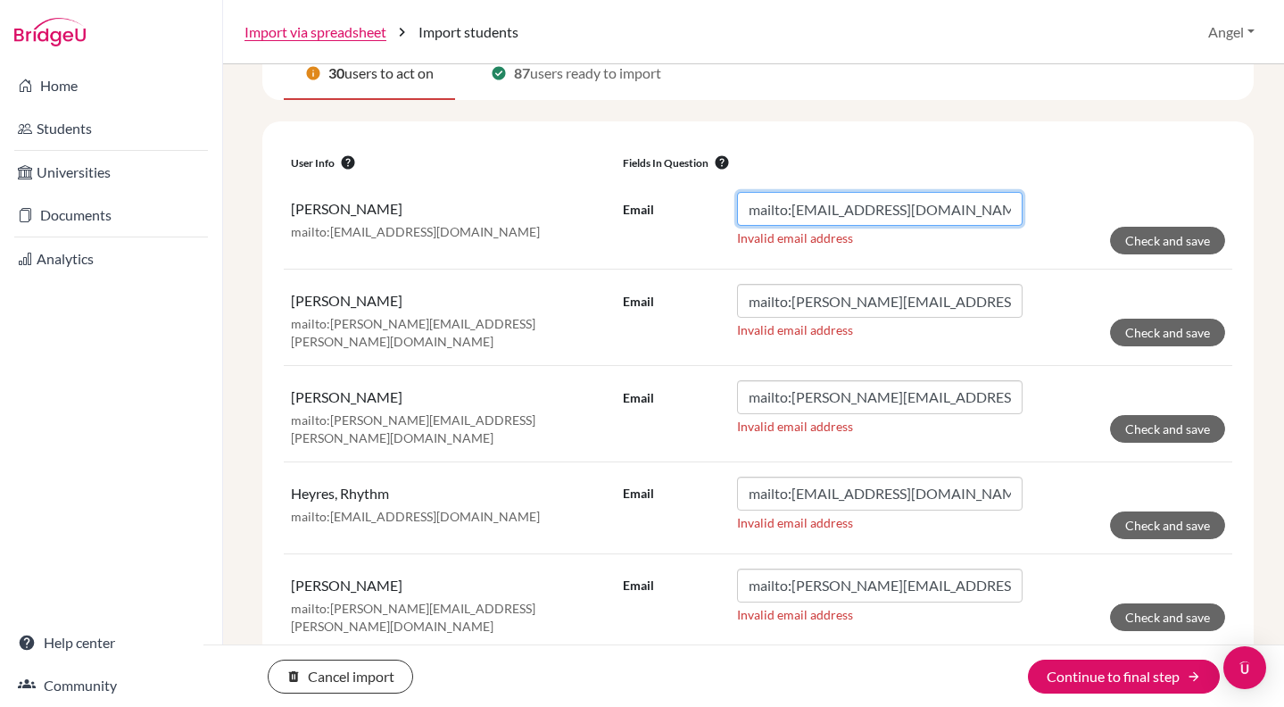
drag, startPoint x: 786, startPoint y: 210, endPoint x: 562, endPoint y: 189, distance: 224.9
click at [562, 189] on tr "[PERSON_NAME]:[EMAIL_ADDRESS][DOMAIN_NAME] Email mailto:[EMAIL_ADDRESS][DOMAIN_…" at bounding box center [758, 224] width 949 height 92
type input "[EMAIL_ADDRESS][DOMAIN_NAME]"
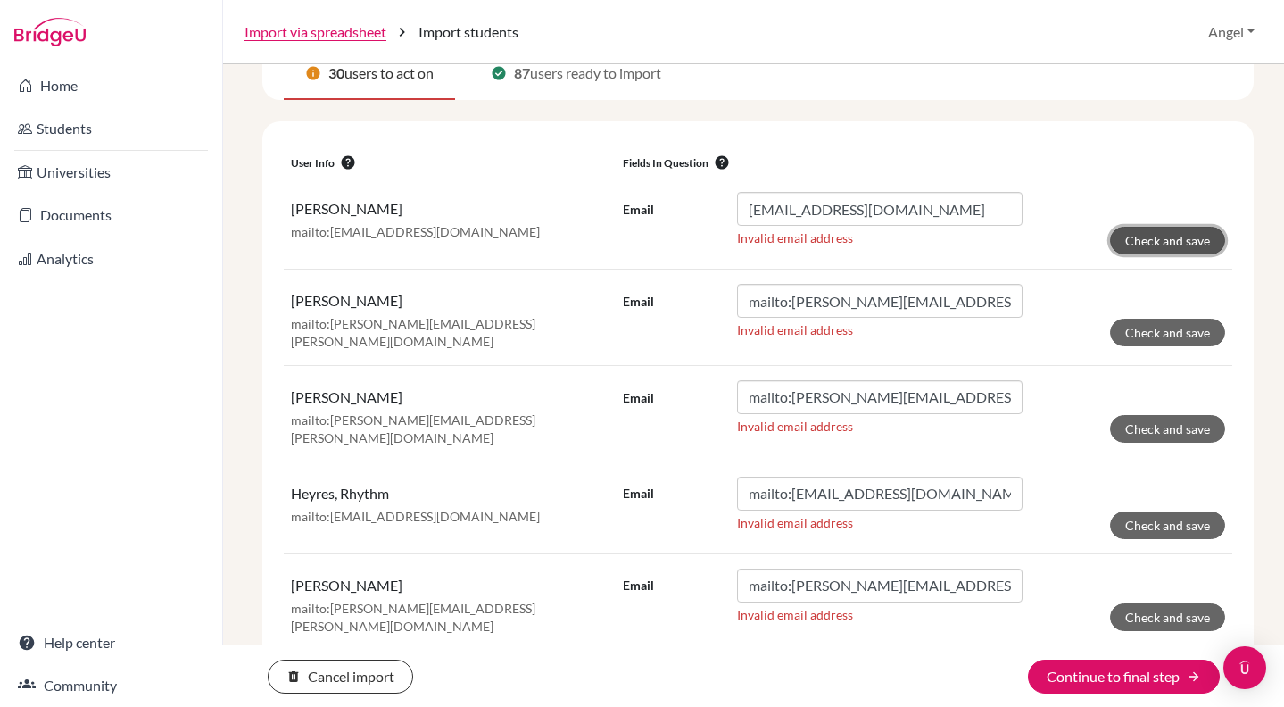
click at [1182, 237] on button "Check and save" at bounding box center [1167, 241] width 115 height 28
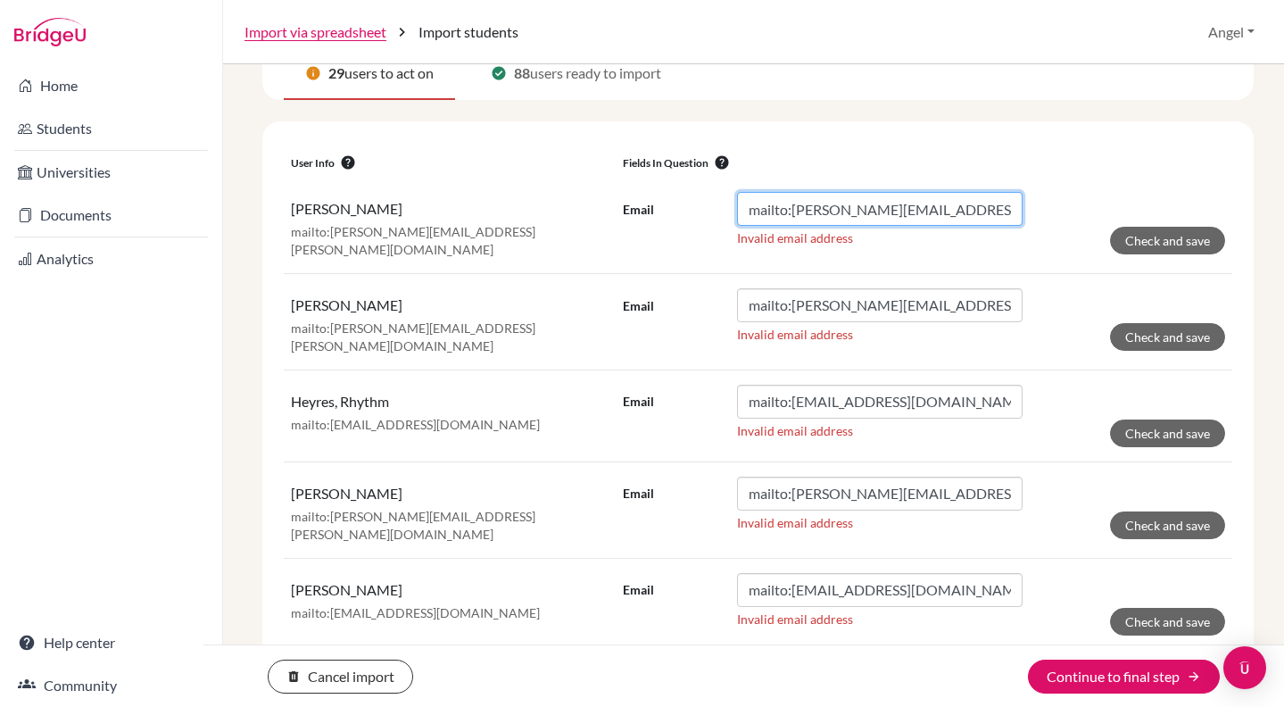
drag, startPoint x: 789, startPoint y: 207, endPoint x: 620, endPoint y: 189, distance: 169.6
click at [620, 189] on td "Email mailto:[PERSON_NAME][EMAIL_ADDRESS][PERSON_NAME][DOMAIN_NAME] Invalid ema…" at bounding box center [924, 225] width 617 height 95
type input "[PERSON_NAME][EMAIL_ADDRESS][PERSON_NAME][DOMAIN_NAME]"
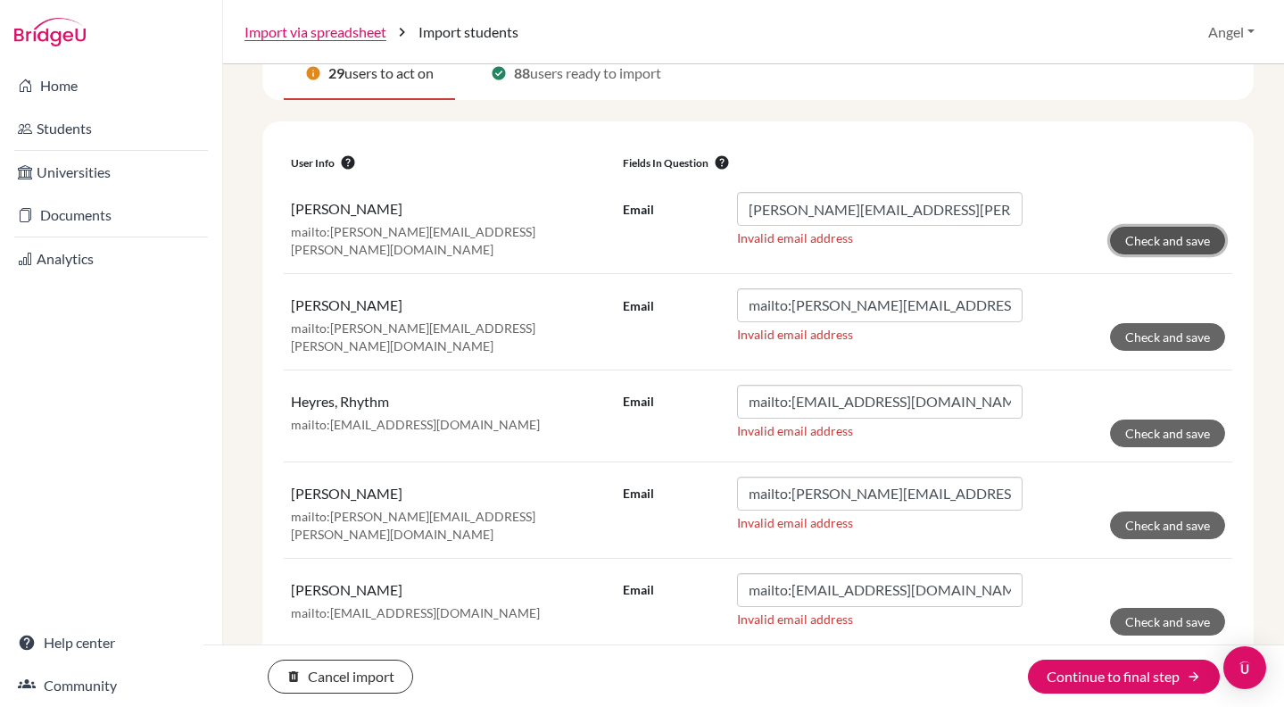
click at [1126, 242] on button "Check and save" at bounding box center [1167, 241] width 115 height 28
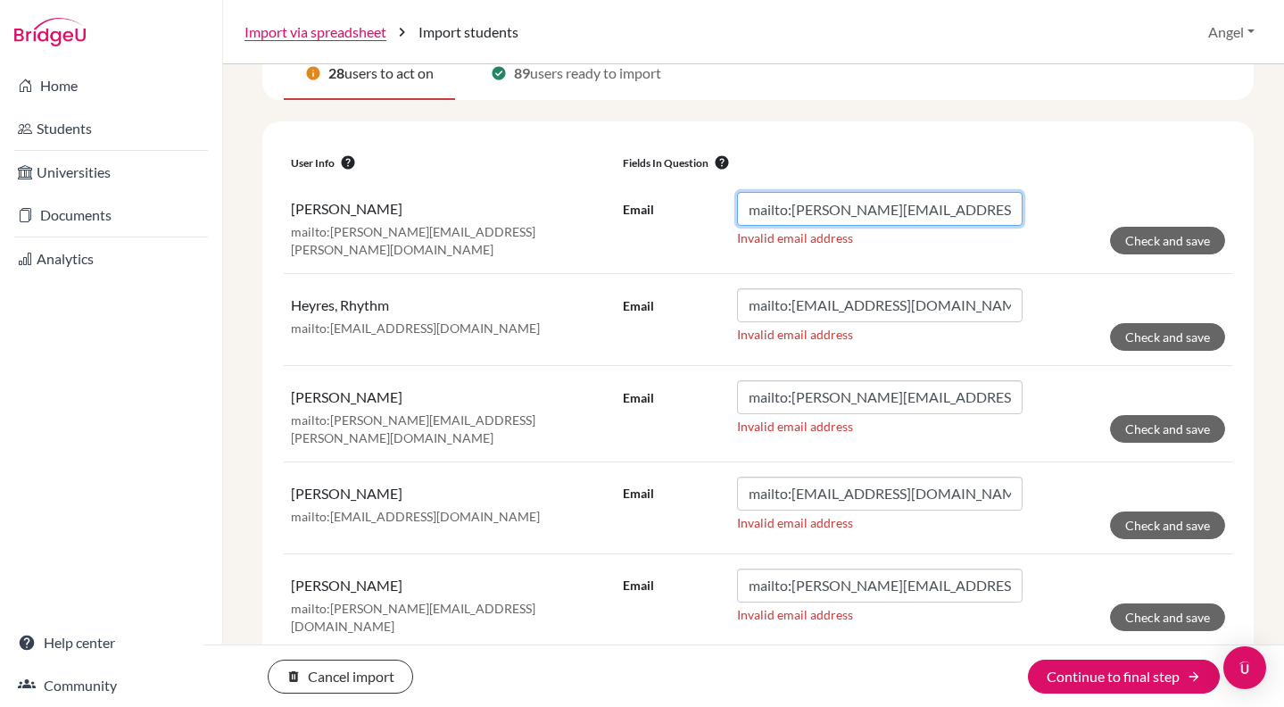
click at [771, 213] on input "mailto:[PERSON_NAME][EMAIL_ADDRESS][PERSON_NAME][DOMAIN_NAME]" at bounding box center [880, 209] width 286 height 34
drag, startPoint x: 789, startPoint y: 210, endPoint x: 617, endPoint y: 208, distance: 172.2
click at [617, 208] on td "Email mailto:[PERSON_NAME][EMAIL_ADDRESS][PERSON_NAME][DOMAIN_NAME] Invalid ema…" at bounding box center [924, 225] width 617 height 95
type input "[PERSON_NAME][EMAIL_ADDRESS][PERSON_NAME][DOMAIN_NAME]"
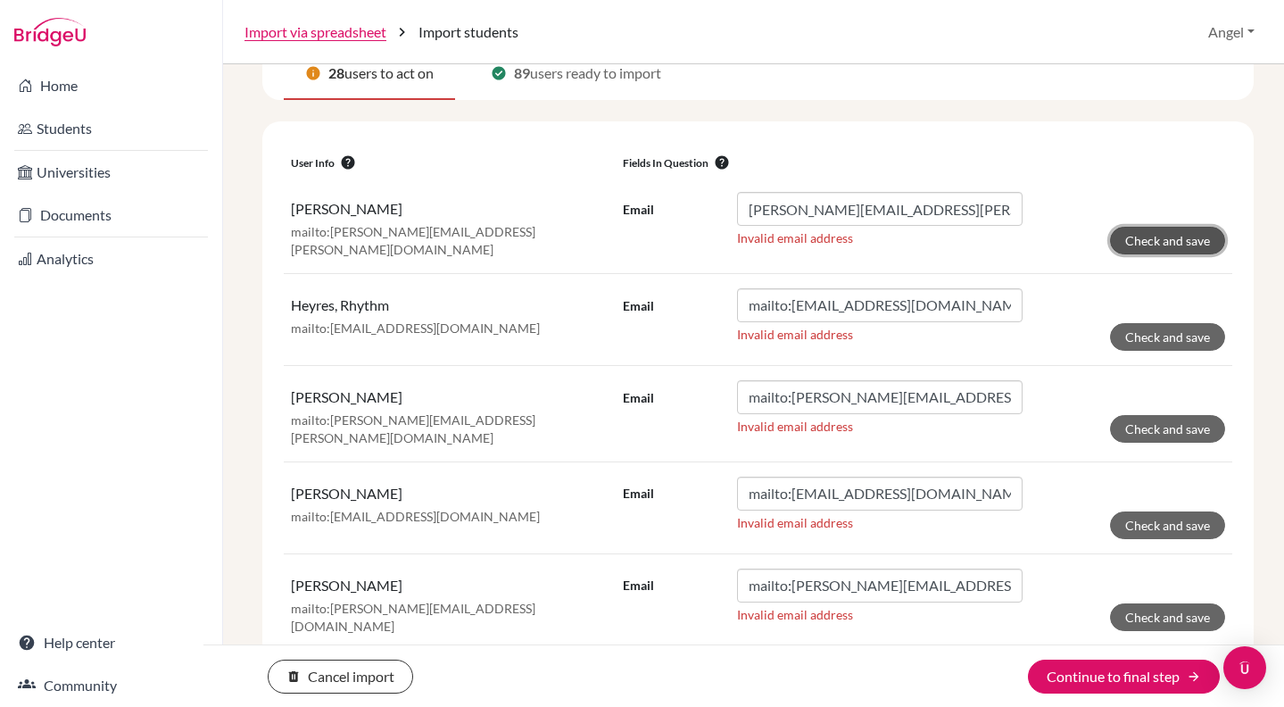
click at [1155, 241] on button "Check and save" at bounding box center [1167, 241] width 115 height 28
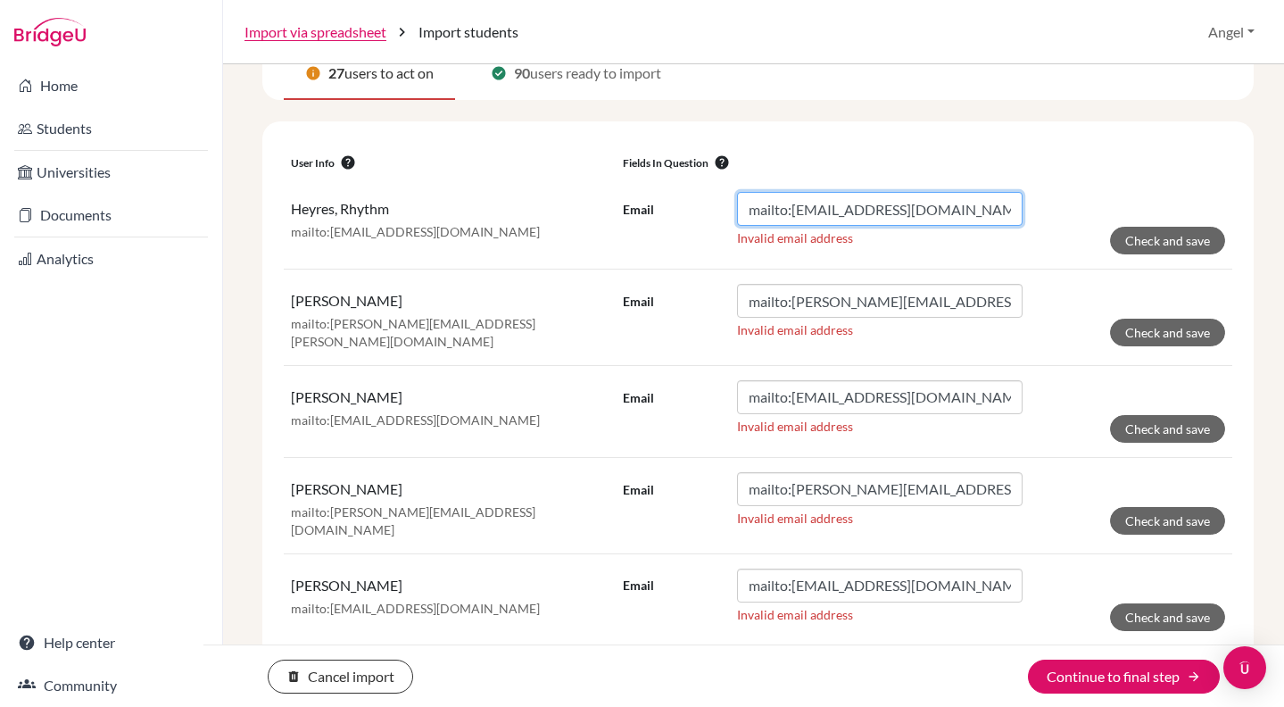
drag, startPoint x: 786, startPoint y: 206, endPoint x: 659, endPoint y: 204, distance: 127.6
click at [659, 204] on div "Email mailto:[EMAIL_ADDRESS][DOMAIN_NAME]" at bounding box center [823, 209] width 400 height 34
type input "[EMAIL_ADDRESS][DOMAIN_NAME]"
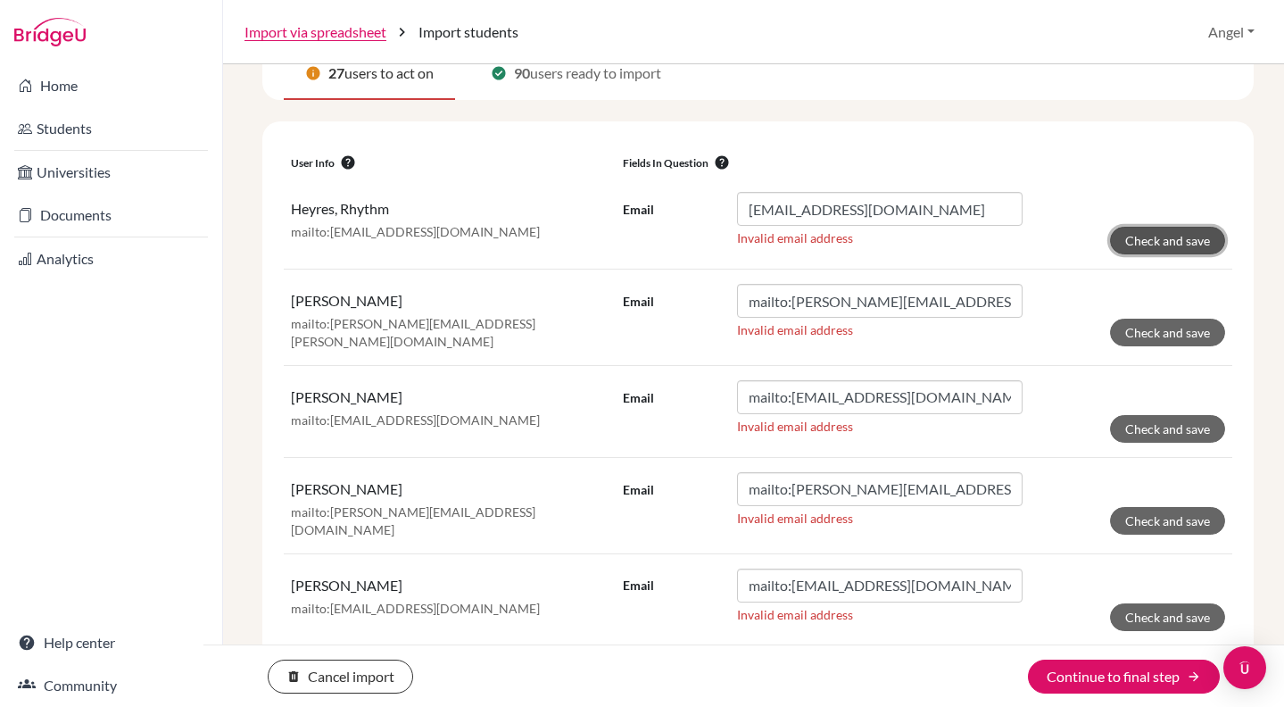
click at [1146, 244] on button "Check and save" at bounding box center [1167, 241] width 115 height 28
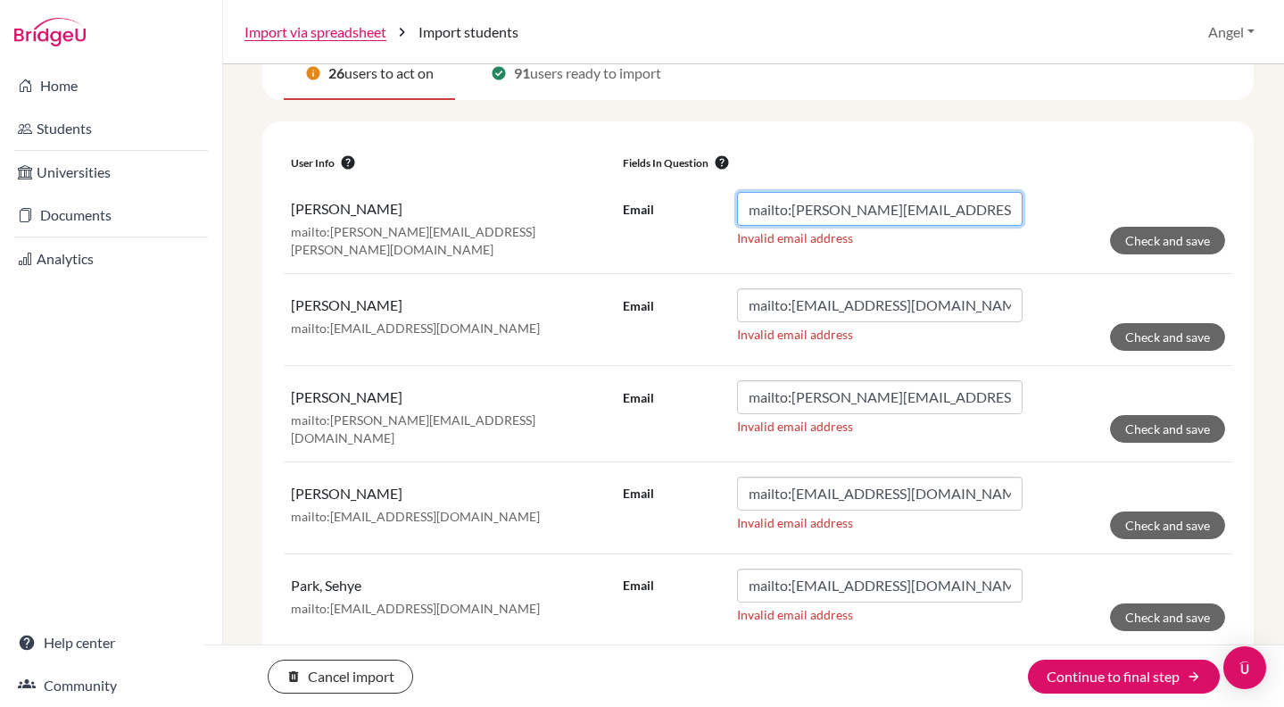
drag, startPoint x: 787, startPoint y: 211, endPoint x: 469, endPoint y: 197, distance: 318.0
click at [469, 197] on tr "[PERSON_NAME]:[PERSON_NAME][EMAIL_ADDRESS][PERSON_NAME][DOMAIN_NAME] Email mail…" at bounding box center [758, 225] width 949 height 95
type input "[EMAIL_ADDRESS][PERSON_NAME][DOMAIN_NAME]"
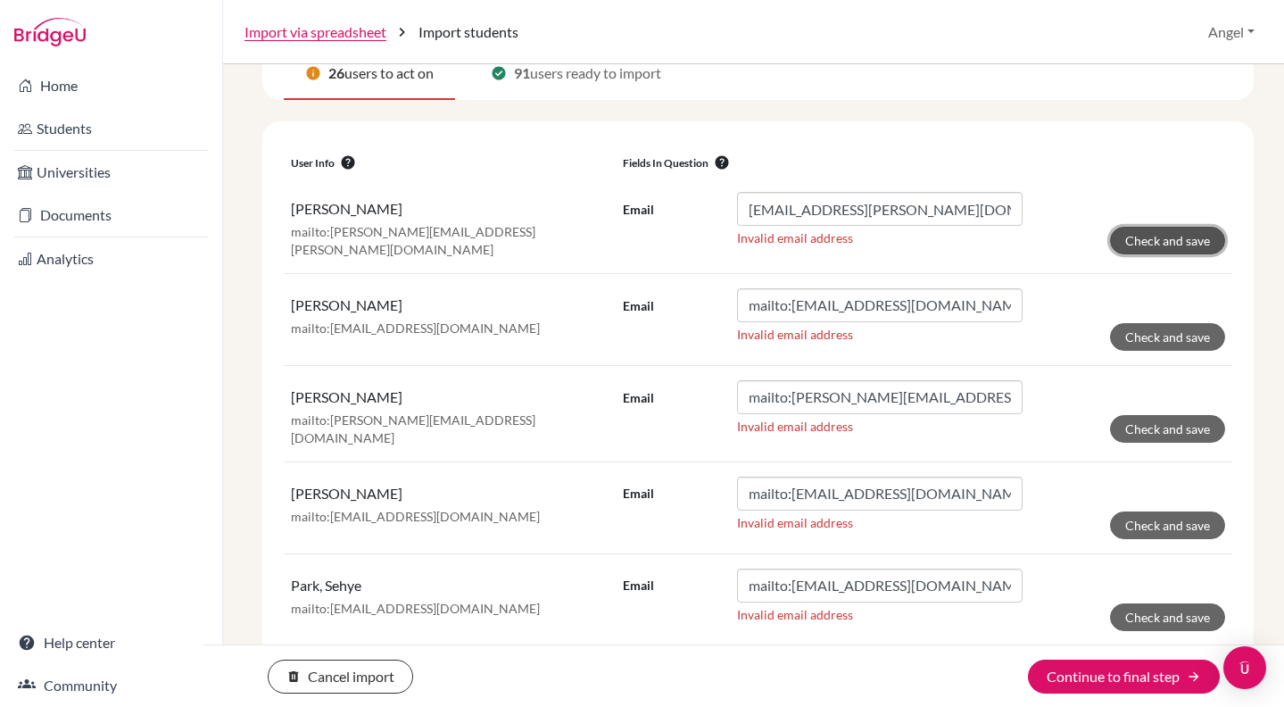
click at [1118, 243] on button "Check and save" at bounding box center [1167, 241] width 115 height 28
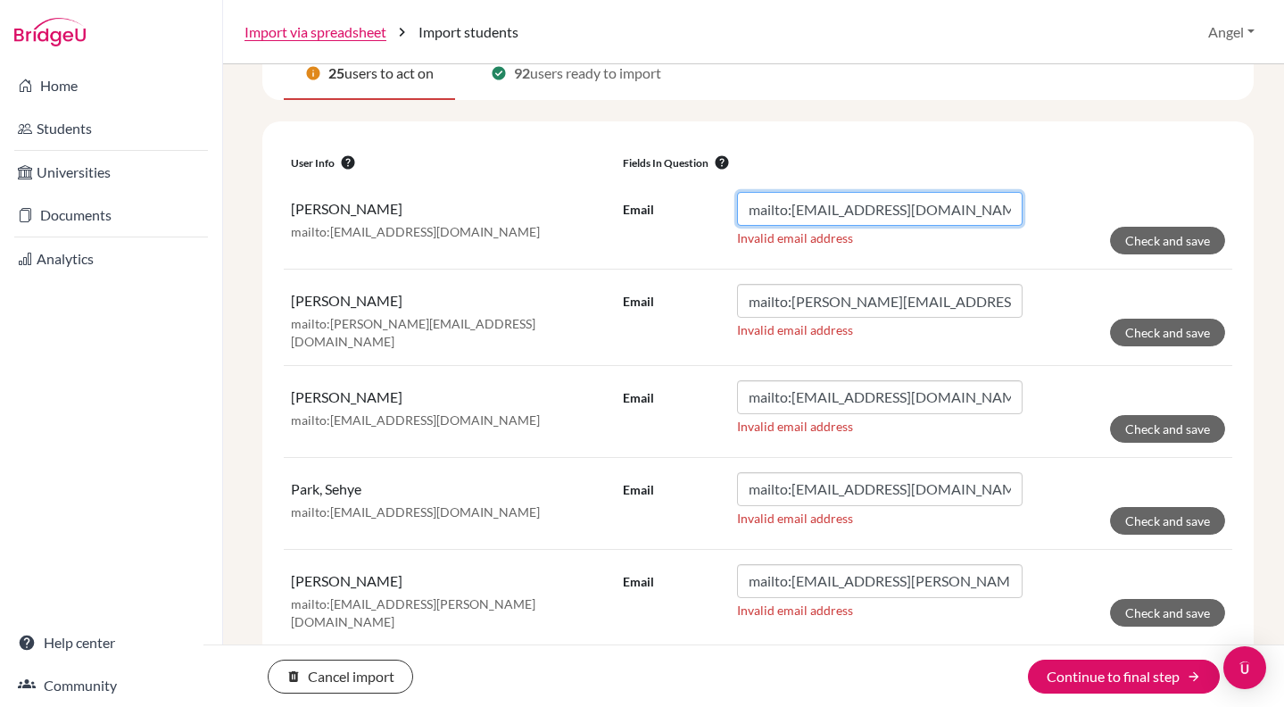
drag, startPoint x: 785, startPoint y: 210, endPoint x: 647, endPoint y: 203, distance: 138.5
click at [647, 203] on div "Email mailto:[EMAIL_ADDRESS][DOMAIN_NAME]" at bounding box center [823, 209] width 400 height 34
type input "[EMAIL_ADDRESS][DOMAIN_NAME]"
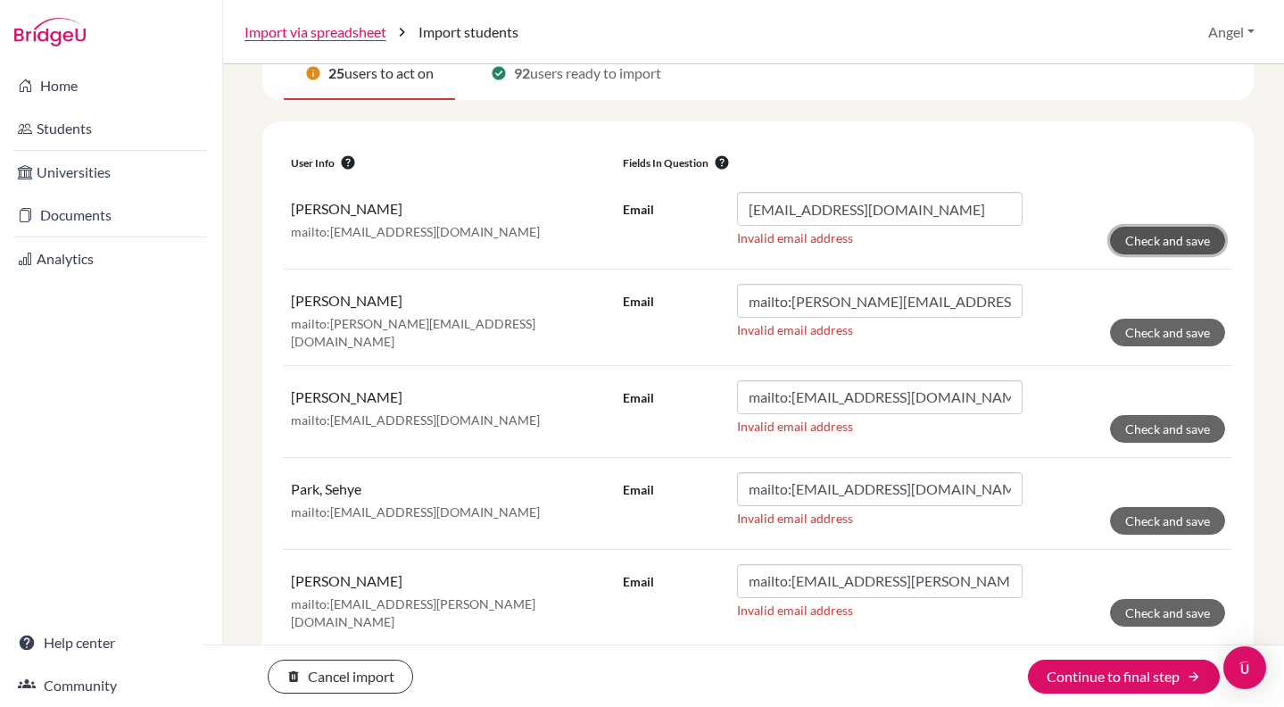
click at [1143, 241] on button "Check and save" at bounding box center [1167, 241] width 115 height 28
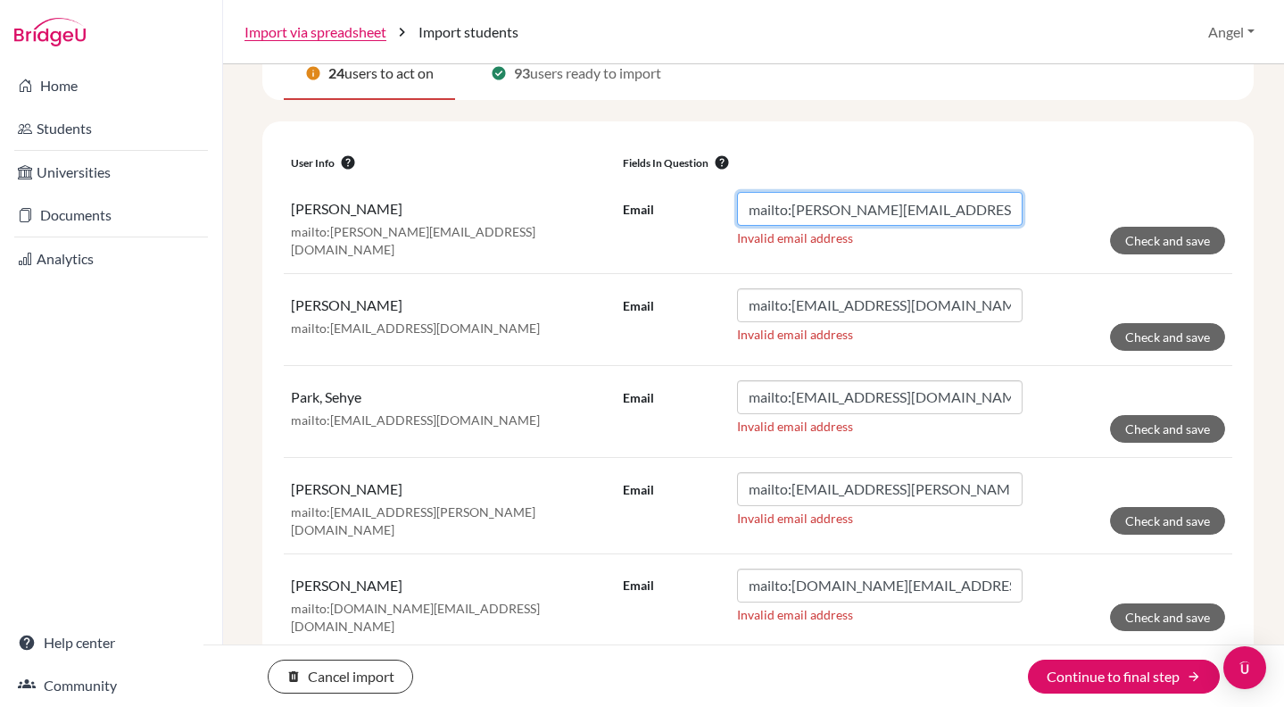
drag, startPoint x: 786, startPoint y: 211, endPoint x: 465, endPoint y: 155, distance: 326.0
type input "[PERSON_NAME][EMAIL_ADDRESS][DOMAIN_NAME]"
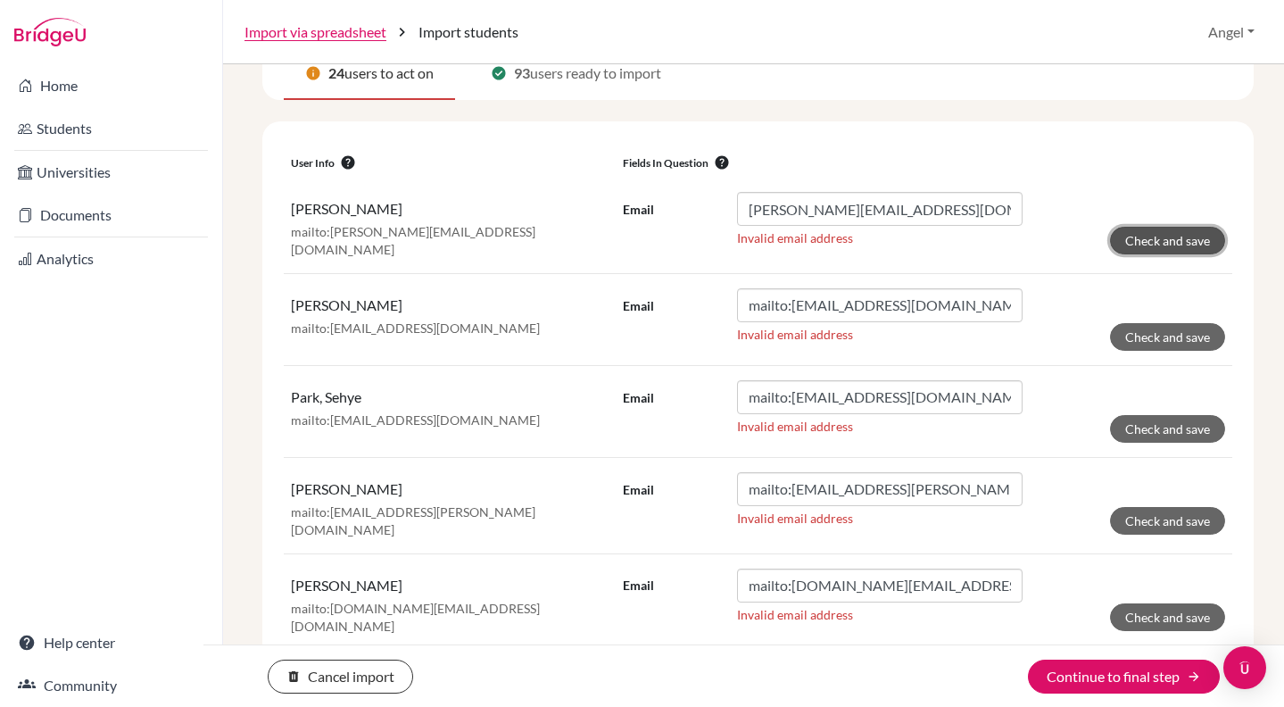
click at [1173, 244] on button "Check and save" at bounding box center [1167, 241] width 115 height 28
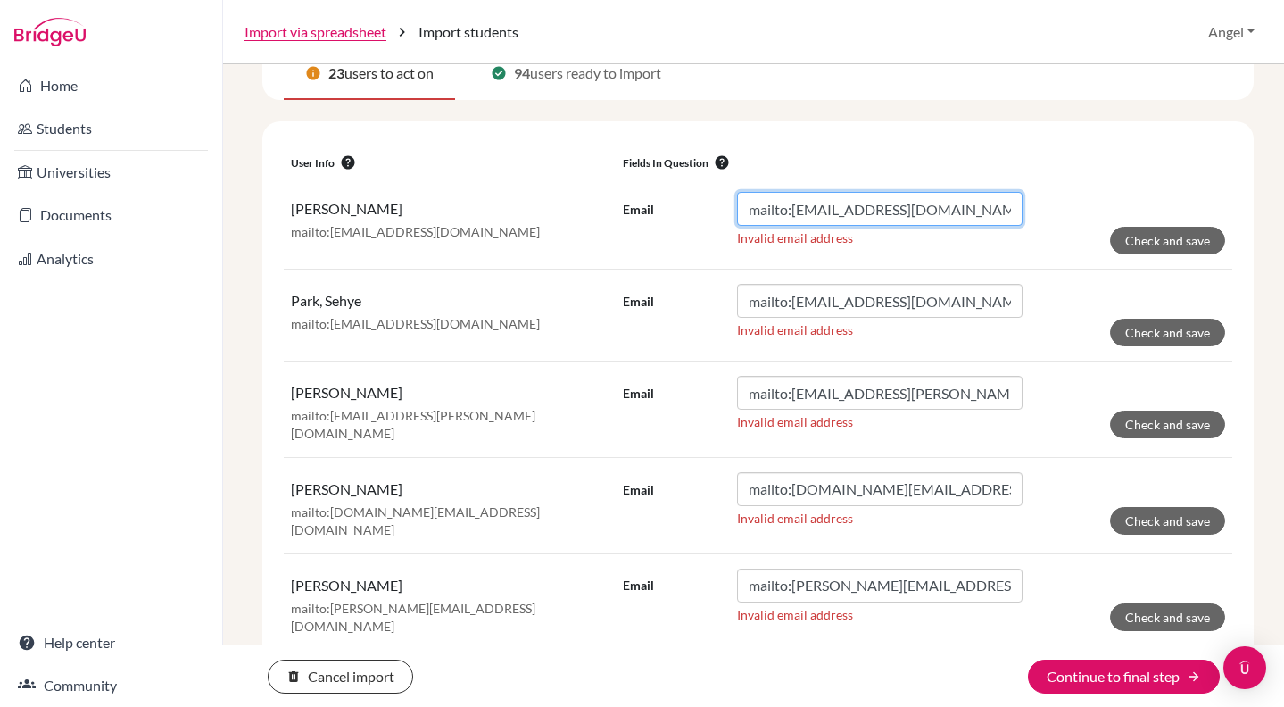
drag, startPoint x: 787, startPoint y: 211, endPoint x: 638, endPoint y: 189, distance: 150.7
click at [639, 189] on td "Email mailto:[EMAIL_ADDRESS][DOMAIN_NAME] Invalid email address Check and save" at bounding box center [924, 224] width 617 height 92
type input "[EMAIL_ADDRESS][DOMAIN_NAME]"
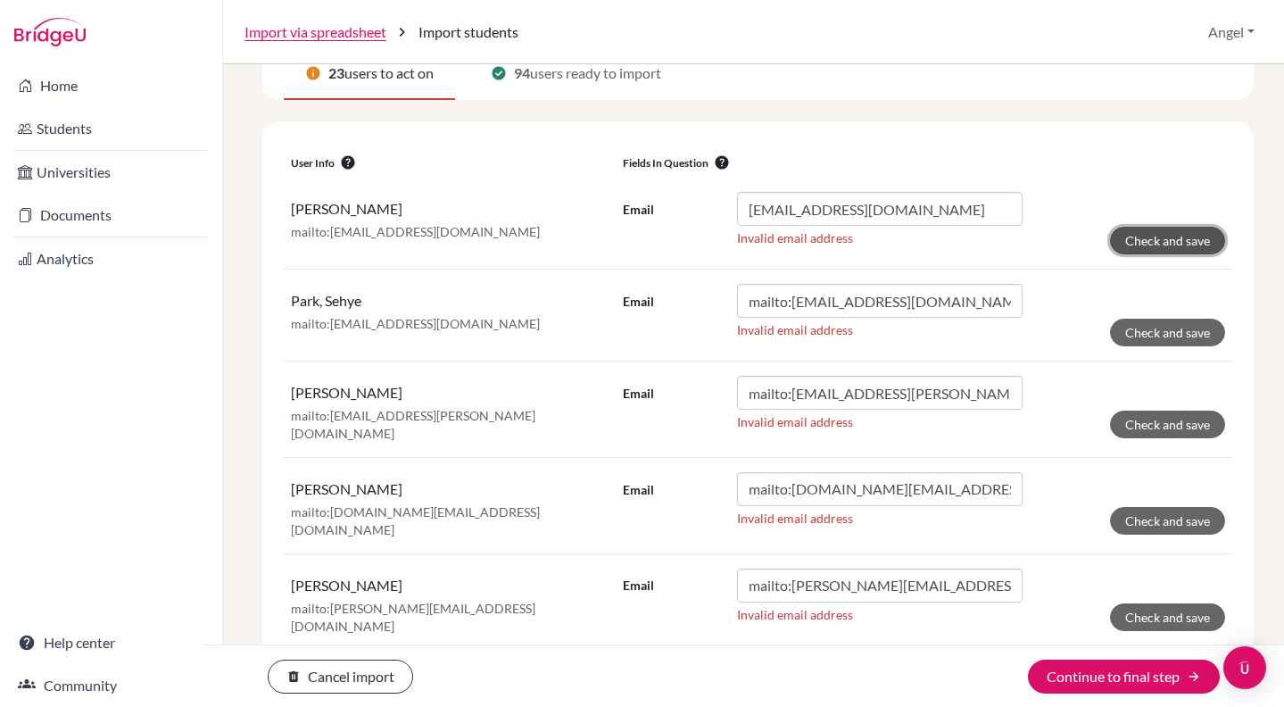
click at [1123, 236] on button "Check and save" at bounding box center [1167, 241] width 115 height 28
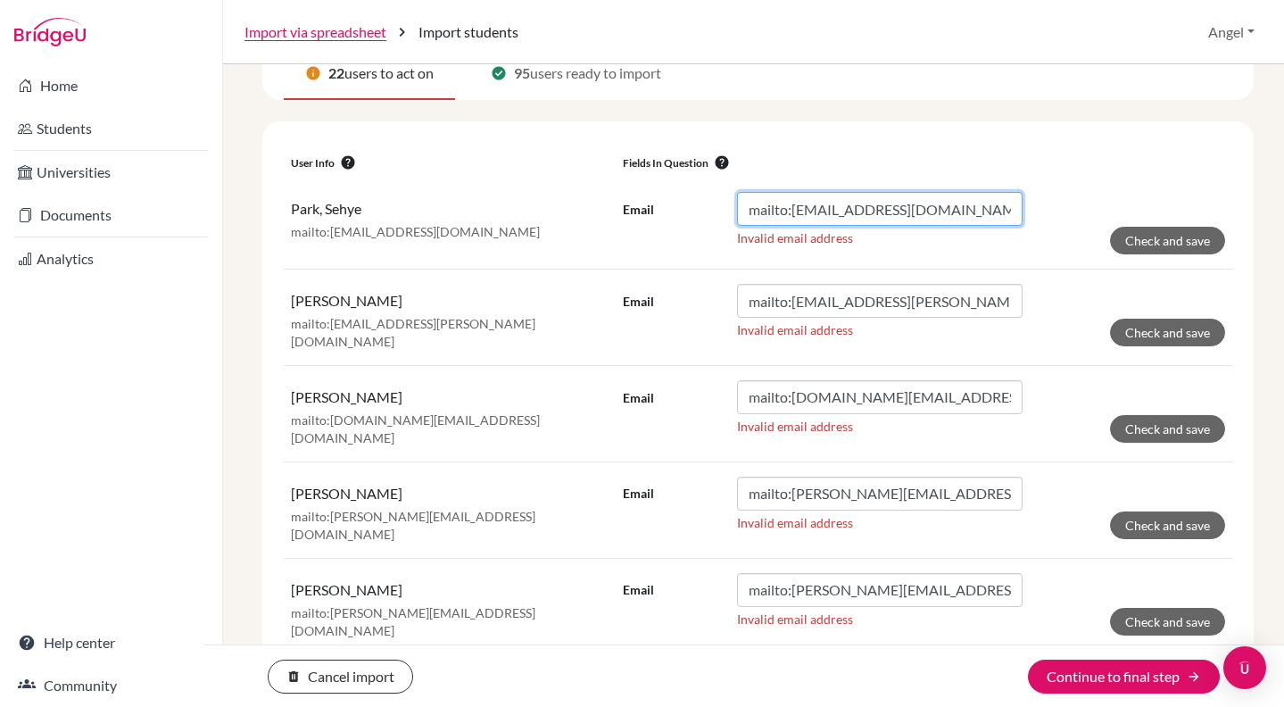
drag, startPoint x: 787, startPoint y: 212, endPoint x: 647, endPoint y: 186, distance: 142.5
click at [647, 186] on td "Email mailto:[EMAIL_ADDRESS][DOMAIN_NAME] Invalid email address Check and save" at bounding box center [924, 224] width 617 height 92
type input "[EMAIL_ADDRESS][DOMAIN_NAME]"
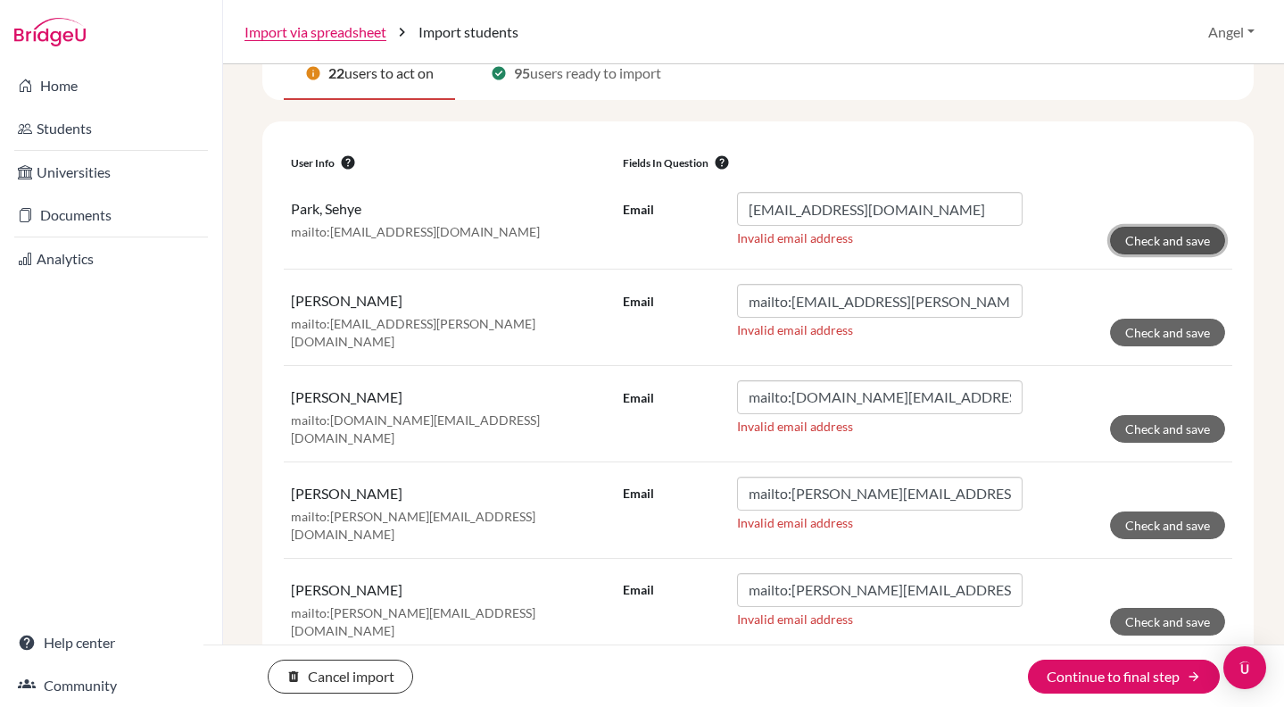
click at [1116, 243] on button "Check and save" at bounding box center [1167, 241] width 115 height 28
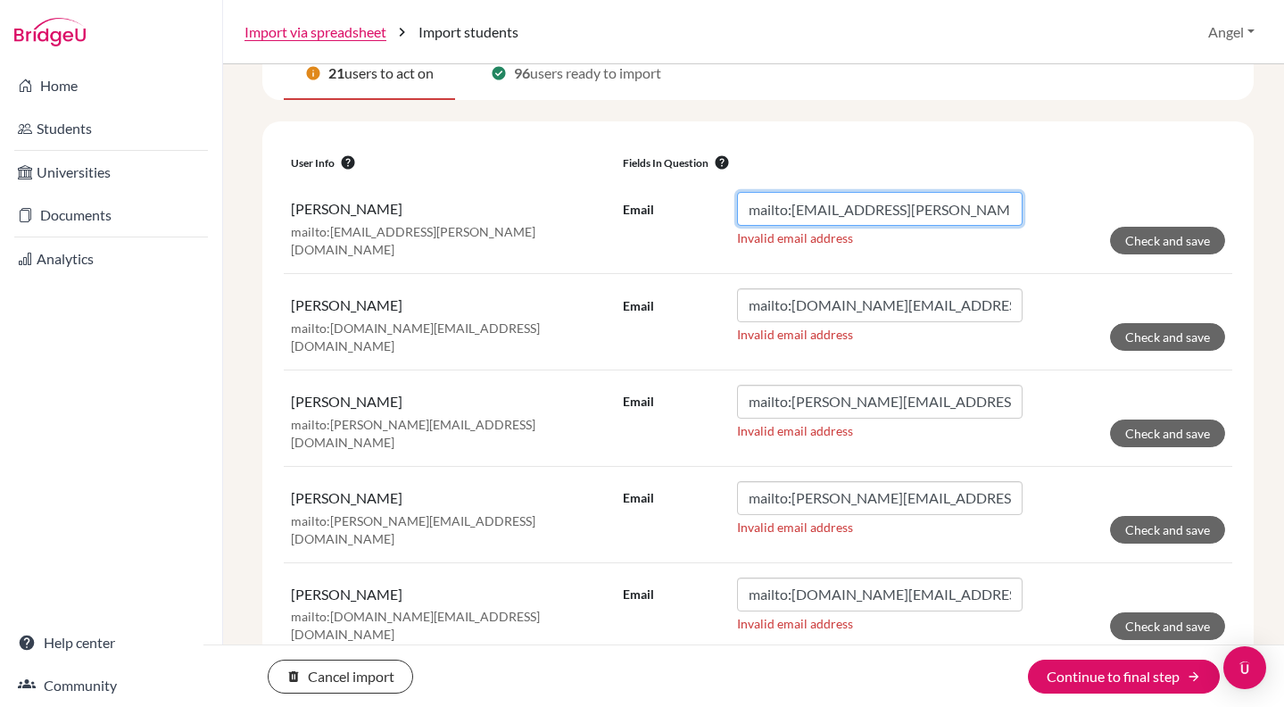
drag, startPoint x: 786, startPoint y: 211, endPoint x: 646, endPoint y: 176, distance: 144.4
type input "[EMAIL_ADDRESS][PERSON_NAME][DOMAIN_NAME]"
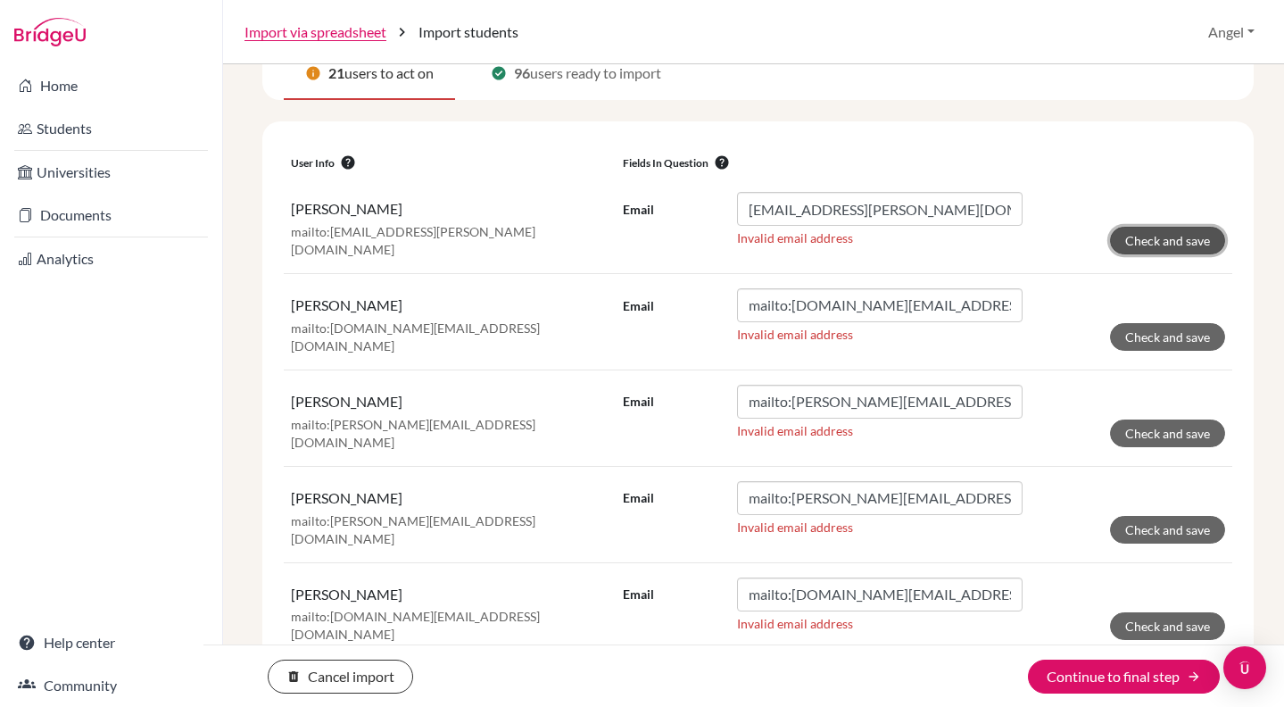
click at [1123, 244] on button "Check and save" at bounding box center [1167, 241] width 115 height 28
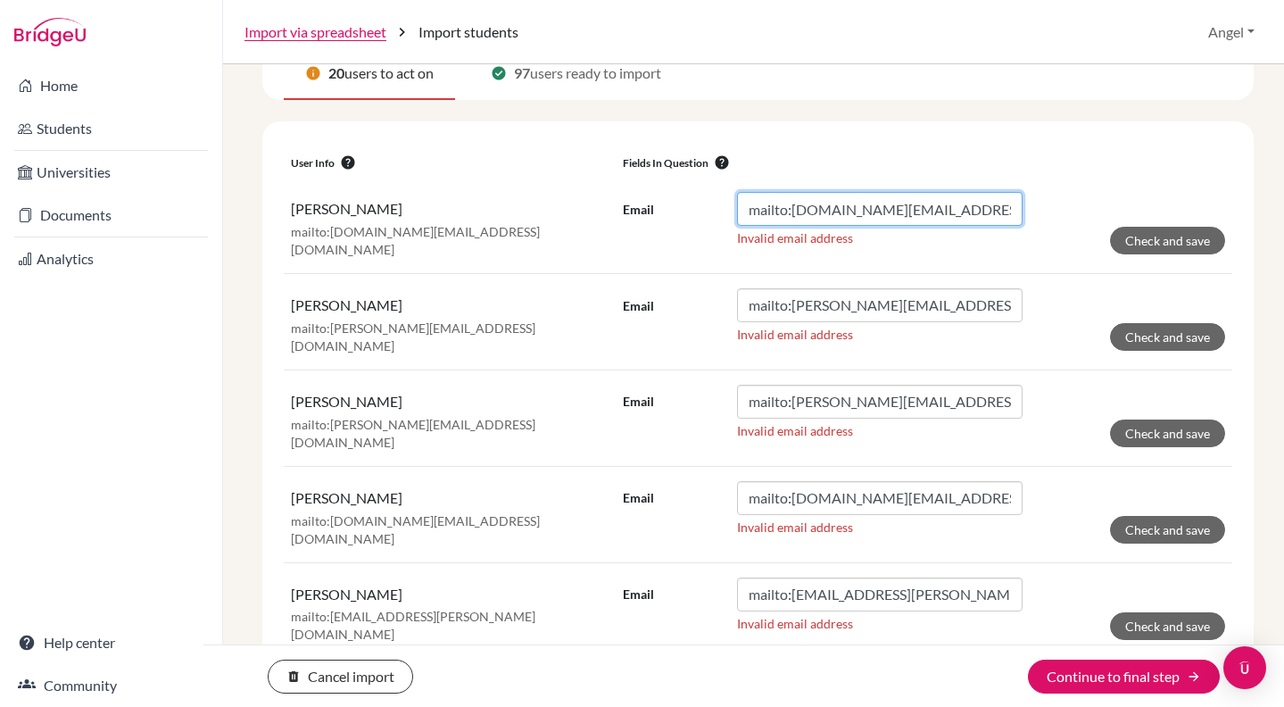
drag, startPoint x: 788, startPoint y: 213, endPoint x: 696, endPoint y: 203, distance: 92.5
click at [696, 203] on div "Email mailto:[DOMAIN_NAME][EMAIL_ADDRESS][DOMAIN_NAME]" at bounding box center [823, 209] width 400 height 34
type input "[DOMAIN_NAME][EMAIL_ADDRESS][DOMAIN_NAME]"
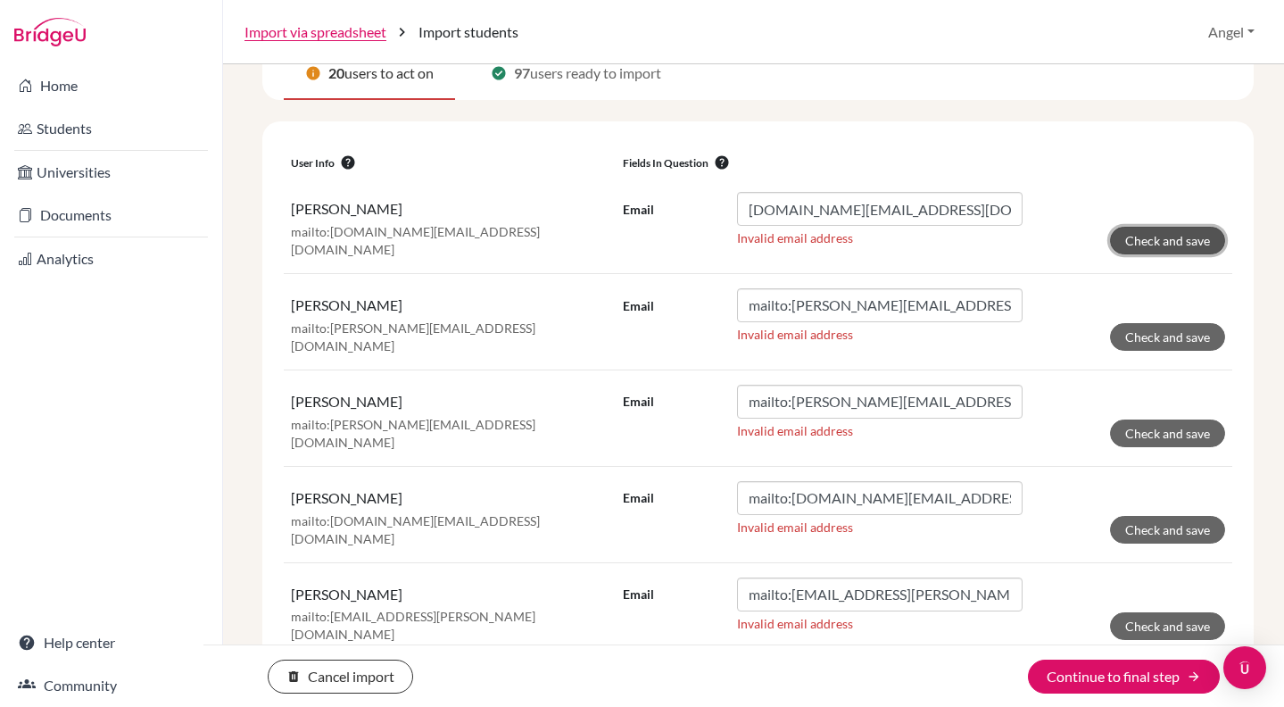
click at [1154, 242] on button "Check and save" at bounding box center [1167, 241] width 115 height 28
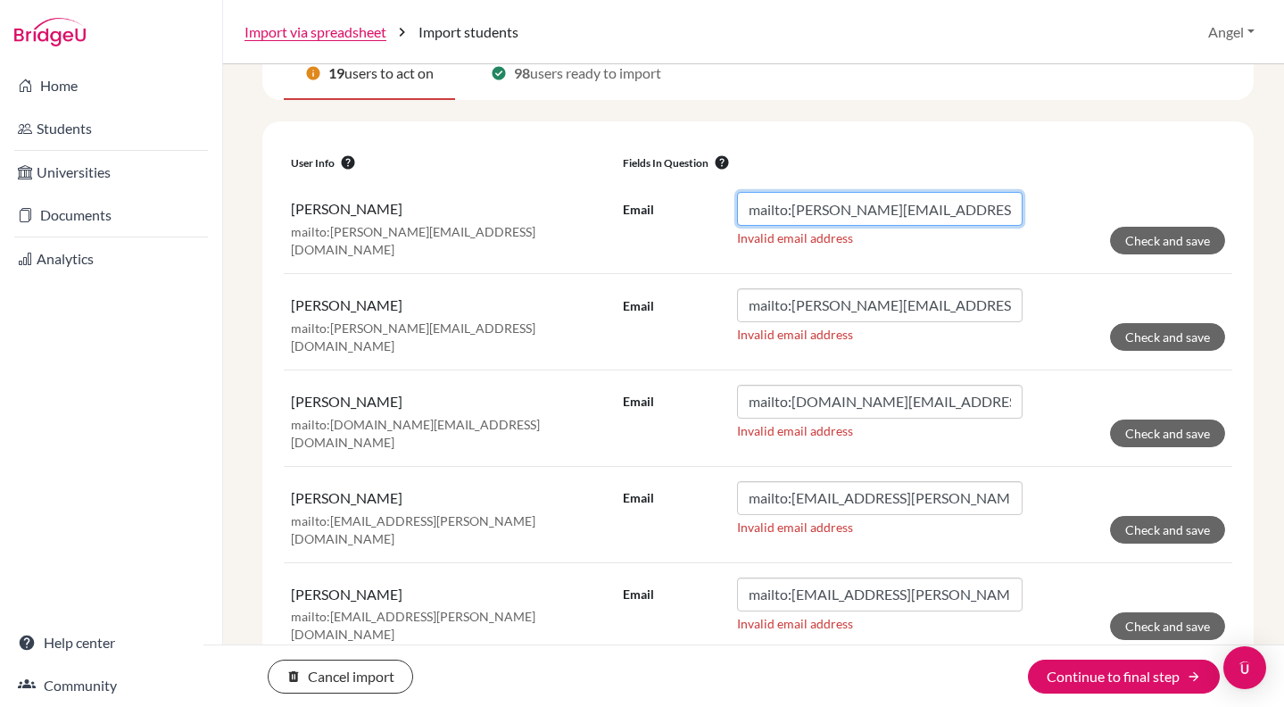
drag, startPoint x: 785, startPoint y: 211, endPoint x: 634, endPoint y: 185, distance: 154.0
click at [634, 185] on td "Email mailto:[PERSON_NAME][EMAIL_ADDRESS][DOMAIN_NAME] Invalid email address Ch…" at bounding box center [924, 225] width 617 height 95
type input "[EMAIL_ADDRESS][PERSON_NAME][DOMAIN_NAME]"
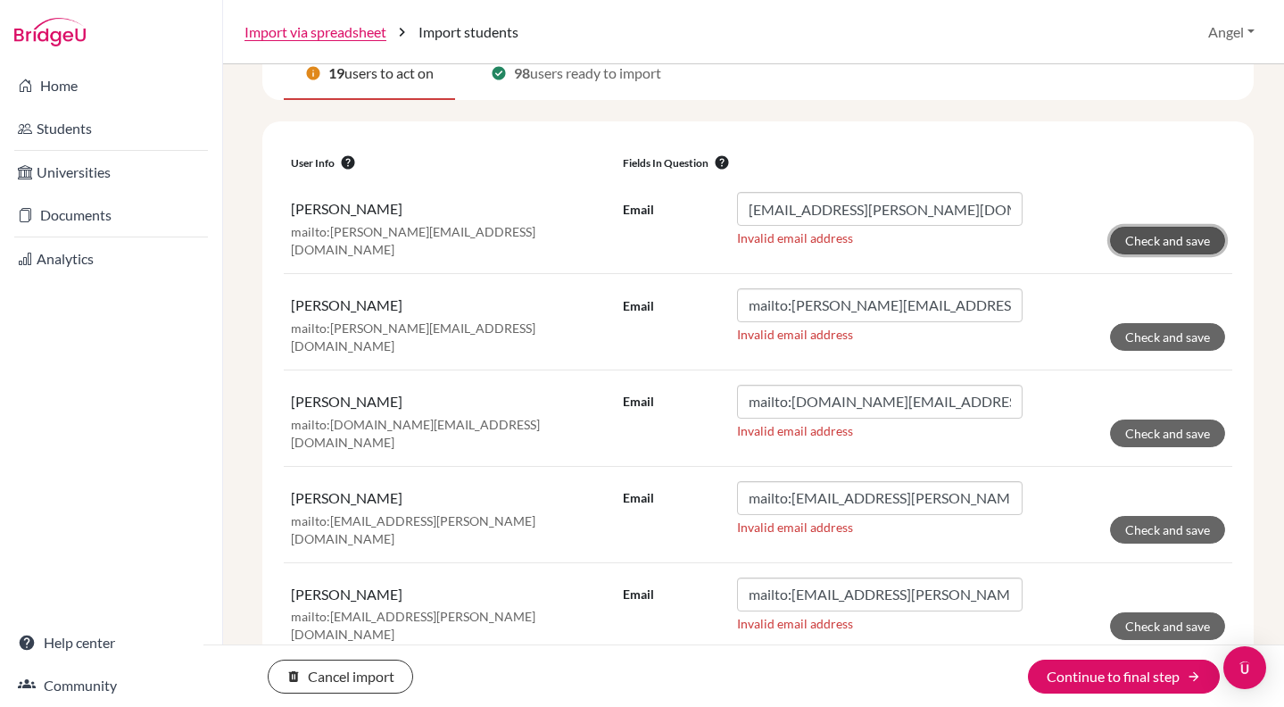
click at [1125, 242] on button "Check and save" at bounding box center [1167, 241] width 115 height 28
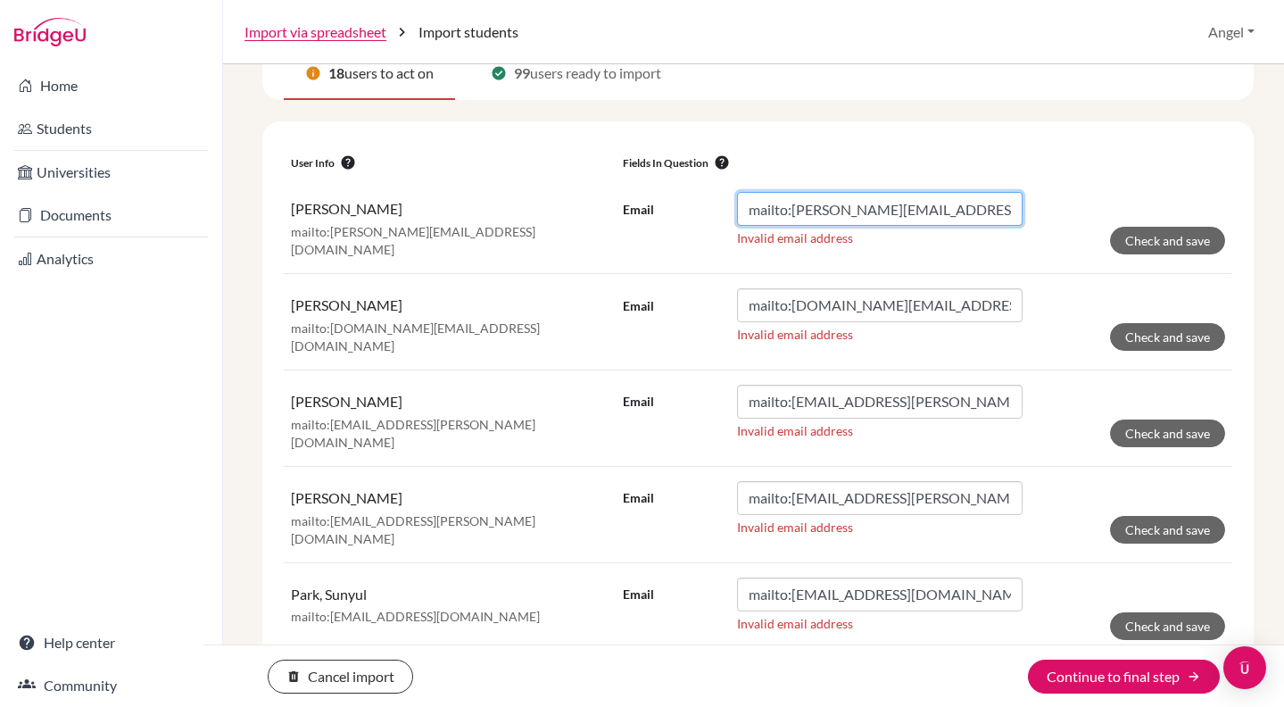
drag, startPoint x: 789, startPoint y: 205, endPoint x: 554, endPoint y: 181, distance: 235.9
click at [554, 181] on tr "[PERSON_NAME]:[PERSON_NAME][EMAIL_ADDRESS][DOMAIN_NAME] Email mailto:[PERSON_NA…" at bounding box center [758, 225] width 949 height 95
type input "[PERSON_NAME][EMAIL_ADDRESS][DOMAIN_NAME]"
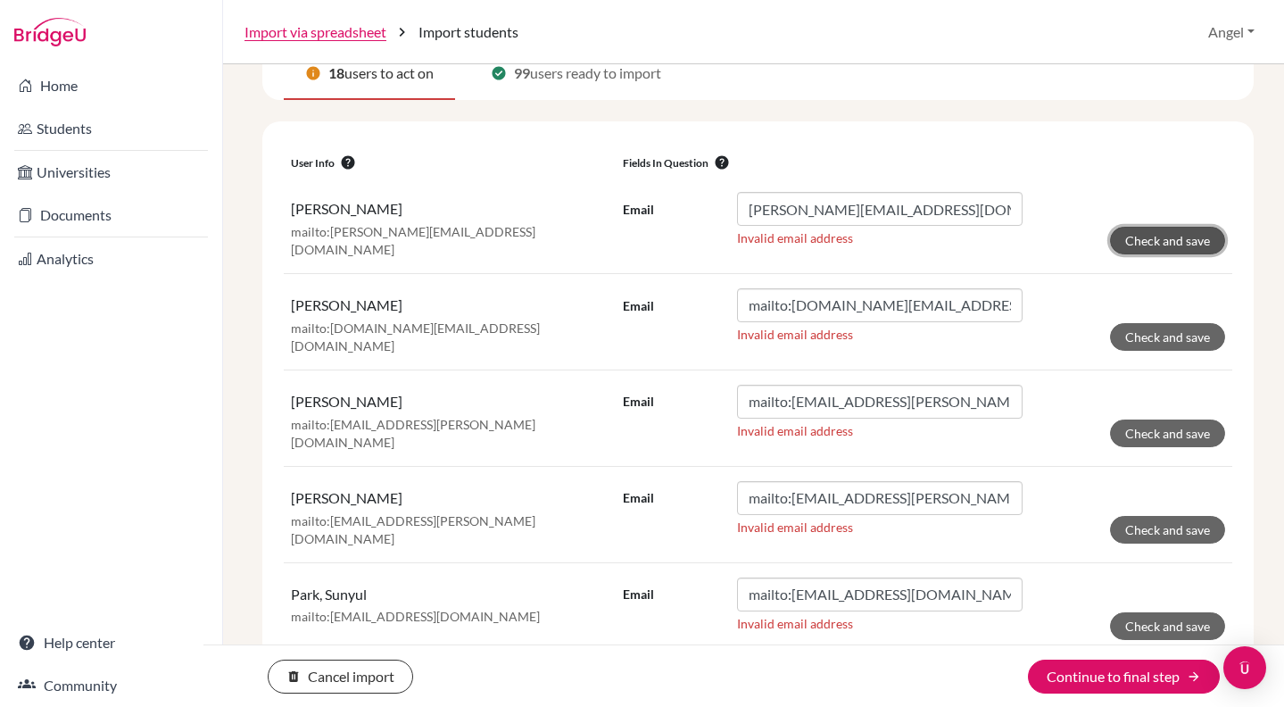
click at [1161, 236] on button "Check and save" at bounding box center [1167, 241] width 115 height 28
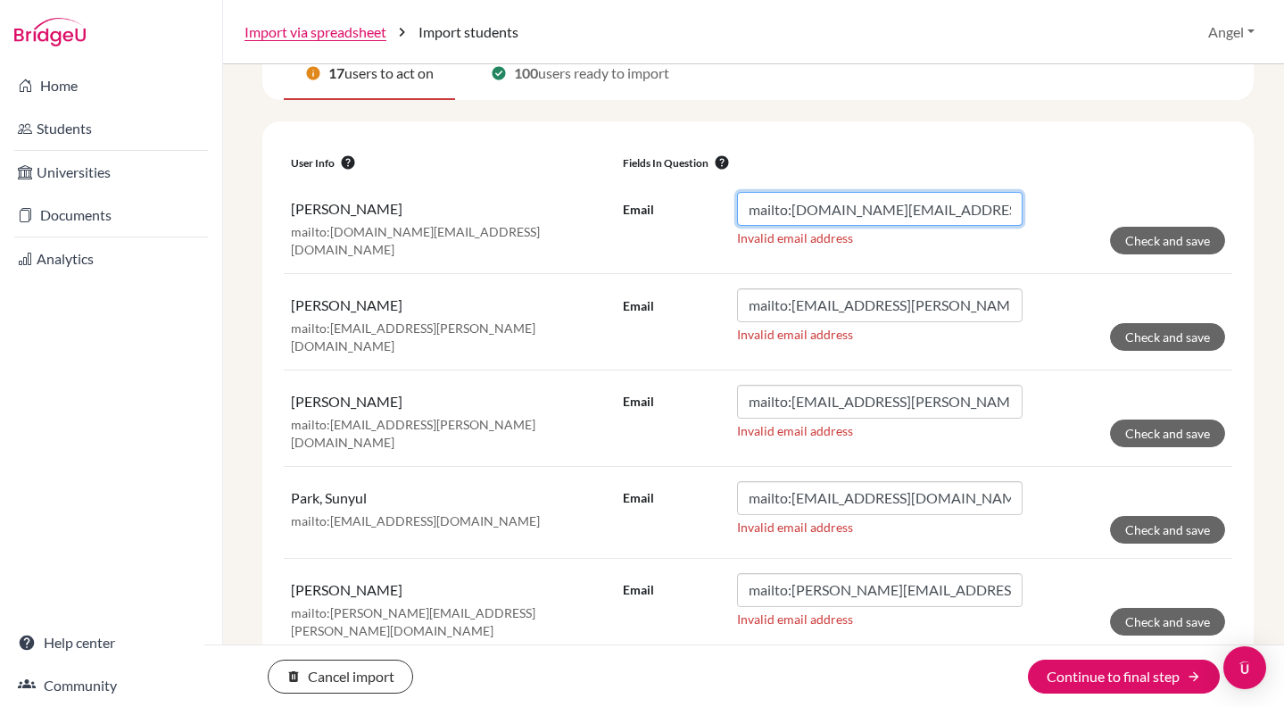
drag, startPoint x: 788, startPoint y: 209, endPoint x: 733, endPoint y: 196, distance: 55.8
click at [737, 196] on input "mailto:[DOMAIN_NAME][EMAIL_ADDRESS][DOMAIN_NAME]" at bounding box center [880, 209] width 286 height 34
type input "[DOMAIN_NAME][EMAIL_ADDRESS][PERSON_NAME][DOMAIN_NAME]"
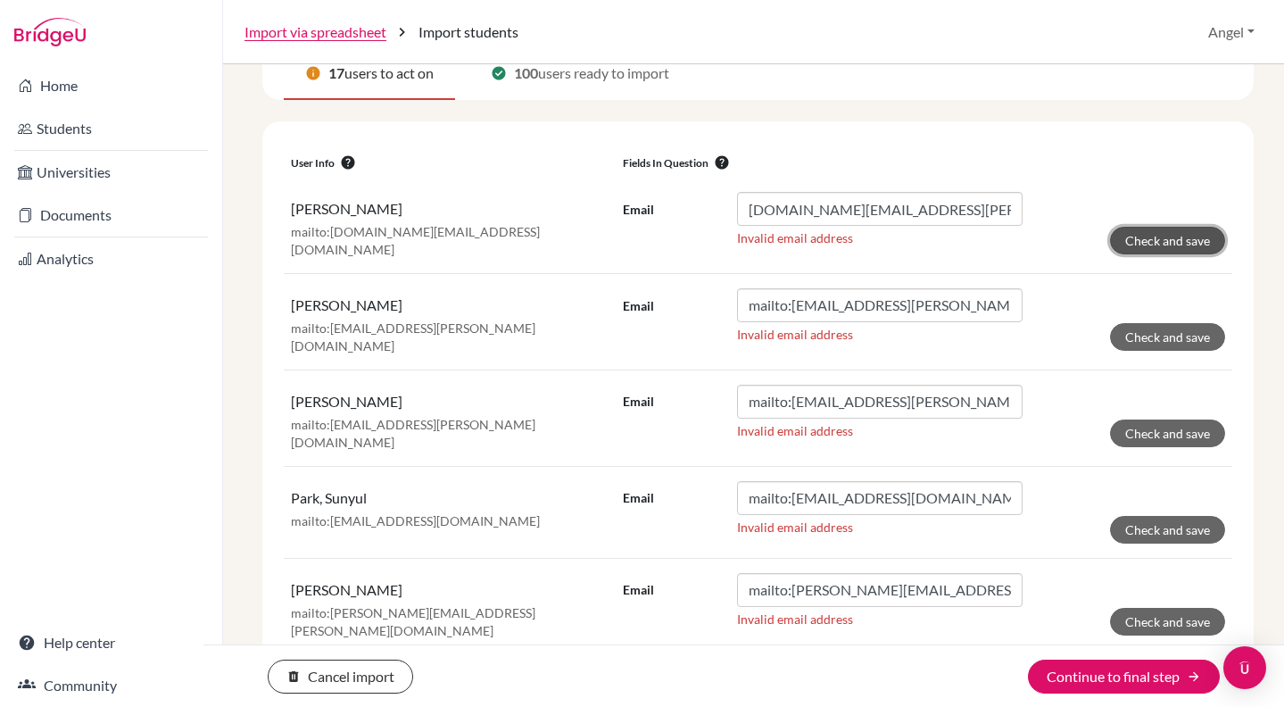
click at [1166, 247] on button "Check and save" at bounding box center [1167, 241] width 115 height 28
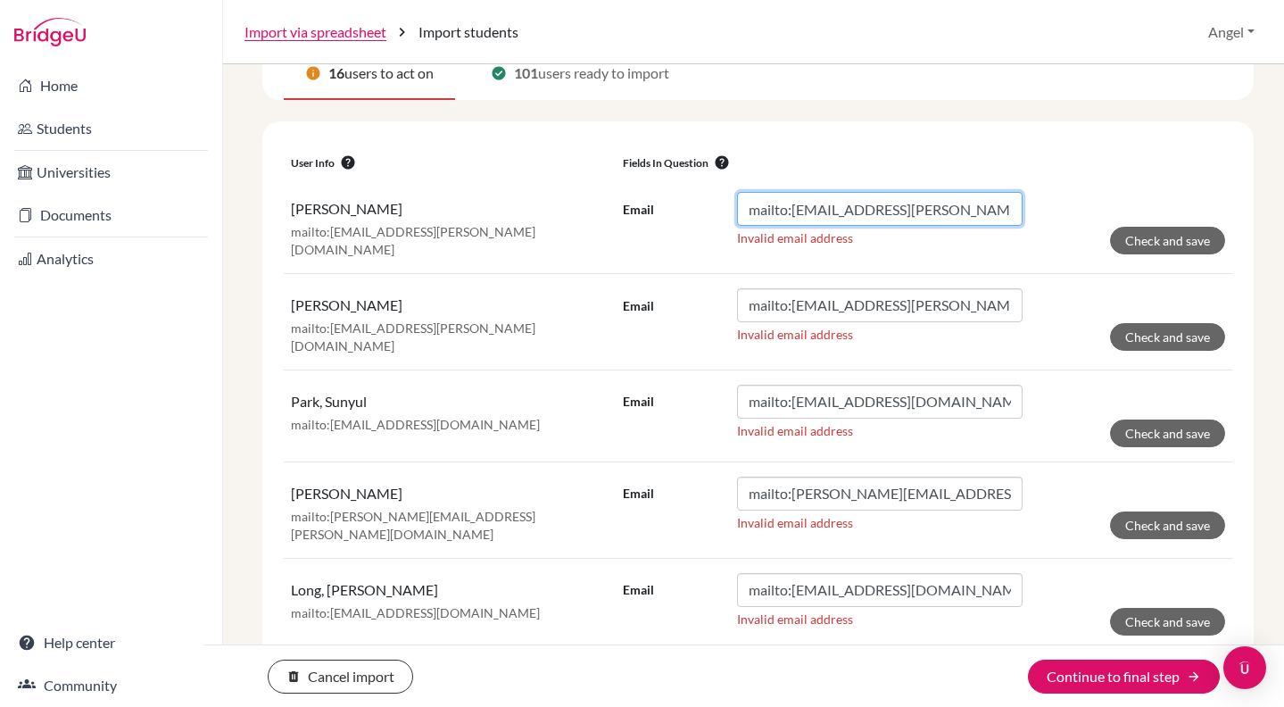
drag, startPoint x: 790, startPoint y: 212, endPoint x: 688, endPoint y: 187, distance: 104.7
click at [688, 187] on td "Email mailto:[EMAIL_ADDRESS][PERSON_NAME][DOMAIN_NAME] Invalid email address Ch…" at bounding box center [924, 225] width 617 height 95
type input "[EMAIL_ADDRESS][PERSON_NAME][DOMAIN_NAME]"
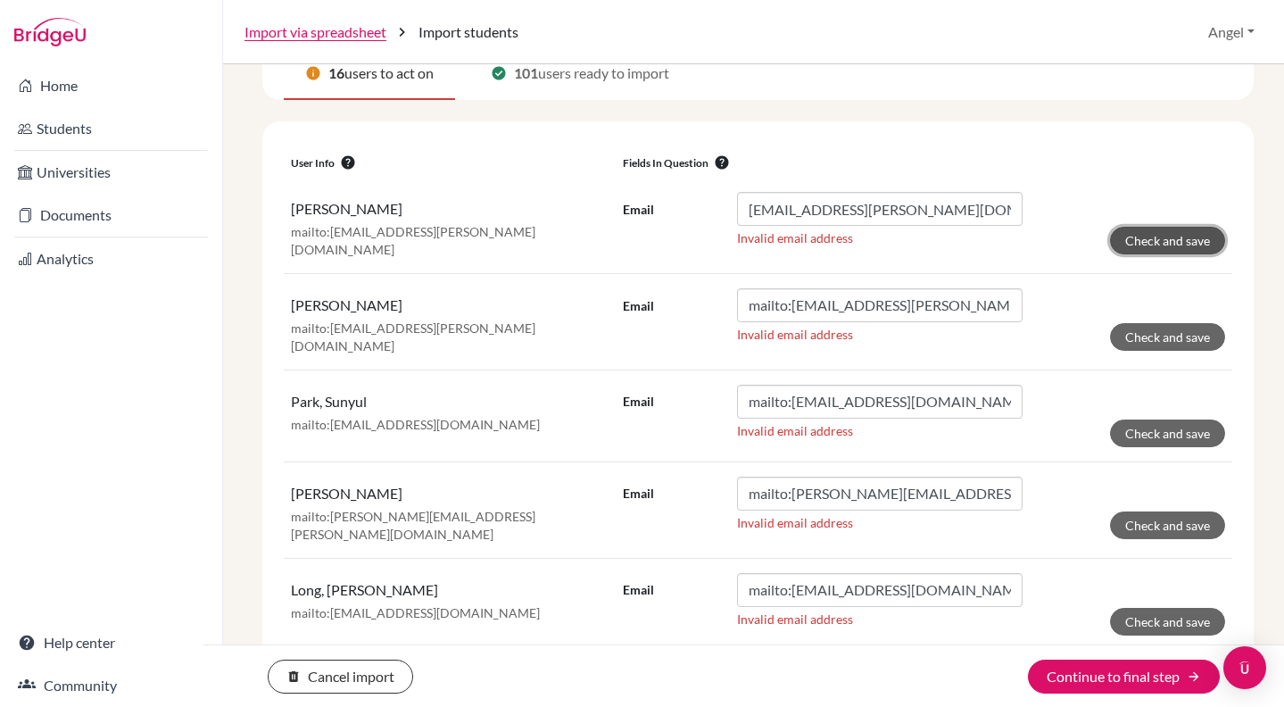
drag, startPoint x: 1161, startPoint y: 229, endPoint x: 1143, endPoint y: 230, distance: 17.9
click at [1161, 229] on button "Check and save" at bounding box center [1167, 241] width 115 height 28
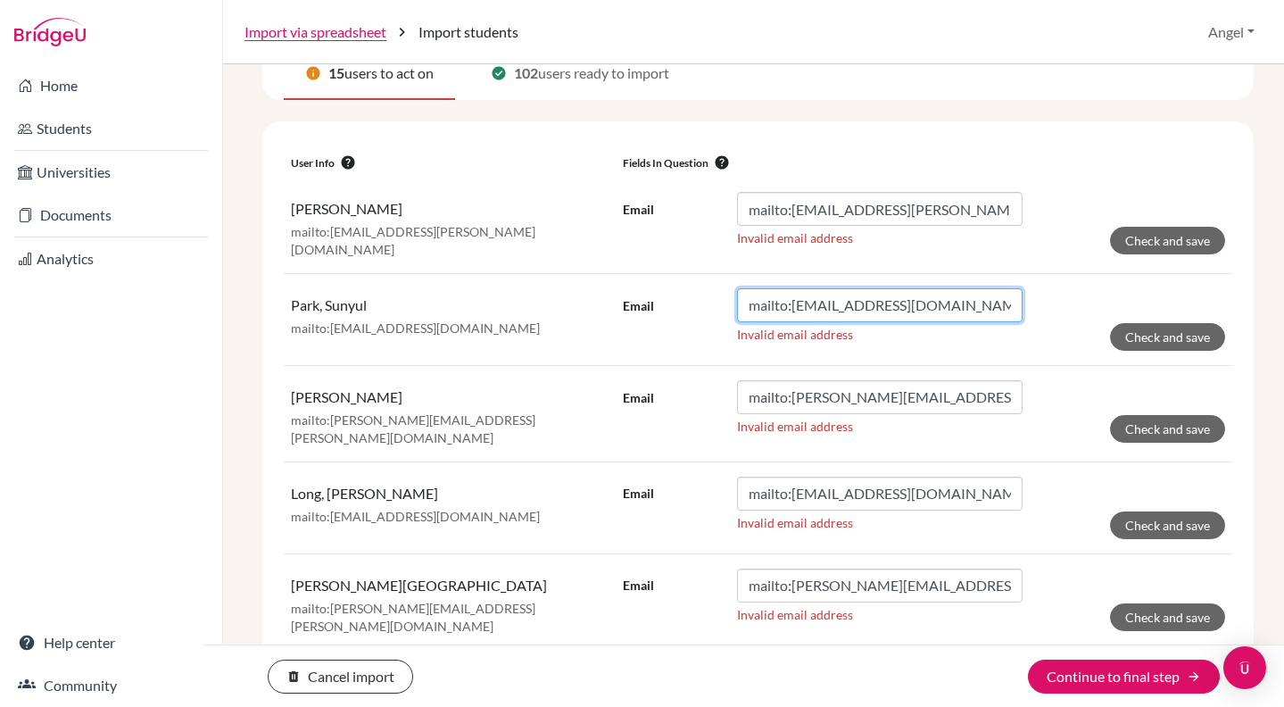
drag, startPoint x: 789, startPoint y: 302, endPoint x: 728, endPoint y: 291, distance: 61.6
click at [728, 291] on div "Email mailto:[EMAIL_ADDRESS][DOMAIN_NAME]" at bounding box center [823, 305] width 400 height 34
type input "[EMAIL_ADDRESS][DOMAIN_NAME]"
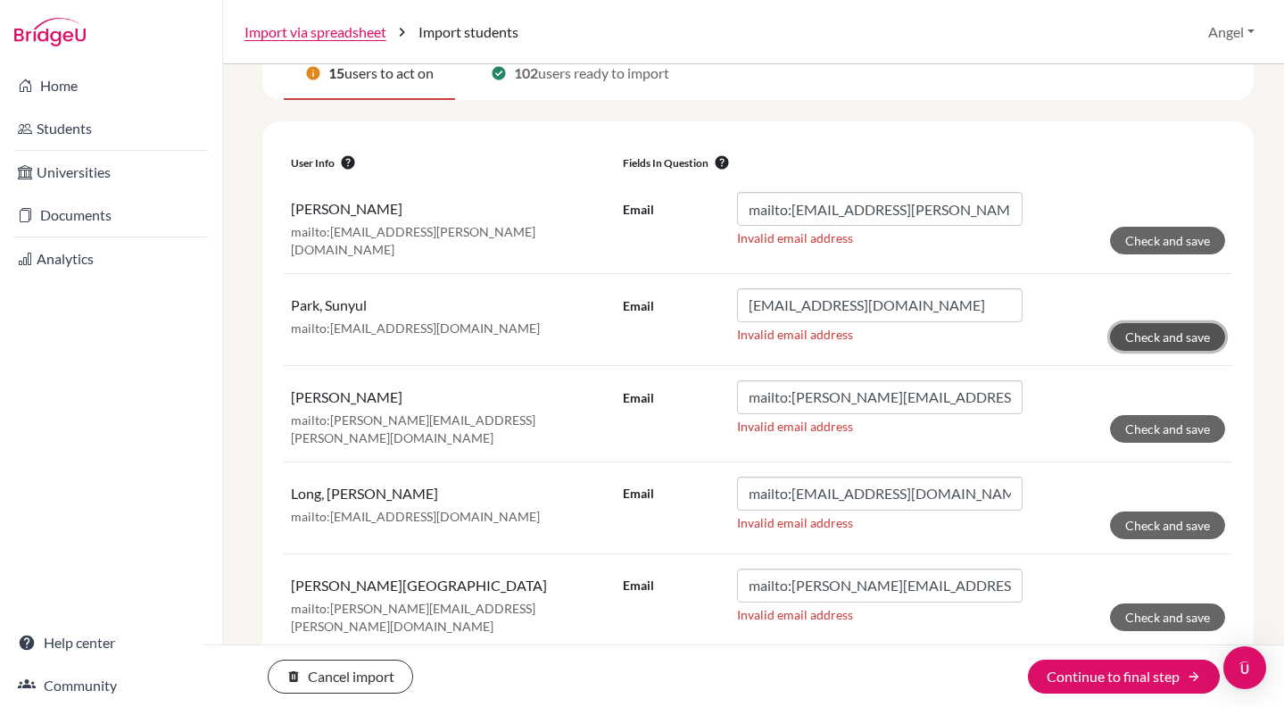
click at [1152, 328] on button "Check and save" at bounding box center [1167, 337] width 115 height 28
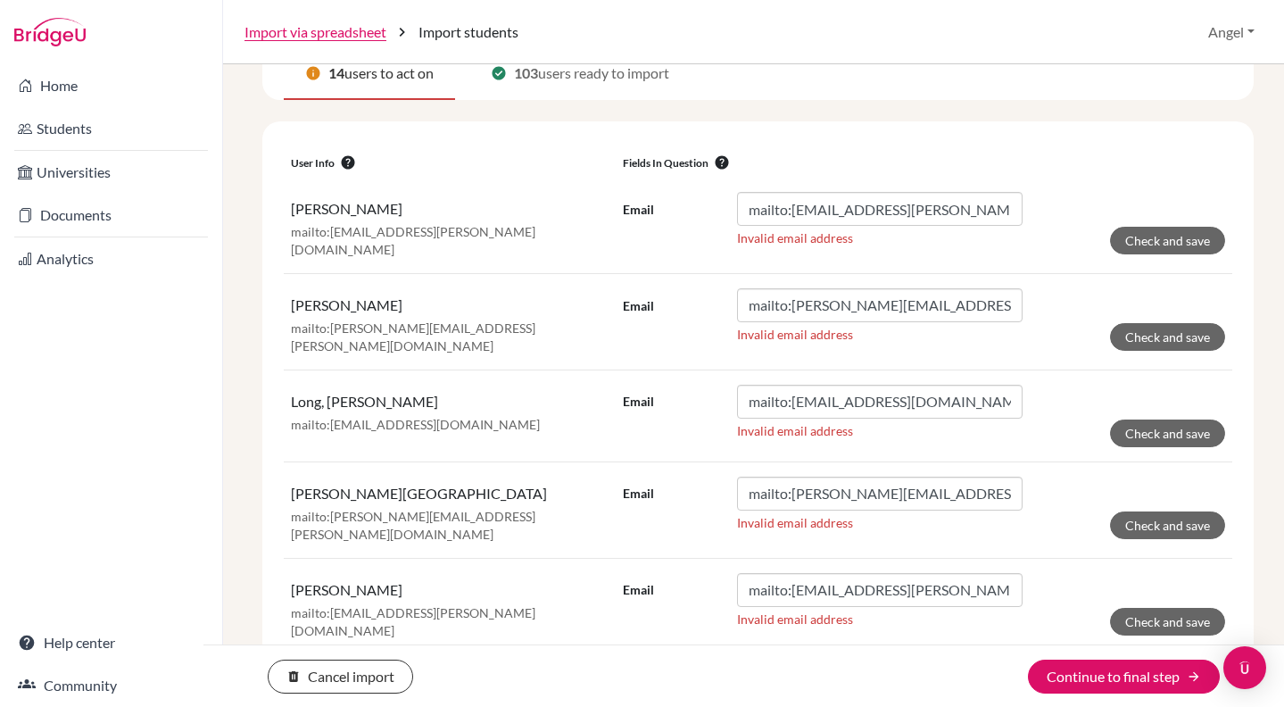
click at [737, 199] on input "mailto:[EMAIL_ADDRESS][PERSON_NAME][DOMAIN_NAME]" at bounding box center [880, 209] width 286 height 34
click at [783, 214] on input "mailto:[EMAIL_ADDRESS][PERSON_NAME][DOMAIN_NAME]" at bounding box center [880, 209] width 286 height 34
drag, startPoint x: 788, startPoint y: 213, endPoint x: 712, endPoint y: 203, distance: 76.6
click at [712, 203] on div "Email mailto:[EMAIL_ADDRESS][PERSON_NAME][DOMAIN_NAME]" at bounding box center [823, 209] width 400 height 34
type input "[EMAIL_ADDRESS][PERSON_NAME][DOMAIN_NAME]"
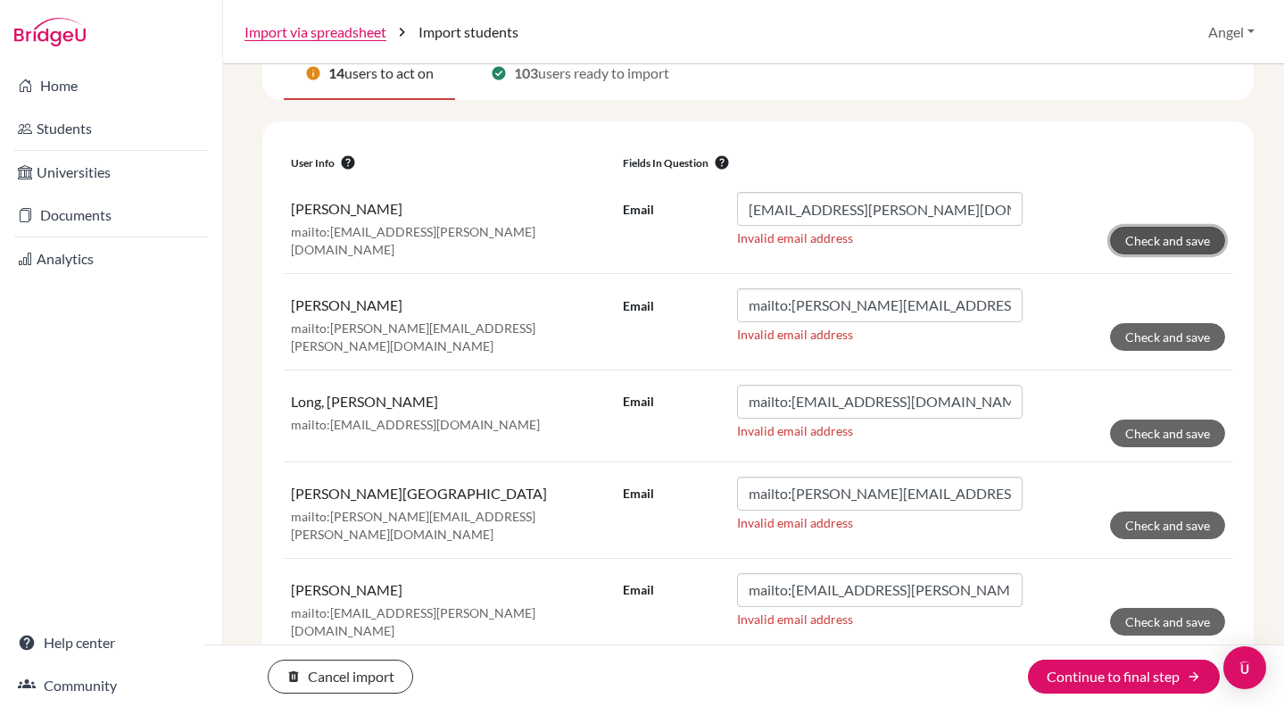
click at [1110, 238] on button "Check and save" at bounding box center [1167, 241] width 115 height 28
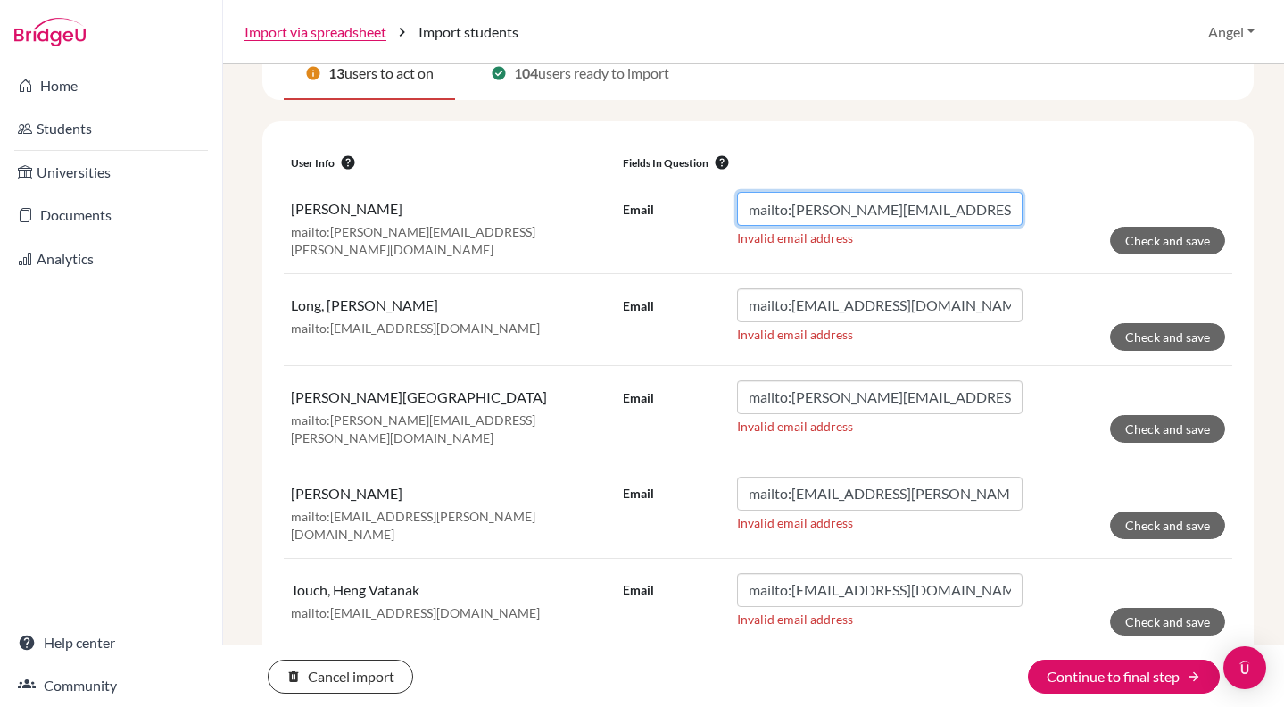
drag, startPoint x: 789, startPoint y: 211, endPoint x: 718, endPoint y: 203, distance: 70.9
click at [718, 203] on div "Email mailto:[PERSON_NAME][EMAIL_ADDRESS][PERSON_NAME][DOMAIN_NAME]" at bounding box center [823, 209] width 400 height 34
type input "[PERSON_NAME][EMAIL_ADDRESS][PERSON_NAME][DOMAIN_NAME]"
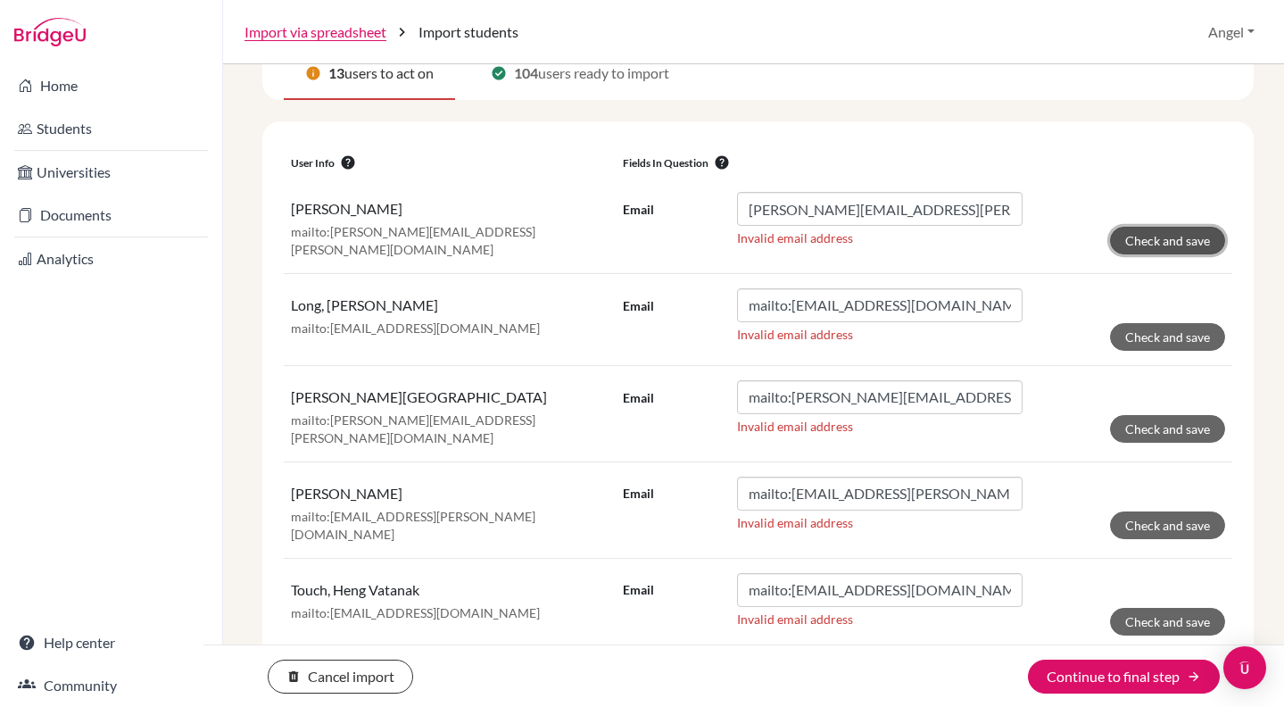
click at [1148, 236] on button "Check and save" at bounding box center [1167, 241] width 115 height 28
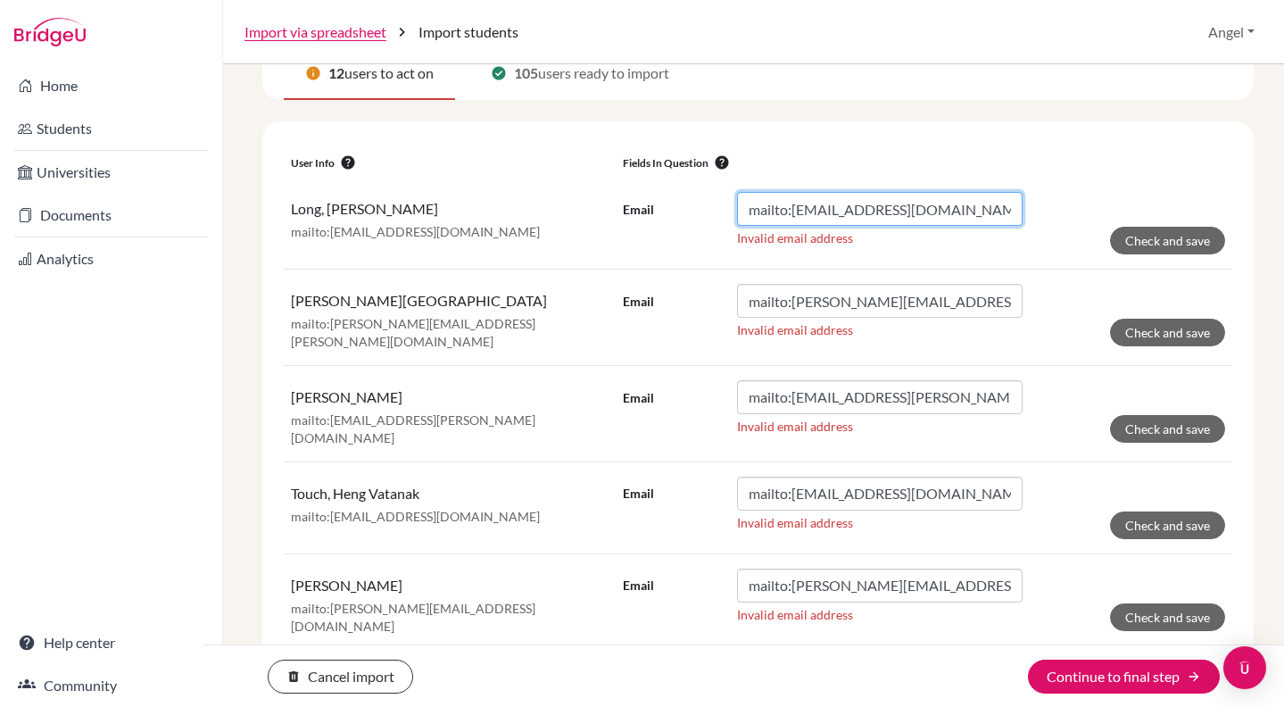
drag, startPoint x: 785, startPoint y: 206, endPoint x: 750, endPoint y: 203, distance: 35.0
click at [750, 203] on input "mailto:[EMAIL_ADDRESS][DOMAIN_NAME]" at bounding box center [880, 209] width 286 height 34
click at [790, 199] on input "mailto:[EMAIL_ADDRESS][DOMAIN_NAME]" at bounding box center [880, 209] width 286 height 34
drag, startPoint x: 787, startPoint y: 206, endPoint x: 747, endPoint y: 202, distance: 40.4
click at [747, 202] on input "mailto:[EMAIL_ADDRESS][DOMAIN_NAME]" at bounding box center [880, 209] width 286 height 34
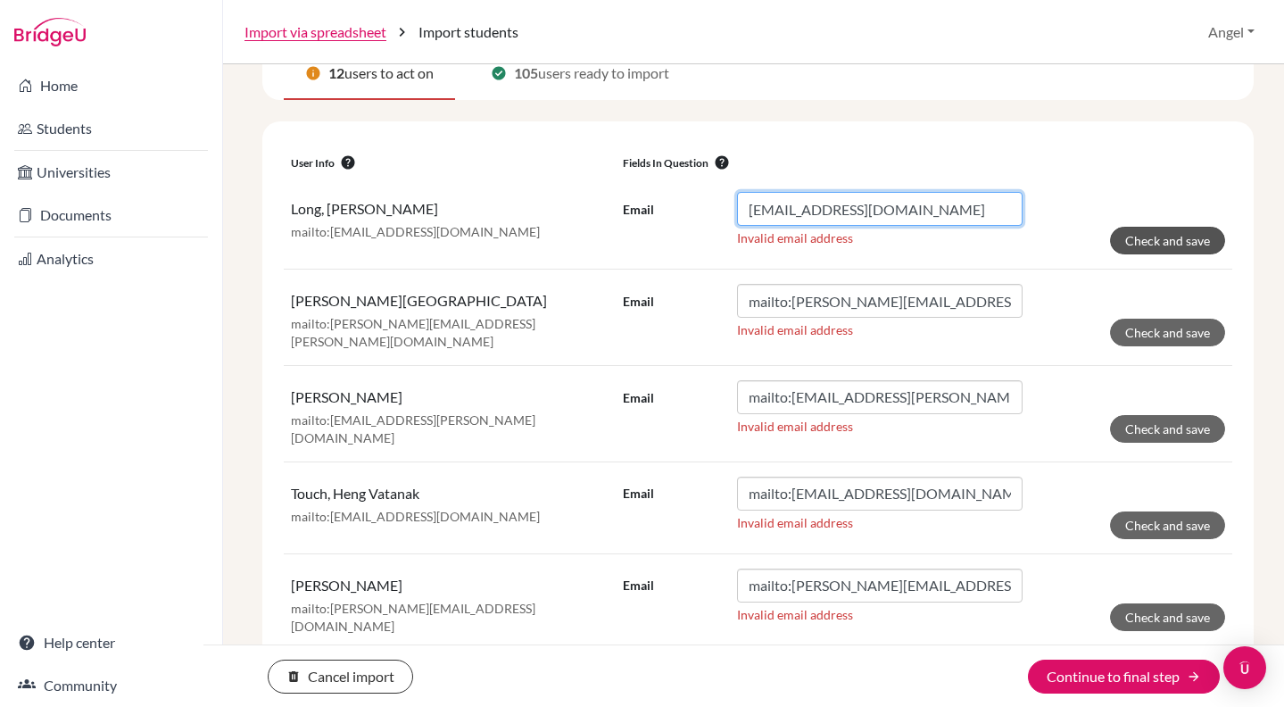
type input "[EMAIL_ADDRESS][DOMAIN_NAME]"
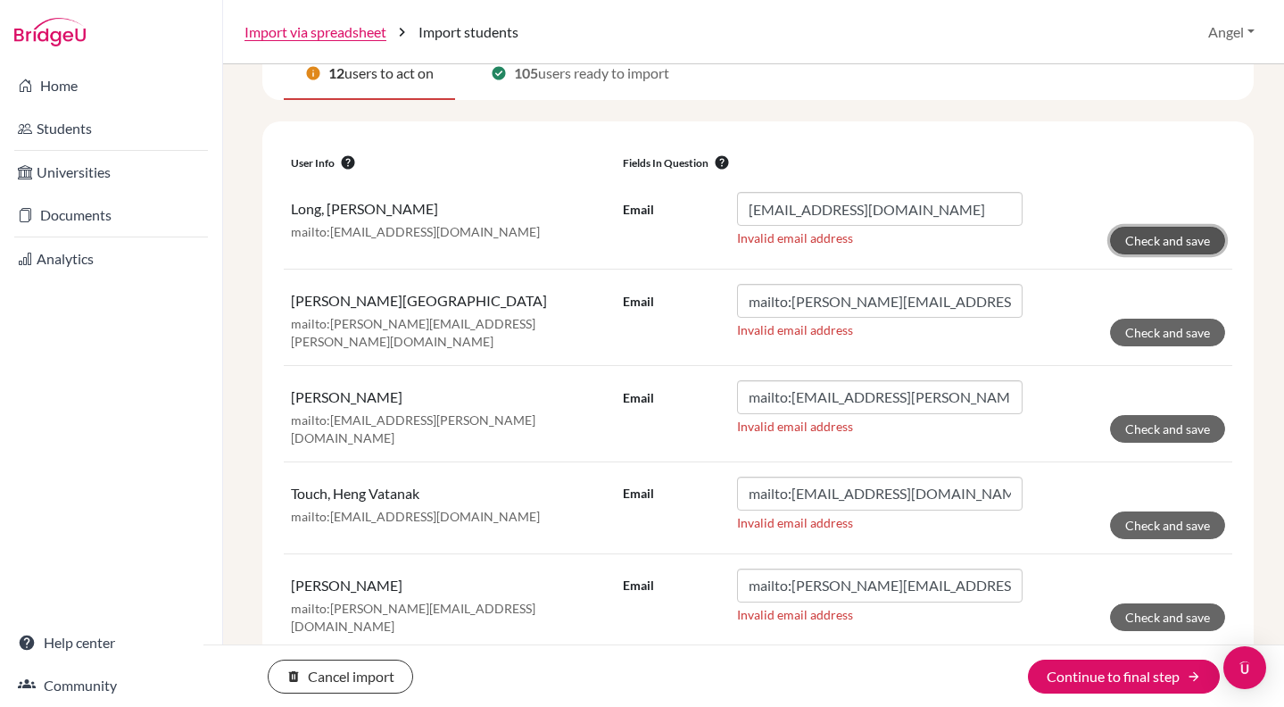
click at [1180, 241] on button "Check and save" at bounding box center [1167, 241] width 115 height 28
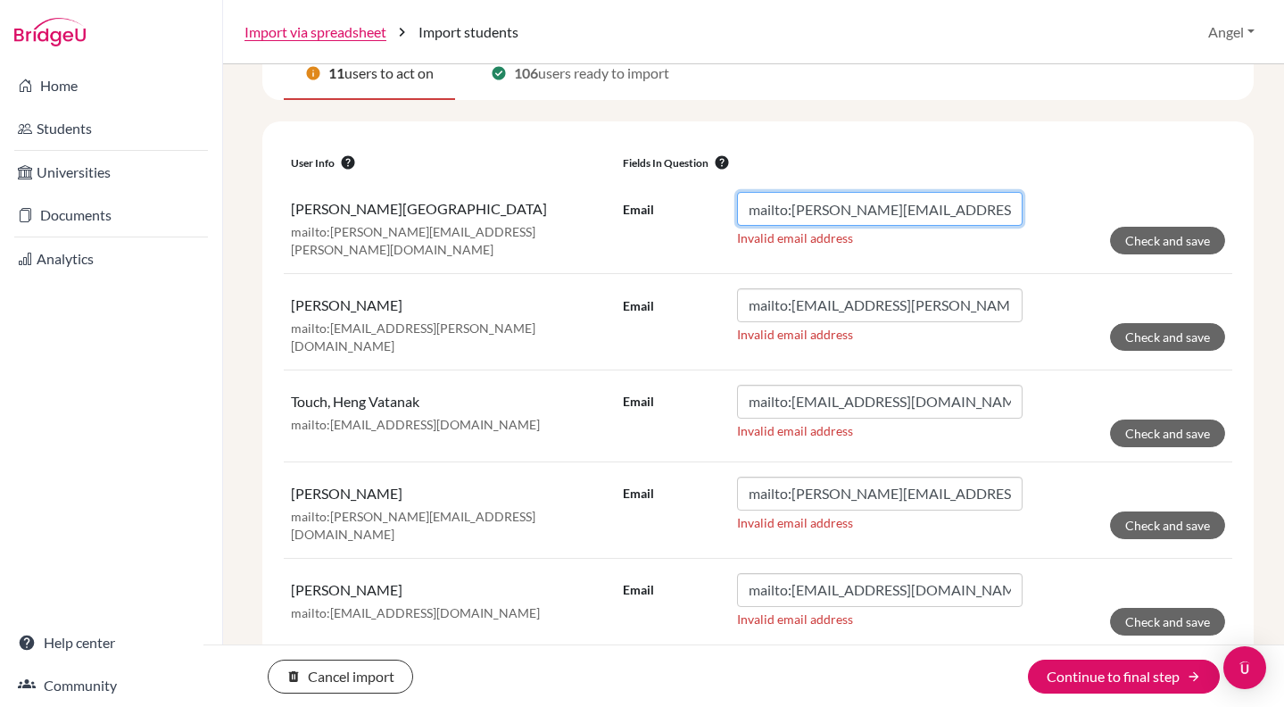
drag, startPoint x: 788, startPoint y: 207, endPoint x: 639, endPoint y: 174, distance: 152.6
click at [639, 174] on table "User info help Fields in question help [PERSON_NAME]:[PERSON_NAME][EMAIL_ADDRES…" at bounding box center [758, 680] width 949 height 1075
type input "[EMAIL_ADDRESS][PERSON_NAME][DOMAIN_NAME]"
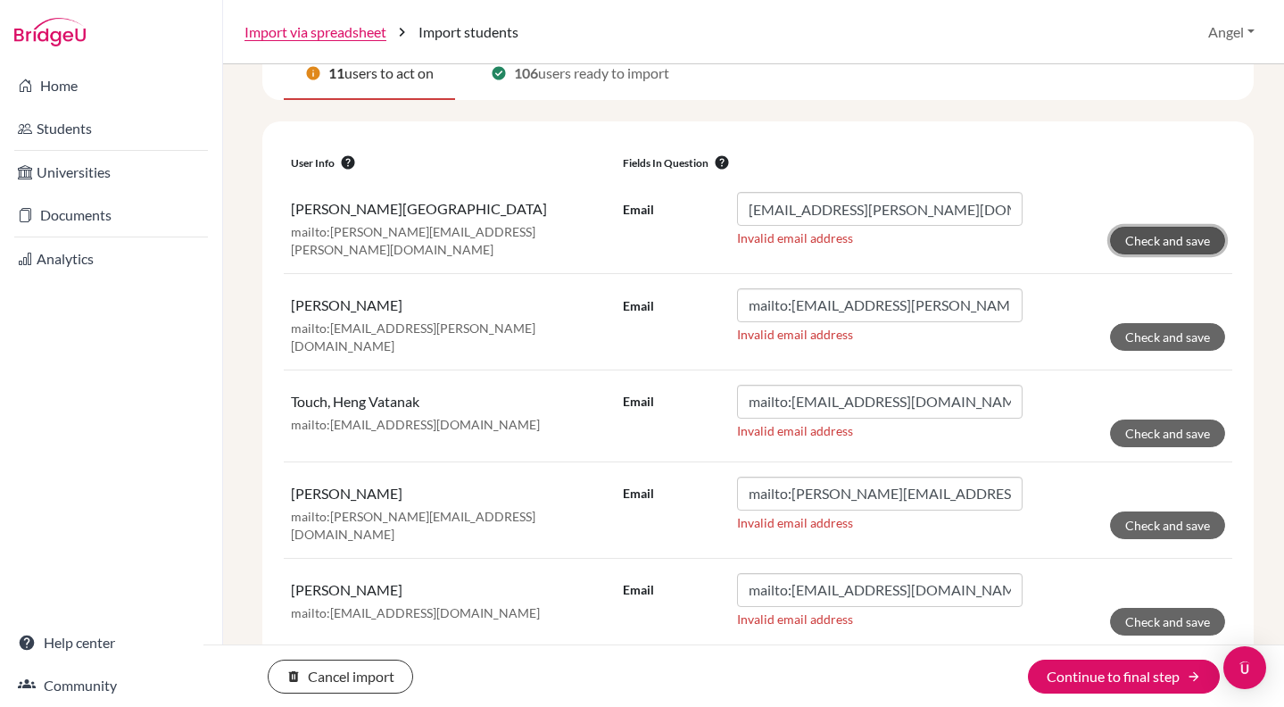
click at [1146, 232] on button "Check and save" at bounding box center [1167, 241] width 115 height 28
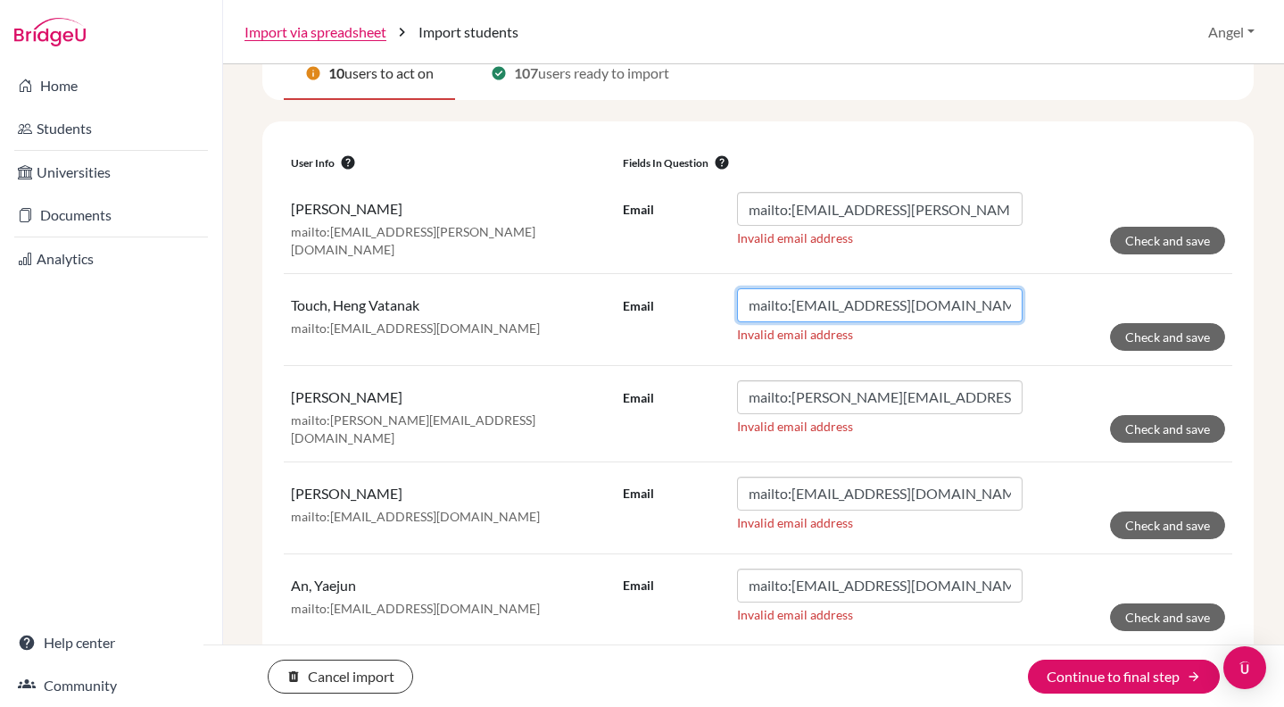
drag, startPoint x: 789, startPoint y: 303, endPoint x: 725, endPoint y: 289, distance: 65.8
click at [725, 289] on div "Email mailto:[EMAIL_ADDRESS][DOMAIN_NAME]" at bounding box center [823, 305] width 400 height 34
type input "[EMAIL_ADDRESS][DOMAIN_NAME]"
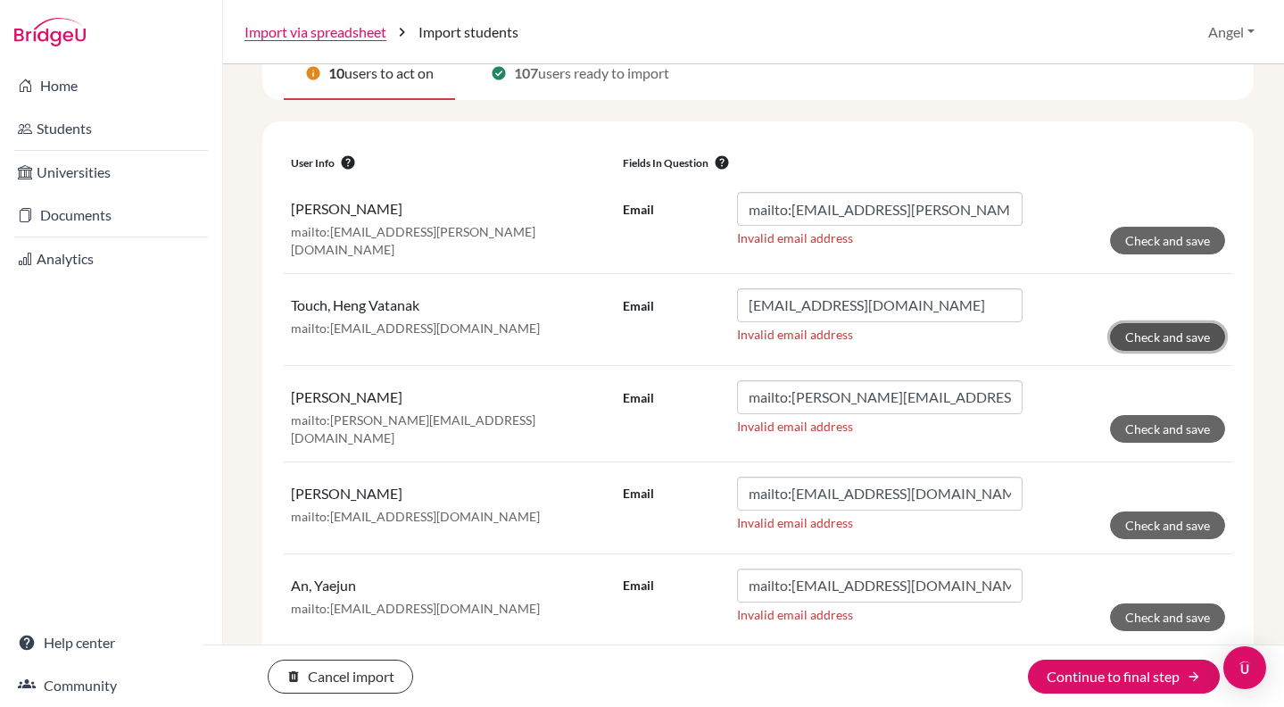
click at [1187, 338] on button "Check and save" at bounding box center [1167, 337] width 115 height 28
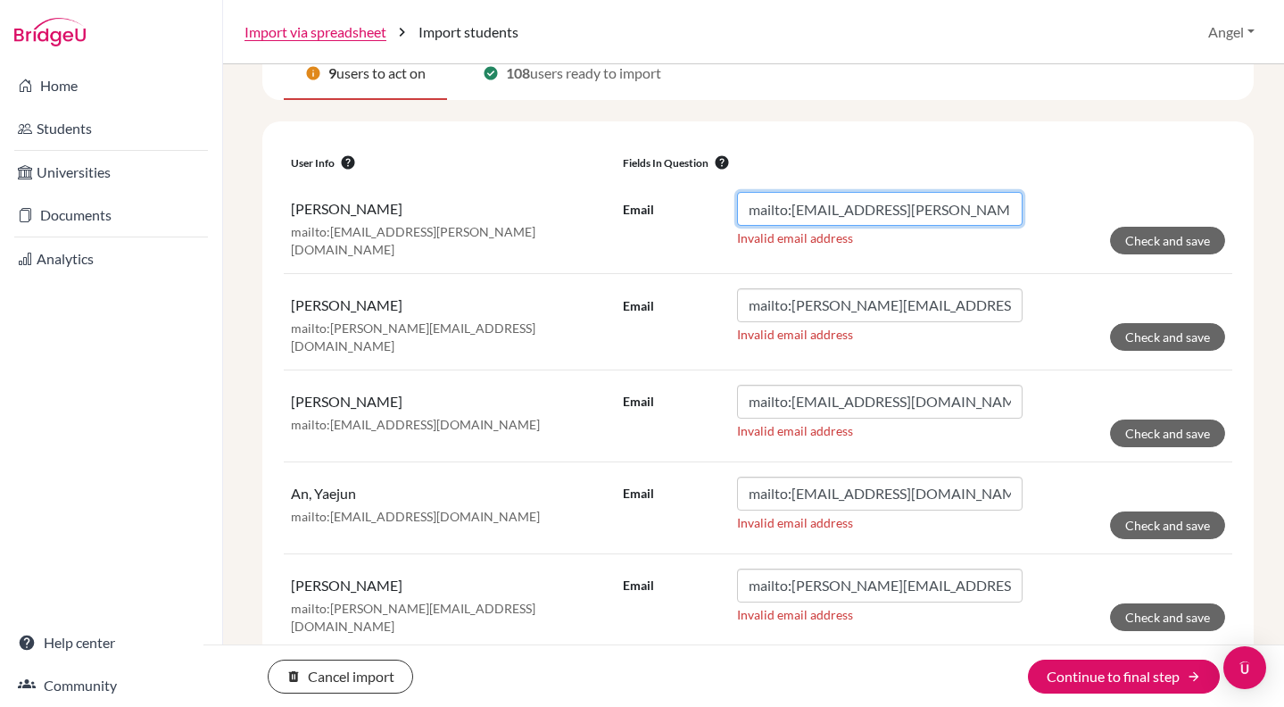
click at [785, 207] on input "mailto:[EMAIL_ADDRESS][PERSON_NAME][DOMAIN_NAME]" at bounding box center [880, 209] width 286 height 34
drag, startPoint x: 789, startPoint y: 210, endPoint x: 685, endPoint y: 195, distance: 104.6
click at [685, 195] on div "Email mailto:[EMAIL_ADDRESS][PERSON_NAME][DOMAIN_NAME]" at bounding box center [823, 209] width 400 height 34
type input "[EMAIL_ADDRESS][PERSON_NAME][DOMAIN_NAME]"
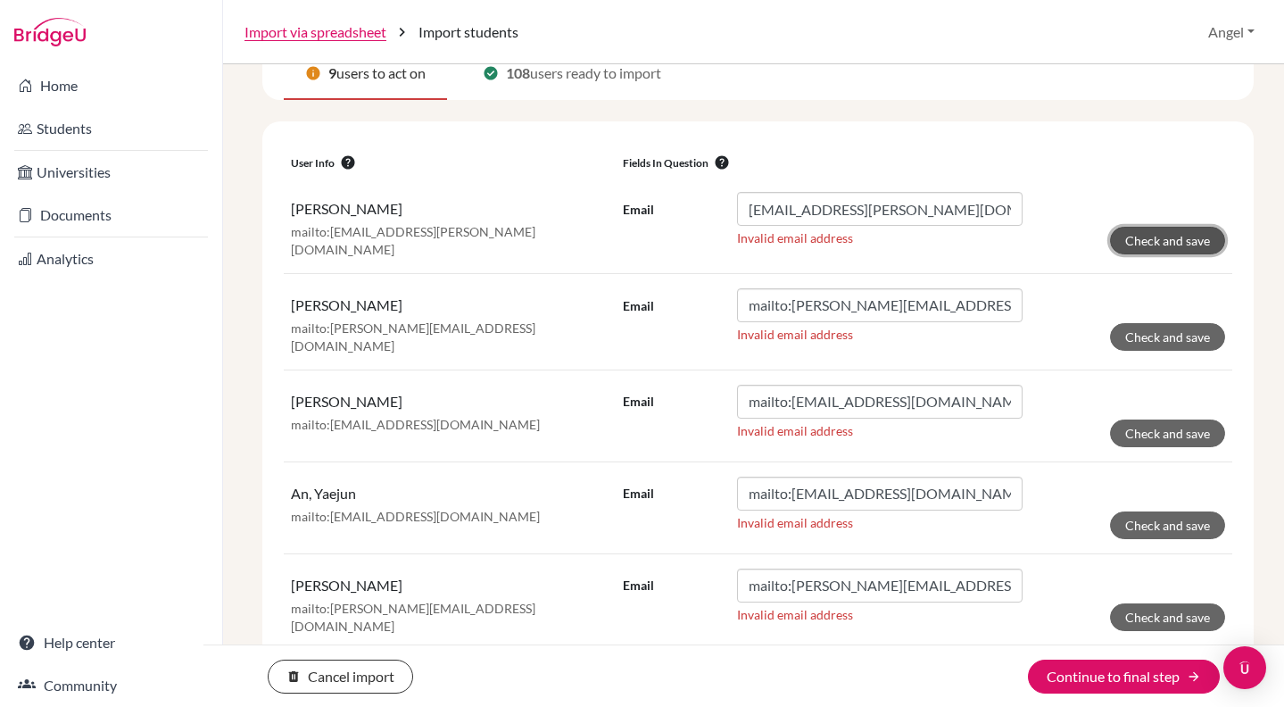
click at [1145, 239] on button "Check and save" at bounding box center [1167, 241] width 115 height 28
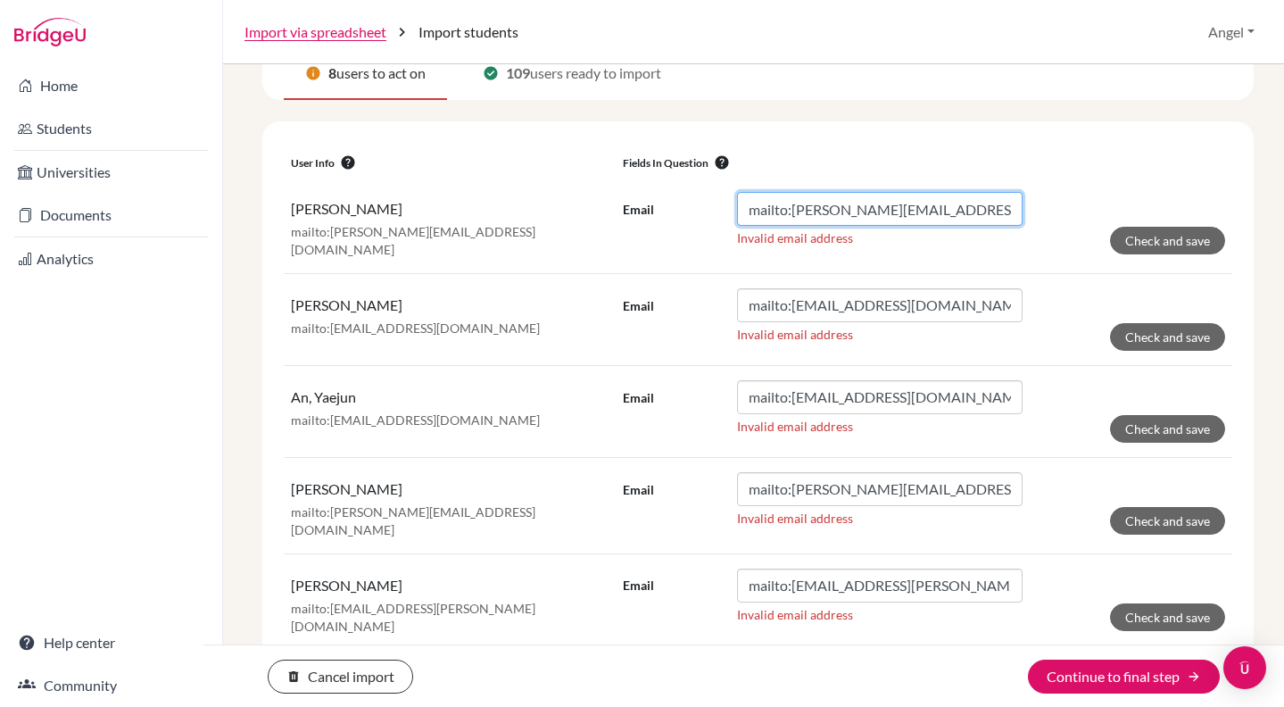
drag, startPoint x: 787, startPoint y: 211, endPoint x: 570, endPoint y: 180, distance: 218.9
click at [570, 180] on tr "[PERSON_NAME]:[EMAIL_ADDRESS][PERSON_NAME][DOMAIN_NAME] Email mailto:[EMAIL_ADD…" at bounding box center [758, 225] width 949 height 95
type input "[EMAIL_ADDRESS][PERSON_NAME][DOMAIN_NAME]"
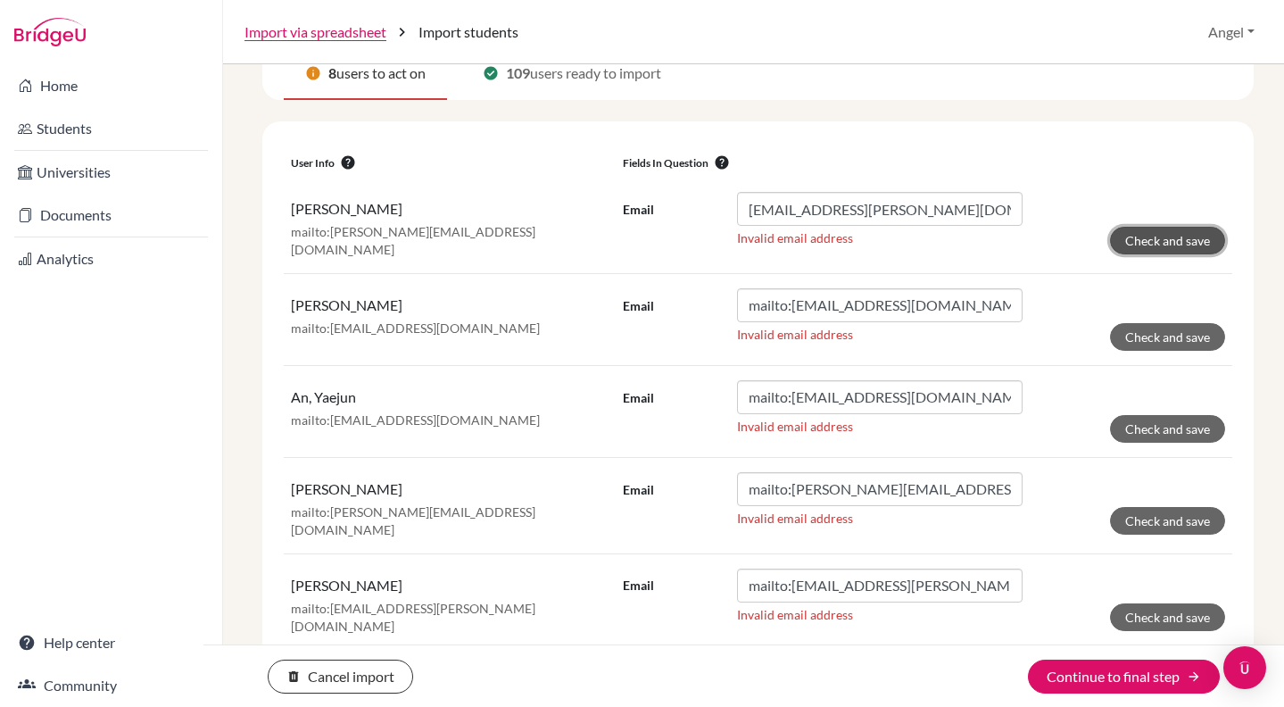
click at [1181, 241] on button "Check and save" at bounding box center [1167, 241] width 115 height 28
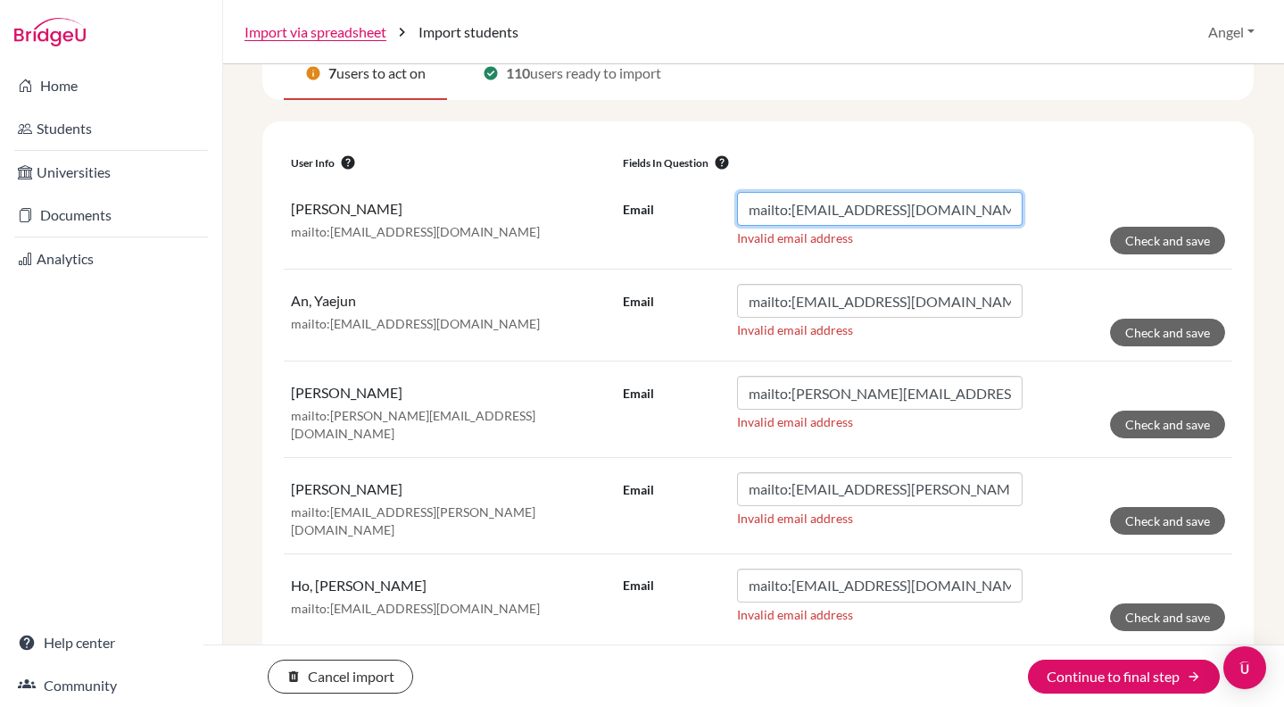
drag, startPoint x: 788, startPoint y: 209, endPoint x: 734, endPoint y: 205, distance: 53.7
click at [737, 205] on input "mailto:[EMAIL_ADDRESS][DOMAIN_NAME]" at bounding box center [880, 209] width 286 height 34
type input "[EMAIL_ADDRESS][DOMAIN_NAME]"
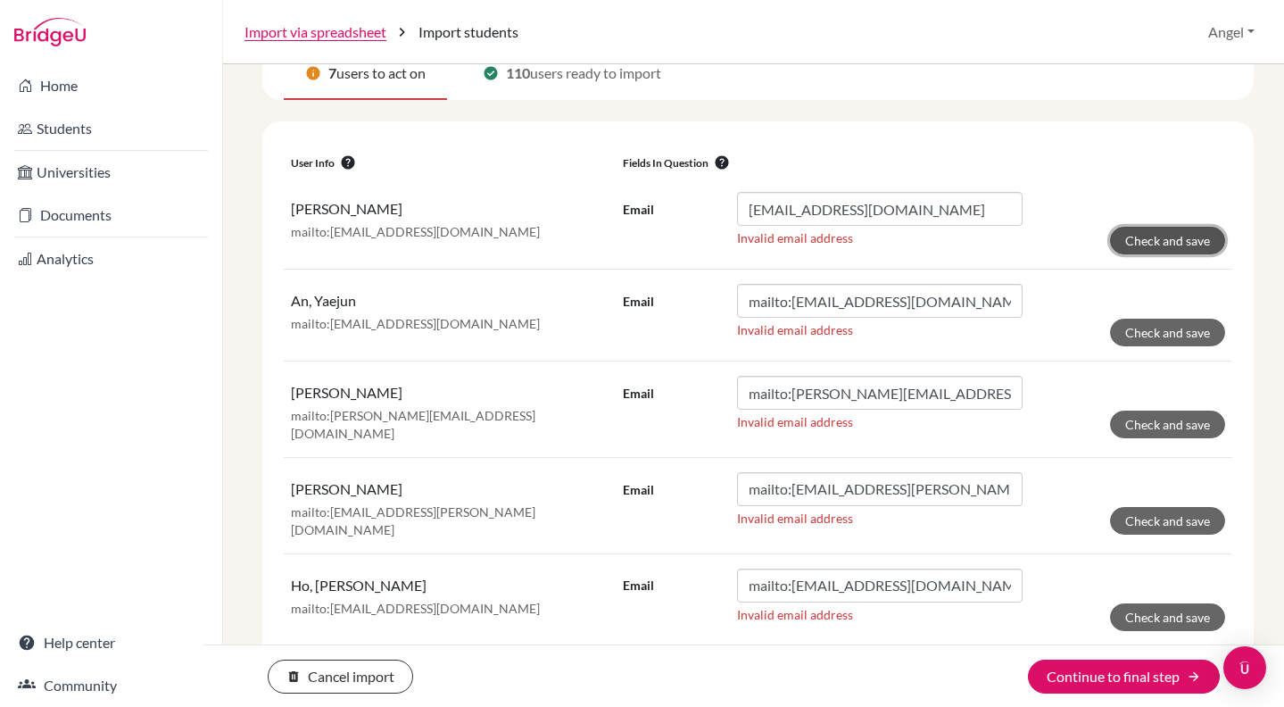
click at [1173, 236] on button "Check and save" at bounding box center [1167, 241] width 115 height 28
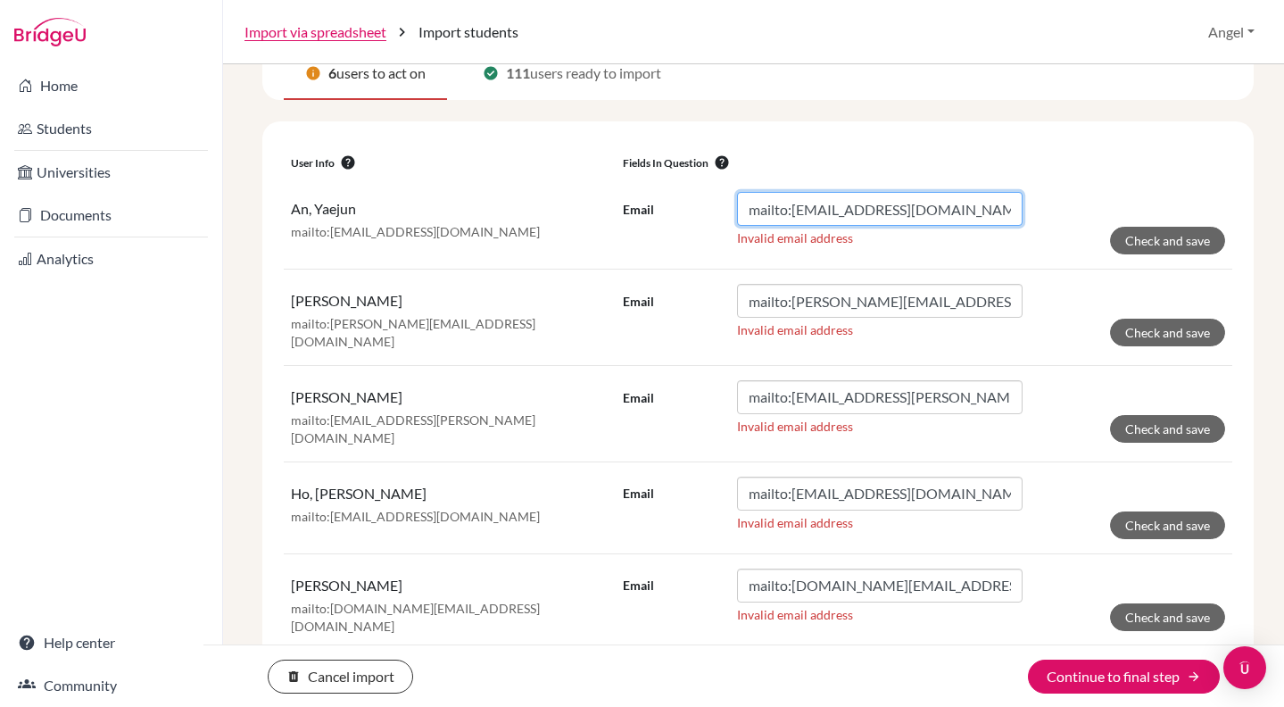
drag, startPoint x: 786, startPoint y: 203, endPoint x: 699, endPoint y: 201, distance: 87.5
click at [699, 201] on div "Email mailto:[EMAIL_ADDRESS][DOMAIN_NAME]" at bounding box center [823, 209] width 400 height 34
type input "[EMAIL_ADDRESS][DOMAIN_NAME]"
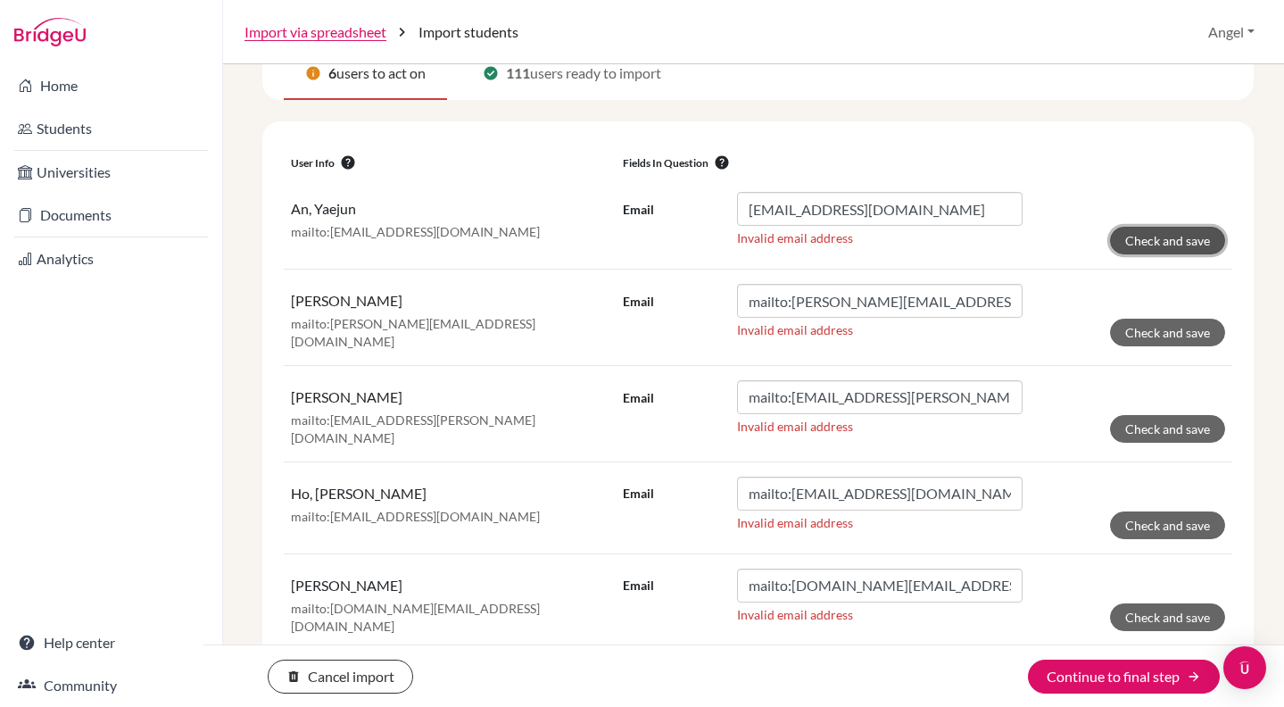
click at [1132, 246] on button "Check and save" at bounding box center [1167, 241] width 115 height 28
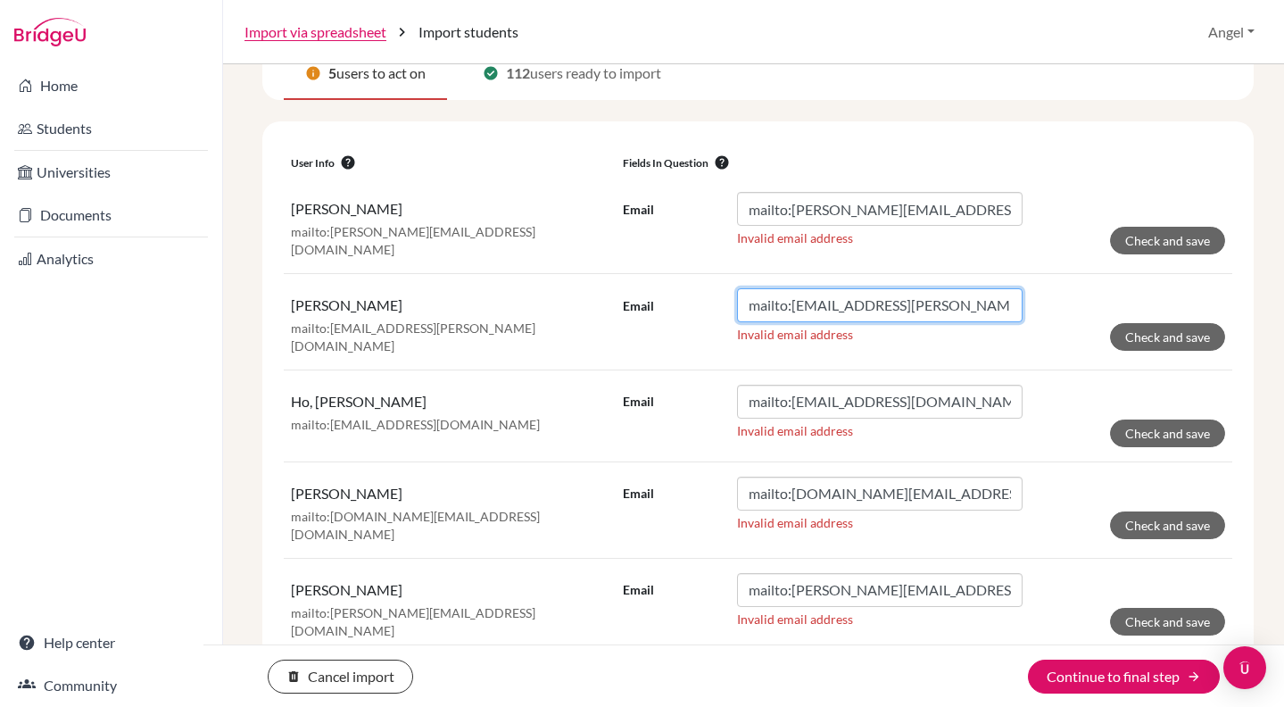
drag, startPoint x: 789, startPoint y: 304, endPoint x: 700, endPoint y: 279, distance: 91.8
click at [700, 279] on td "Email mailto:[EMAIL_ADDRESS][PERSON_NAME][DOMAIN_NAME] Invalid email address Ch…" at bounding box center [924, 321] width 617 height 96
type input "[EMAIL_ADDRESS][PERSON_NAME][DOMAIN_NAME]"
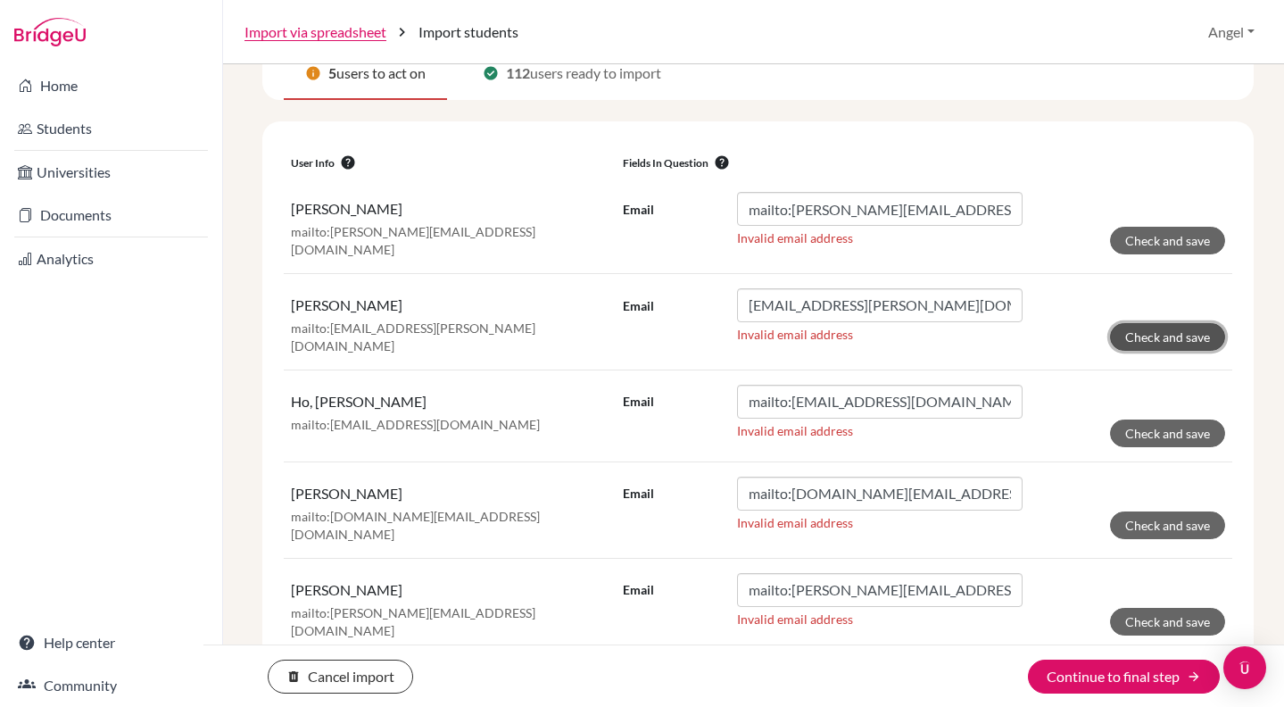
click at [1117, 335] on button "Check and save" at bounding box center [1167, 337] width 115 height 28
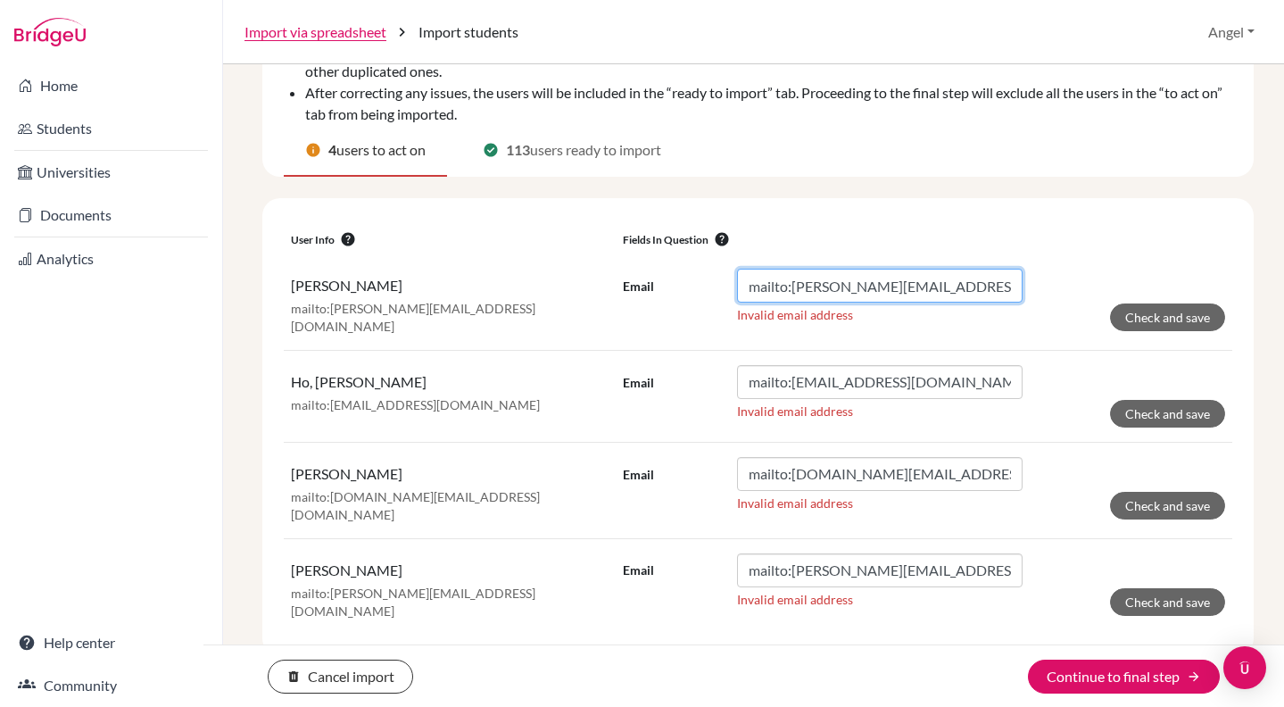
drag, startPoint x: 786, startPoint y: 284, endPoint x: 702, endPoint y: 270, distance: 84.9
click at [702, 270] on div "Email mailto:[PERSON_NAME][EMAIL_ADDRESS][DOMAIN_NAME]" at bounding box center [823, 286] width 400 height 34
type input "[EMAIL_ADDRESS][DOMAIN_NAME]"
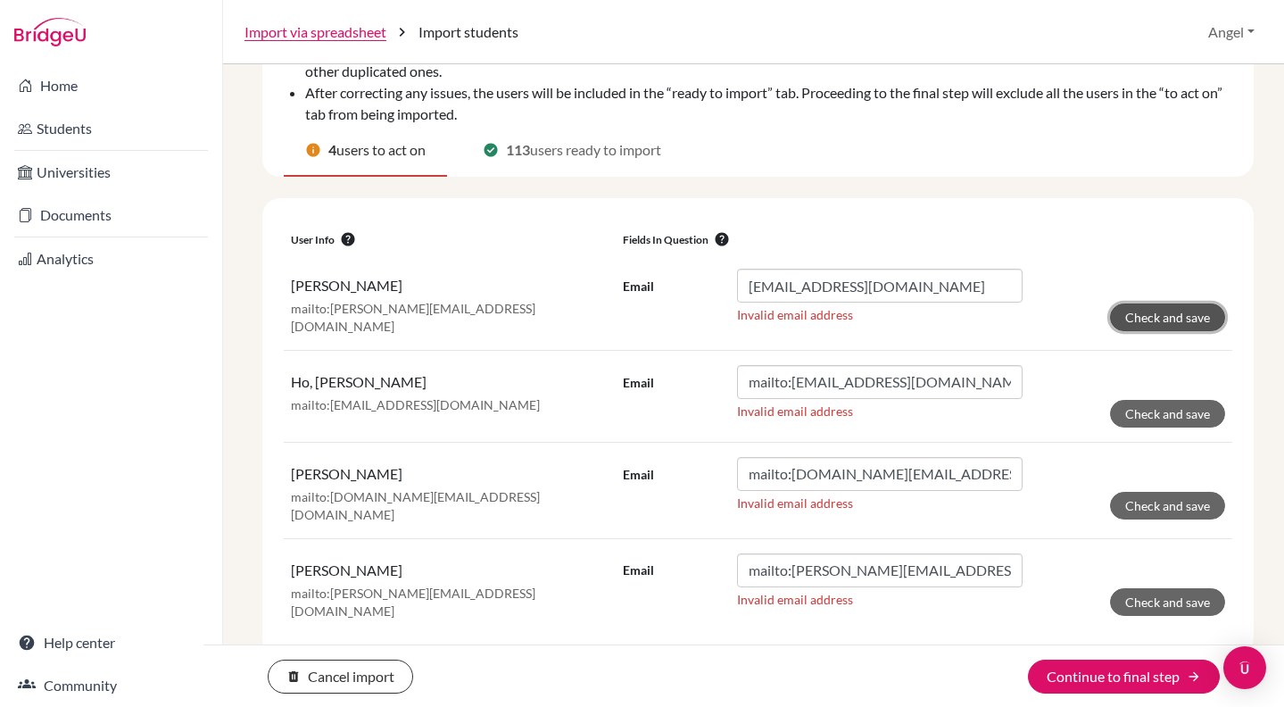
click at [1153, 315] on button "Check and save" at bounding box center [1167, 317] width 115 height 28
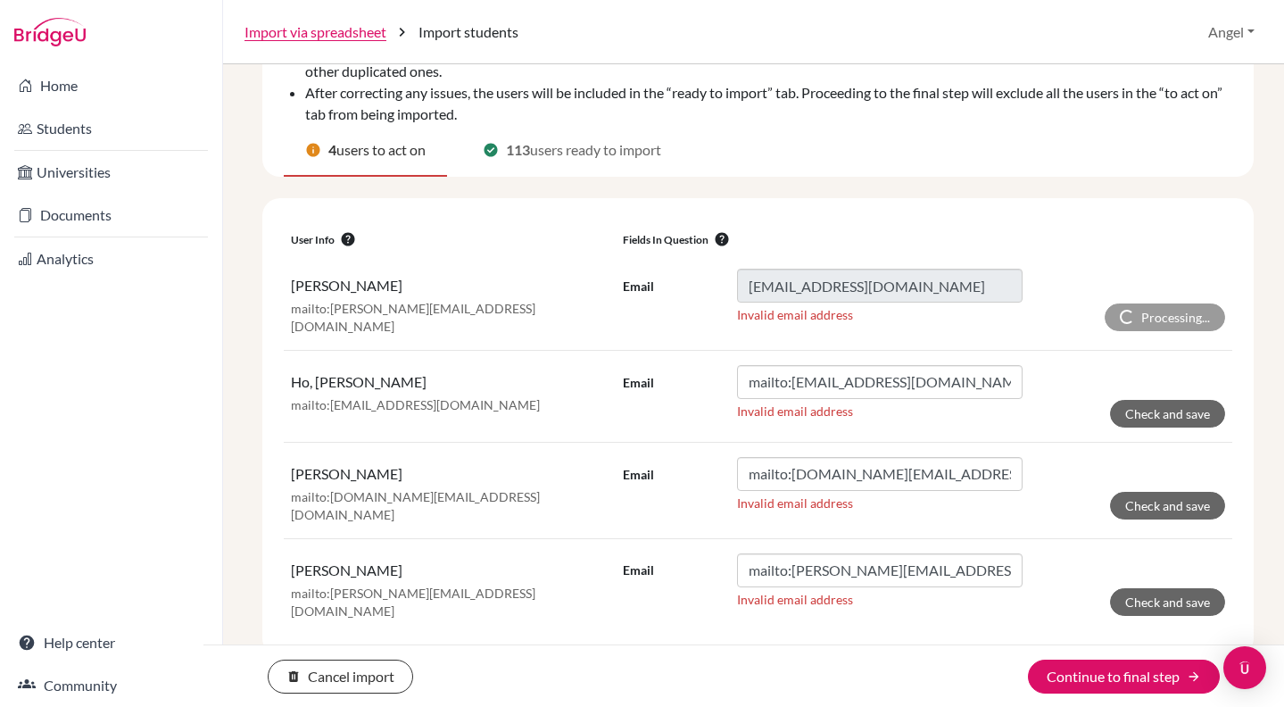
scroll to position [114, 0]
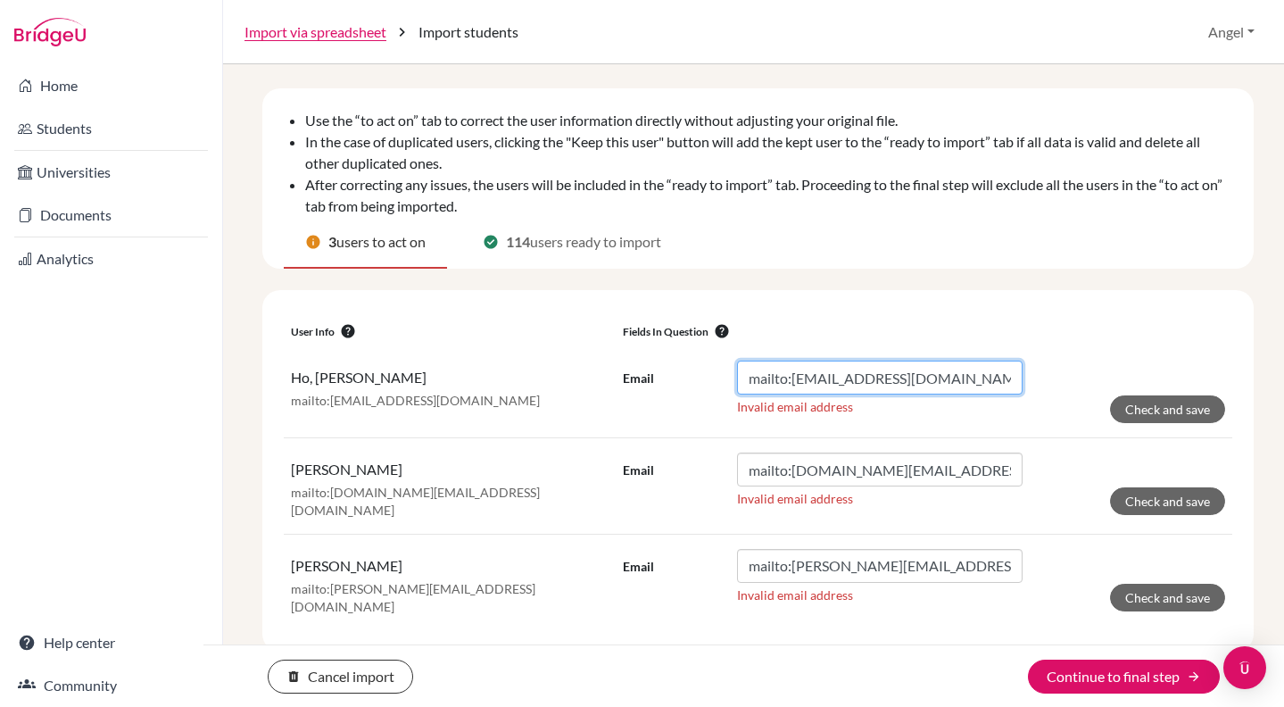
drag, startPoint x: 789, startPoint y: 381, endPoint x: 724, endPoint y: 371, distance: 65.9
click at [724, 371] on div "Email mailto:[EMAIL_ADDRESS][DOMAIN_NAME]" at bounding box center [823, 377] width 400 height 34
type input "[EMAIL_ADDRESS][DOMAIN_NAME]"
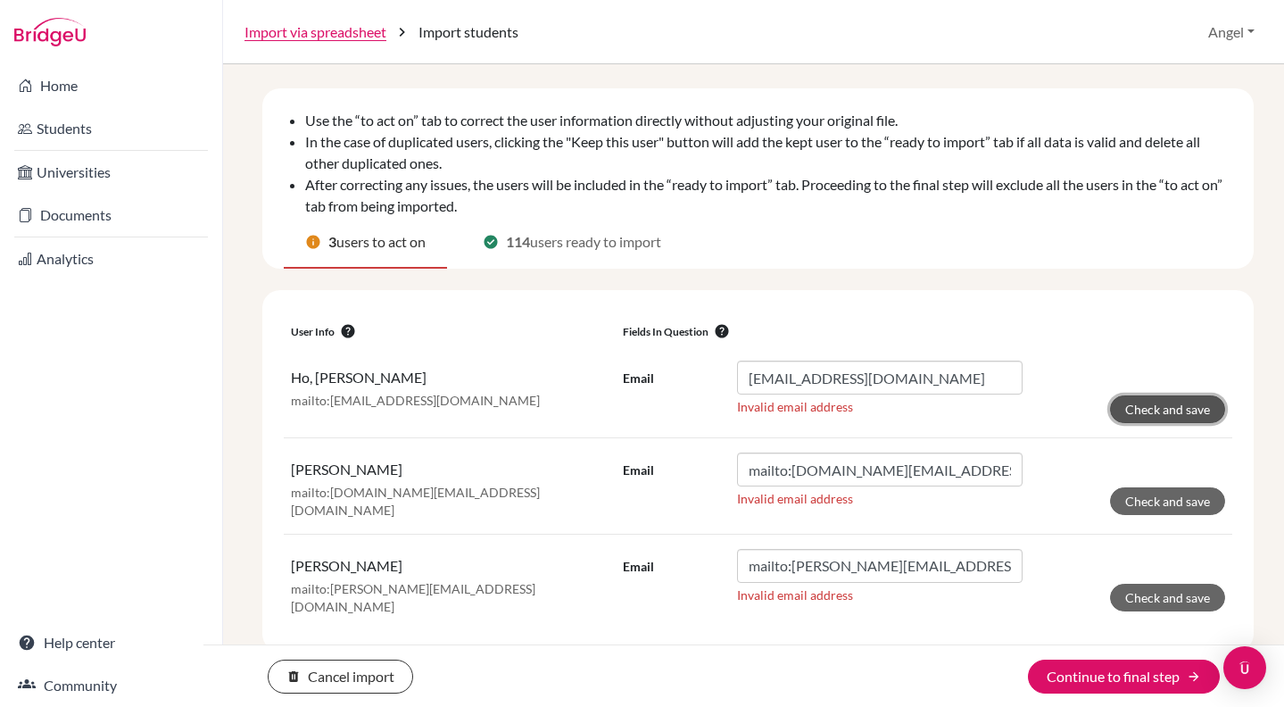
click at [1161, 403] on button "Check and save" at bounding box center [1167, 409] width 115 height 28
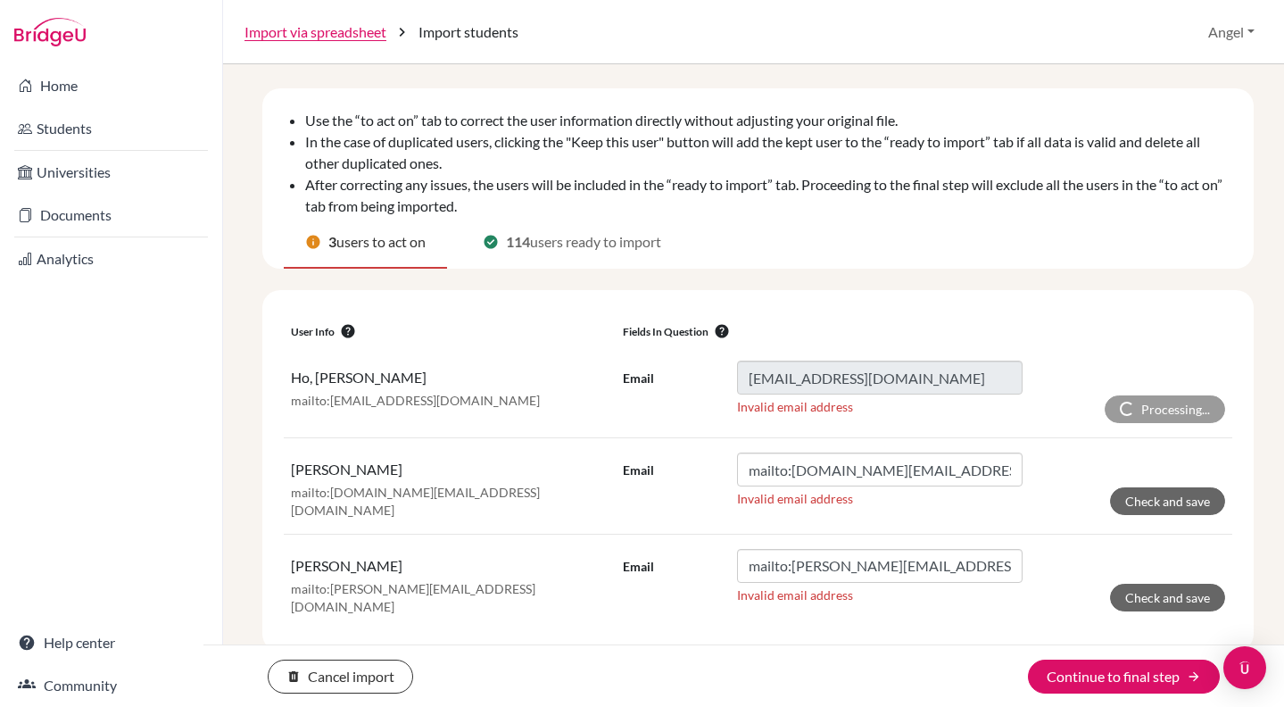
scroll to position [22, 0]
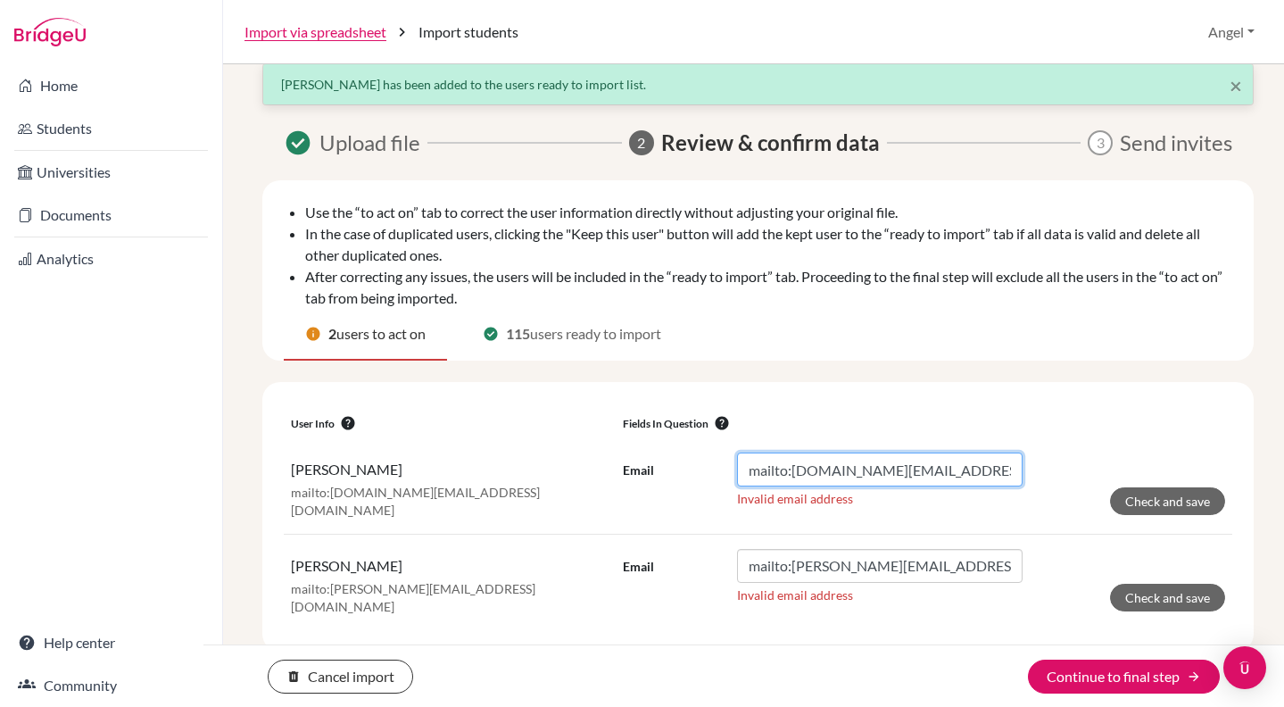
drag, startPoint x: 788, startPoint y: 474, endPoint x: 644, endPoint y: 456, distance: 144.8
click at [644, 456] on div "Email mailto:[DOMAIN_NAME][EMAIL_ADDRESS][PERSON_NAME][DOMAIN_NAME]" at bounding box center [823, 469] width 400 height 34
type input "[DOMAIN_NAME][EMAIL_ADDRESS][PERSON_NAME][DOMAIN_NAME]"
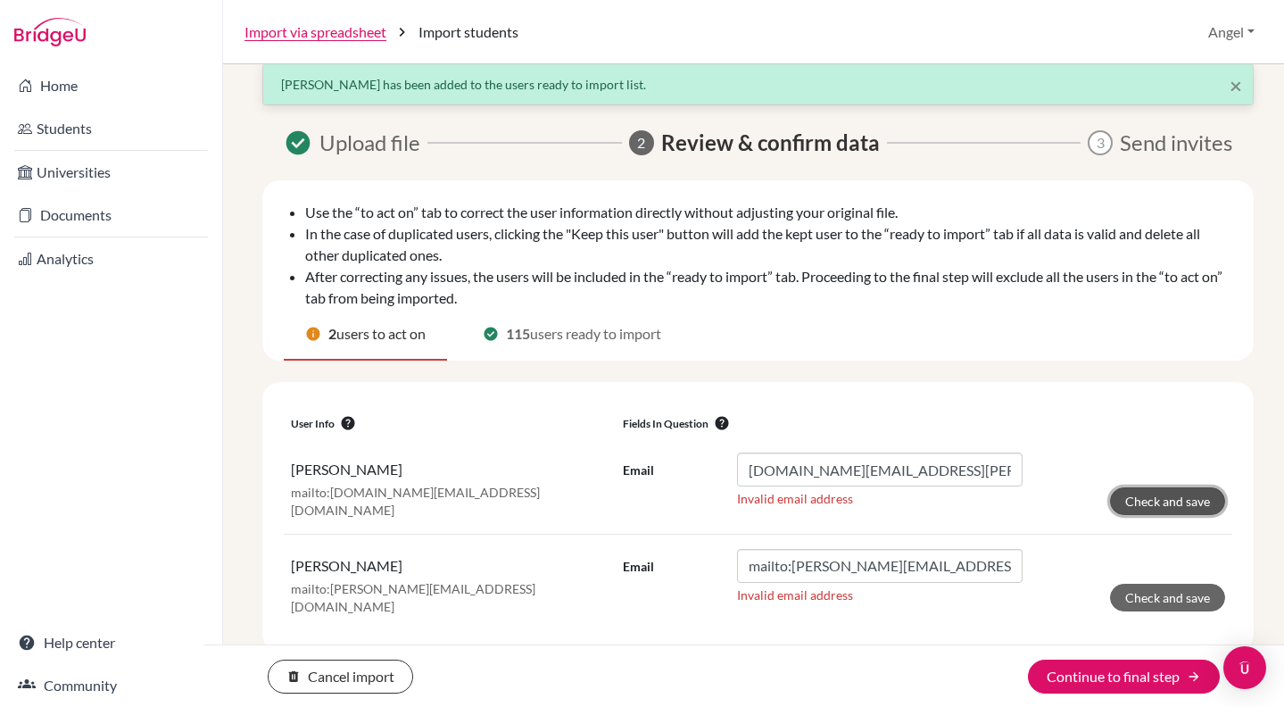
click at [1130, 500] on button "Check and save" at bounding box center [1167, 501] width 115 height 28
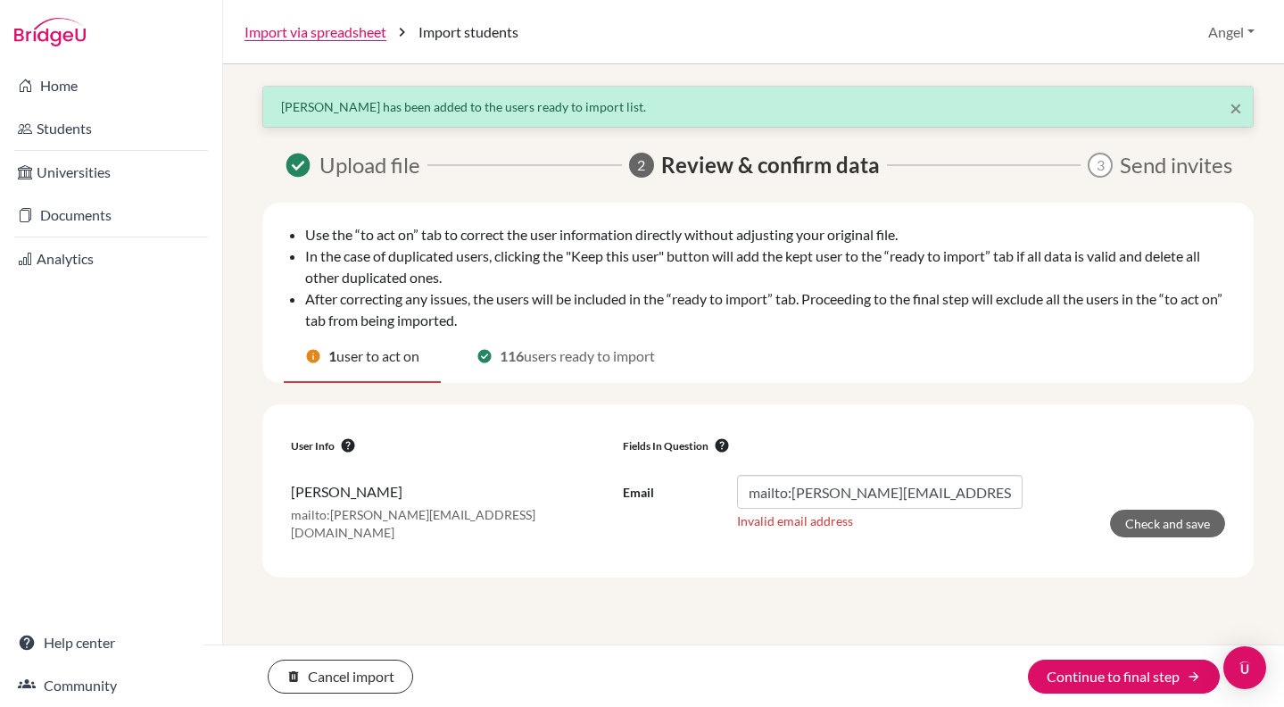
scroll to position [0, 0]
drag, startPoint x: 793, startPoint y: 496, endPoint x: 684, endPoint y: 465, distance: 114.1
click at [684, 465] on td "Email mailto:[PERSON_NAME][EMAIL_ADDRESS][DOMAIN_NAME] Invalid email address Ch…" at bounding box center [924, 507] width 617 height 95
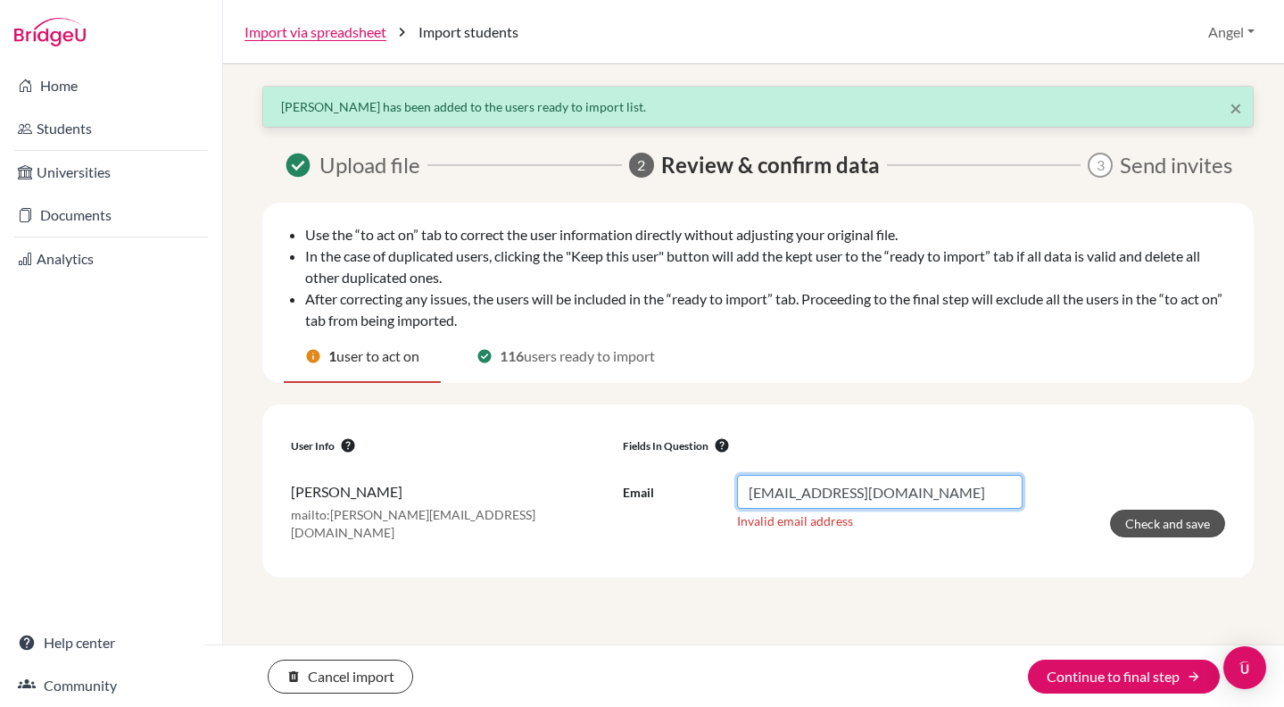
type input "[EMAIL_ADDRESS][DOMAIN_NAME]"
click at [1189, 534] on button "Check and save" at bounding box center [1167, 524] width 115 height 28
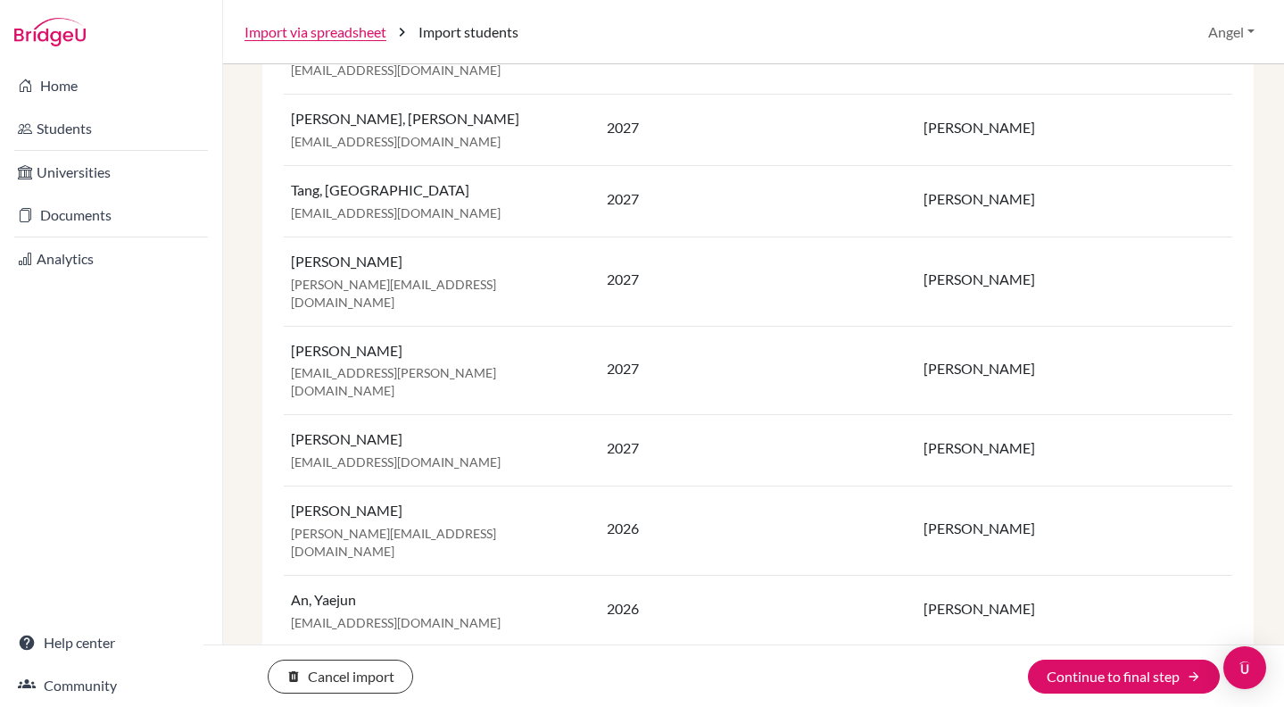
scroll to position [8093, 0]
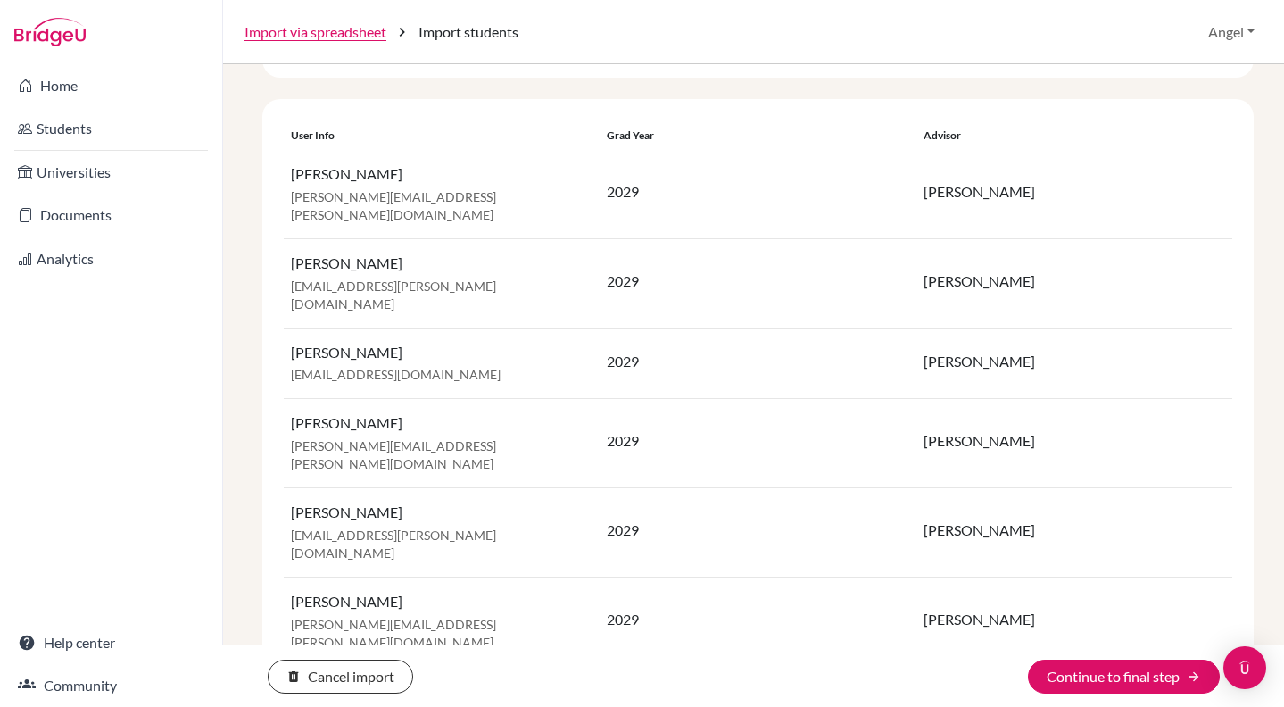
scroll to position [859, 0]
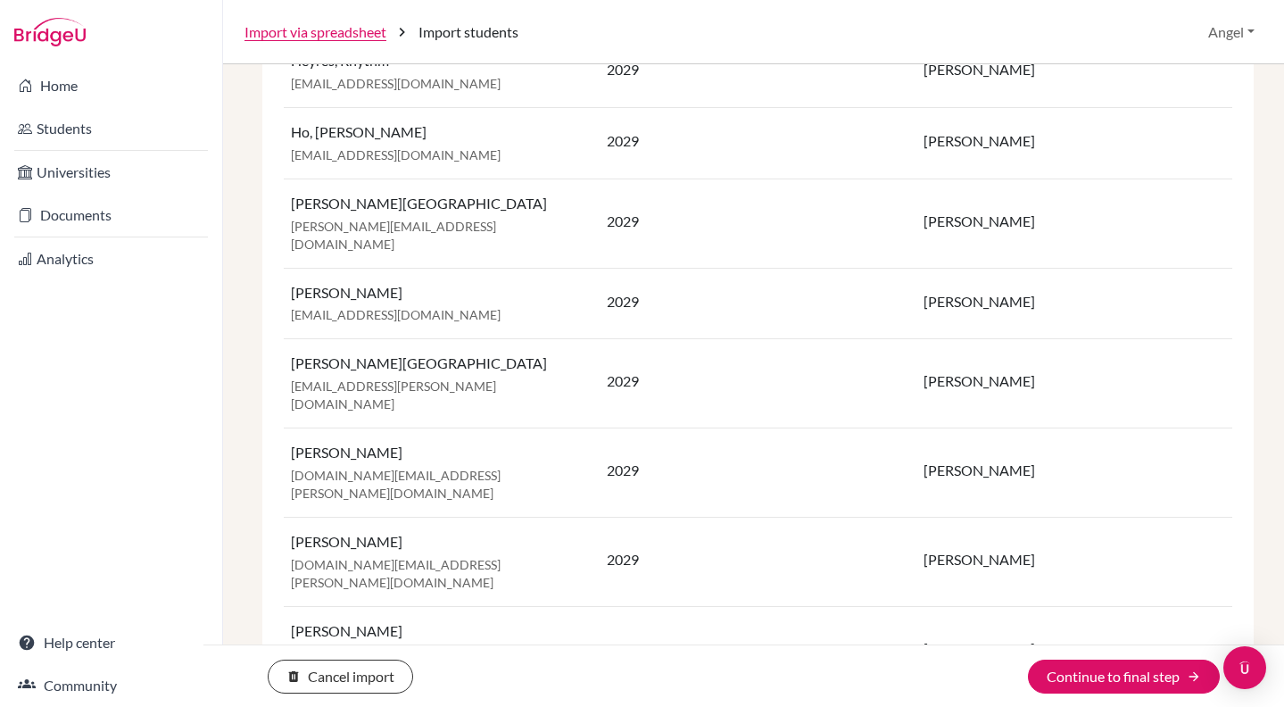
click at [572, 532] on p "[PERSON_NAME]" at bounding box center [442, 542] width 302 height 21
click at [621, 550] on p "2029" at bounding box center [758, 560] width 302 height 21
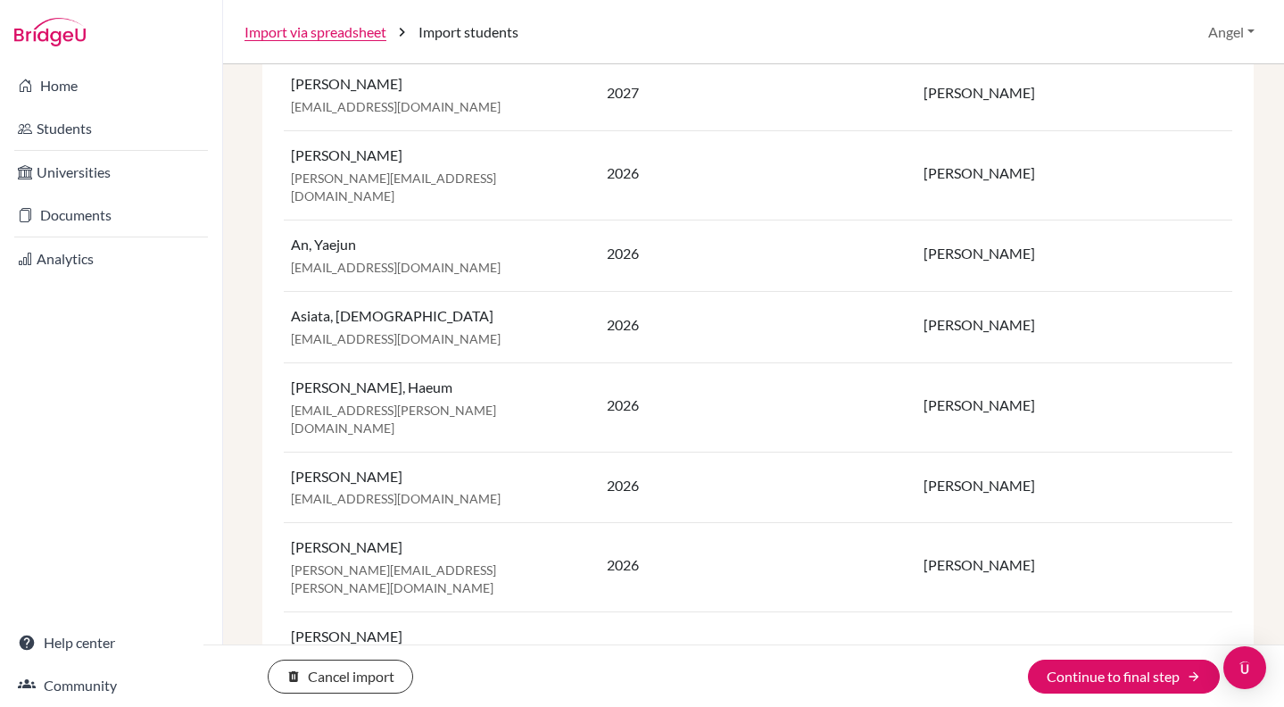
scroll to position [8093, 0]
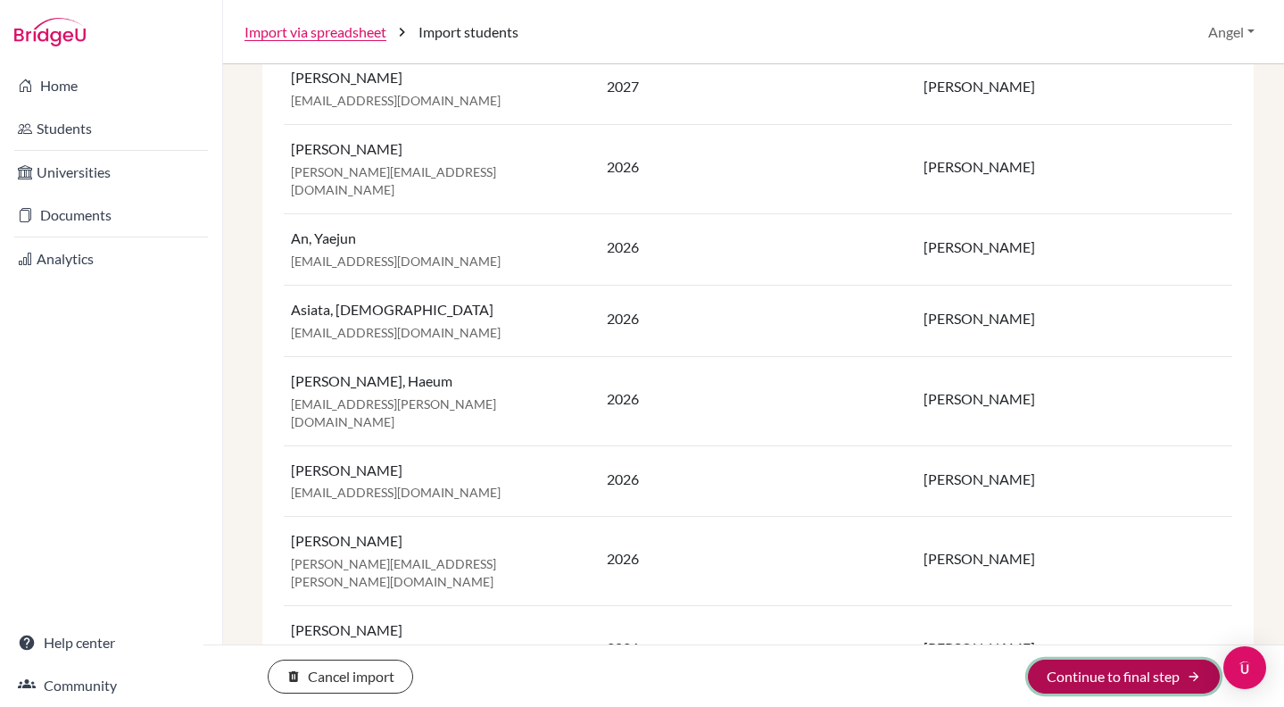
click at [1083, 681] on button "Continue to final step arrow_forward" at bounding box center [1124, 676] width 192 height 34
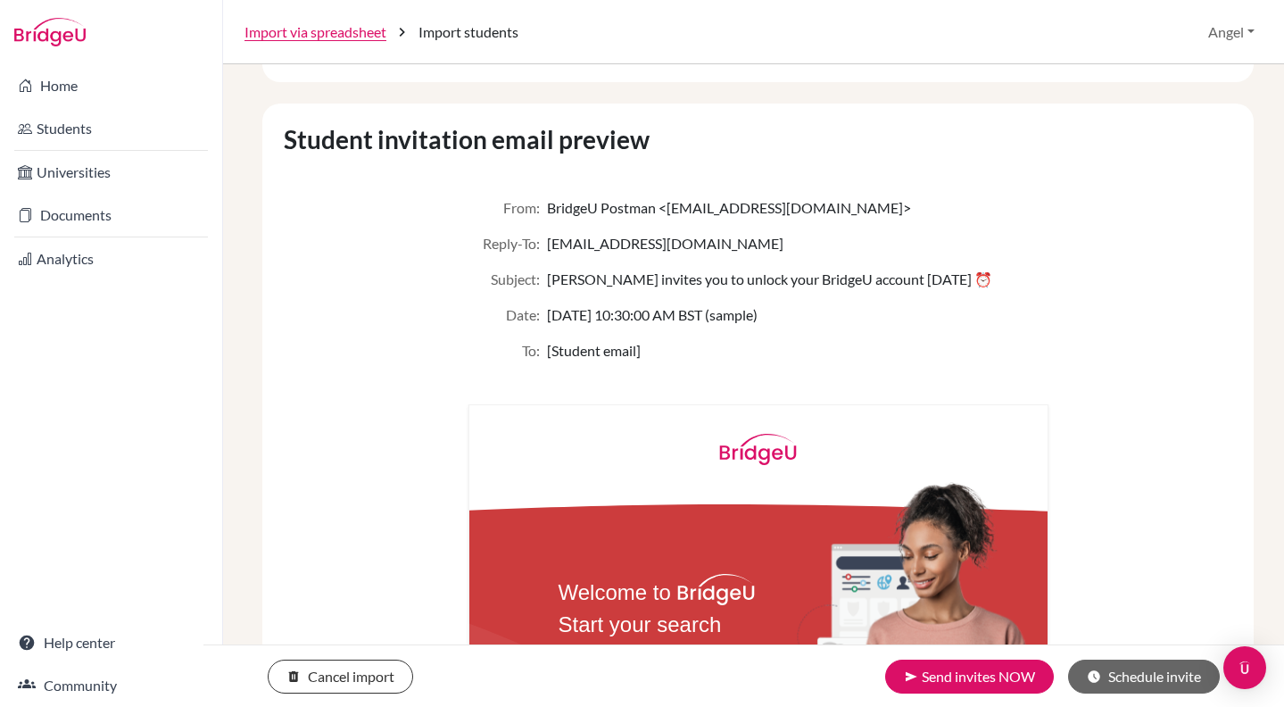
scroll to position [10, 0]
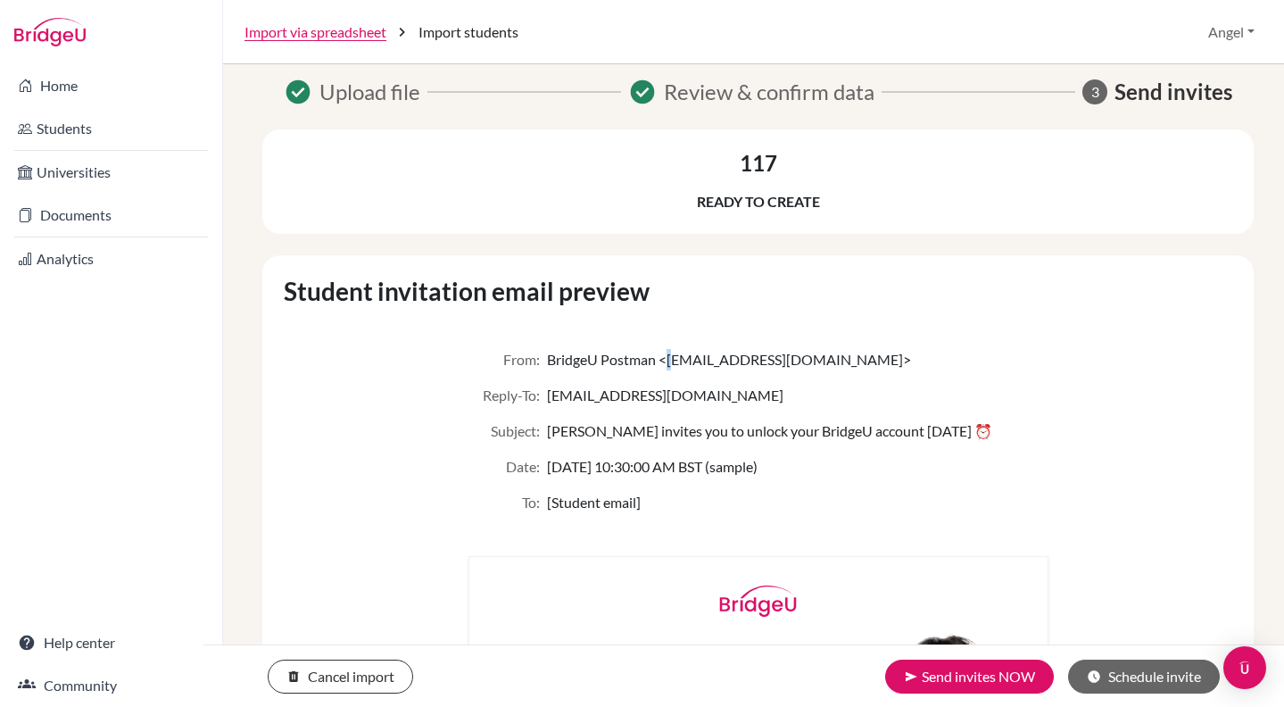
click at [670, 356] on span "BridgeU Postman <[EMAIL_ADDRESS][DOMAIN_NAME]>" at bounding box center [729, 359] width 364 height 21
drag, startPoint x: 540, startPoint y: 358, endPoint x: 787, endPoint y: 360, distance: 247.2
click at [787, 360] on div "From: BridgeU Postman <[EMAIL_ADDRESS][DOMAIN_NAME]>" at bounding box center [758, 359] width 580 height 21
copy span "BridgeU Postman <[EMAIL_ADDRESS][DOMAIN_NAME]>"
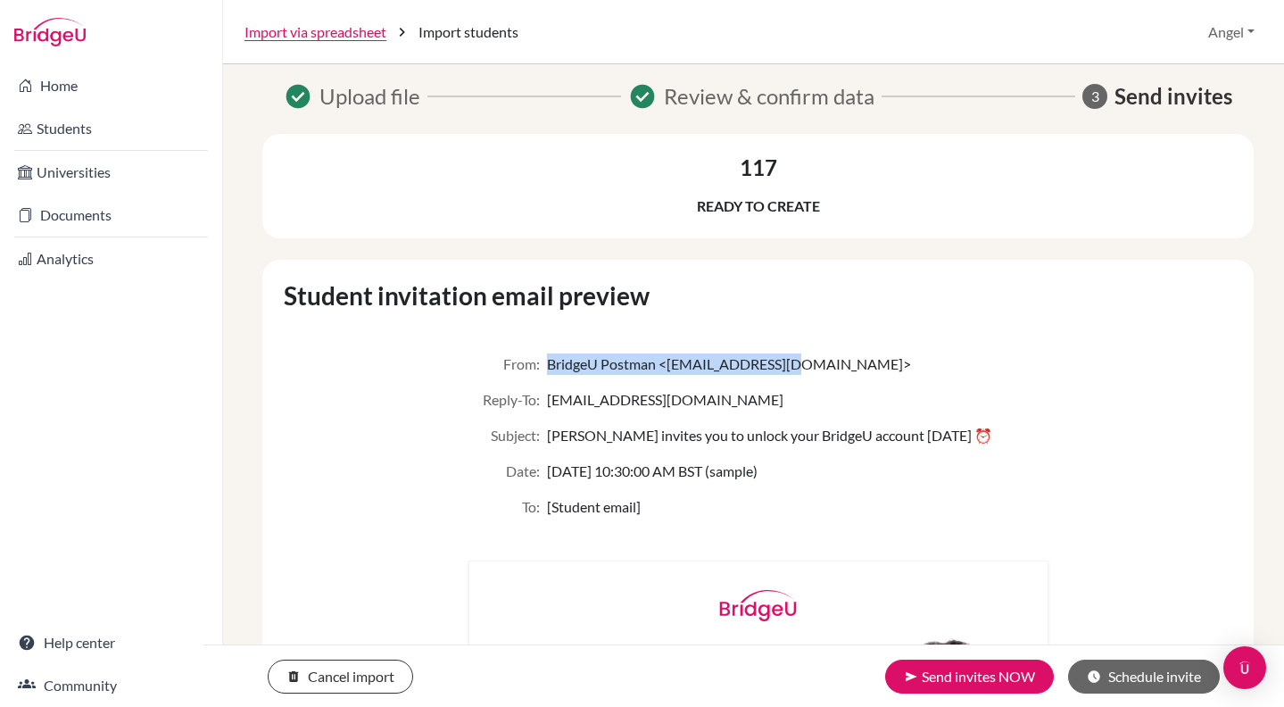
scroll to position [0, 0]
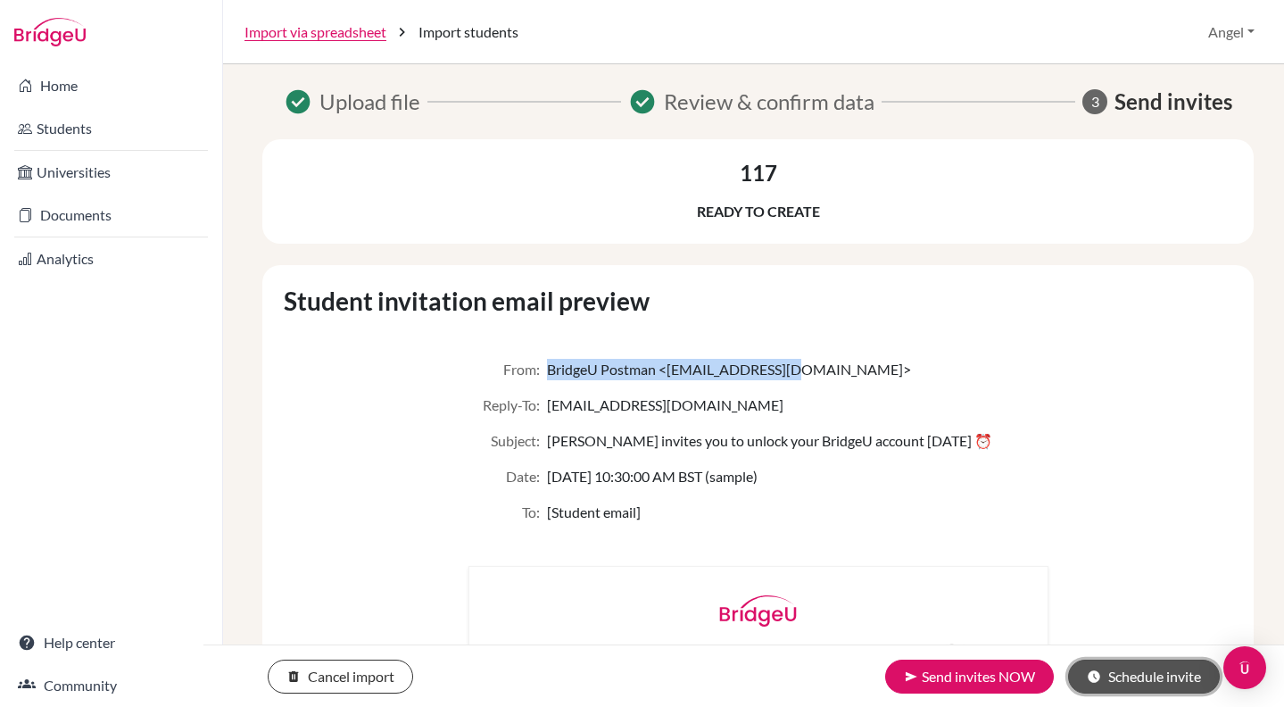
click at [1106, 679] on button "schedule Schedule invite" at bounding box center [1144, 676] width 152 height 34
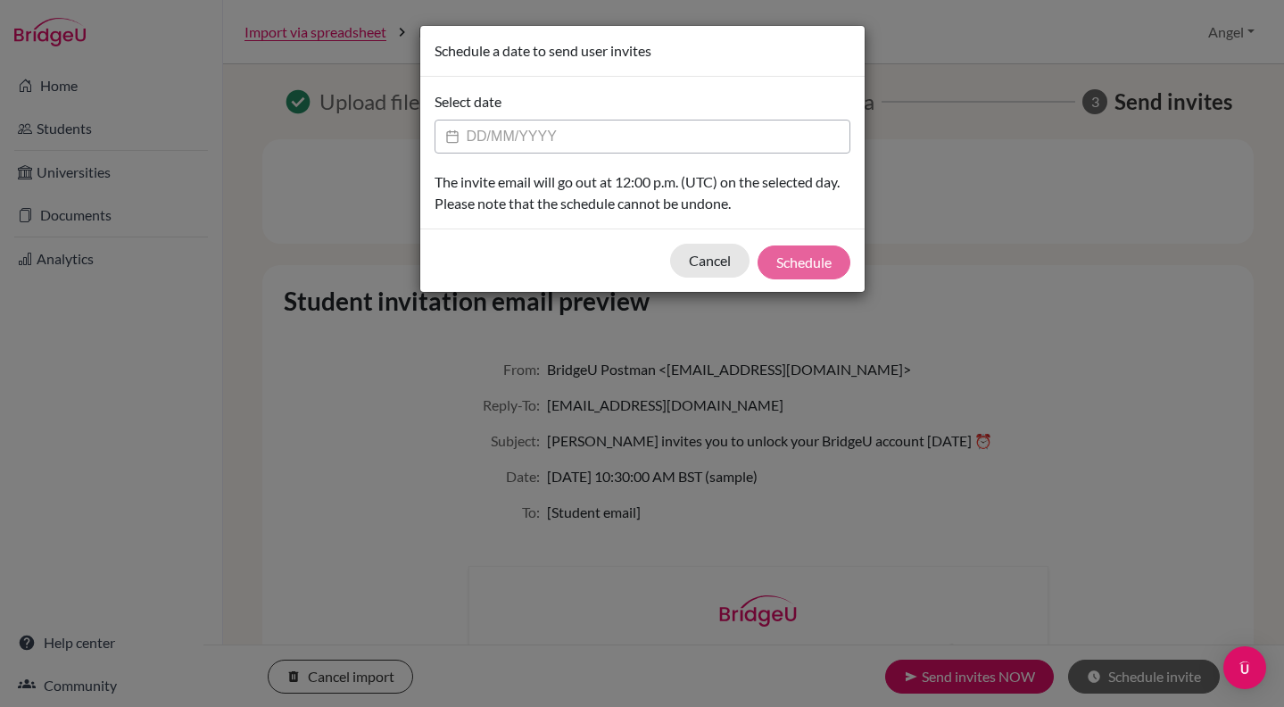
click at [494, 145] on input "Datepicker input" at bounding box center [643, 137] width 416 height 34
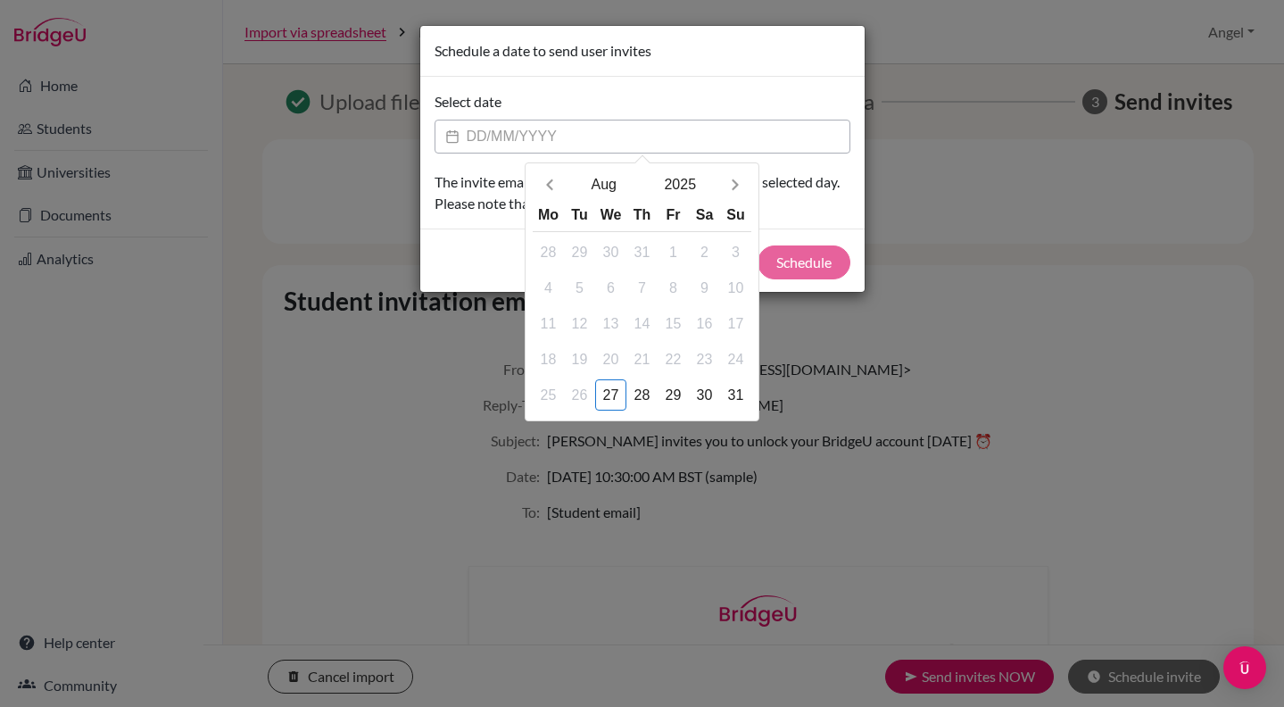
click at [805, 218] on div "Select date [DATE] Mo Tu We Th Fr Sa Su 28 29 30 31 1 2 3 4 5 6 7 8 9 10 11 12 …" at bounding box center [642, 153] width 444 height 152
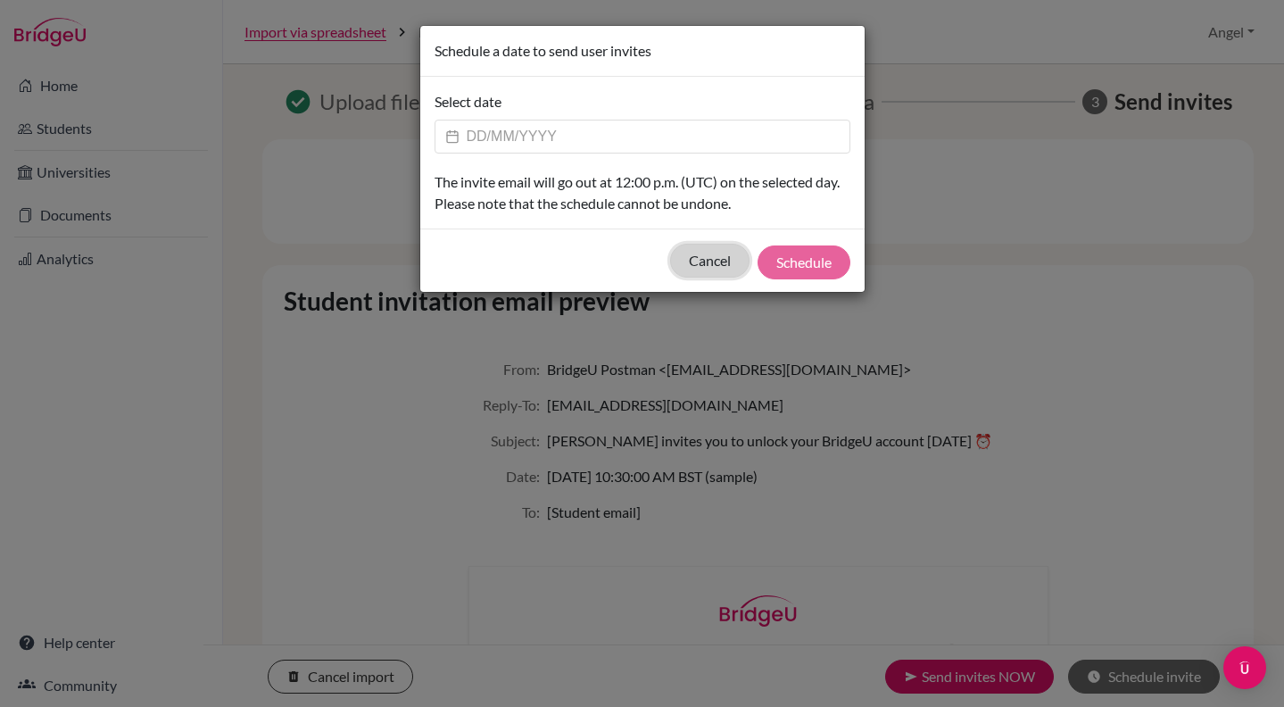
click at [698, 253] on button "Cancel" at bounding box center [709, 261] width 79 height 34
